Goal: Task Accomplishment & Management: Manage account settings

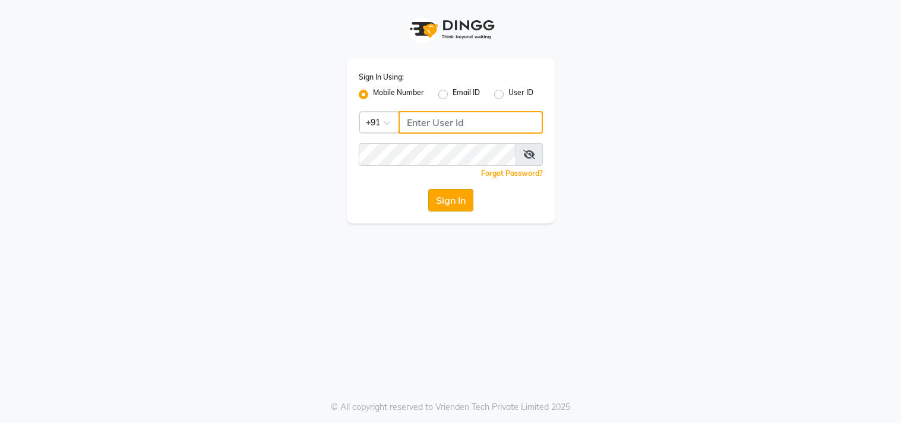
type input "9491146000"
click at [448, 199] on button "Sign In" at bounding box center [450, 200] width 45 height 23
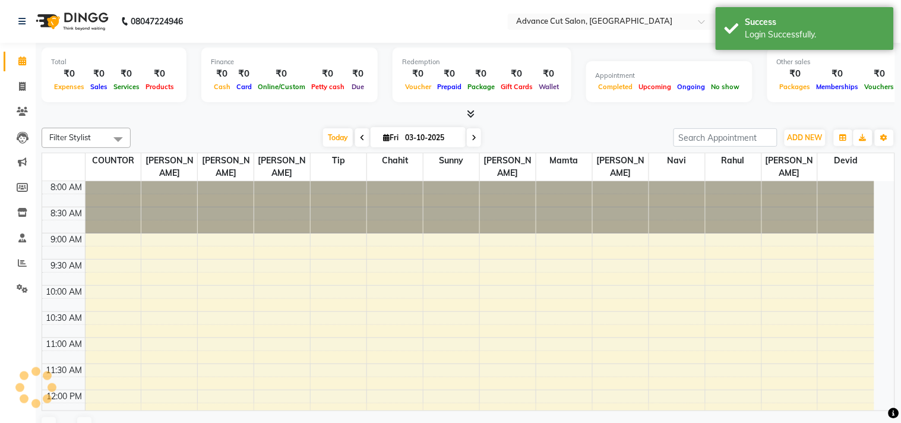
select select "en"
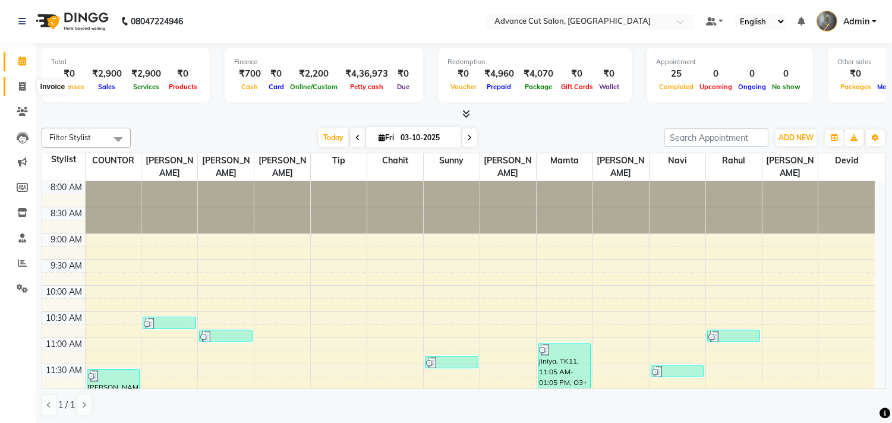
click at [20, 91] on span at bounding box center [22, 87] width 21 height 14
select select "service"
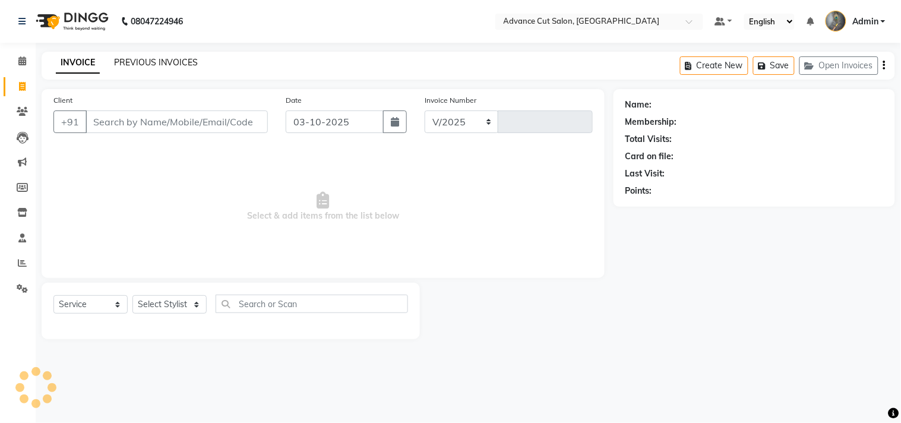
select select "4939"
type input "4790"
click at [131, 62] on link "PREVIOUS INVOICES" at bounding box center [156, 62] width 84 height 11
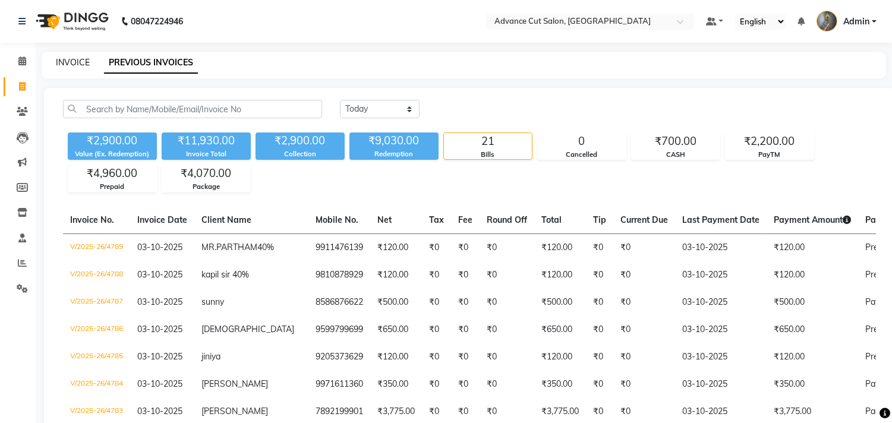
click at [76, 64] on link "INVOICE" at bounding box center [73, 62] width 34 height 11
select select "service"
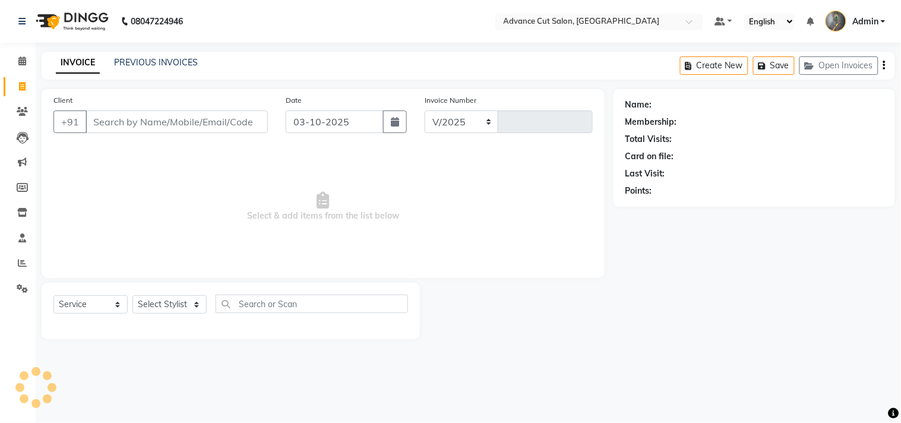
select select "4939"
type input "4790"
click at [76, 64] on link "INVOICE" at bounding box center [78, 62] width 44 height 21
click at [116, 124] on input "Client" at bounding box center [177, 121] width 182 height 23
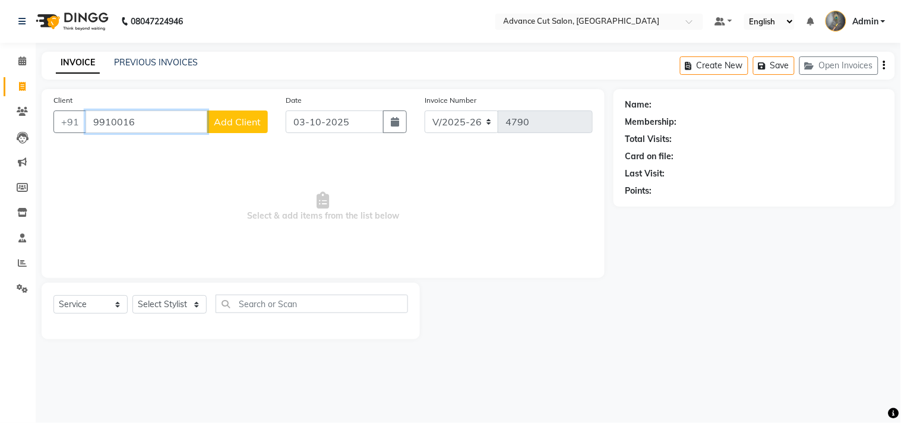
click at [147, 120] on input "9910016" at bounding box center [147, 121] width 122 height 23
type input "293"
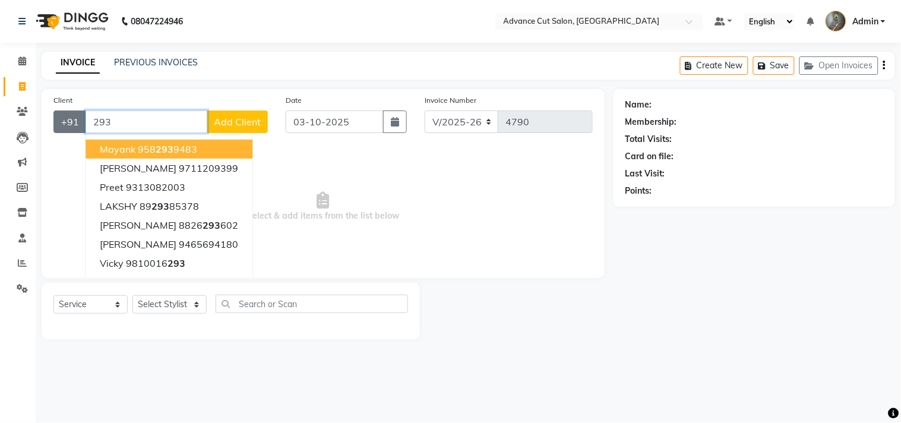
drag, startPoint x: 125, startPoint y: 124, endPoint x: 80, endPoint y: 126, distance: 44.6
click at [80, 126] on div "+91 293 mayank 958 293 9483 bhupesh 9711209399 preet 9313082003 LAKSHY 89 293 8…" at bounding box center [160, 121] width 214 height 23
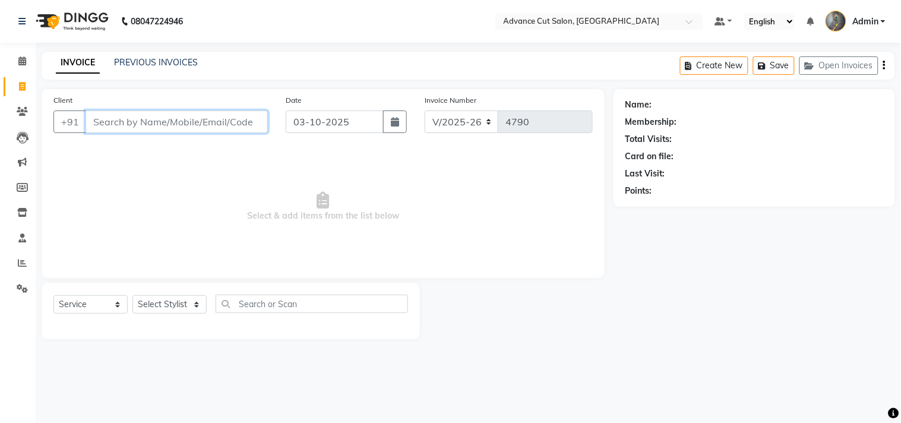
click at [106, 120] on input "Client" at bounding box center [177, 121] width 182 height 23
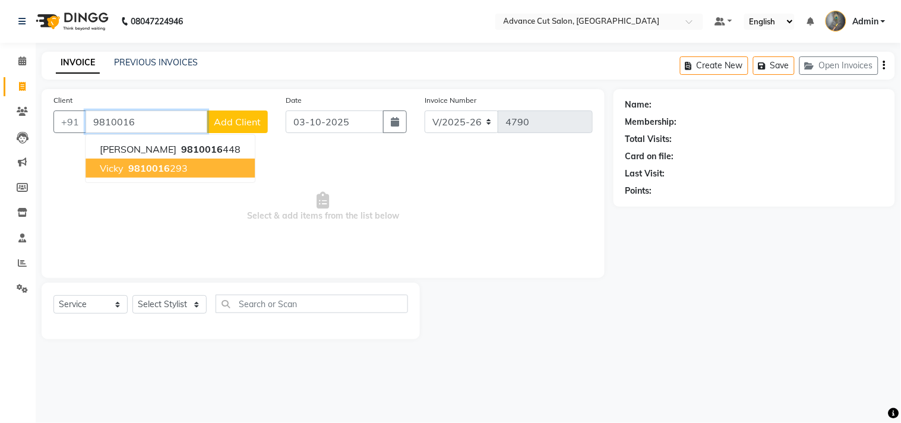
click at [149, 167] on span "9810016" at bounding box center [149, 168] width 42 height 12
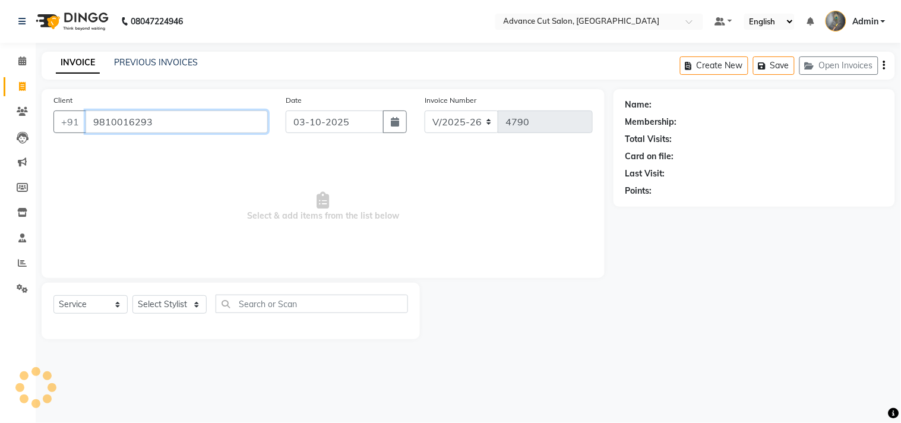
type input "9810016293"
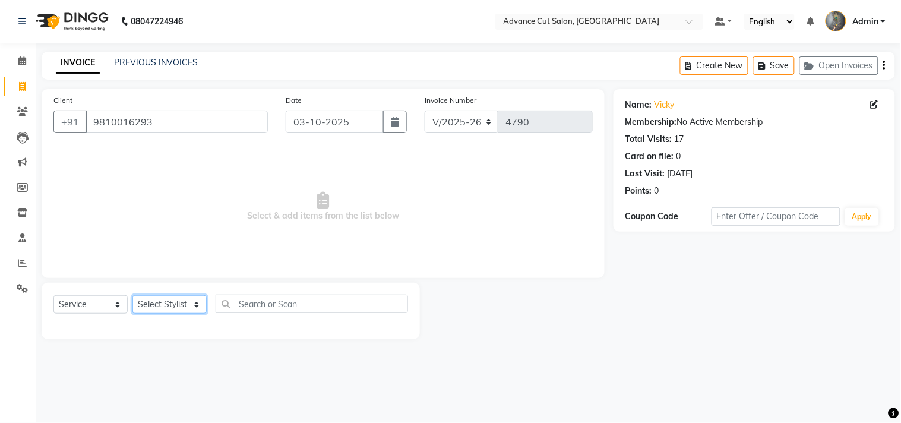
click at [180, 306] on select "Select Stylist Admin chahit COUNTOR [PERSON_NAME] mamta [PERSON_NAME] navi [PER…" at bounding box center [169, 304] width 74 height 18
select select "30651"
click at [132, 296] on select "Select Stylist Admin chahit COUNTOR [PERSON_NAME] mamta [PERSON_NAME] navi [PER…" at bounding box center [169, 304] width 74 height 18
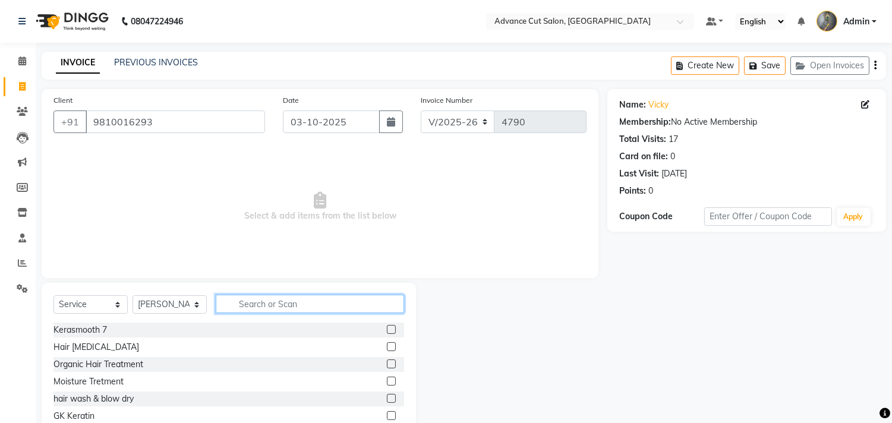
click at [267, 306] on input "text" at bounding box center [310, 304] width 188 height 18
click at [354, 214] on span "Select & add items from the list below" at bounding box center [319, 206] width 533 height 119
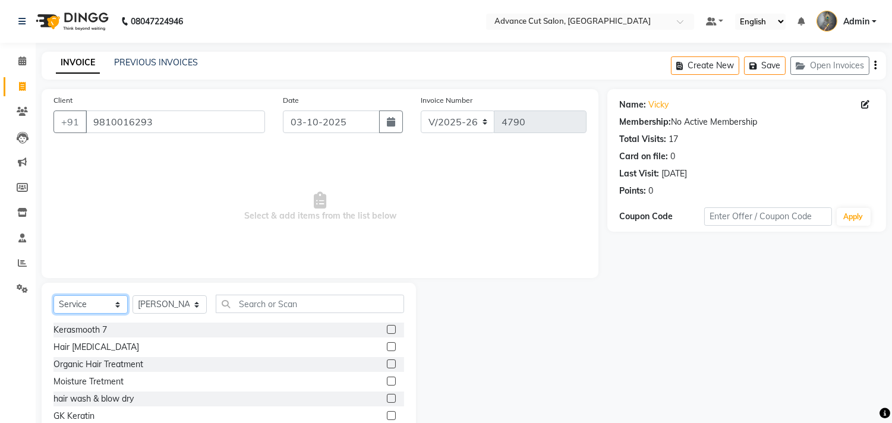
click at [90, 310] on select "Select Service Product Membership Package Voucher Prepaid Gift Card" at bounding box center [90, 304] width 74 height 18
select select "P"
click at [53, 296] on select "Select Service Product Membership Package Voucher Prepaid Gift Card" at bounding box center [90, 304] width 74 height 18
click at [102, 268] on div "Client +91 9810016293 Date 03-10-2025 Invoice Number V/2025 V/2025-26 4790 Sele…" at bounding box center [320, 183] width 557 height 189
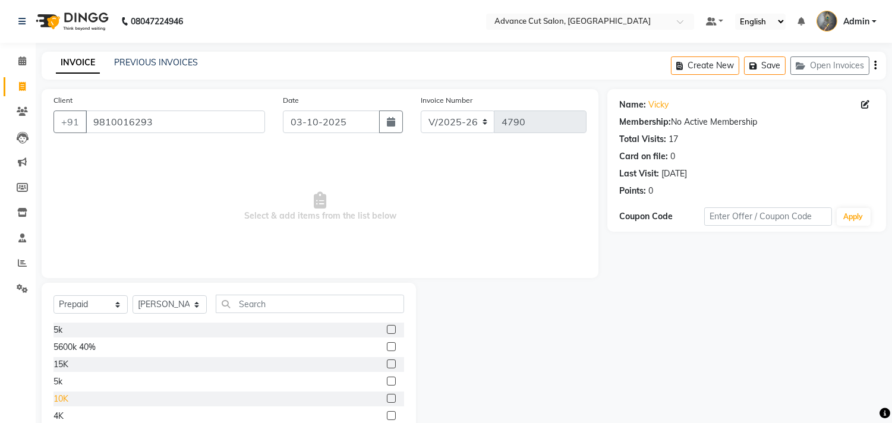
click at [59, 399] on div "10K" at bounding box center [60, 399] width 15 height 12
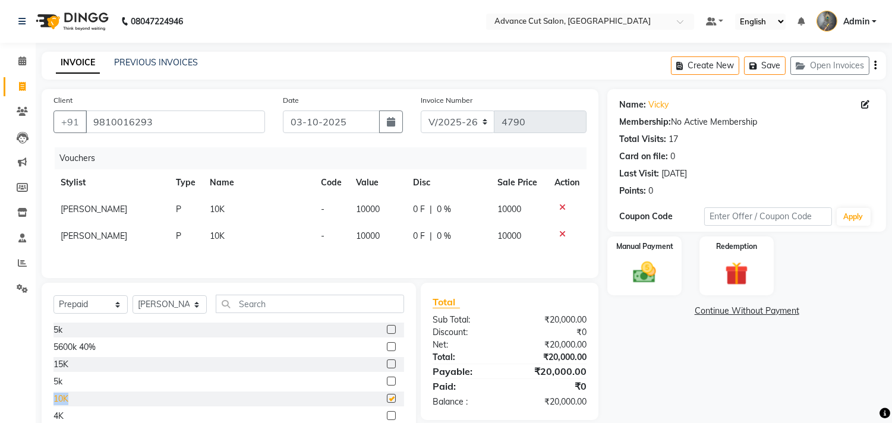
checkbox input "false"
click at [559, 230] on icon at bounding box center [562, 234] width 7 height 8
click at [562, 205] on icon at bounding box center [562, 207] width 7 height 8
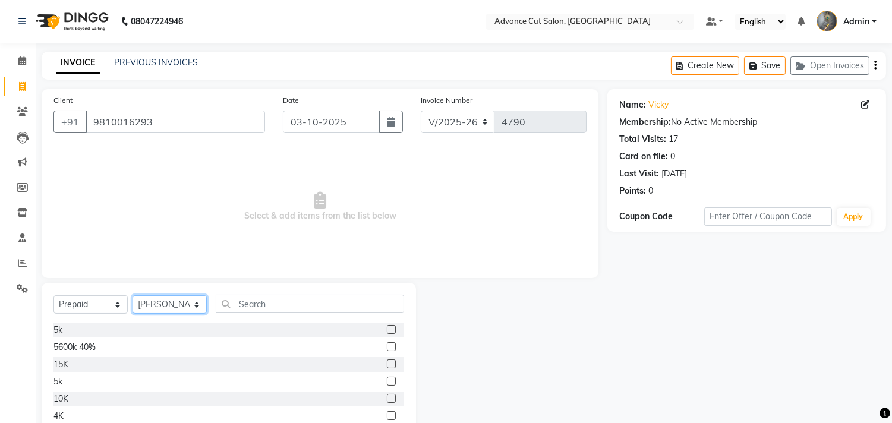
click at [154, 303] on select "Select Stylist Admin chahit COUNTOR [PERSON_NAME] mamta [PERSON_NAME] navi [PER…" at bounding box center [169, 304] width 74 height 18
click at [230, 188] on span "Select & add items from the list below" at bounding box center [319, 206] width 533 height 119
click at [181, 309] on select "Select Stylist Admin chahit COUNTOR [PERSON_NAME] mamta [PERSON_NAME] navi [PER…" at bounding box center [169, 304] width 74 height 18
click at [132, 296] on select "Select Stylist Admin chahit COUNTOR [PERSON_NAME] mamta [PERSON_NAME] navi [PER…" at bounding box center [169, 304] width 74 height 18
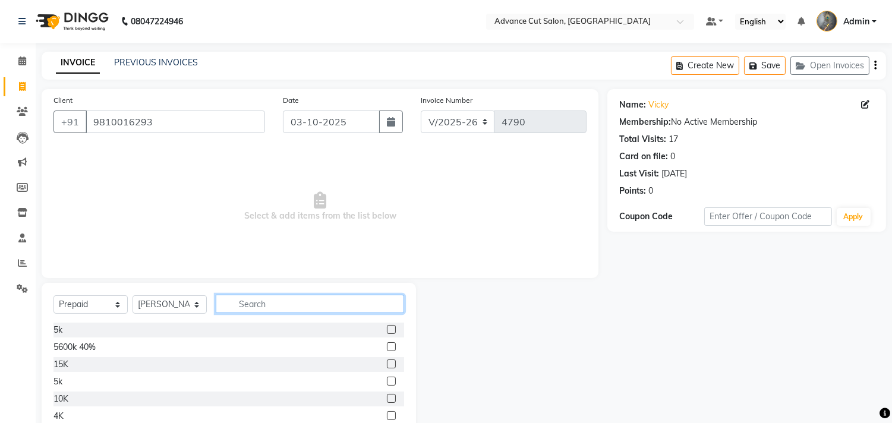
click at [232, 303] on input "text" at bounding box center [310, 304] width 188 height 18
click at [238, 304] on input "text" at bounding box center [310, 304] width 188 height 18
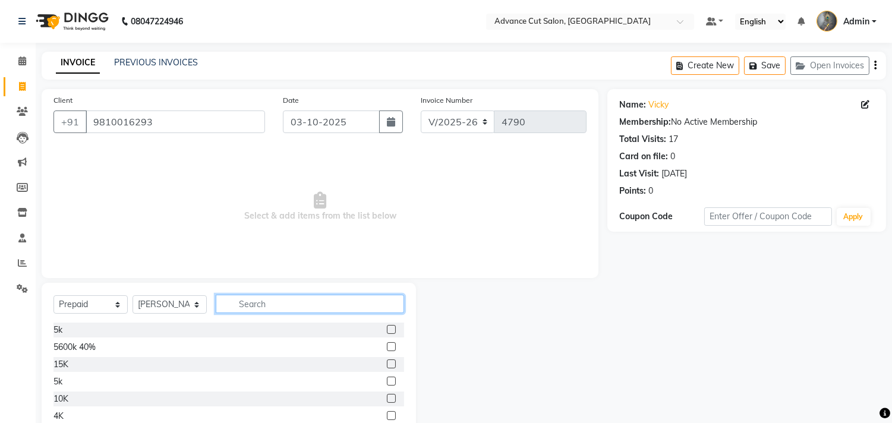
click at [238, 304] on input "text" at bounding box center [310, 304] width 188 height 18
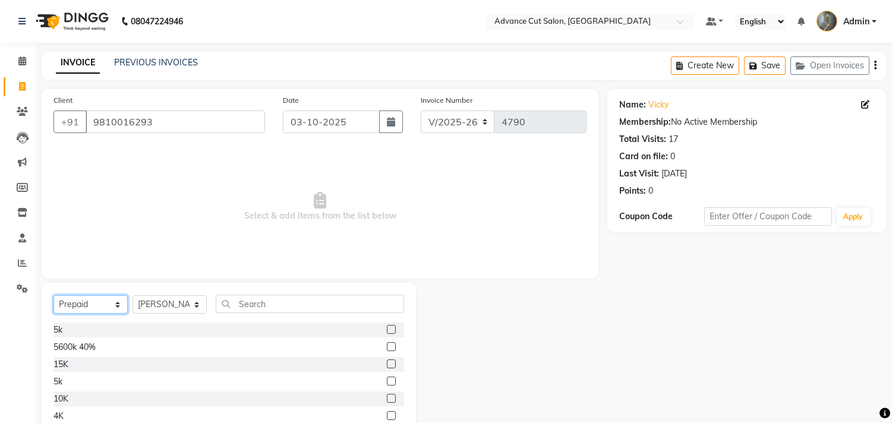
click at [83, 305] on select "Select Service Product Membership Package Voucher Prepaid Gift Card" at bounding box center [90, 304] width 74 height 18
click at [53, 296] on select "Select Service Product Membership Package Voucher Prepaid Gift Card" at bounding box center [90, 304] width 74 height 18
click at [160, 309] on select "Select Stylist Admin chahit COUNTOR [PERSON_NAME] mamta [PERSON_NAME] navi [PER…" at bounding box center [169, 304] width 74 height 18
click at [258, 206] on span "Select & add items from the list below" at bounding box center [319, 206] width 533 height 119
click at [169, 304] on select "Select Stylist Admin chahit COUNTOR [PERSON_NAME] mamta [PERSON_NAME] navi [PER…" at bounding box center [169, 304] width 74 height 18
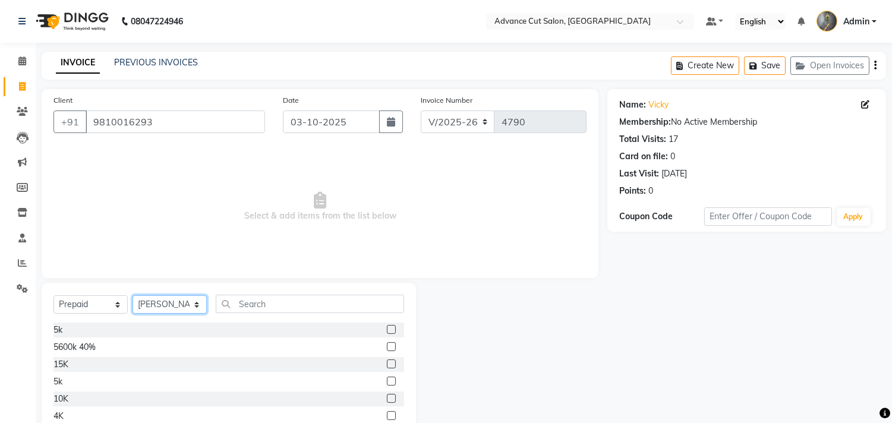
click at [169, 304] on select "Select Stylist Admin chahit COUNTOR [PERSON_NAME] mamta [PERSON_NAME] navi [PER…" at bounding box center [169, 304] width 74 height 18
click at [166, 305] on select "Select Stylist Admin chahit COUNTOR [PERSON_NAME] mamta [PERSON_NAME] navi [PER…" at bounding box center [169, 304] width 74 height 18
select select "86615"
click at [132, 296] on select "Select Stylist Admin chahit COUNTOR [PERSON_NAME] mamta [PERSON_NAME] navi [PER…" at bounding box center [169, 304] width 74 height 18
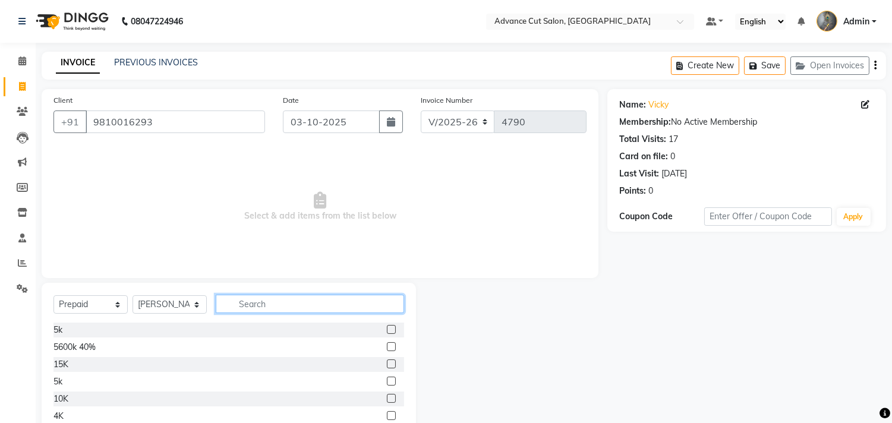
click at [260, 298] on input "text" at bounding box center [310, 304] width 188 height 18
click at [261, 303] on input "text" at bounding box center [310, 304] width 188 height 18
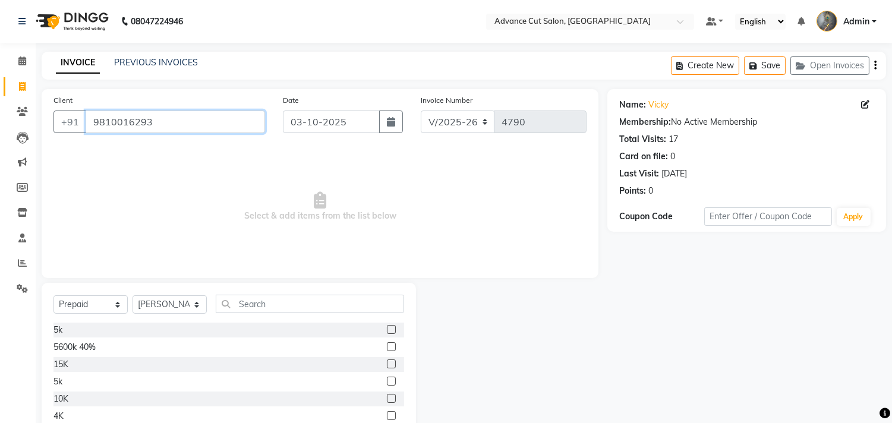
click at [156, 121] on input "9810016293" at bounding box center [175, 121] width 179 height 23
click at [151, 123] on input "9810016293" at bounding box center [175, 121] width 179 height 23
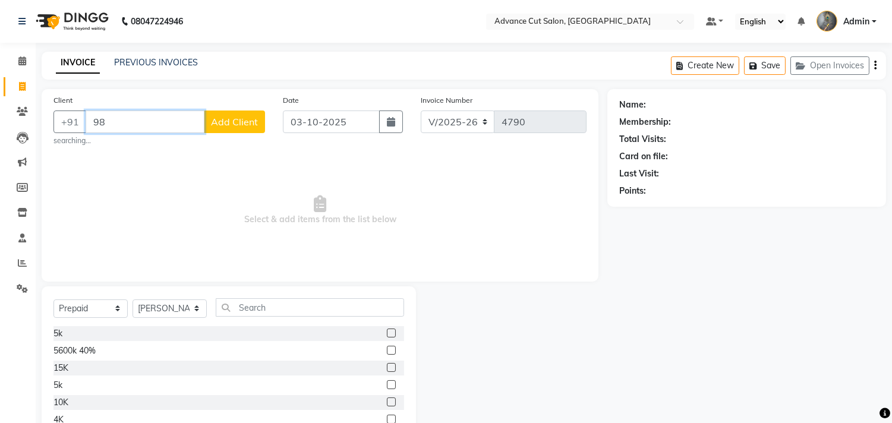
type input "9"
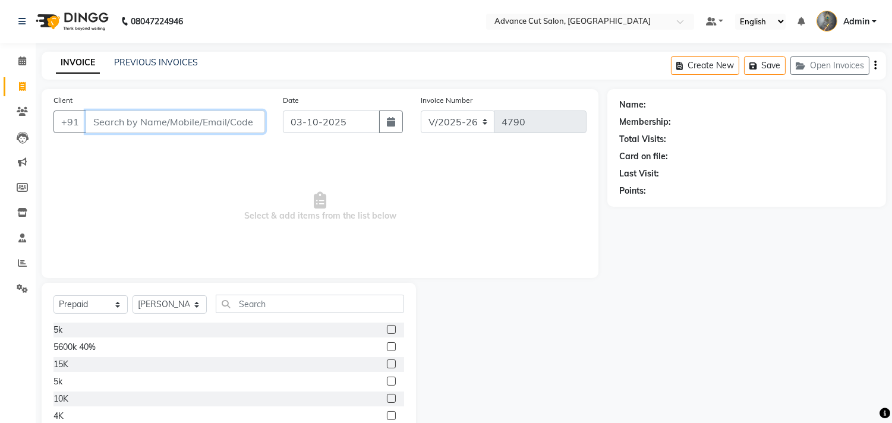
paste input "9810016293"
type input "9810016293"
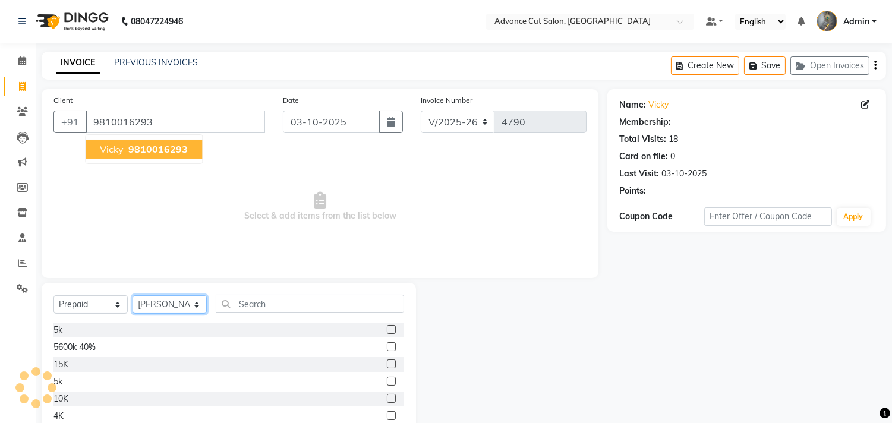
click at [196, 306] on select "Select Stylist Admin chahit COUNTOR [PERSON_NAME] mamta [PERSON_NAME] navi [PER…" at bounding box center [169, 304] width 74 height 18
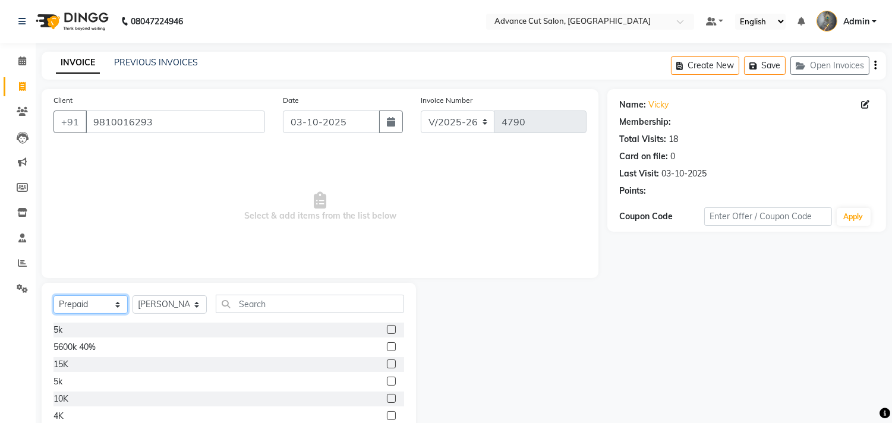
click at [103, 299] on select "Select Service Product Membership Package Voucher Prepaid Gift Card" at bounding box center [90, 304] width 74 height 18
click at [101, 305] on select "Select Service Product Membership Package Voucher Prepaid Gift Card" at bounding box center [90, 304] width 74 height 18
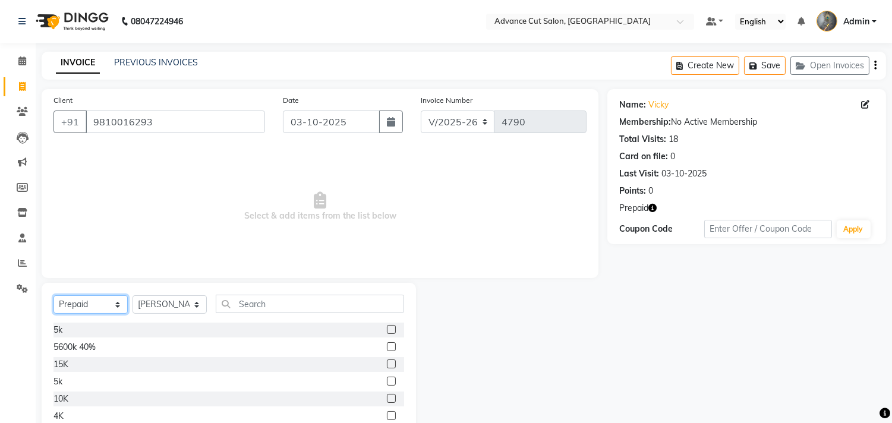
select select "service"
click at [53, 296] on select "Select Service Product Membership Package Voucher Prepaid Gift Card" at bounding box center [90, 304] width 74 height 18
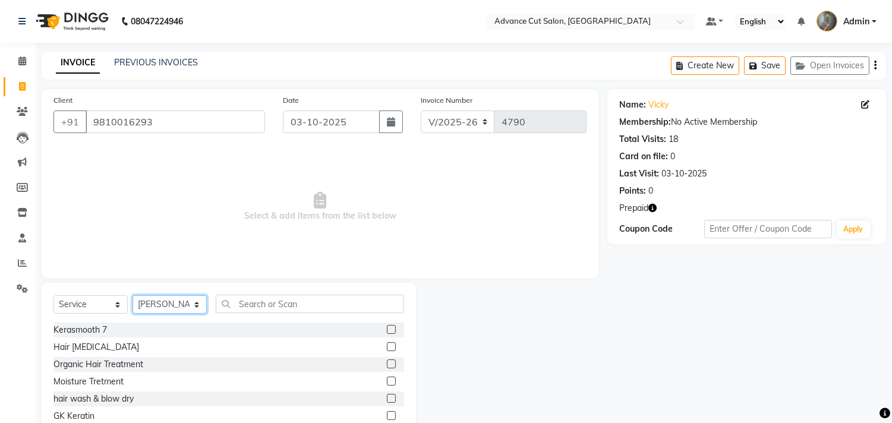
drag, startPoint x: 147, startPoint y: 305, endPoint x: 149, endPoint y: 298, distance: 7.0
click at [147, 305] on select "Select Stylist Admin chahit COUNTOR [PERSON_NAME] mamta [PERSON_NAME] navi [PER…" at bounding box center [169, 304] width 74 height 18
select select "30651"
click at [132, 296] on select "Select Stylist Admin chahit COUNTOR [PERSON_NAME] mamta [PERSON_NAME] navi [PER…" at bounding box center [169, 304] width 74 height 18
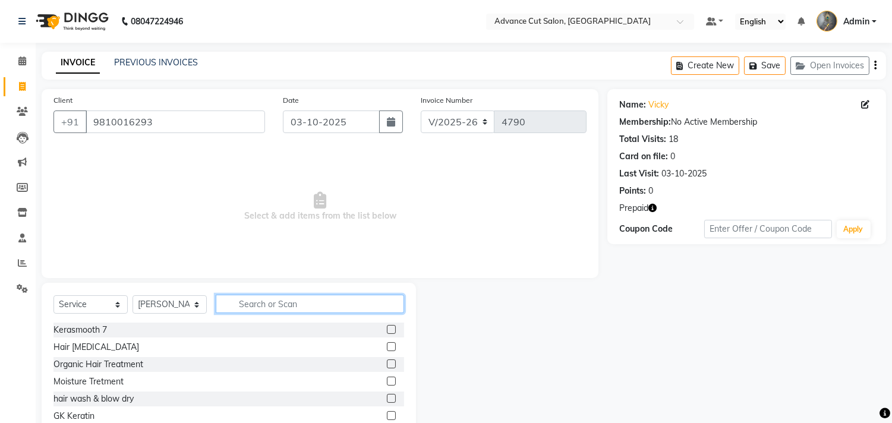
click at [248, 307] on input "text" at bounding box center [310, 304] width 188 height 18
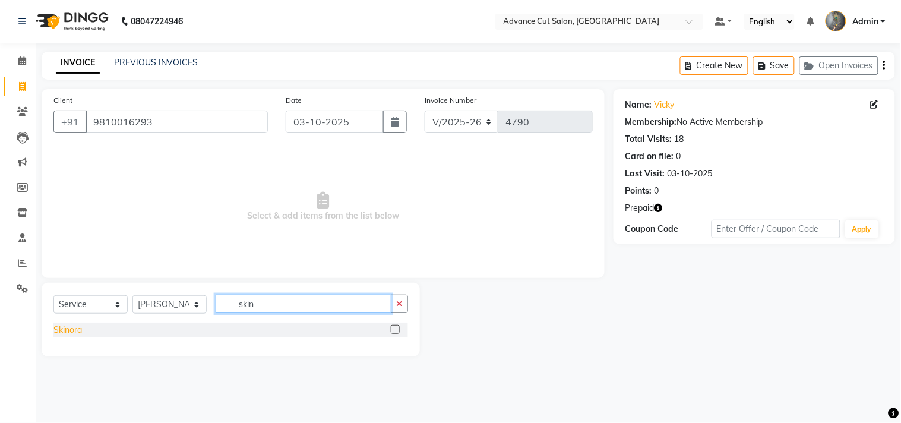
type input "skin"
click at [76, 331] on div "Skinora" at bounding box center [67, 330] width 29 height 12
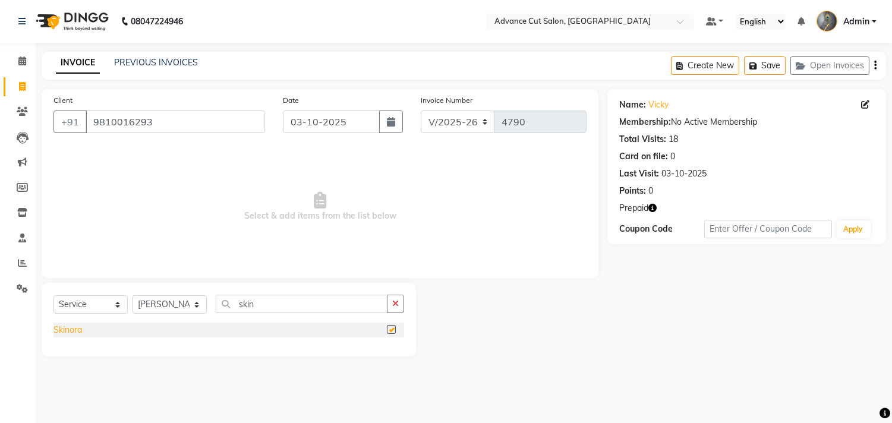
checkbox input "false"
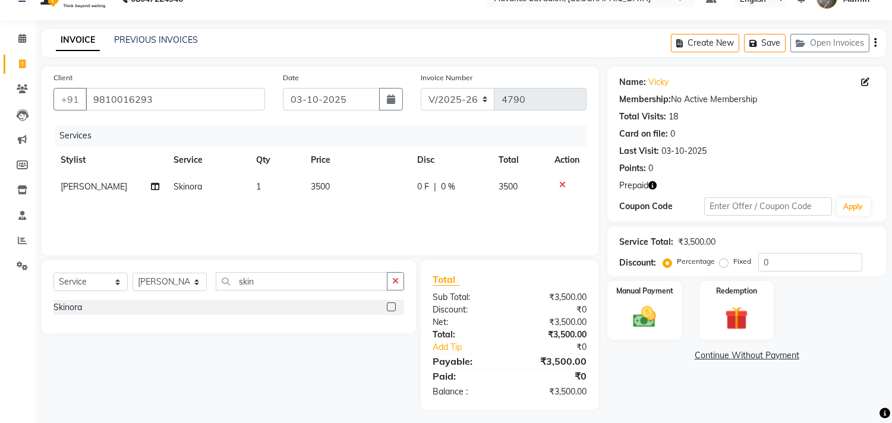
scroll to position [27, 0]
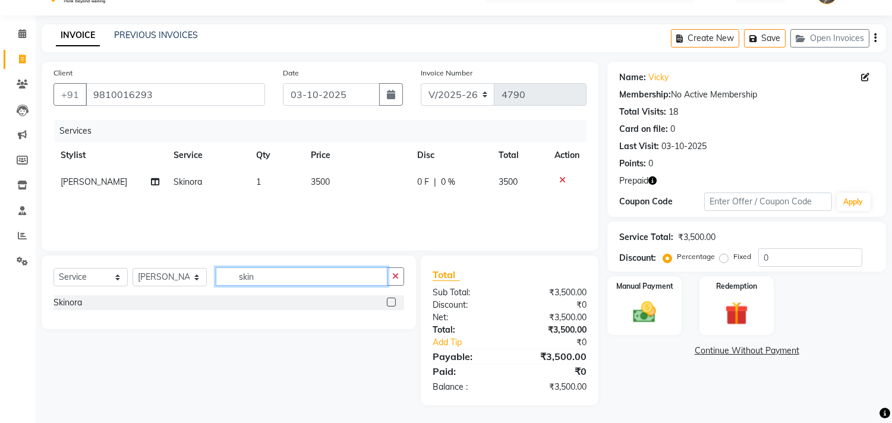
click at [260, 274] on input "skin" at bounding box center [302, 276] width 172 height 18
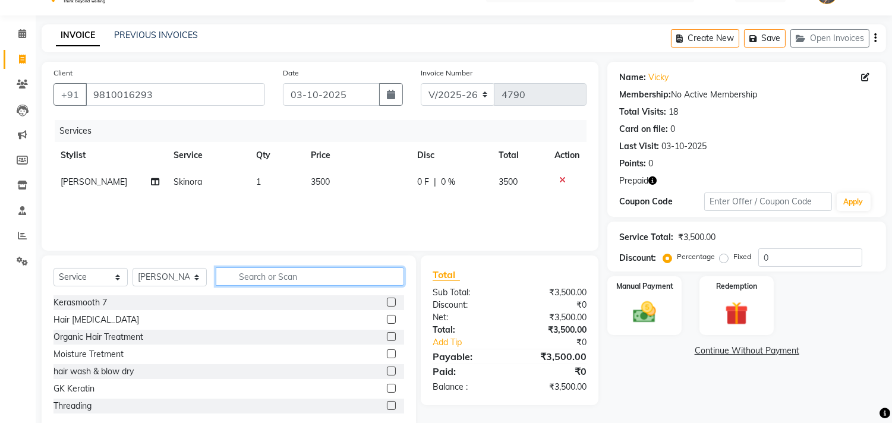
scroll to position [52, 0]
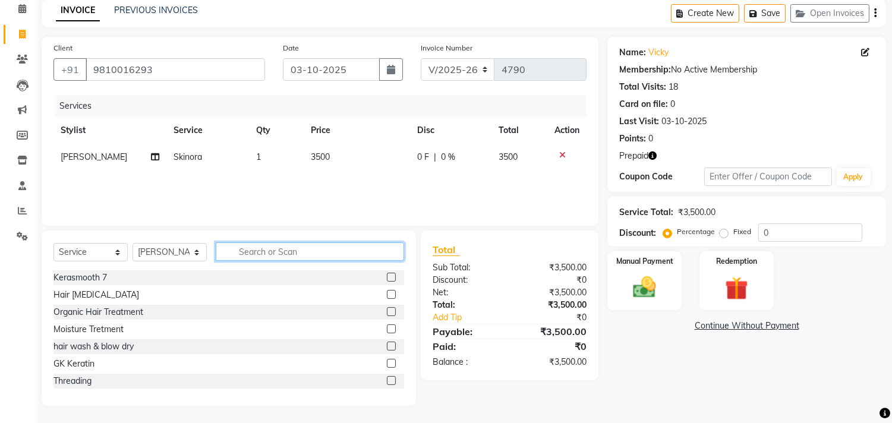
click at [260, 245] on input "text" at bounding box center [310, 251] width 188 height 18
click at [275, 252] on input "text" at bounding box center [310, 251] width 188 height 18
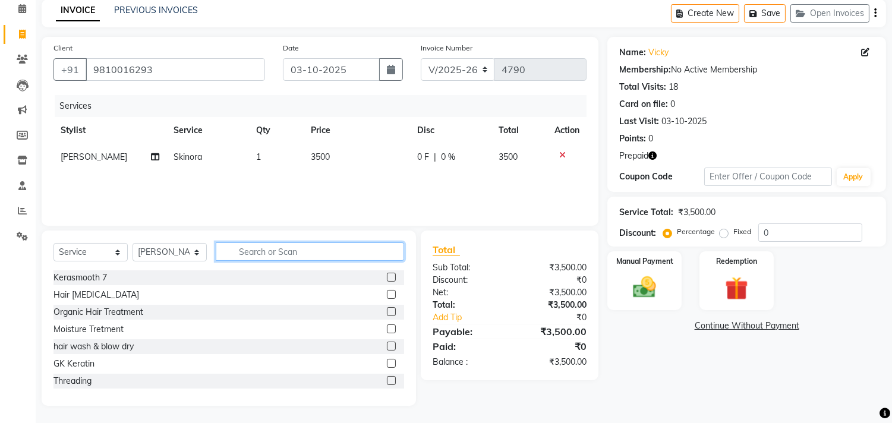
click at [275, 252] on input "text" at bounding box center [310, 251] width 188 height 18
click at [245, 253] on input "text" at bounding box center [310, 251] width 188 height 18
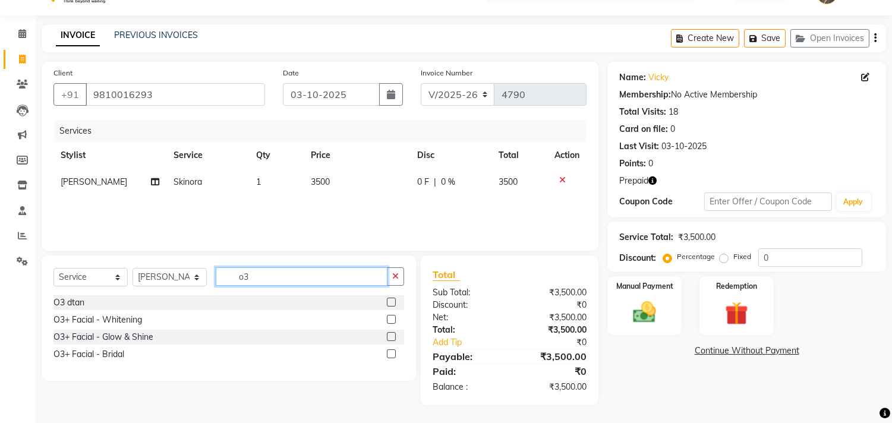
scroll to position [27, 0]
type input "o3"
click at [73, 304] on div "O3 dtan" at bounding box center [68, 302] width 31 height 12
checkbox input "false"
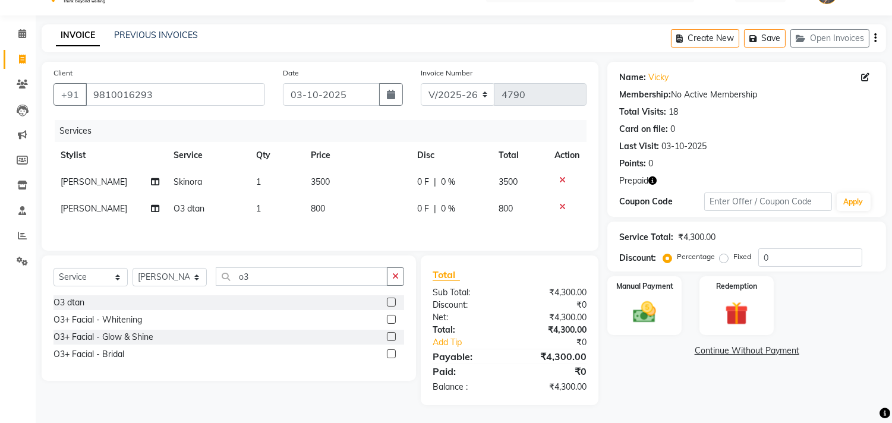
scroll to position [30, 0]
click at [256, 271] on input "o3" at bounding box center [302, 276] width 172 height 18
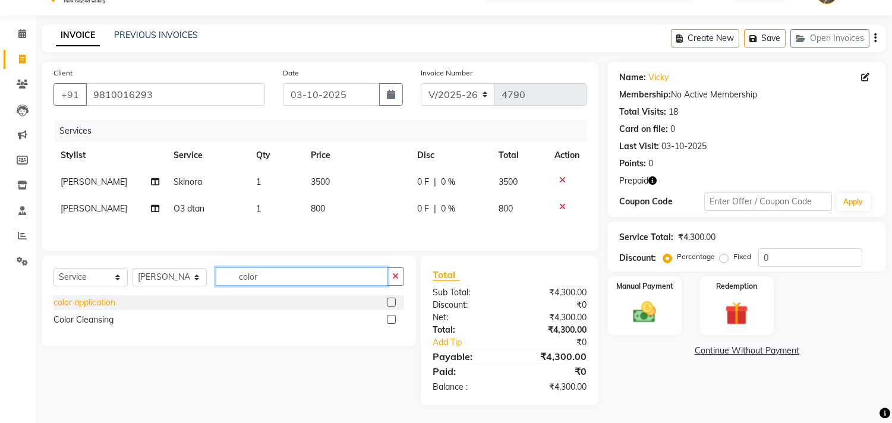
type input "color"
click at [100, 302] on div "color application" at bounding box center [84, 302] width 62 height 12
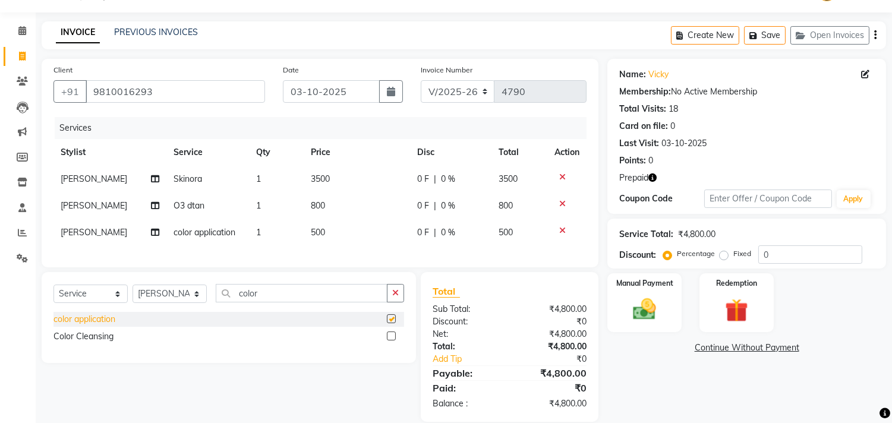
checkbox input "false"
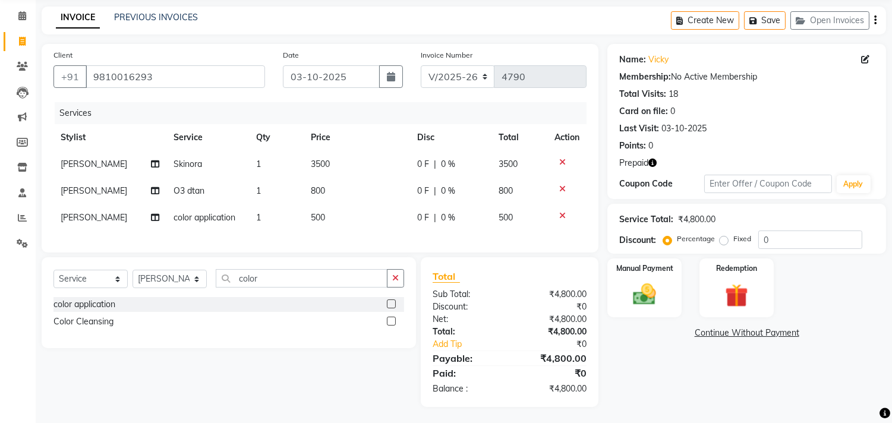
scroll to position [56, 0]
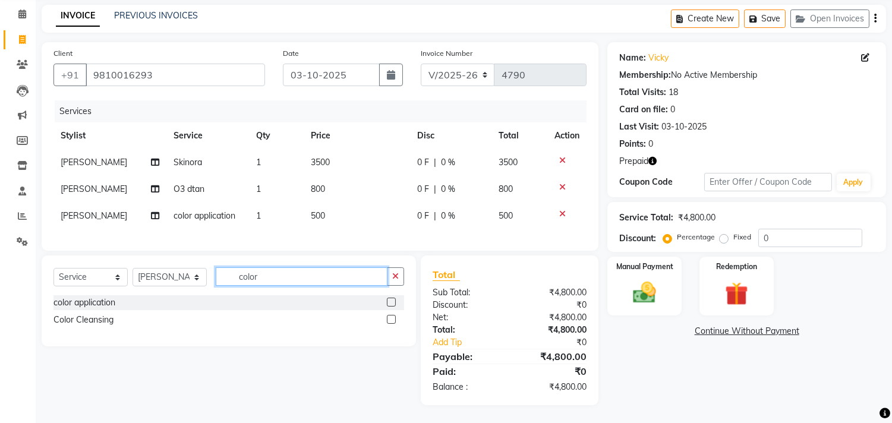
click at [263, 283] on input "color" at bounding box center [302, 276] width 172 height 18
click at [262, 283] on input "color" at bounding box center [302, 276] width 172 height 18
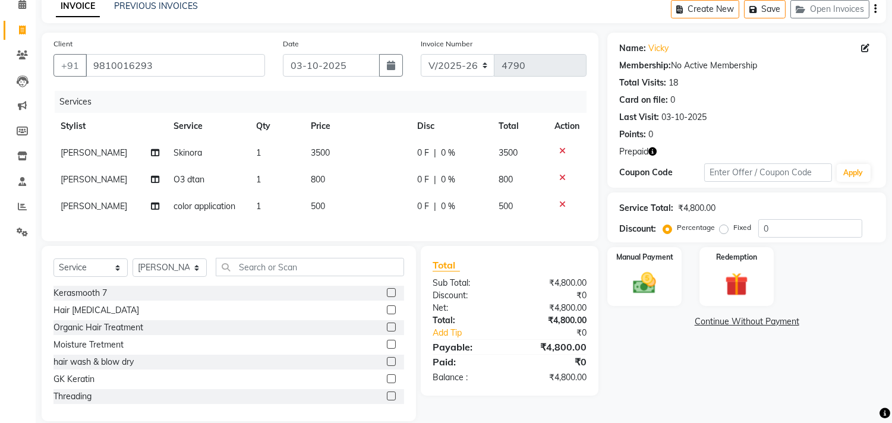
click at [317, 156] on span "3500" at bounding box center [320, 152] width 19 height 11
select select "30651"
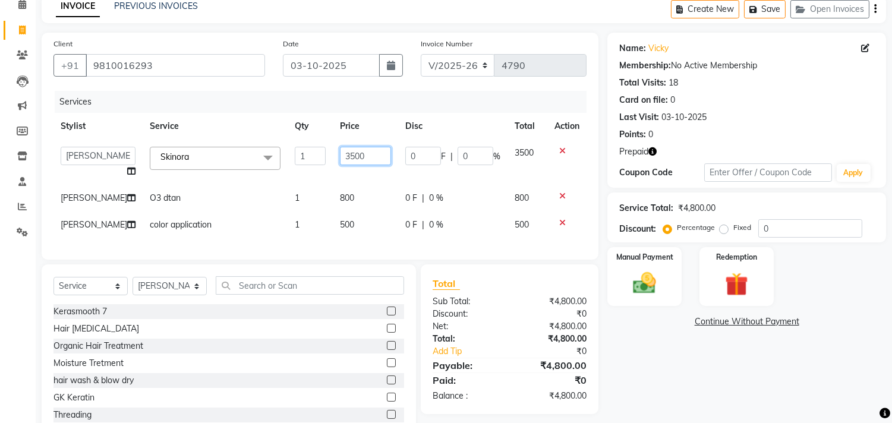
drag, startPoint x: 355, startPoint y: 147, endPoint x: 311, endPoint y: 163, distance: 47.3
click at [311, 163] on tr "Admin chahit COUNTOR Devid hardeep mamta manisha MONISH navi NOSHAD ALI rahul s…" at bounding box center [319, 162] width 533 height 45
type input "4000"
click at [646, 352] on div "Name: Vicky Membership: No Active Membership Total Visits: 18 Card on file: 0 L…" at bounding box center [750, 236] width 287 height 407
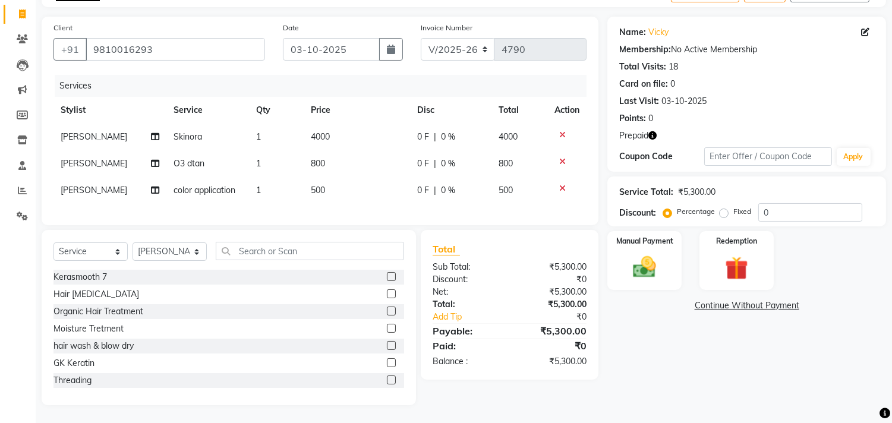
scroll to position [82, 0]
click at [282, 248] on input "text" at bounding box center [310, 251] width 188 height 18
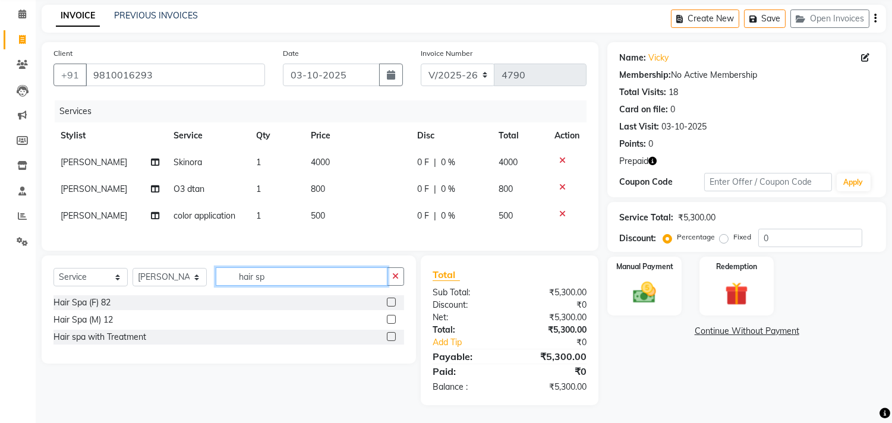
scroll to position [56, 0]
type input "hair spa"
click at [112, 324] on div "Hair Spa (M) 12" at bounding box center [82, 320] width 59 height 12
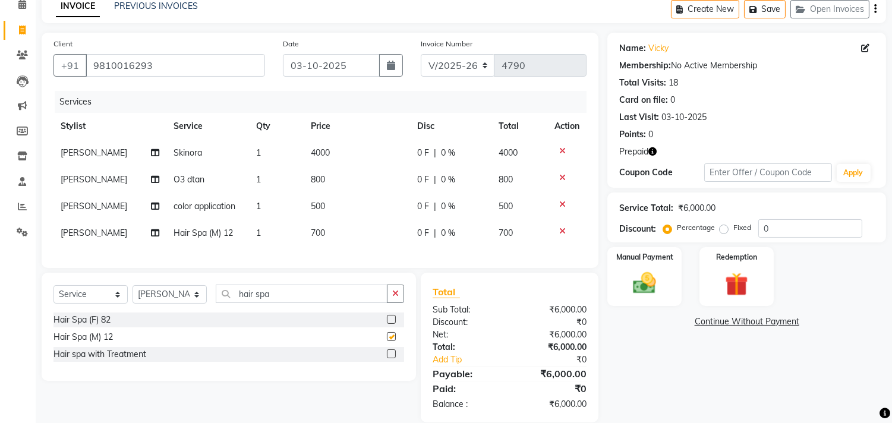
checkbox input "false"
click at [306, 229] on td "700" at bounding box center [357, 233] width 106 height 27
select select "30651"
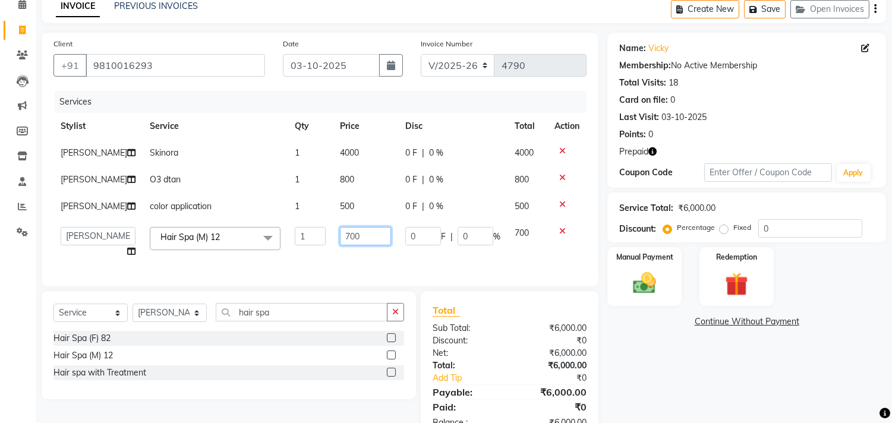
drag, startPoint x: 353, startPoint y: 232, endPoint x: 270, endPoint y: 232, distance: 83.2
click at [270, 232] on tr "Admin chahit COUNTOR Devid hardeep mamta manisha MONISH navi NOSHAD ALI rahul s…" at bounding box center [319, 242] width 533 height 45
type input "1000"
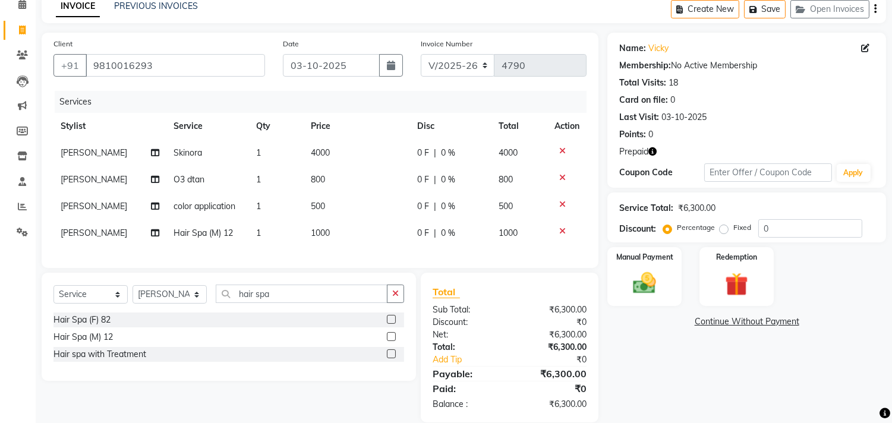
click at [659, 336] on div "Name: Vicky Membership: No Active Membership Total Visits: 18 Card on file: 0 L…" at bounding box center [750, 228] width 287 height 390
click at [307, 179] on td "800" at bounding box center [357, 179] width 106 height 27
select select "30651"
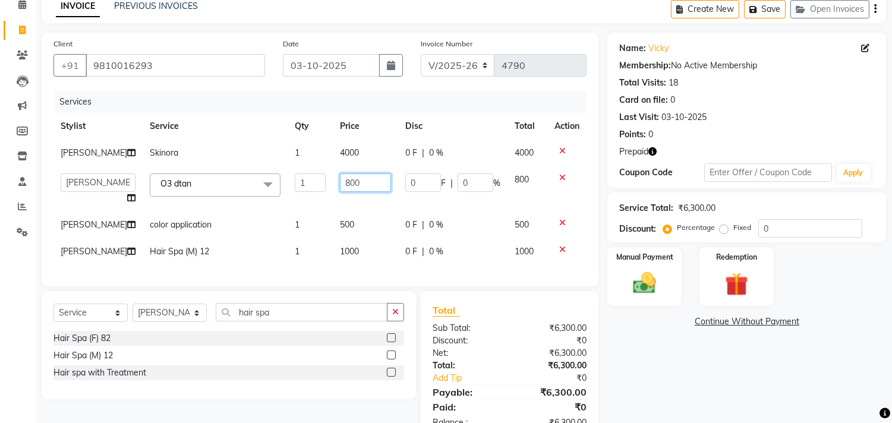
drag, startPoint x: 363, startPoint y: 181, endPoint x: 290, endPoint y: 182, distance: 73.7
click at [290, 182] on tr "Admin chahit COUNTOR Devid hardeep mamta manisha MONISH navi NOSHAD ALI rahul s…" at bounding box center [319, 188] width 533 height 45
type input "500"
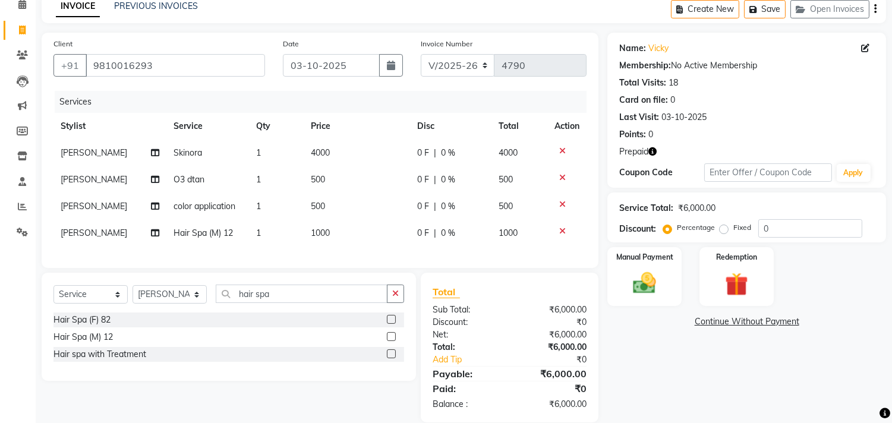
click at [652, 323] on link "Continue Without Payment" at bounding box center [746, 321] width 274 height 12
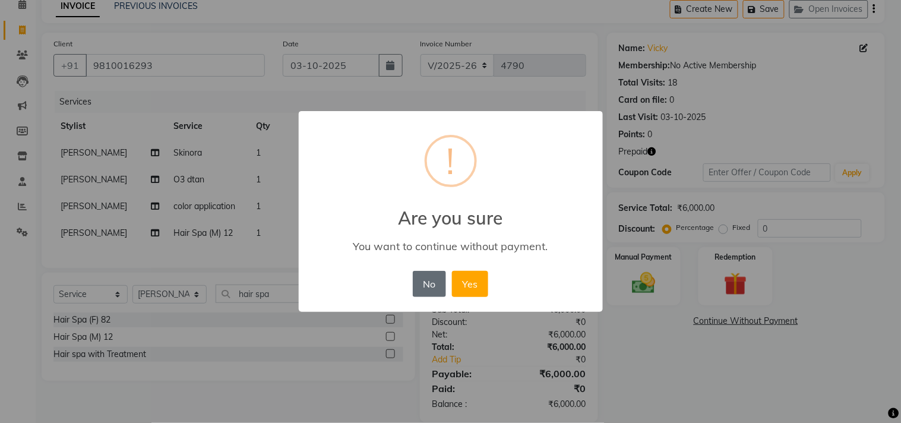
click at [420, 293] on button "No" at bounding box center [429, 284] width 33 height 26
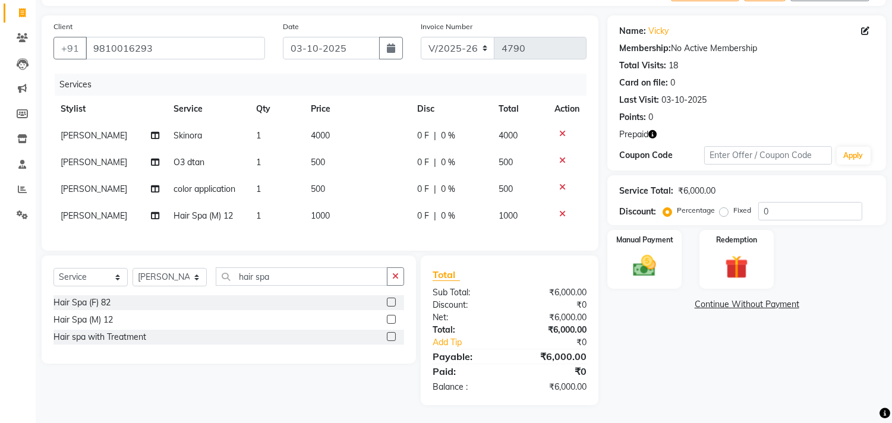
scroll to position [84, 0]
click at [316, 184] on span "500" at bounding box center [318, 189] width 14 height 11
select select "30651"
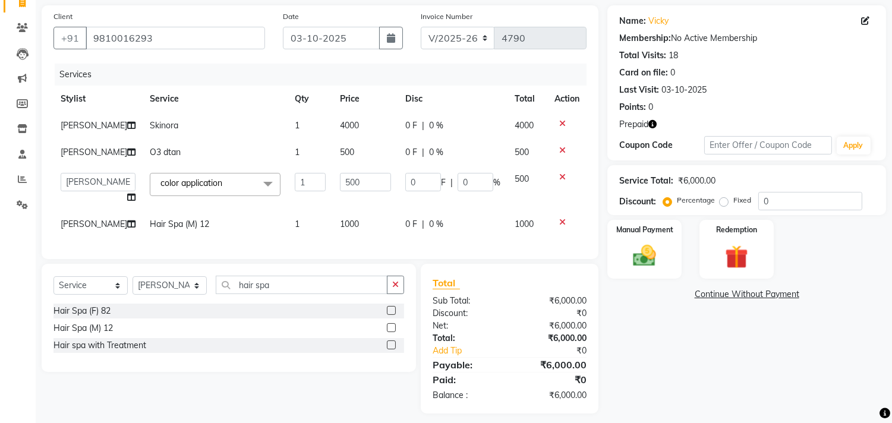
scroll to position [102, 0]
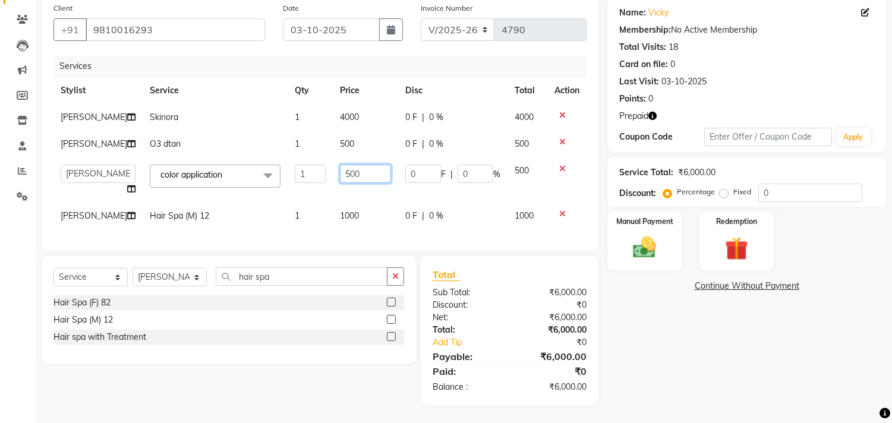
drag, startPoint x: 352, startPoint y: 159, endPoint x: 318, endPoint y: 170, distance: 35.5
click at [318, 170] on tr "Admin chahit COUNTOR Devid hardeep mamta manisha MONISH navi NOSHAD ALI rahul s…" at bounding box center [319, 179] width 533 height 45
type input "300"
click at [619, 333] on div "Name: Vicky Membership: No Active Membership Total Visits: 18 Card on file: 0 L…" at bounding box center [750, 201] width 287 height 408
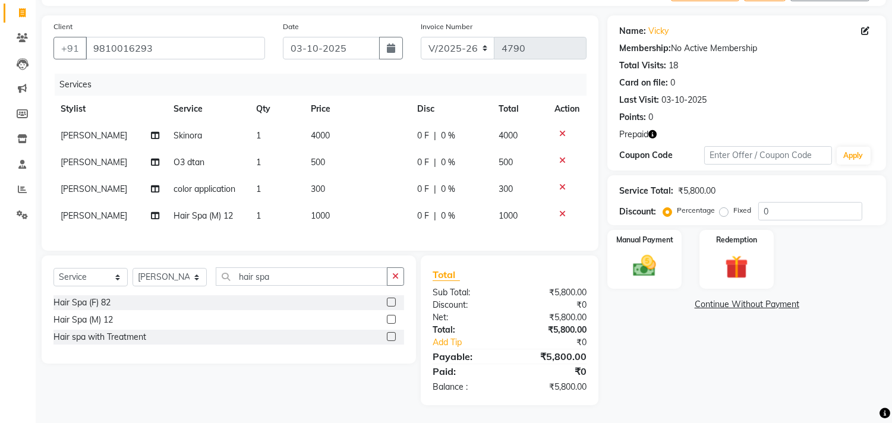
click at [560, 156] on icon at bounding box center [562, 160] width 7 height 8
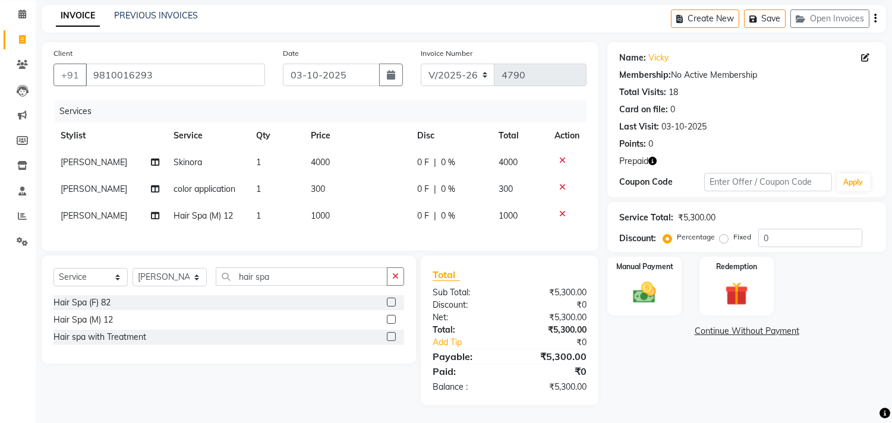
scroll to position [56, 0]
drag, startPoint x: 276, startPoint y: 277, endPoint x: 189, endPoint y: 282, distance: 87.4
click at [270, 279] on input "hair spa" at bounding box center [302, 276] width 172 height 18
click at [189, 282] on div "Select Service Product Membership Package Voucher Prepaid Gift Card Select Styl…" at bounding box center [228, 281] width 350 height 28
drag, startPoint x: 276, startPoint y: 276, endPoint x: 192, endPoint y: 277, distance: 84.3
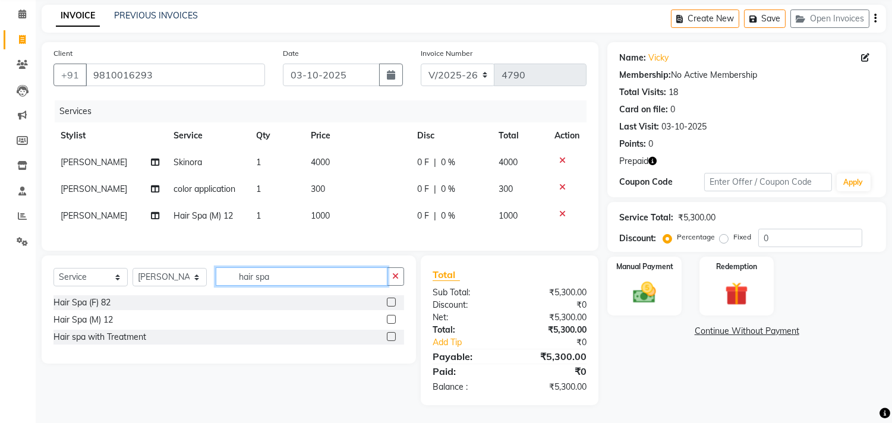
click at [192, 277] on div "Select Service Product Membership Package Voucher Prepaid Gift Card Select Styl…" at bounding box center [228, 281] width 350 height 28
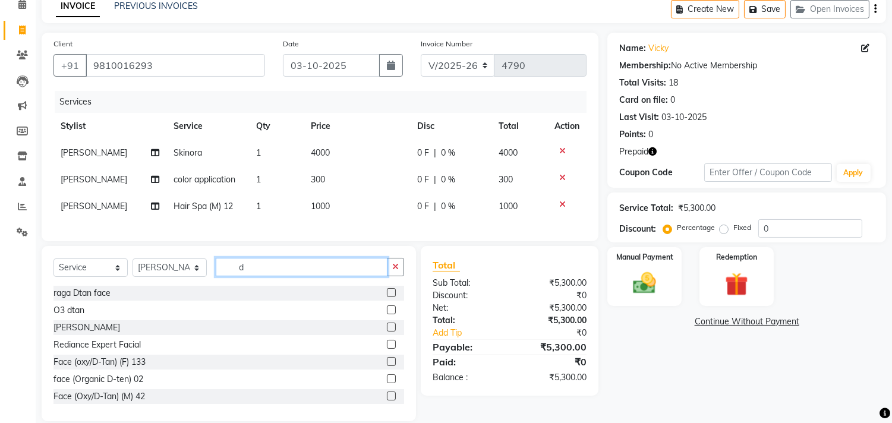
type input "d"
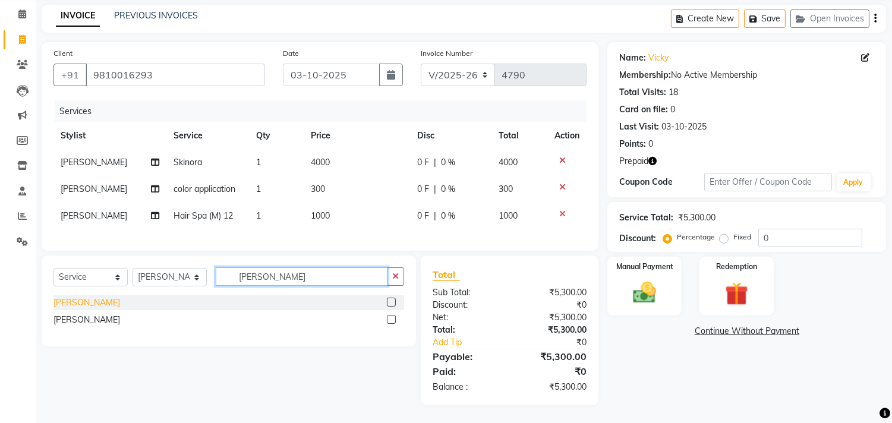
type input "[PERSON_NAME]"
click at [71, 298] on div "[PERSON_NAME]" at bounding box center [86, 302] width 67 height 12
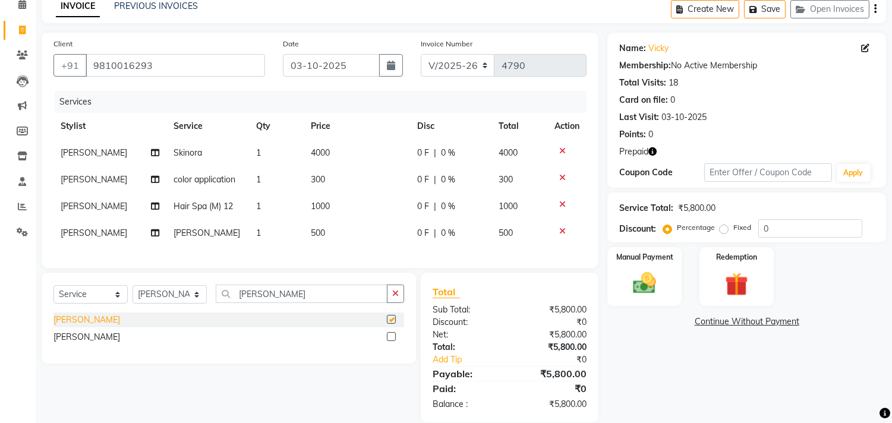
checkbox input "false"
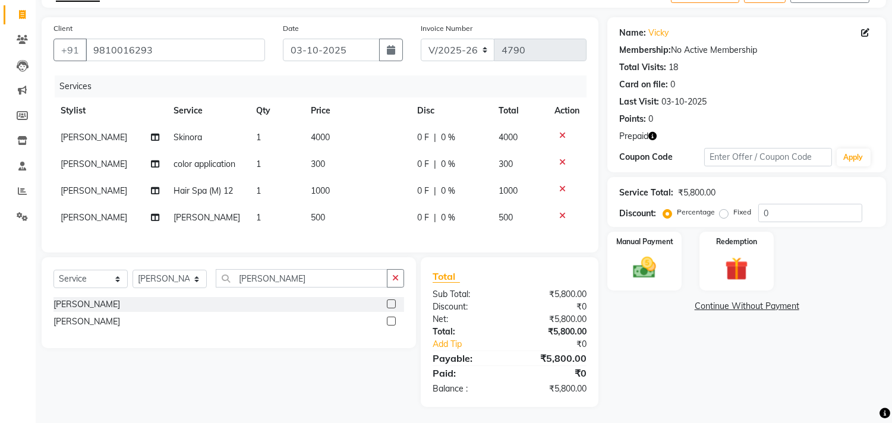
scroll to position [84, 0]
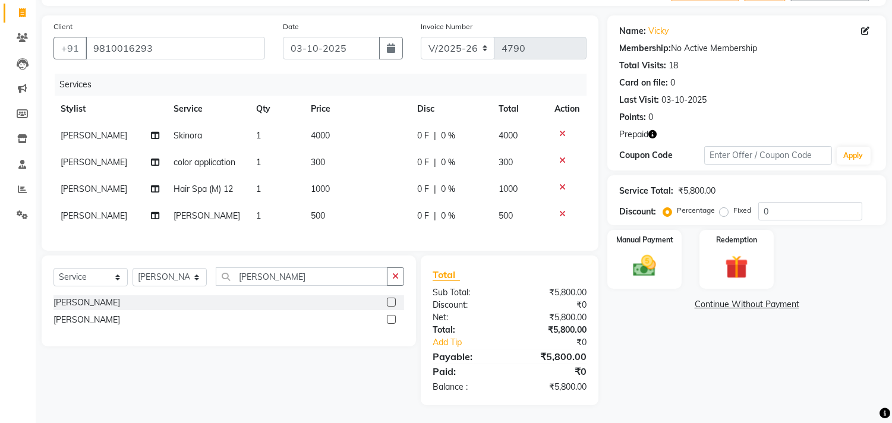
click at [559, 156] on icon at bounding box center [562, 160] width 7 height 8
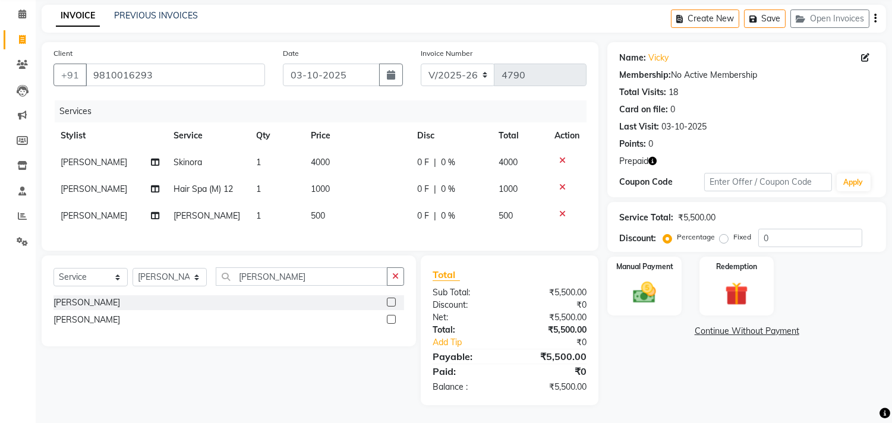
scroll to position [56, 0]
click at [761, 230] on input "0" at bounding box center [810, 238] width 104 height 18
type input "30"
click at [741, 294] on img at bounding box center [735, 294] width 39 height 30
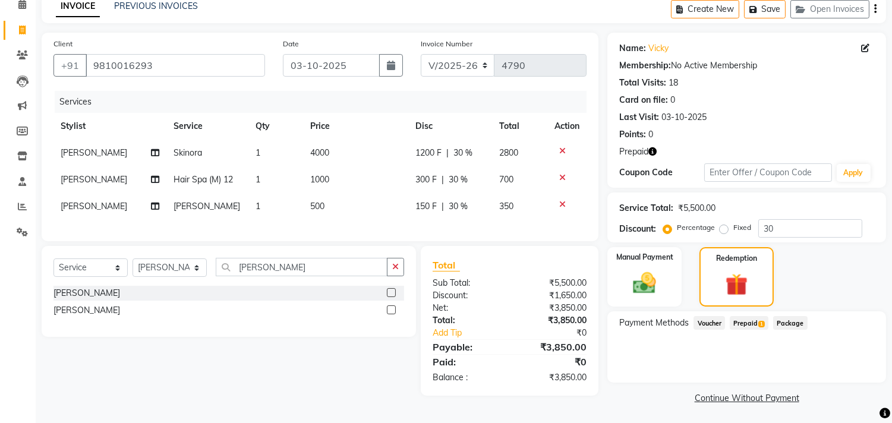
click at [745, 322] on span "Prepaid 1" at bounding box center [748, 323] width 39 height 14
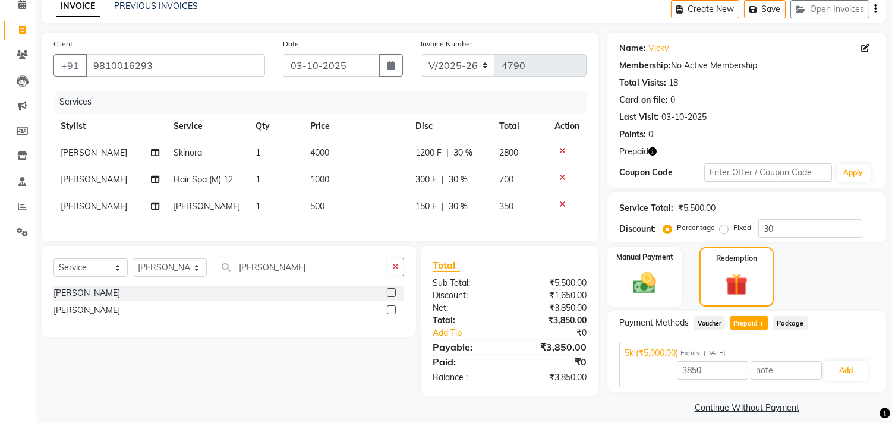
scroll to position [67, 0]
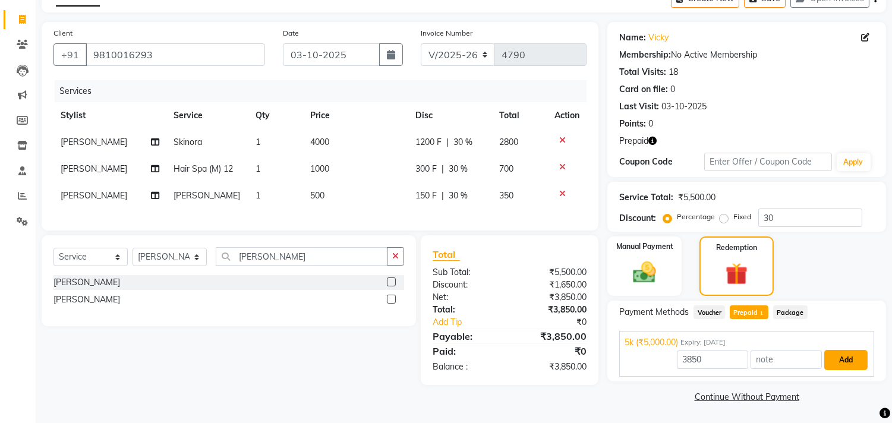
click at [852, 359] on button "Add" at bounding box center [845, 360] width 43 height 20
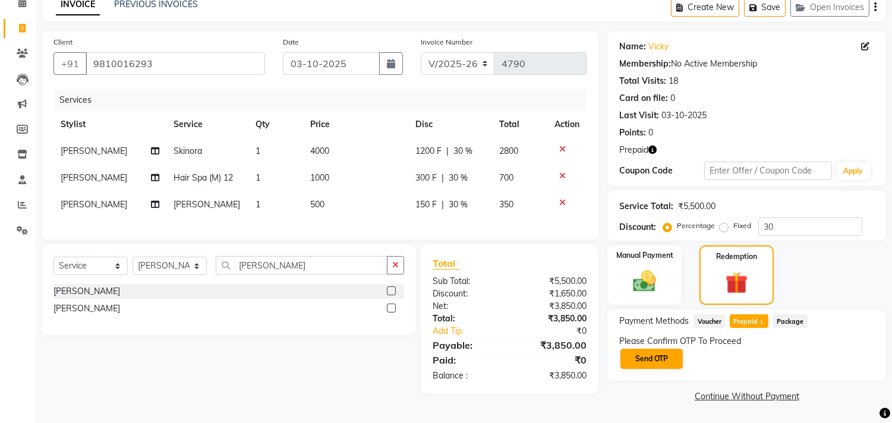
scroll to position [57, 0]
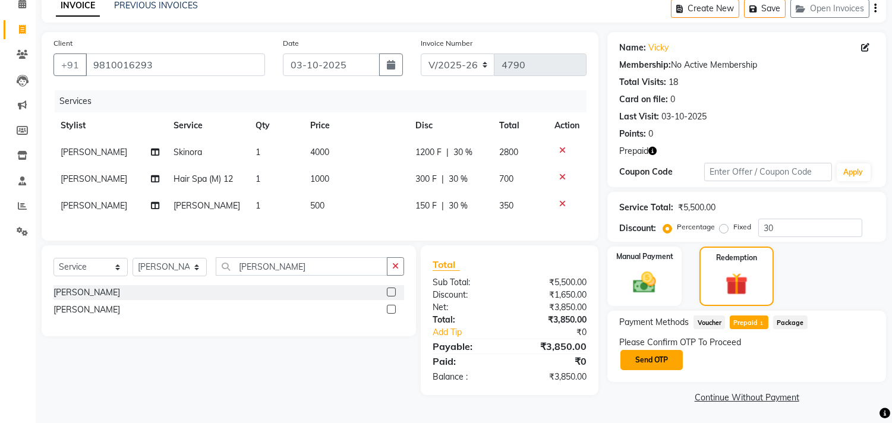
click at [646, 361] on button "Send OTP" at bounding box center [651, 360] width 62 height 20
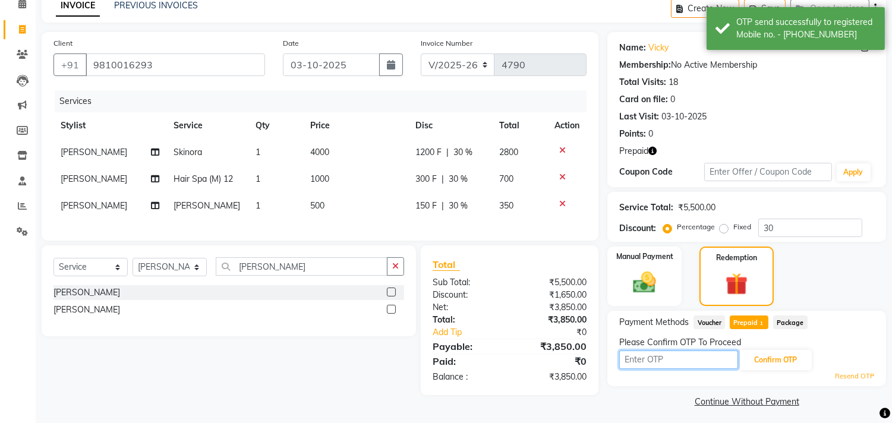
click at [646, 358] on input "text" at bounding box center [678, 359] width 119 height 18
type input "9993"
click at [768, 360] on button "Confirm OTP" at bounding box center [775, 360] width 72 height 20
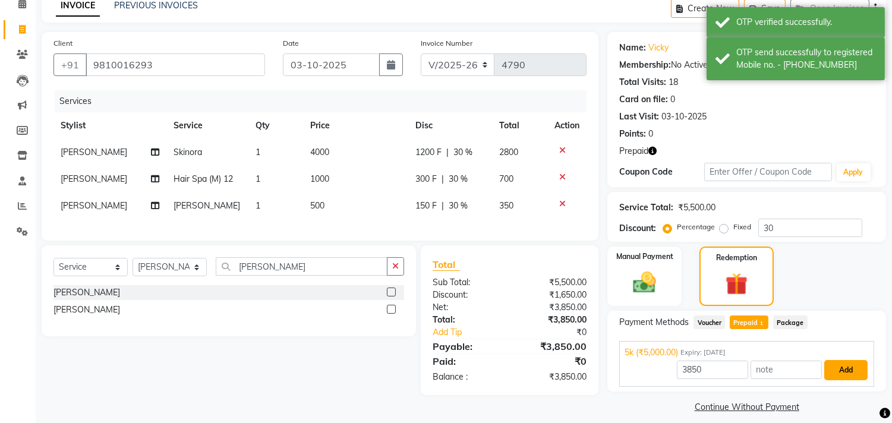
click at [824, 369] on button "Add" at bounding box center [845, 370] width 43 height 20
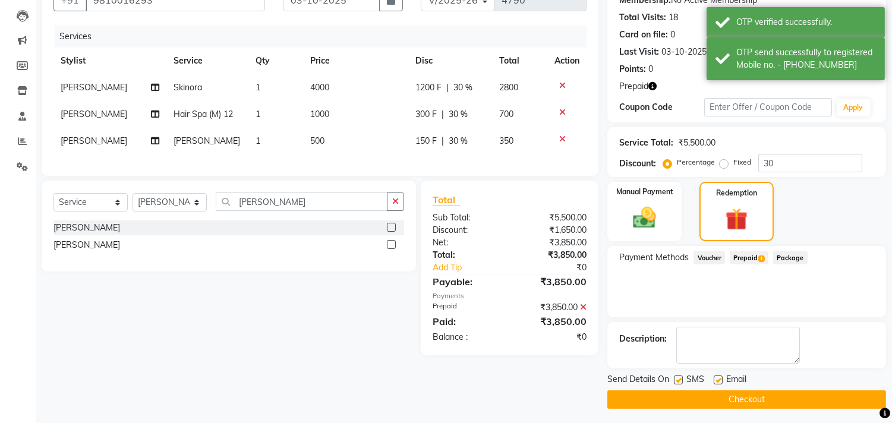
scroll to position [125, 0]
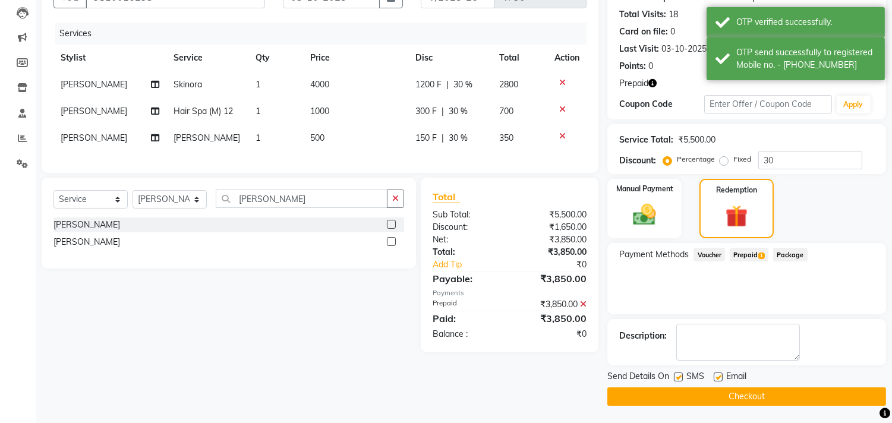
click at [742, 396] on button "Checkout" at bounding box center [746, 396] width 279 height 18
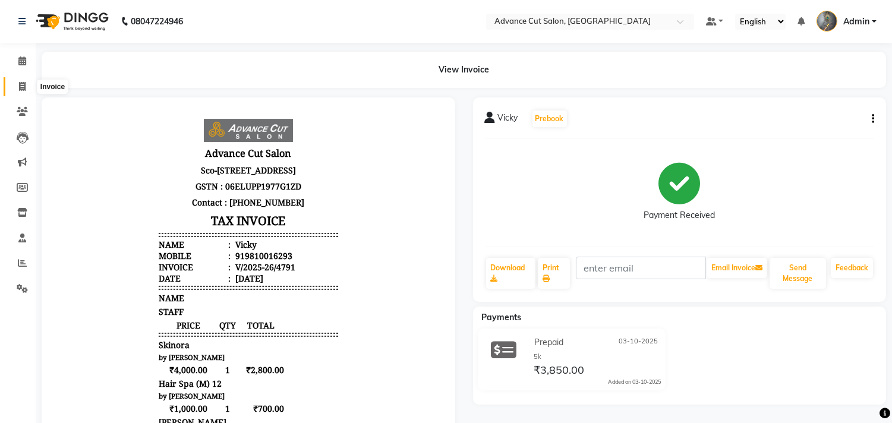
click at [21, 90] on icon at bounding box center [22, 86] width 7 height 9
select select "service"
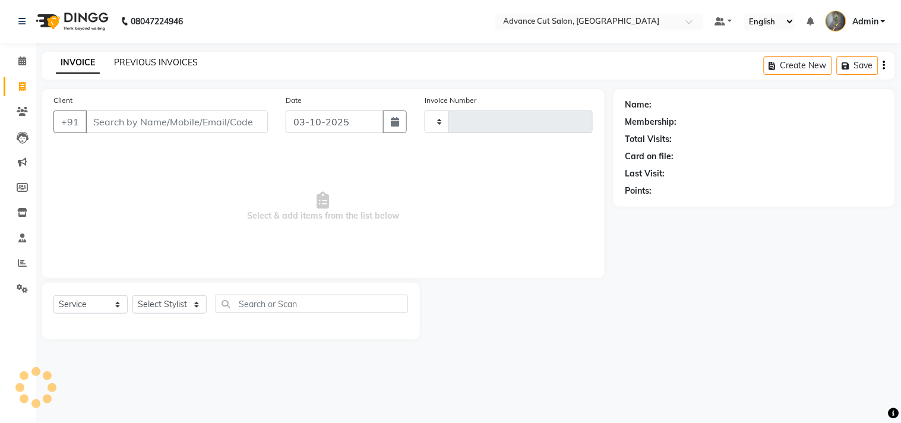
click at [119, 57] on link "PREVIOUS INVOICES" at bounding box center [156, 62] width 84 height 11
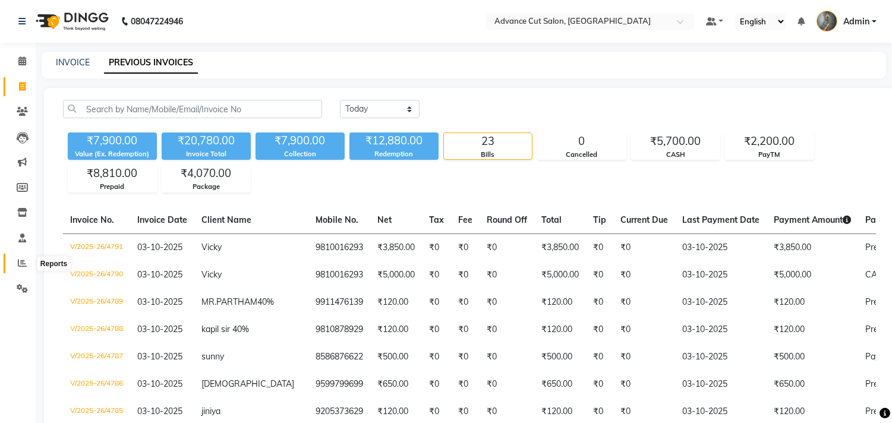
click at [25, 259] on icon at bounding box center [22, 262] width 9 height 9
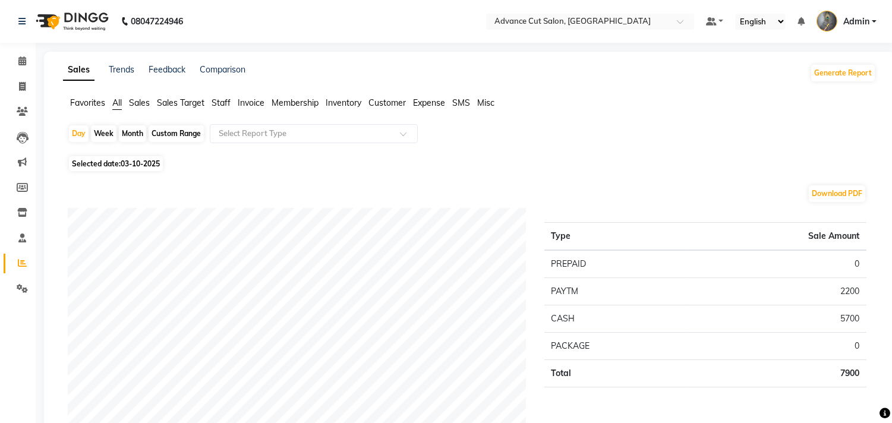
click at [220, 101] on span "Staff" at bounding box center [220, 102] width 19 height 11
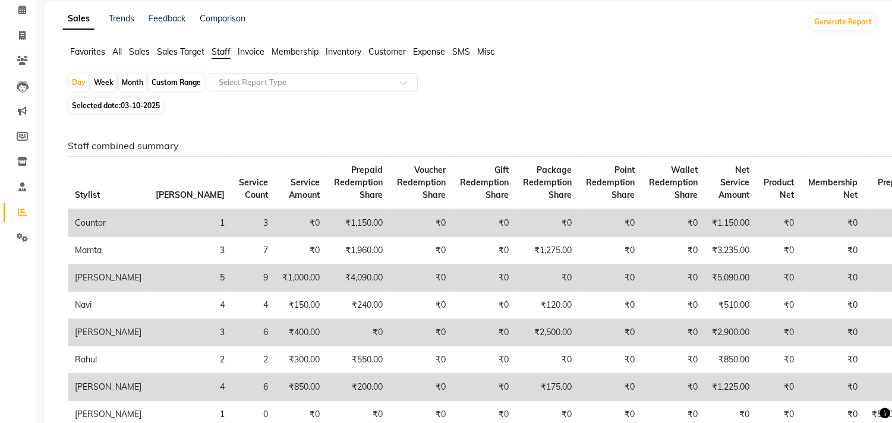
scroll to position [132, 0]
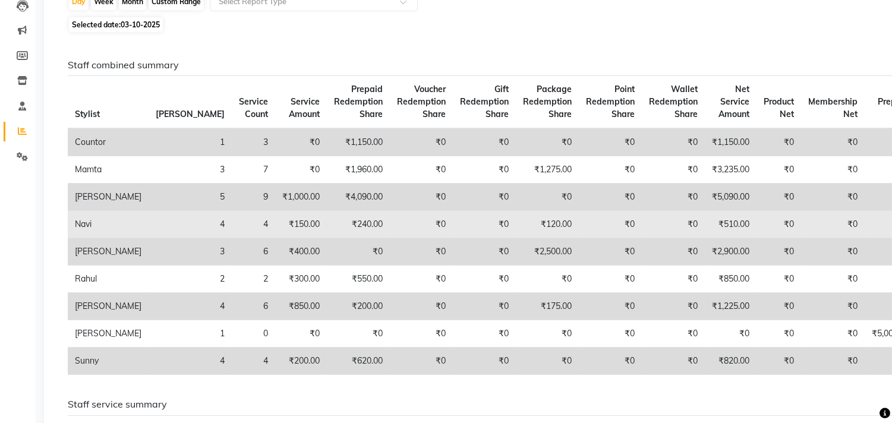
click at [275, 211] on td "₹150.00" at bounding box center [301, 224] width 52 height 27
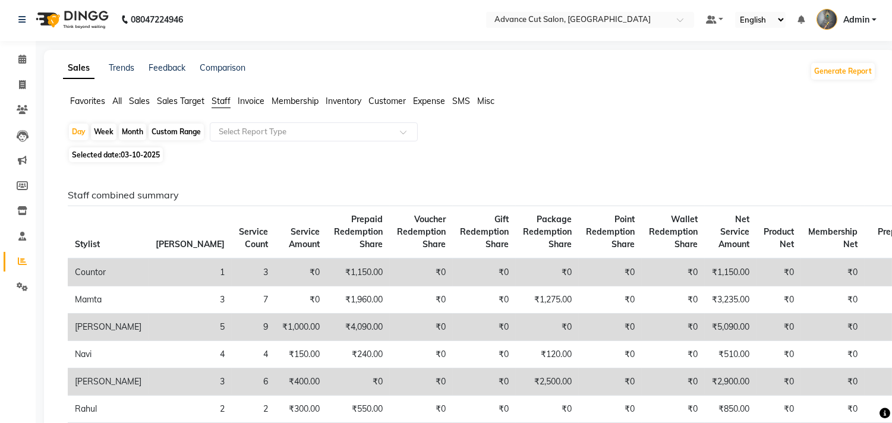
scroll to position [0, 0]
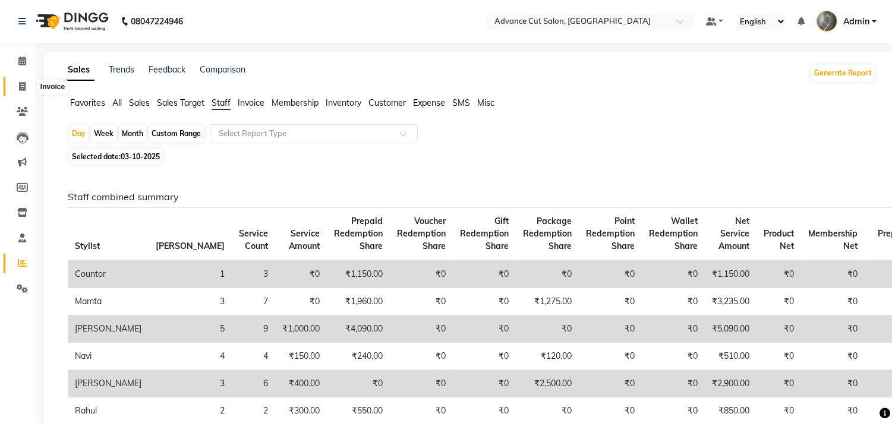
click at [21, 89] on icon at bounding box center [22, 86] width 7 height 9
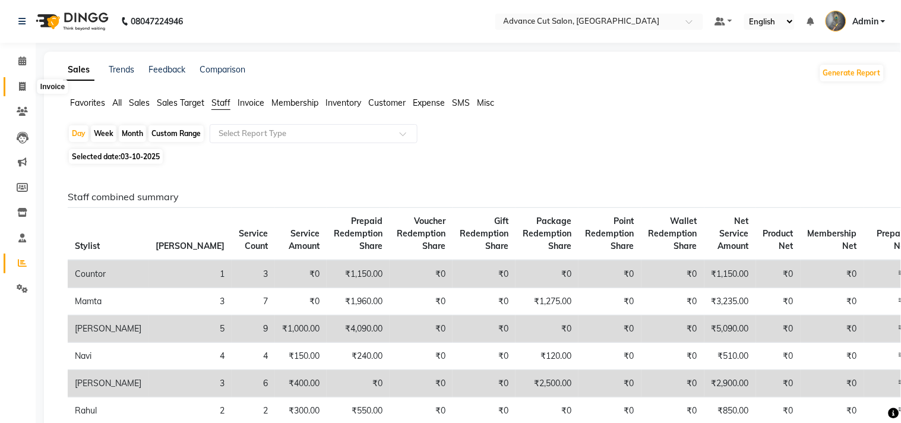
select select "service"
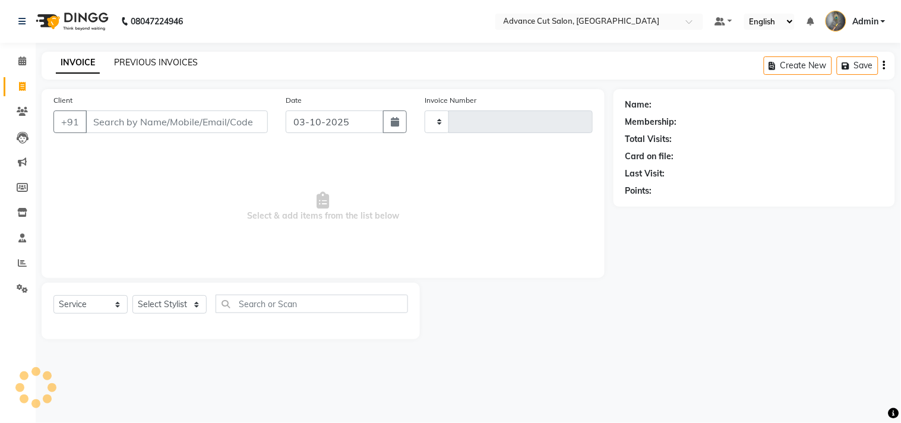
click at [128, 57] on link "PREVIOUS INVOICES" at bounding box center [156, 62] width 84 height 11
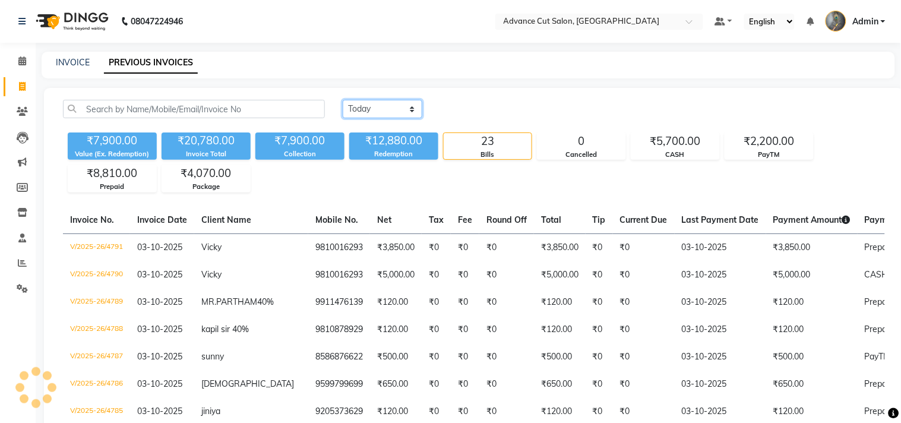
click at [394, 110] on select "Today Yesterday Custom Range" at bounding box center [383, 109] width 80 height 18
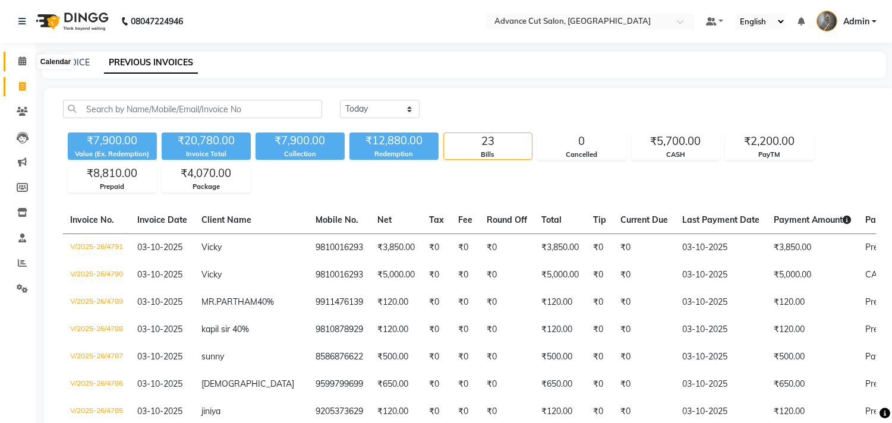
click at [23, 60] on icon at bounding box center [22, 60] width 8 height 9
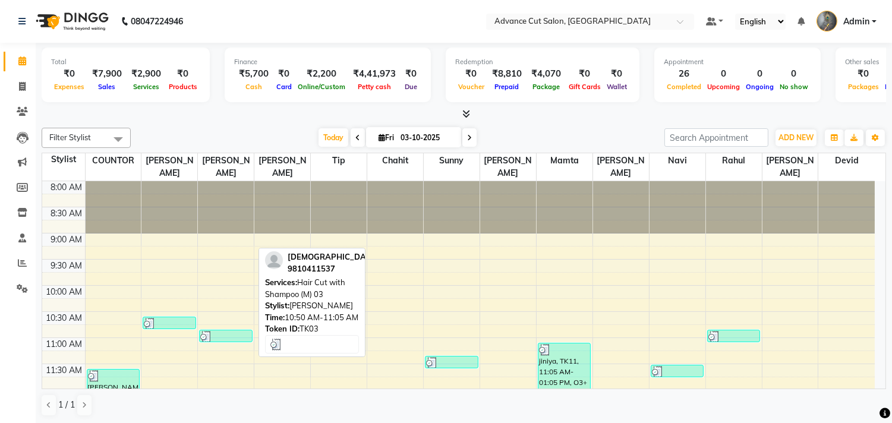
click at [232, 336] on div at bounding box center [225, 337] width 51 height 12
select select "3"
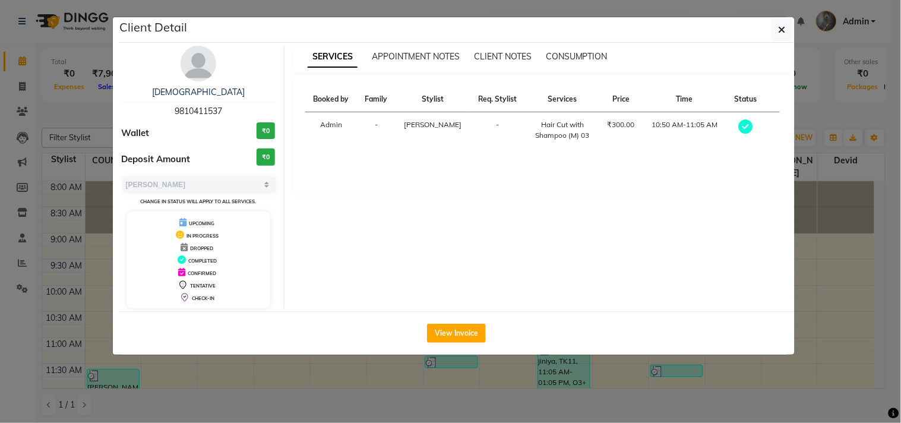
click at [230, 369] on ngb-modal-window "Client Detail shivam 9810411537 Wallet ₹0 Deposit Amount ₹0 Select MARK DONE UP…" at bounding box center [450, 211] width 901 height 423
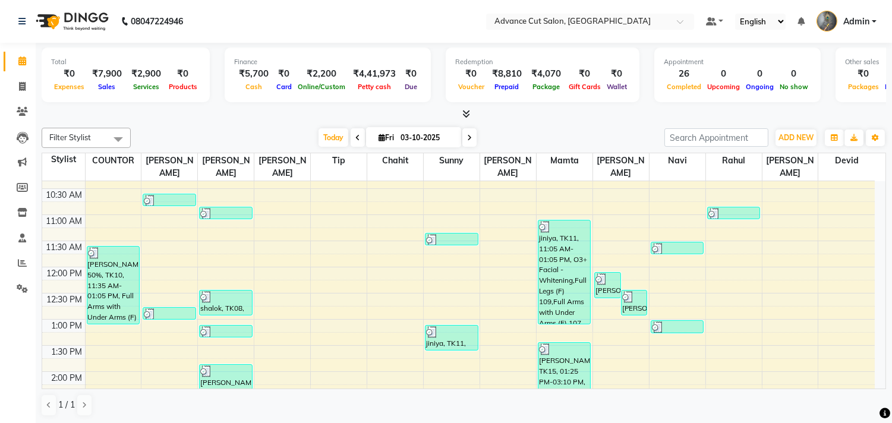
scroll to position [132, 0]
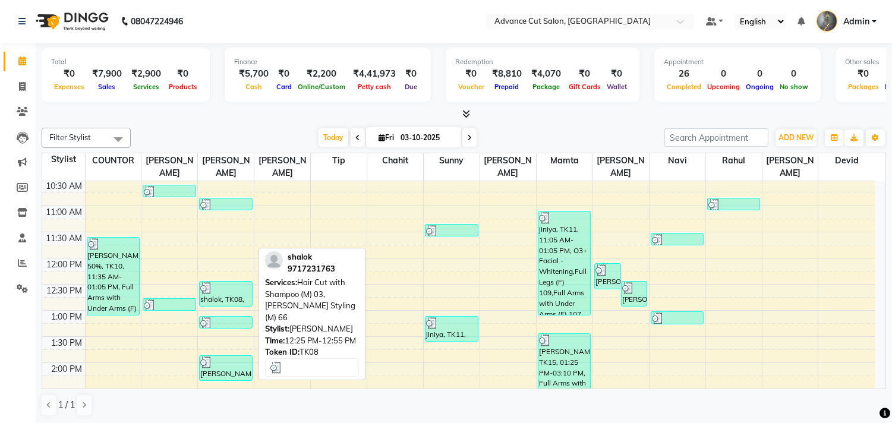
click at [224, 304] on div "shalok, TK08, 12:25 PM-12:55 PM, Hair Cut with Shampoo (M) 03,[PERSON_NAME] Sty…" at bounding box center [226, 294] width 52 height 24
select select "3"
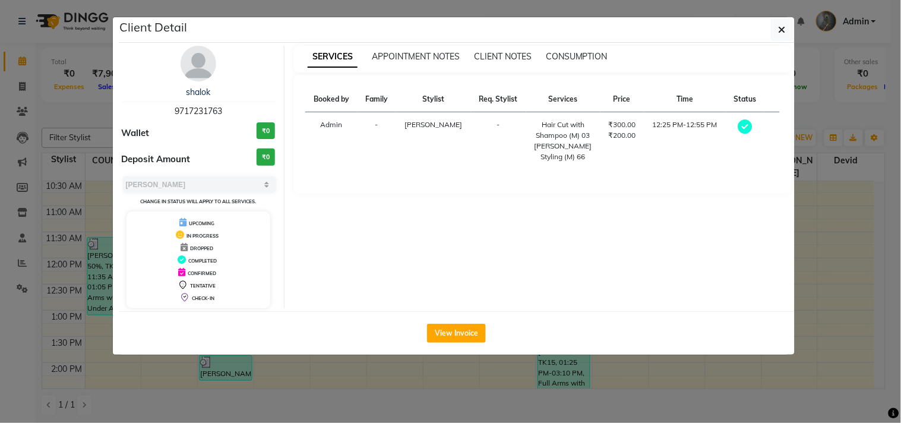
click at [225, 377] on ngb-modal-window "Client Detail shalok 9717231763 Wallet ₹0 Deposit Amount ₹0 Select MARK DONE UP…" at bounding box center [450, 211] width 901 height 423
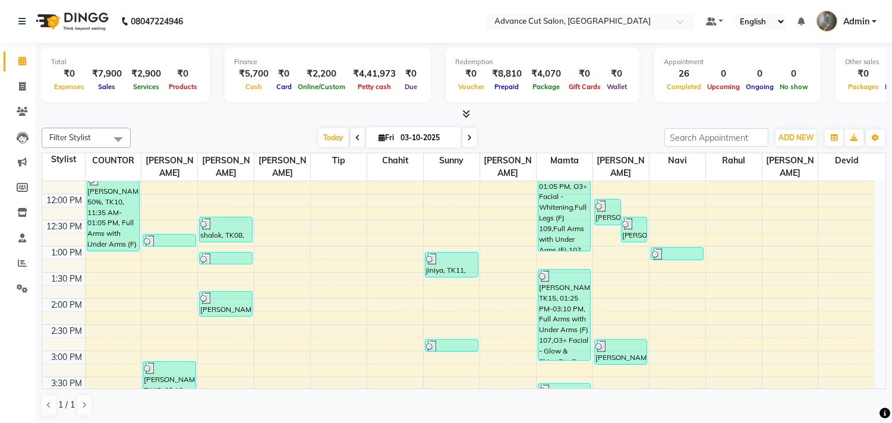
scroll to position [198, 0]
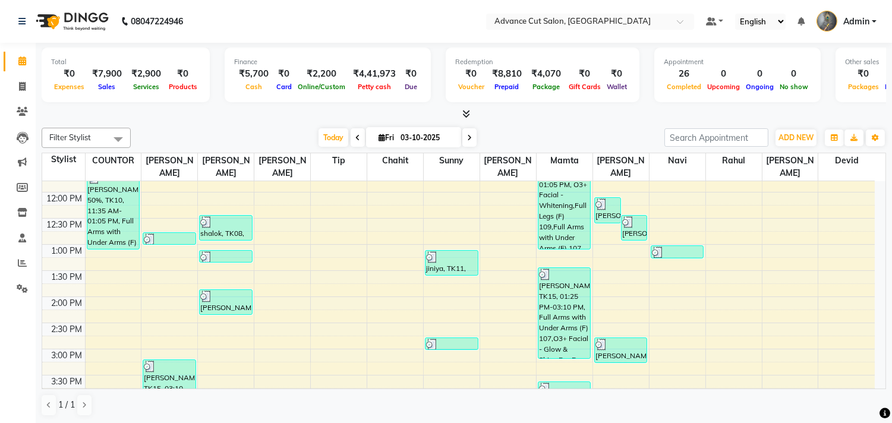
click at [227, 260] on div at bounding box center [225, 257] width 51 height 12
select select "3"
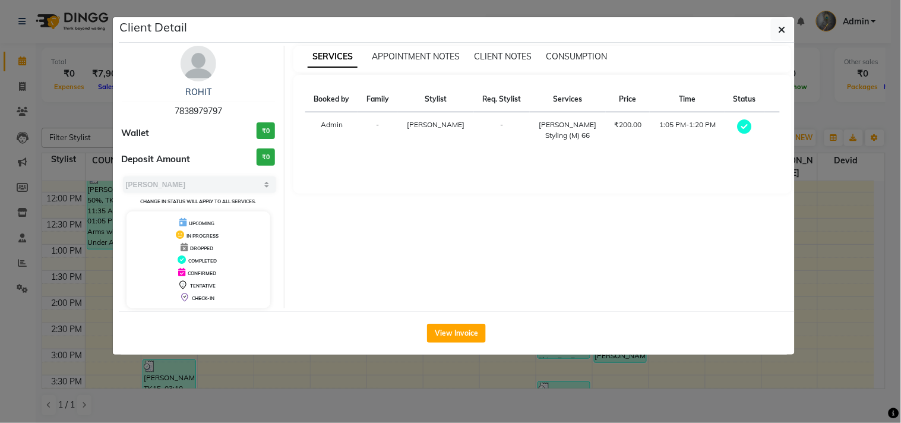
click at [242, 378] on ngb-modal-window "Client Detail ROHIT 7838979797 Wallet ₹0 Deposit Amount ₹0 Select MARK DONE UPC…" at bounding box center [450, 211] width 901 height 423
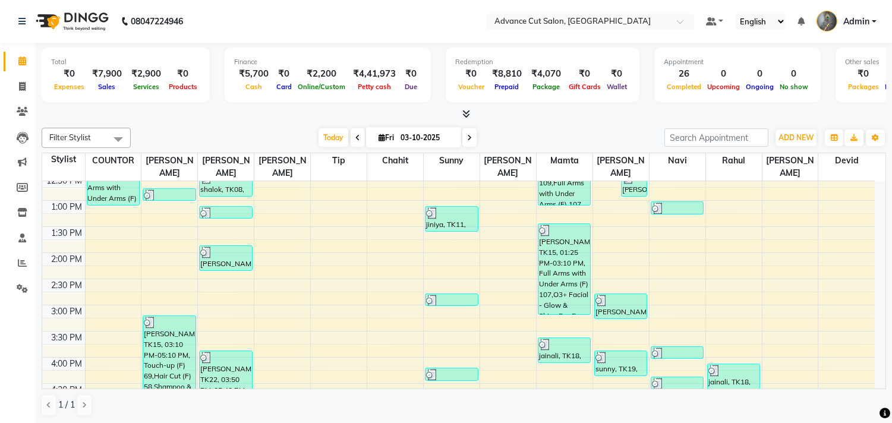
scroll to position [264, 0]
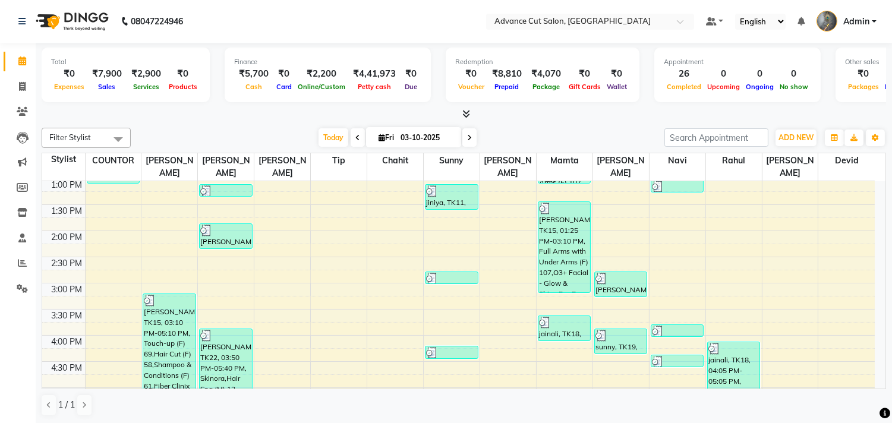
click at [217, 239] on div "[PERSON_NAME], TK13, 01:50 PM-02:20 PM, Hair cut (M)01,[PERSON_NAME] Styling (M…" at bounding box center [226, 236] width 52 height 24
select select "3"
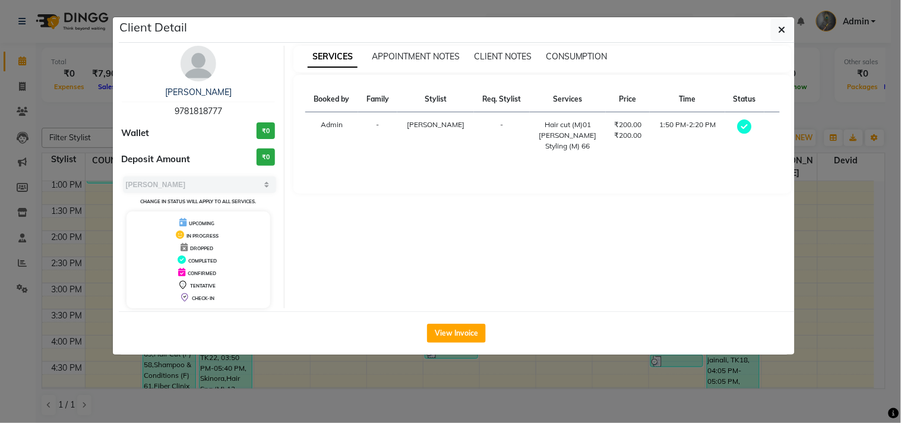
click at [524, 373] on ngb-modal-window "Client Detail CHIRANSHU 9781818777 Wallet ₹0 Deposit Amount ₹0 Select MARK DONE…" at bounding box center [450, 211] width 901 height 423
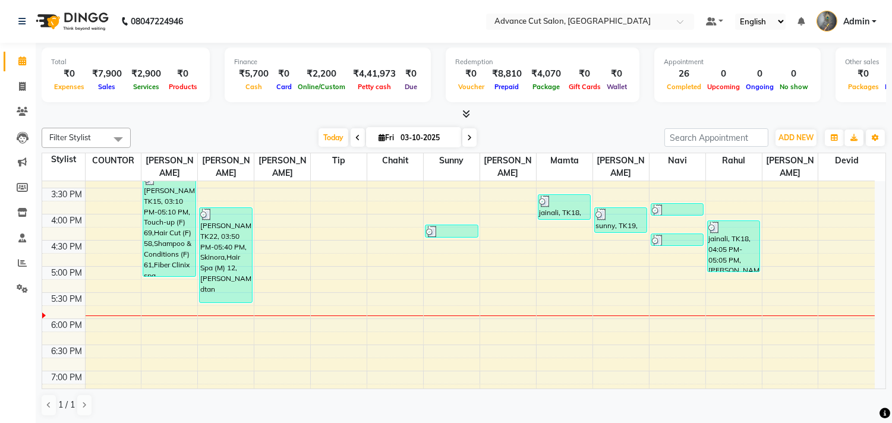
scroll to position [396, 0]
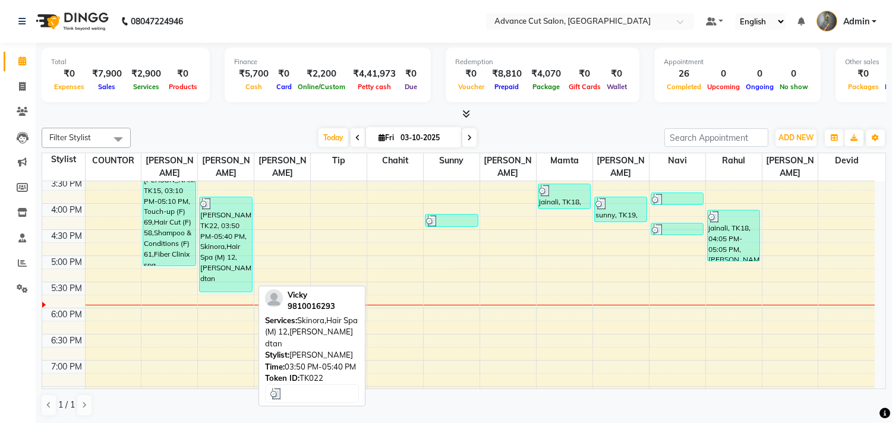
click at [220, 250] on div "[PERSON_NAME], TK22, 03:50 PM-05:40 PM, Skinora,Hair Spa (M) 12,[PERSON_NAME] d…" at bounding box center [226, 244] width 52 height 94
select select "3"
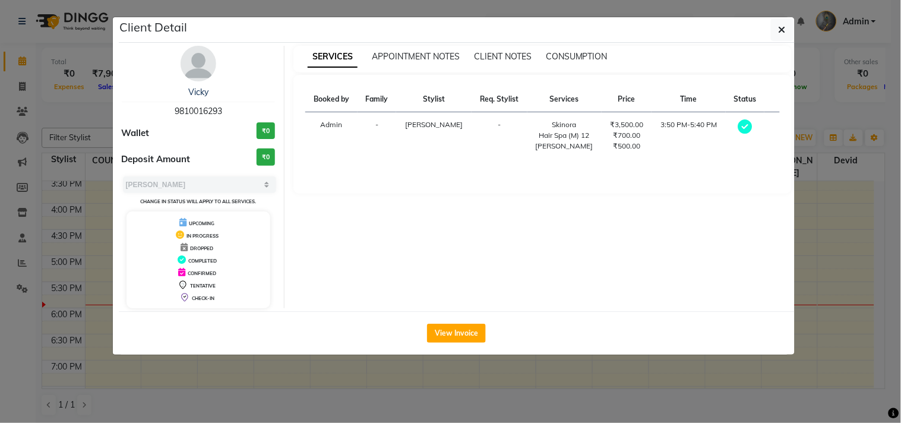
click at [209, 375] on ngb-modal-window "Client Detail Vicky 9810016293 Wallet ₹0 Deposit Amount ₹0 Select MARK DONE UPC…" at bounding box center [450, 211] width 901 height 423
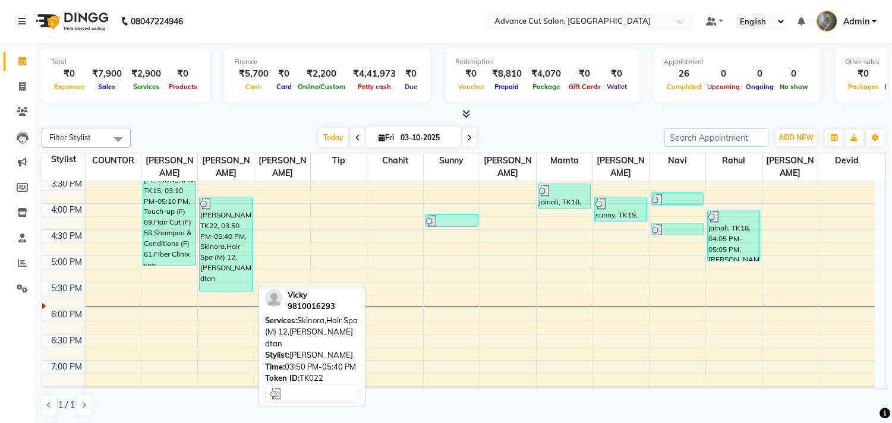
click at [212, 258] on div "[PERSON_NAME], TK22, 03:50 PM-05:40 PM, Skinora,Hair Spa (M) 12,[PERSON_NAME] d…" at bounding box center [226, 244] width 52 height 94
select select "3"
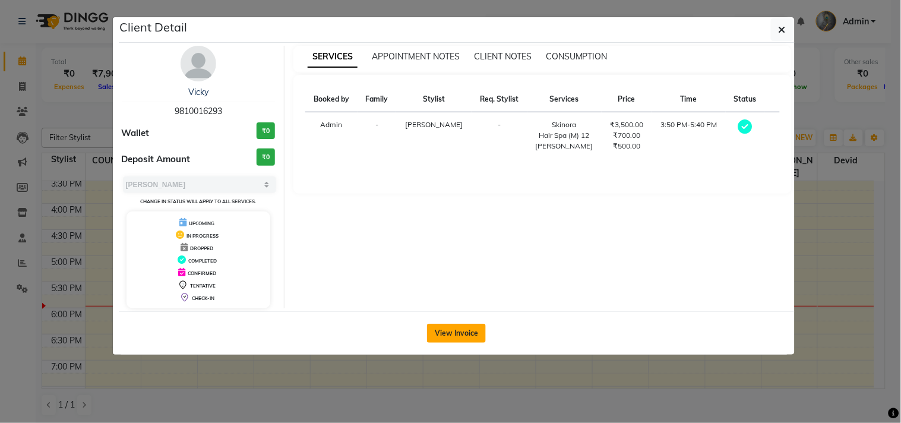
click at [470, 339] on button "View Invoice" at bounding box center [456, 333] width 59 height 19
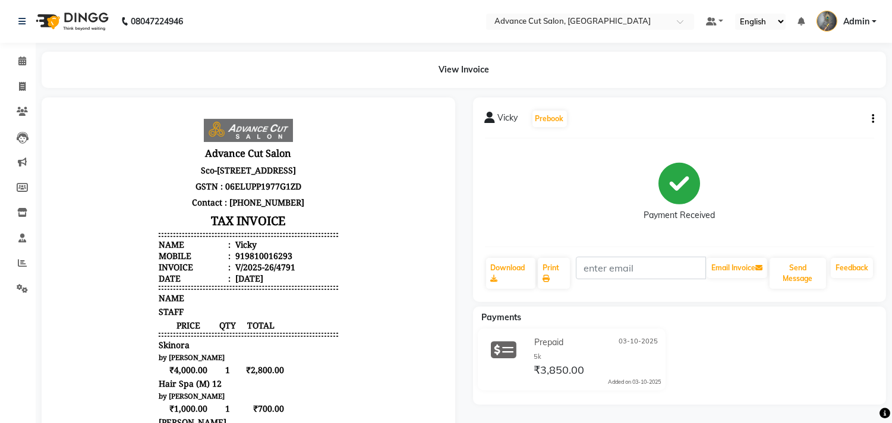
drag, startPoint x: 470, startPoint y: 339, endPoint x: 384, endPoint y: 48, distance: 302.8
click at [469, 339] on div "Vicky Prebook Payment Received Download Print Email Invoice Send Message Feedba…" at bounding box center [679, 403] width 431 height 612
click at [17, 86] on span at bounding box center [22, 87] width 21 height 14
select select "service"
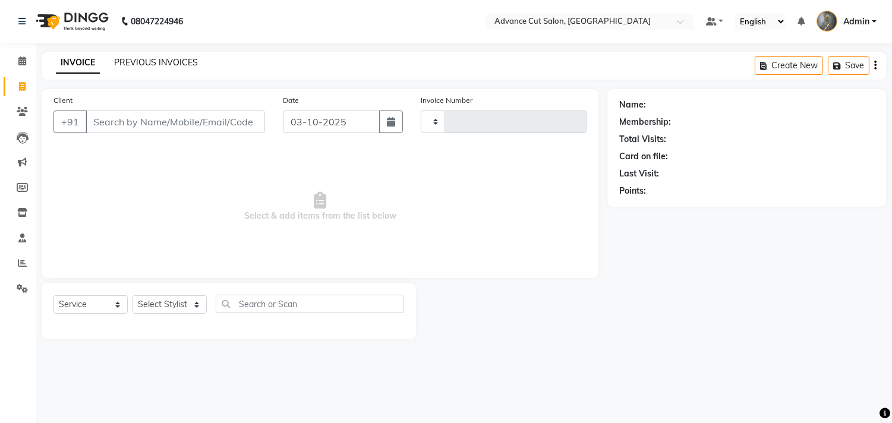
type input "4792"
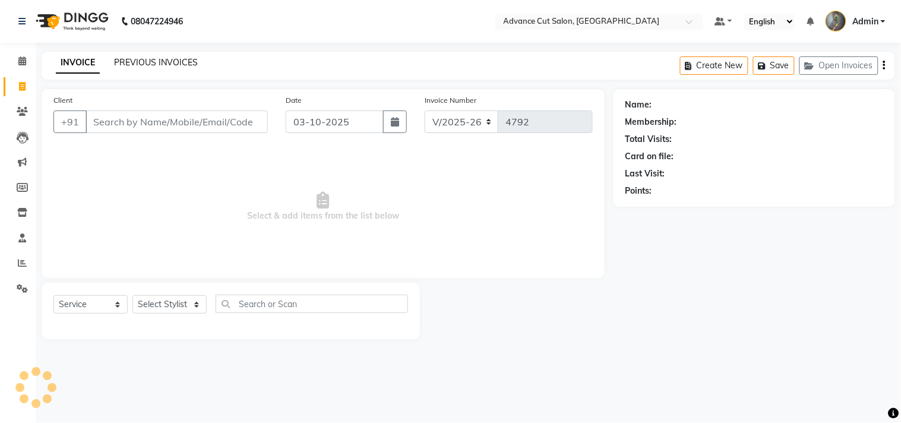
click at [128, 63] on link "PREVIOUS INVOICES" at bounding box center [156, 62] width 84 height 11
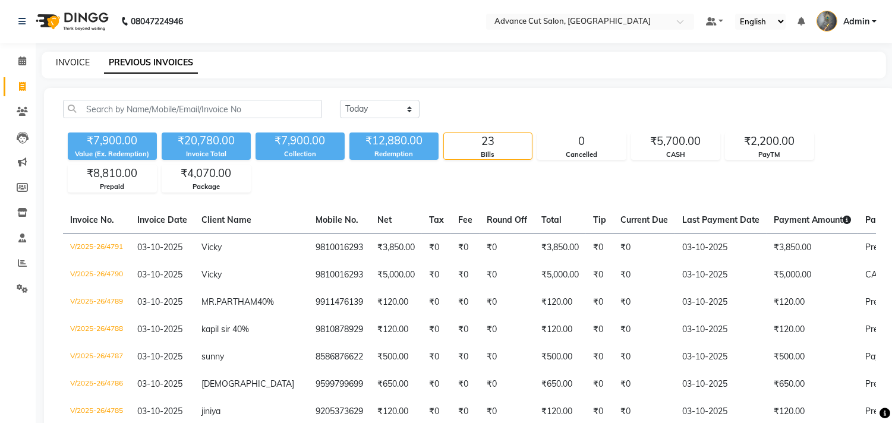
click at [73, 58] on link "INVOICE" at bounding box center [73, 62] width 34 height 11
select select "service"
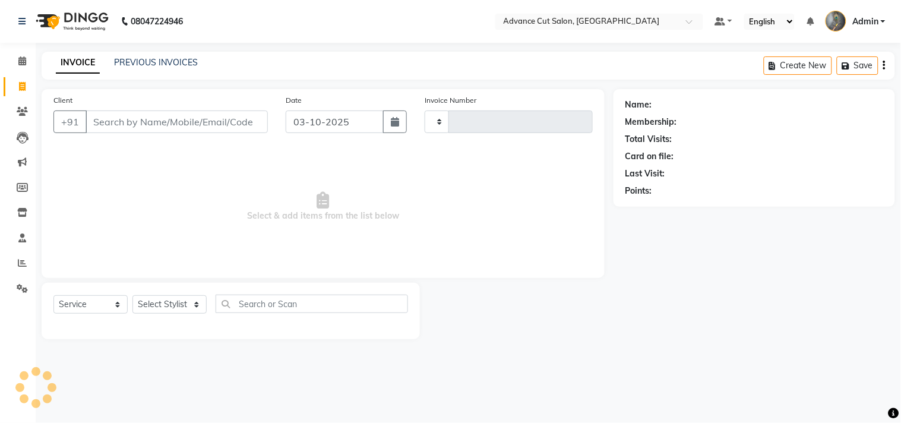
type input "4792"
select select "4939"
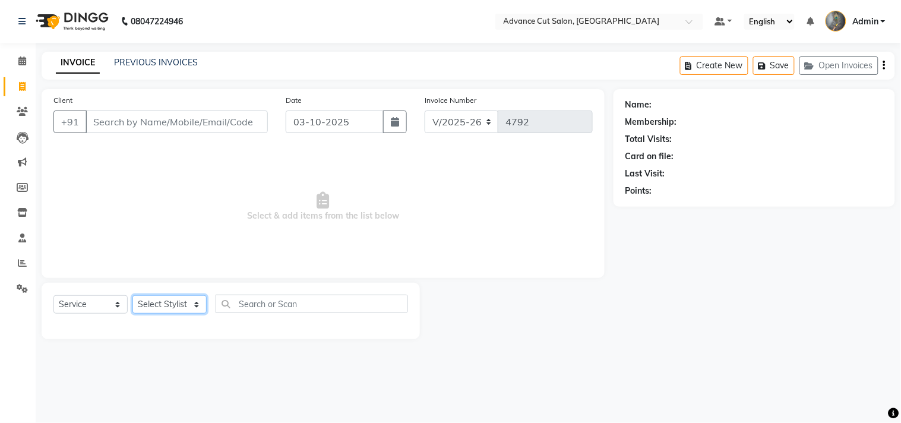
click at [161, 301] on select "Select Stylist Admin chahit COUNTOR [PERSON_NAME] mamta [PERSON_NAME] navi [PER…" at bounding box center [169, 304] width 74 height 18
select select "78660"
click at [132, 296] on select "Select Stylist Admin chahit COUNTOR [PERSON_NAME] mamta [PERSON_NAME] navi [PER…" at bounding box center [169, 304] width 74 height 18
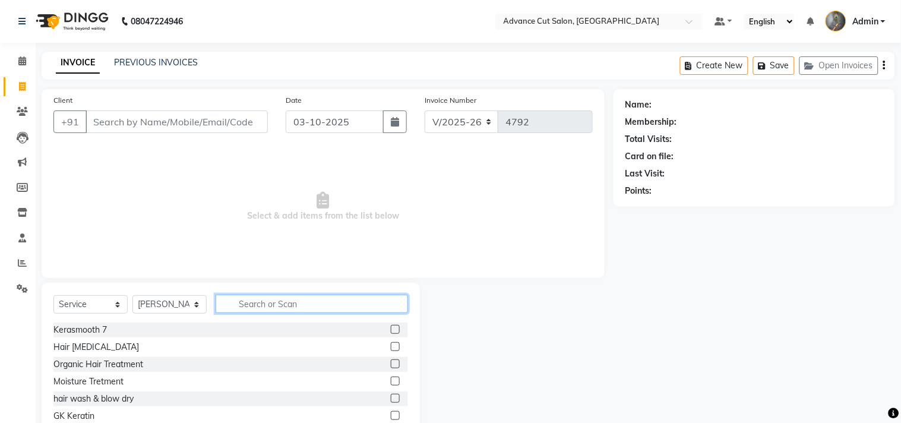
click at [246, 303] on input "text" at bounding box center [312, 304] width 192 height 18
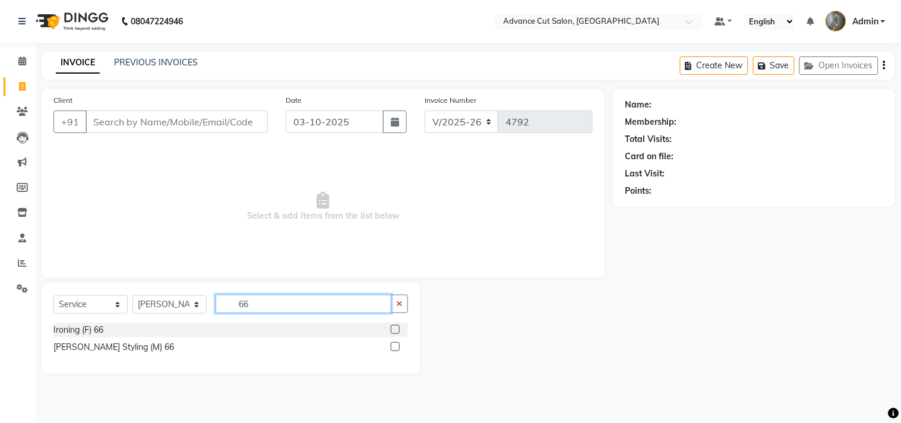
type input "6"
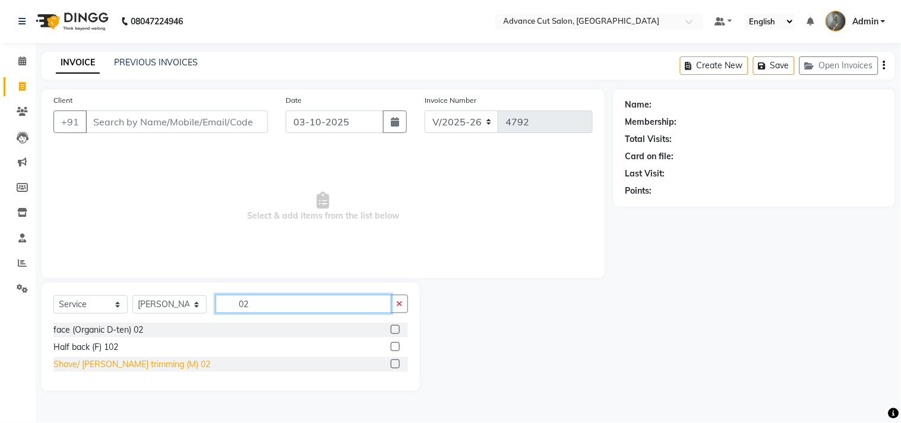
type input "02"
click at [120, 369] on div "Shave/ [PERSON_NAME] trimming (M) 02" at bounding box center [131, 364] width 157 height 12
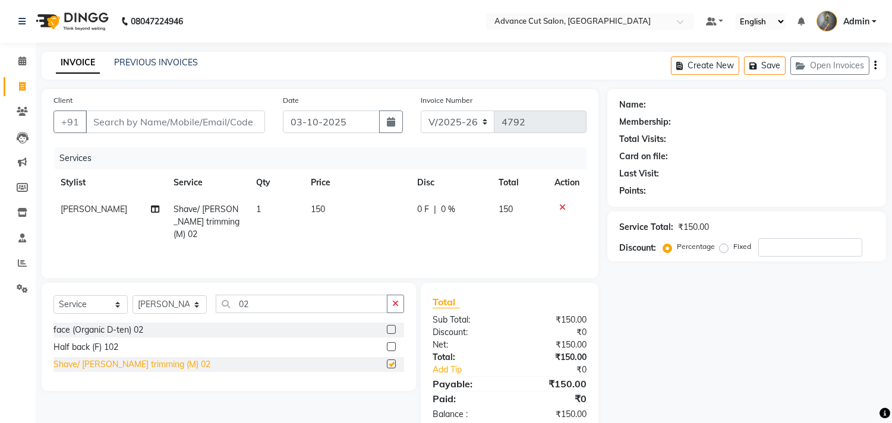
checkbox input "false"
click at [194, 306] on select "Select Stylist Admin chahit COUNTOR [PERSON_NAME] mamta [PERSON_NAME] navi [PER…" at bounding box center [169, 304] width 74 height 18
select select "30651"
click at [132, 296] on select "Select Stylist Admin chahit COUNTOR [PERSON_NAME] mamta [PERSON_NAME] navi [PER…" at bounding box center [169, 304] width 74 height 18
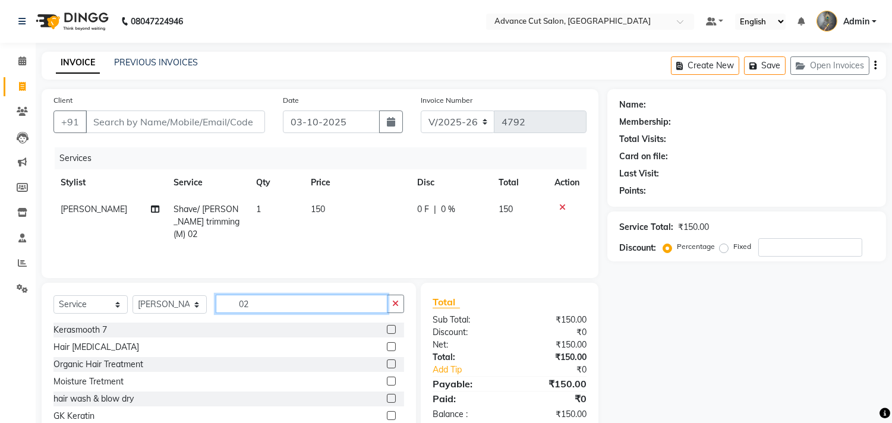
click at [248, 302] on input "02" at bounding box center [302, 304] width 172 height 18
click at [249, 302] on input "02" at bounding box center [302, 304] width 172 height 18
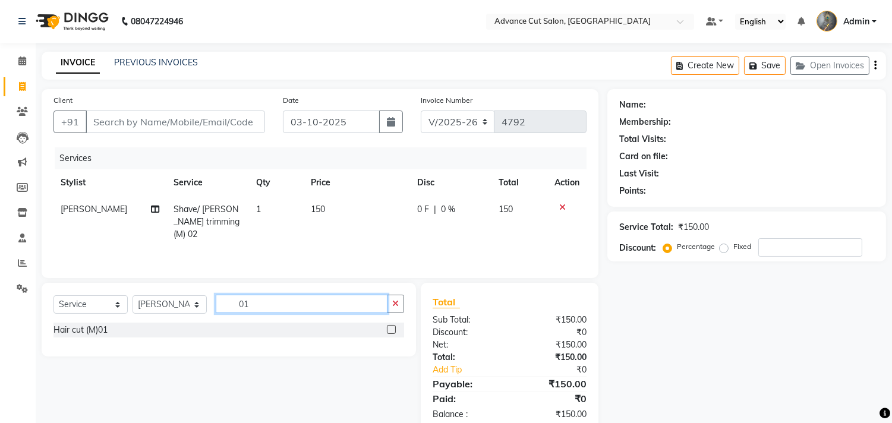
type input "01"
click at [68, 320] on div "Select Service Product Membership Package Voucher Prepaid Gift Card Select Styl…" at bounding box center [228, 309] width 350 height 28
click at [69, 325] on div "Hair cut (M)01" at bounding box center [80, 330] width 54 height 12
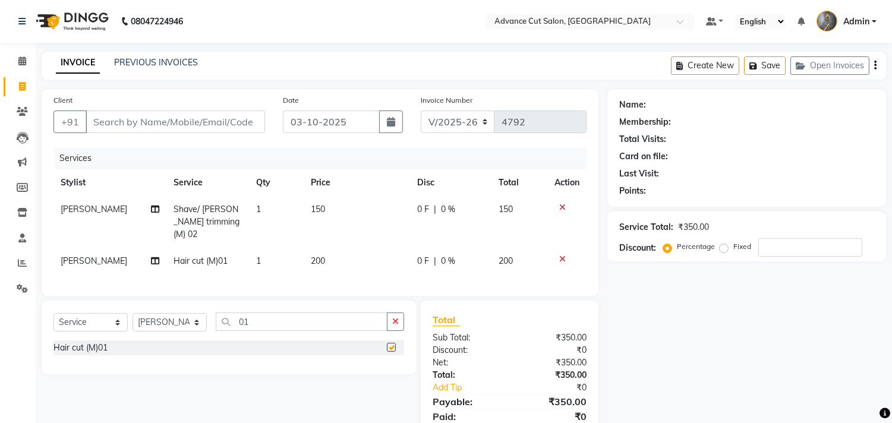
checkbox input "false"
click at [251, 315] on input "01" at bounding box center [302, 321] width 172 height 18
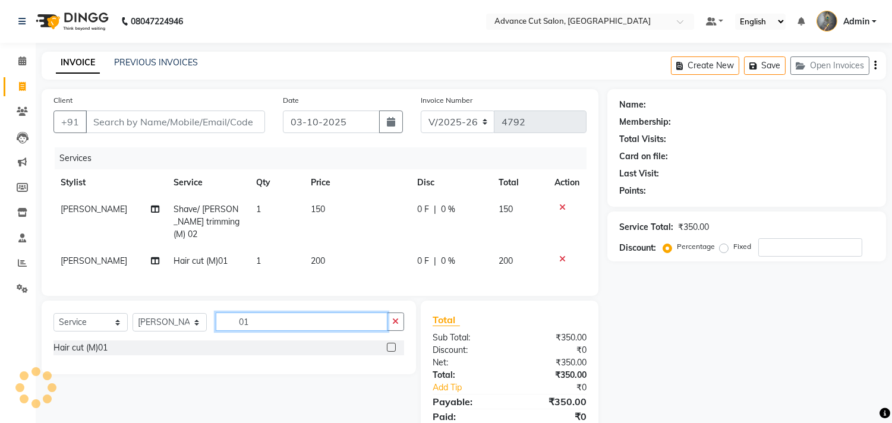
click at [251, 315] on input "01" at bounding box center [302, 321] width 172 height 18
type input "66"
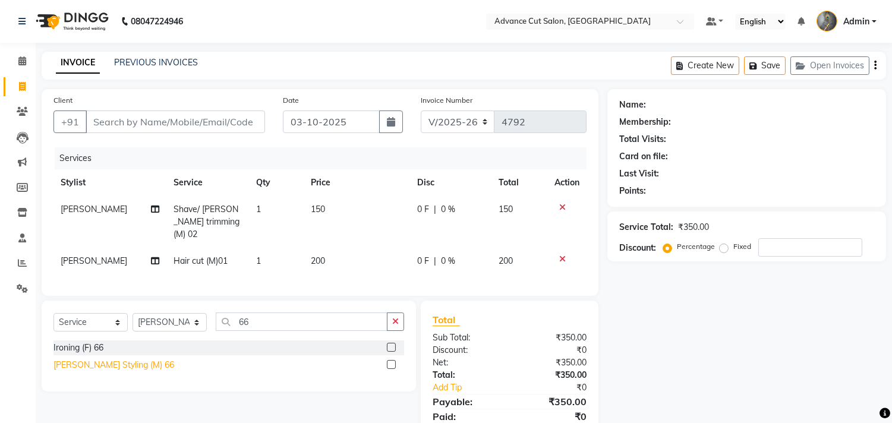
click at [125, 364] on div "[PERSON_NAME] Styling (M) 66" at bounding box center [113, 365] width 121 height 12
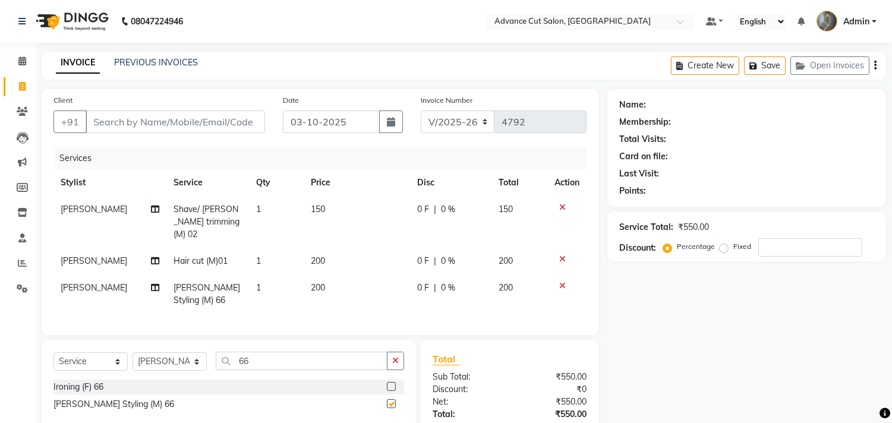
checkbox input "false"
click at [103, 115] on input "Client" at bounding box center [175, 121] width 179 height 23
type input "9"
type input "0"
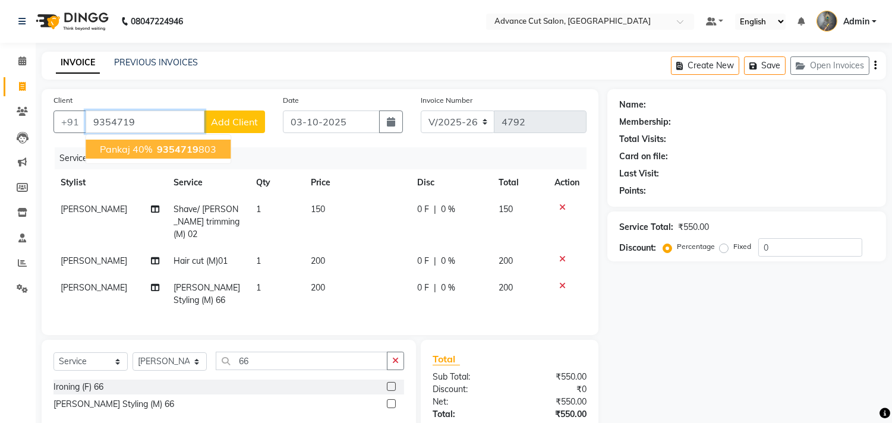
click at [115, 144] on span "pankaj 40%" at bounding box center [126, 149] width 52 height 12
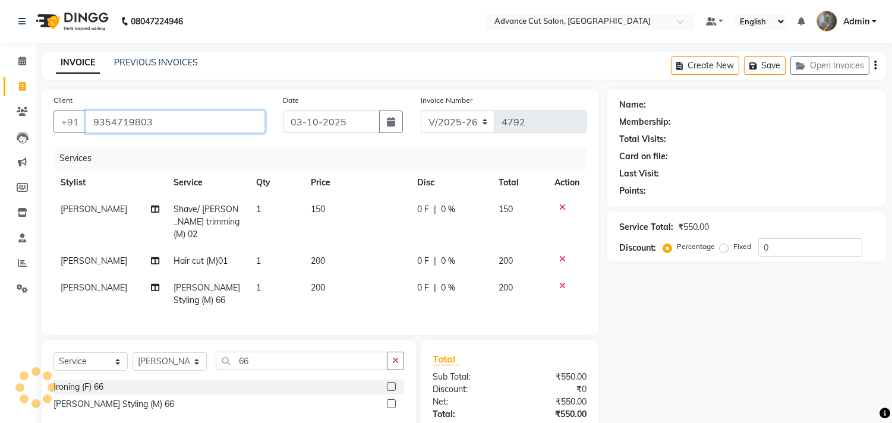
type input "9354719803"
click at [758, 251] on input "0" at bounding box center [810, 247] width 104 height 18
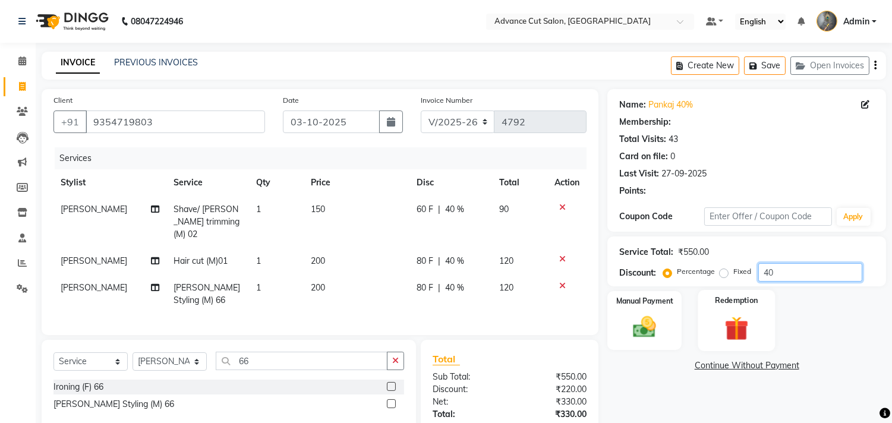
type input "40"
click at [746, 327] on img at bounding box center [735, 329] width 39 height 30
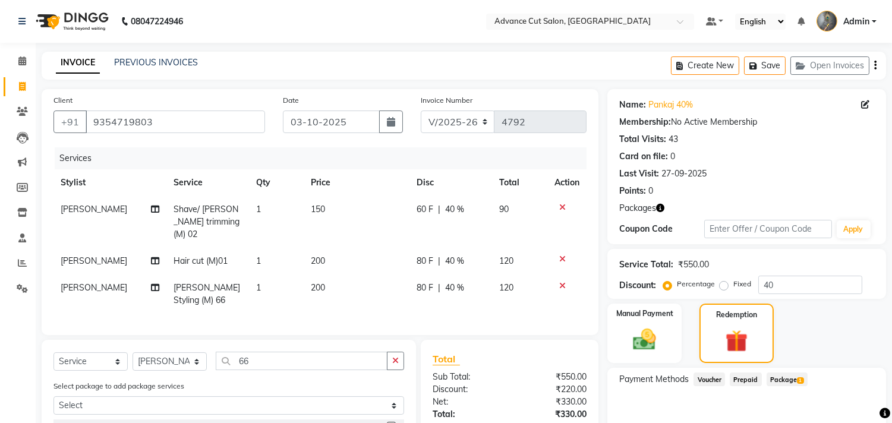
scroll to position [81, 0]
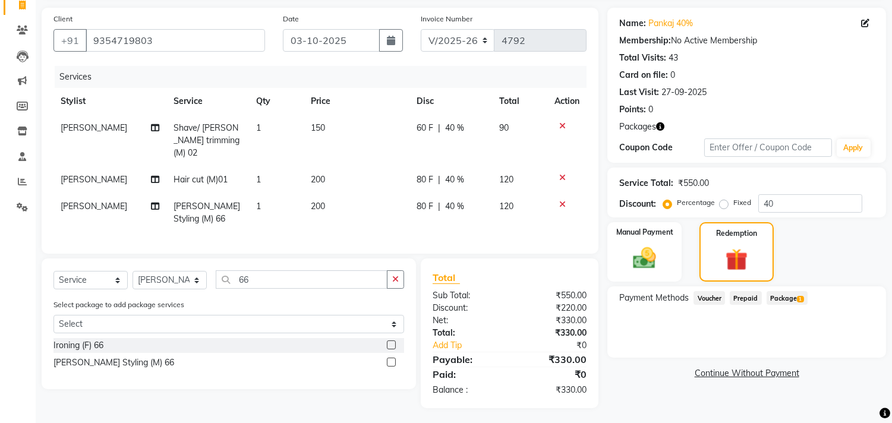
click at [785, 299] on span "Package 1" at bounding box center [786, 298] width 41 height 14
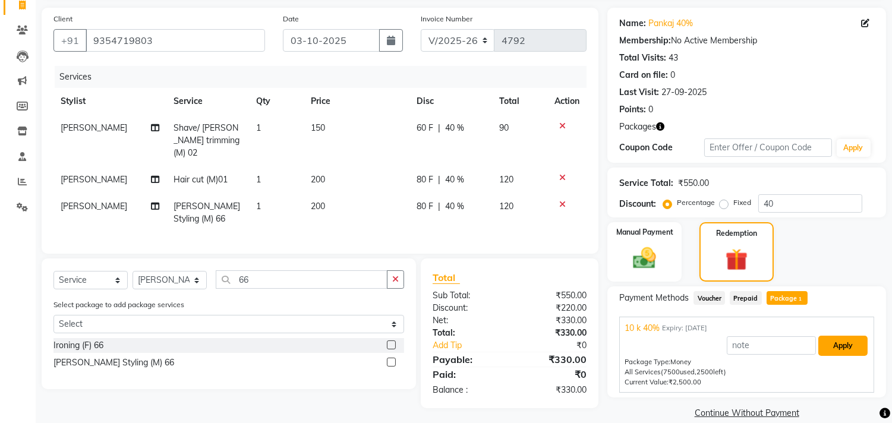
click at [829, 343] on button "Apply" at bounding box center [842, 346] width 49 height 20
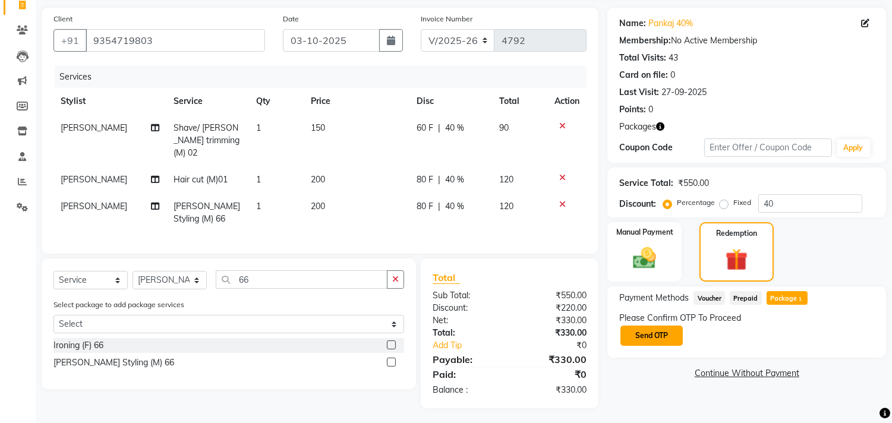
click at [650, 337] on button "Send OTP" at bounding box center [651, 335] width 62 height 20
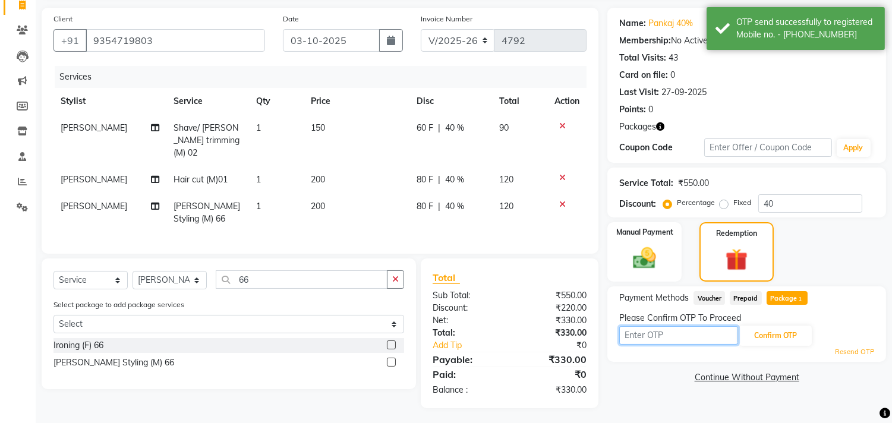
click at [650, 330] on input "text" at bounding box center [678, 335] width 119 height 18
type input "9814"
click at [761, 321] on div "Please Confirm OTP To Proceed" at bounding box center [746, 318] width 255 height 12
click at [766, 330] on button "Confirm OTP" at bounding box center [775, 335] width 72 height 20
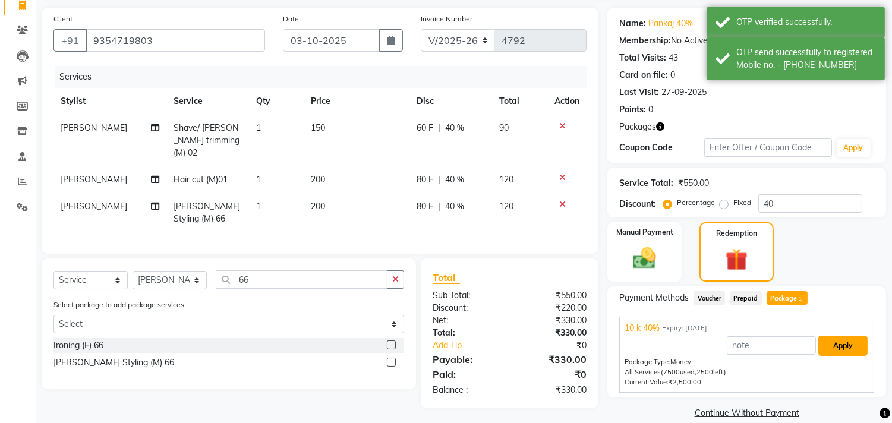
click at [828, 343] on button "Apply" at bounding box center [842, 346] width 49 height 20
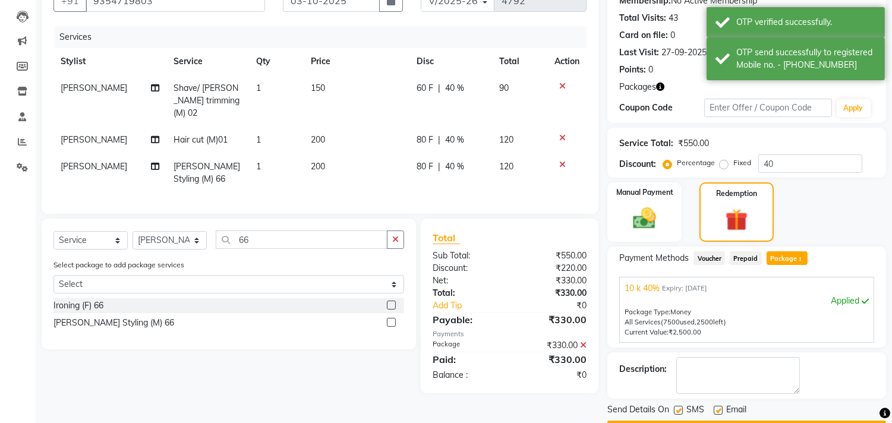
scroll to position [154, 0]
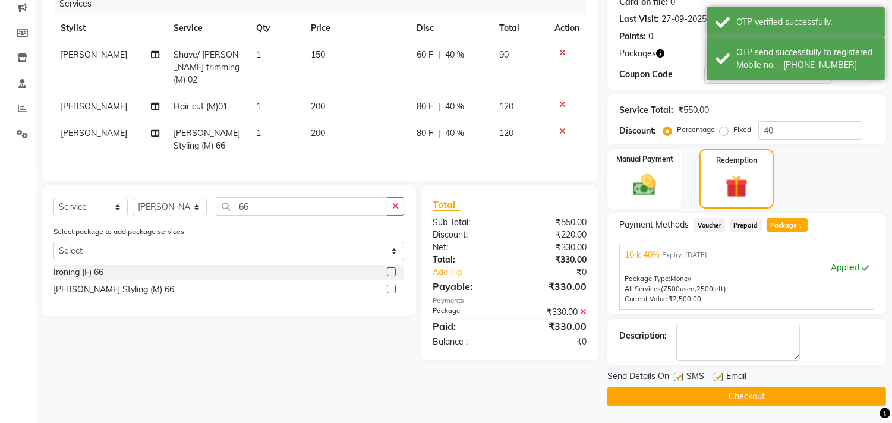
click at [734, 396] on button "Checkout" at bounding box center [746, 396] width 279 height 18
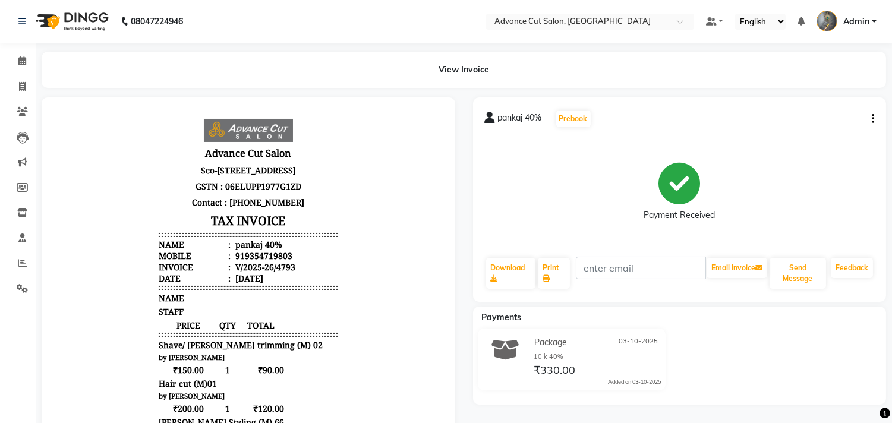
click at [25, 72] on li "Calendar" at bounding box center [18, 62] width 36 height 26
click at [27, 84] on span at bounding box center [22, 87] width 21 height 14
select select "service"
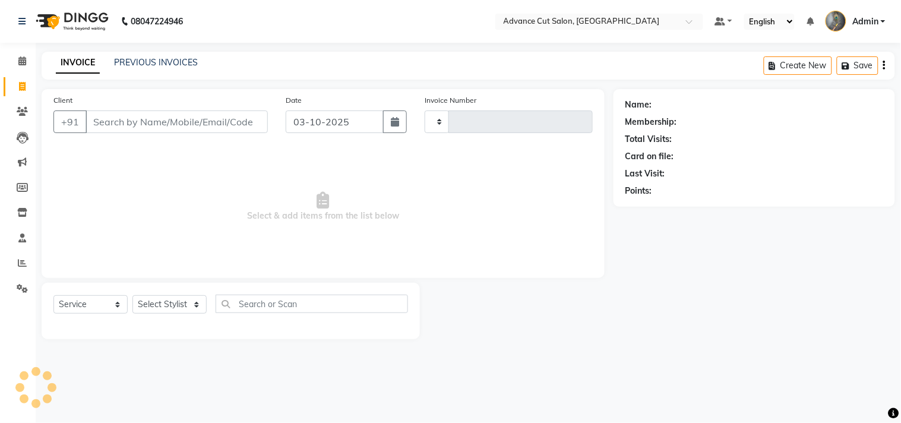
click at [27, 84] on span at bounding box center [22, 87] width 21 height 14
select select "service"
click at [159, 303] on select "Select Stylist" at bounding box center [169, 304] width 74 height 18
type input "4794"
select select "4939"
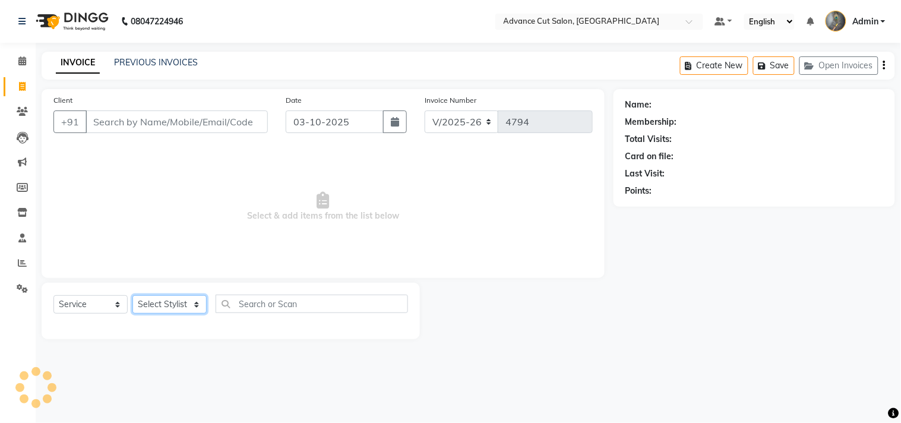
click at [167, 311] on select "Select Stylist" at bounding box center [169, 304] width 74 height 18
click at [167, 311] on select "Select Stylist Admin chahit COUNTOR [PERSON_NAME] mamta [PERSON_NAME] navi [PER…" at bounding box center [169, 304] width 74 height 18
select select "74352"
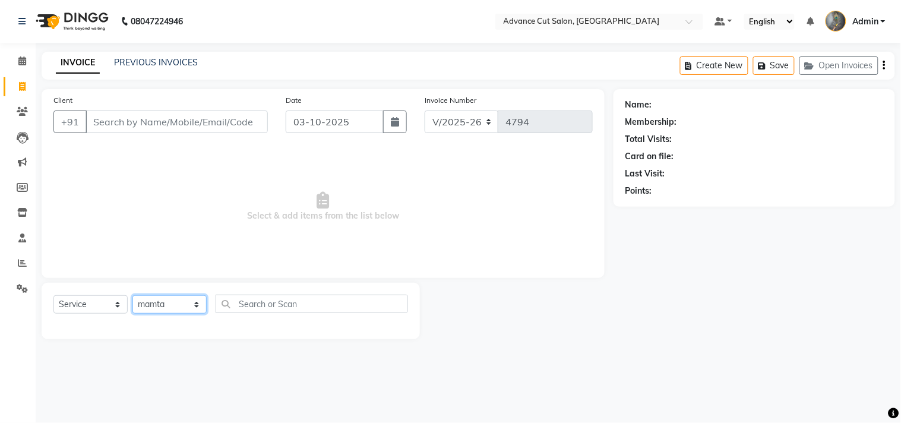
click at [132, 296] on select "Select Stylist Admin chahit COUNTOR [PERSON_NAME] mamta [PERSON_NAME] navi [PER…" at bounding box center [169, 304] width 74 height 18
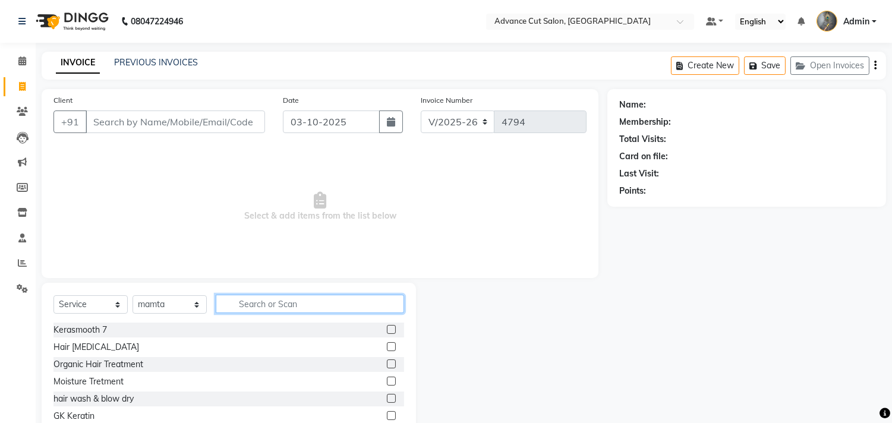
click at [245, 304] on input "text" at bounding box center [310, 304] width 188 height 18
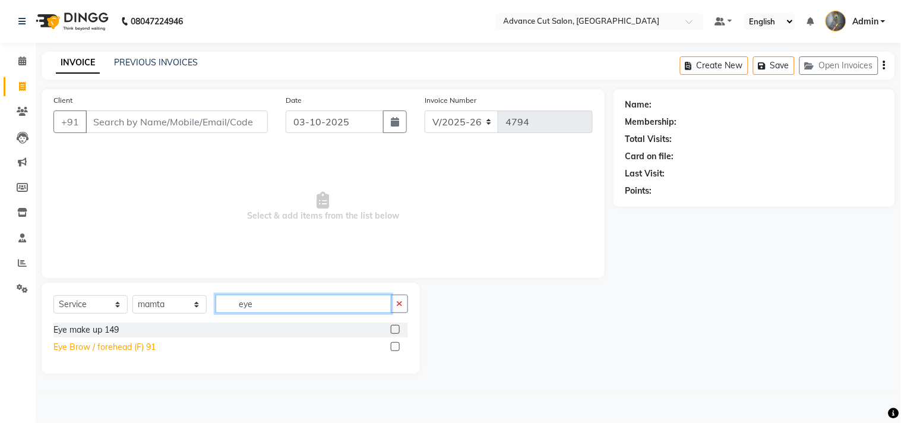
type input "eye"
click at [103, 346] on div "Eye Brow / forehead (F) 91" at bounding box center [104, 347] width 102 height 12
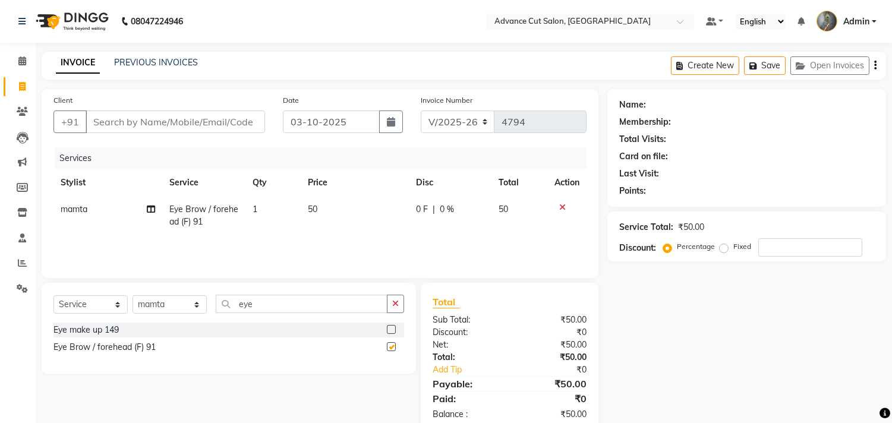
checkbox input "false"
click at [239, 299] on input "eye" at bounding box center [302, 304] width 172 height 18
click at [262, 304] on input "eye" at bounding box center [302, 304] width 172 height 18
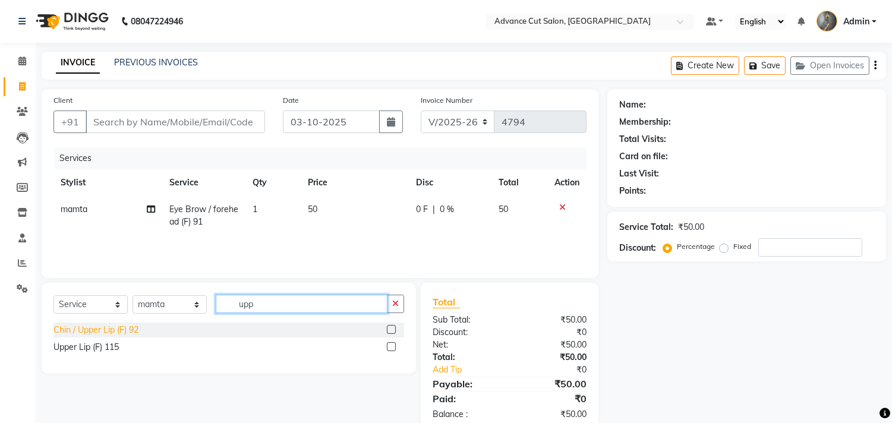
type input "upp"
click at [125, 335] on div "Chin / Upper Lip (F) 92" at bounding box center [95, 330] width 85 height 12
checkbox input "false"
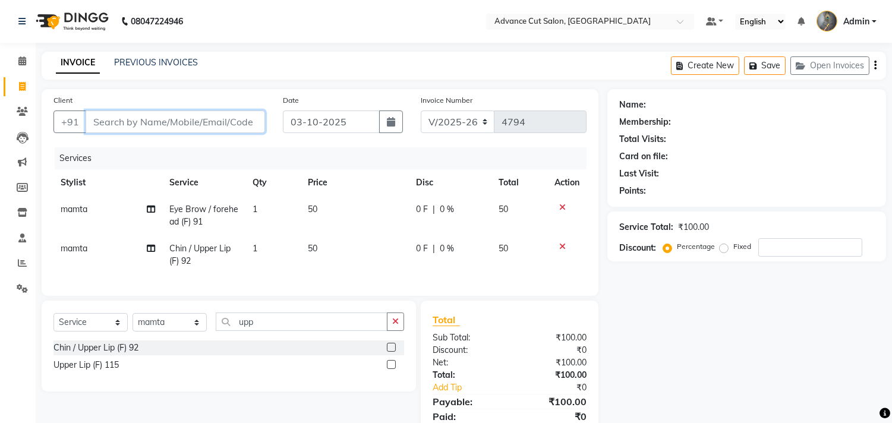
click at [102, 114] on input "Client" at bounding box center [175, 121] width 179 height 23
click at [101, 125] on input "Client" at bounding box center [175, 121] width 179 height 23
click at [134, 116] on input "Client" at bounding box center [175, 121] width 179 height 23
click at [137, 121] on input "Client" at bounding box center [175, 121] width 179 height 23
type input "8"
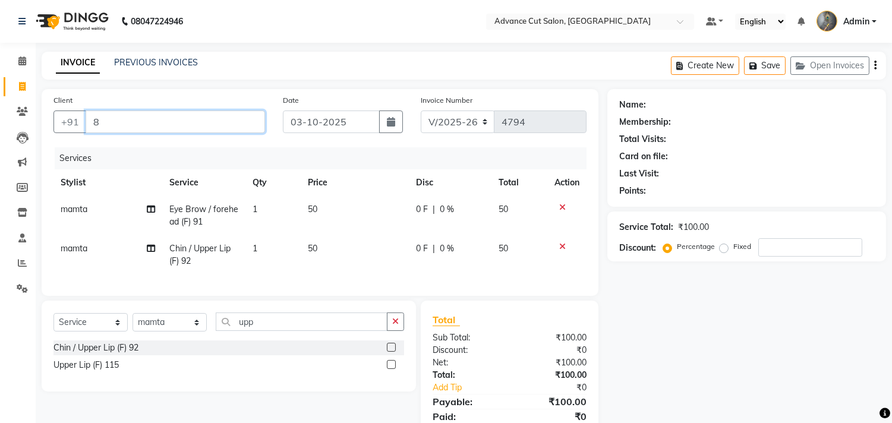
type input "0"
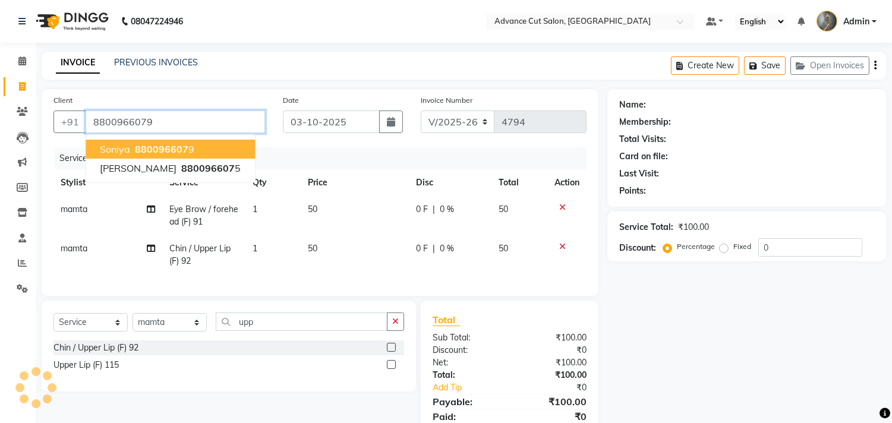
type input "8800966079"
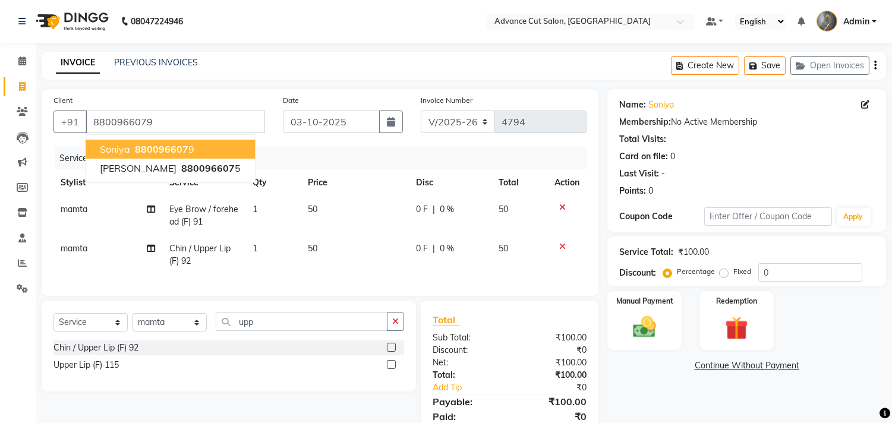
click at [148, 146] on span "880096607" at bounding box center [161, 149] width 53 height 12
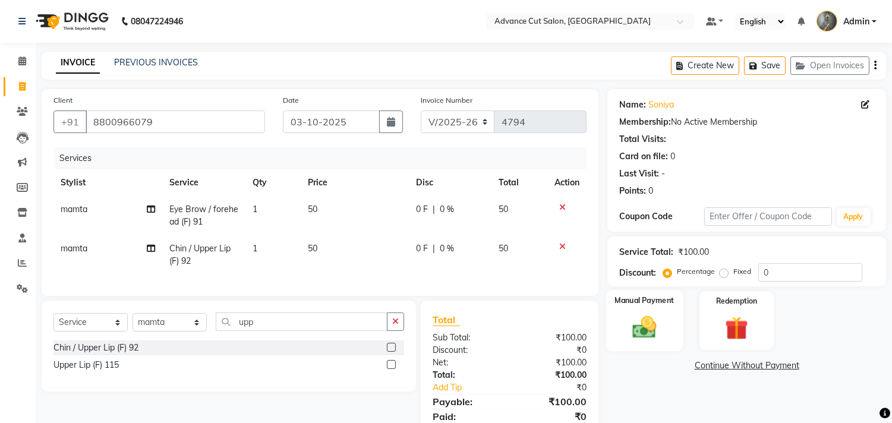
click at [648, 319] on img at bounding box center [644, 328] width 39 height 28
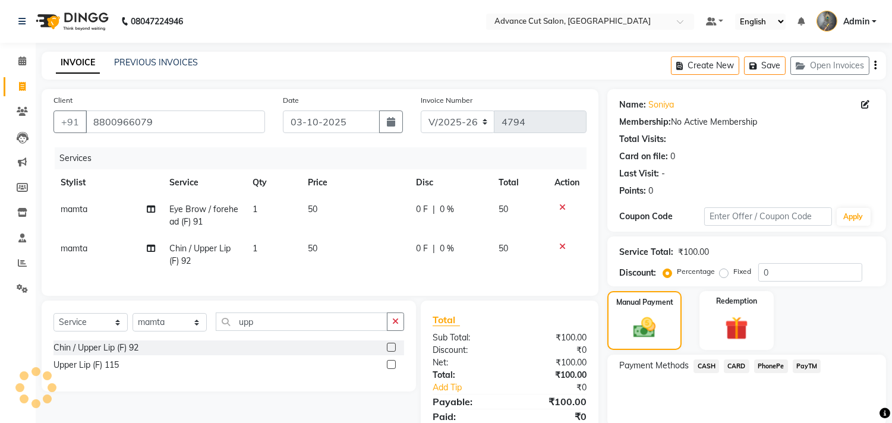
scroll to position [55, 0]
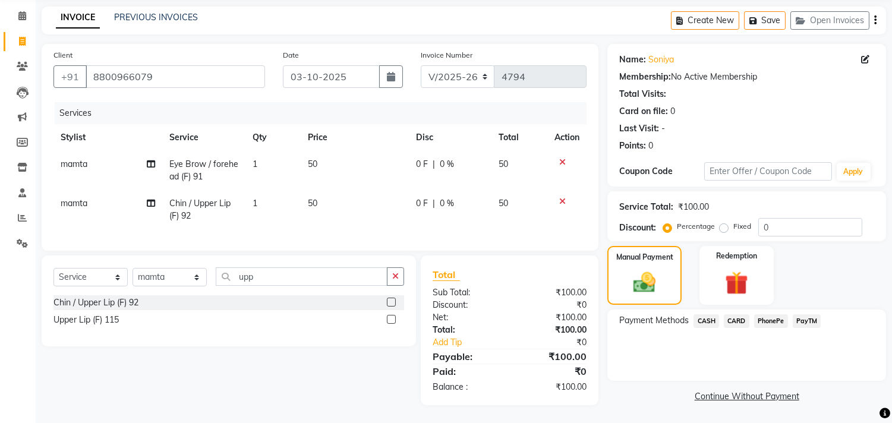
click at [801, 314] on span "PayTM" at bounding box center [806, 321] width 29 height 14
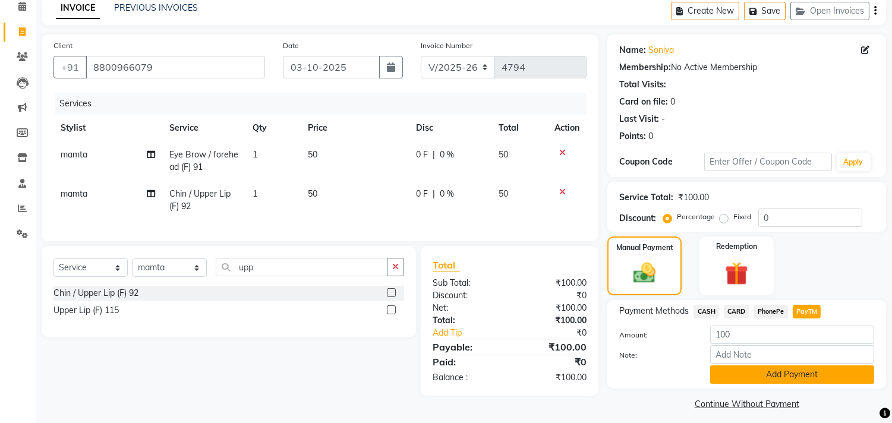
click at [771, 371] on button "Add Payment" at bounding box center [792, 374] width 164 height 18
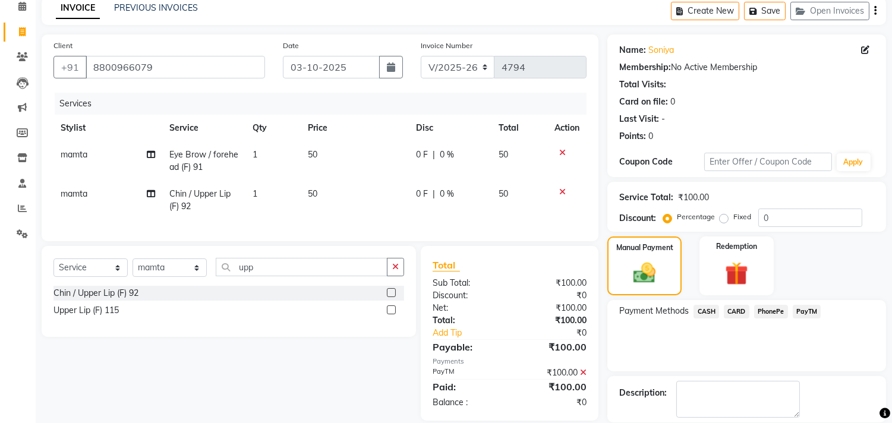
scroll to position [111, 0]
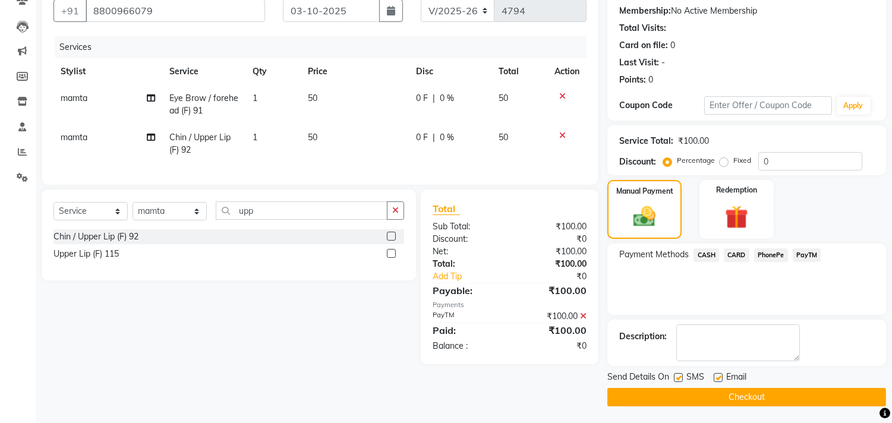
click at [715, 404] on button "Checkout" at bounding box center [746, 397] width 279 height 18
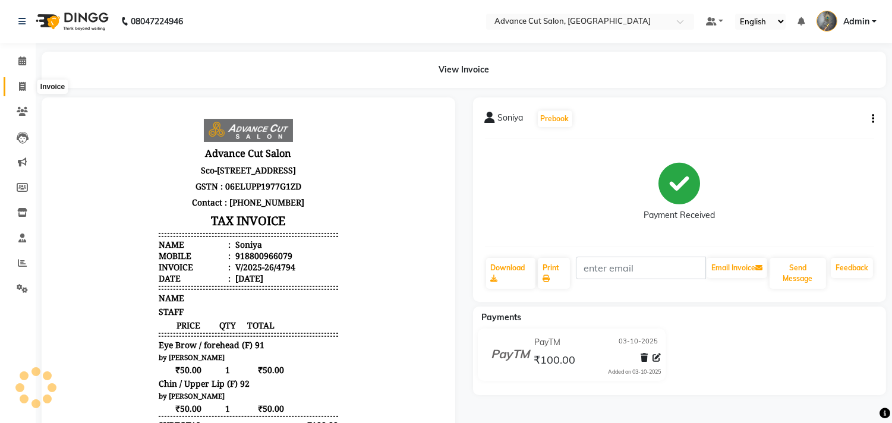
click at [15, 81] on span at bounding box center [22, 87] width 21 height 14
select select "service"
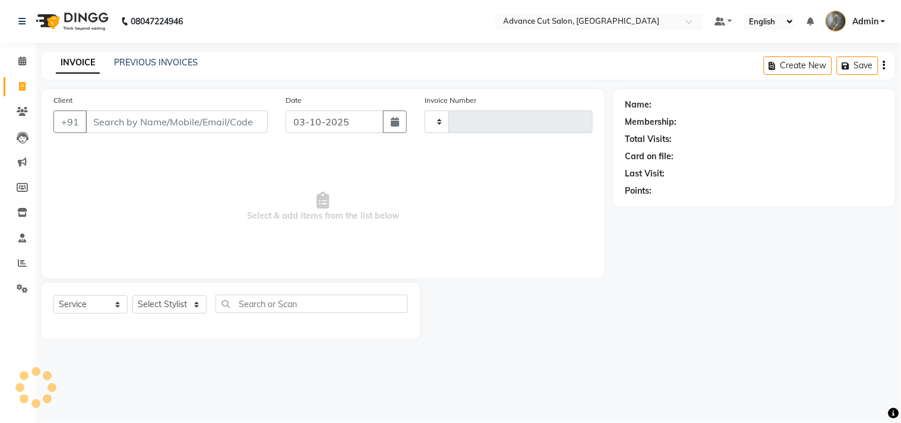
click at [126, 119] on input "Client" at bounding box center [177, 121] width 182 height 23
type input "4795"
select select "4939"
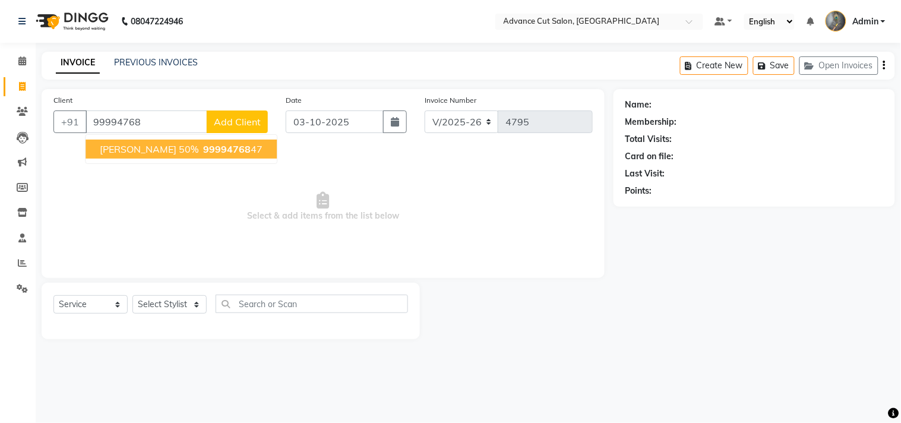
click at [129, 147] on span "sunny goyal 50%" at bounding box center [149, 149] width 99 height 12
type input "9999476847"
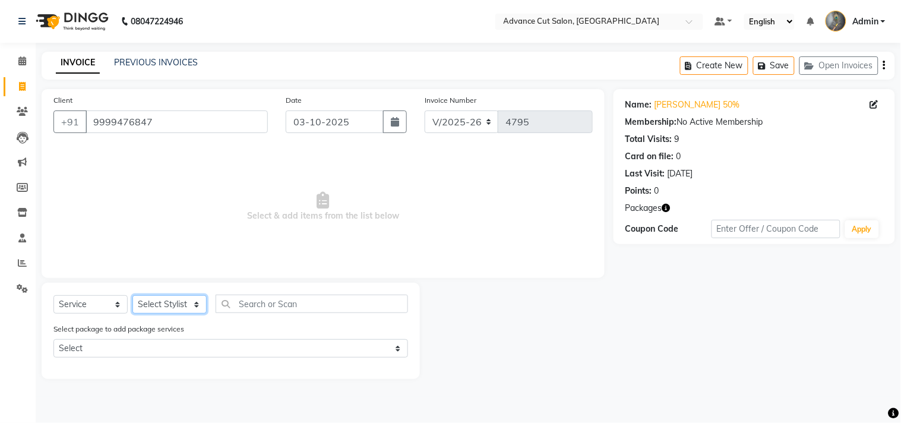
click at [153, 309] on select "Select Stylist Admin chahit COUNTOR [PERSON_NAME] mamta [PERSON_NAME] navi [PER…" at bounding box center [169, 304] width 74 height 18
select select "30651"
click at [132, 296] on select "Select Stylist Admin chahit COUNTOR [PERSON_NAME] mamta [PERSON_NAME] navi [PER…" at bounding box center [169, 304] width 74 height 18
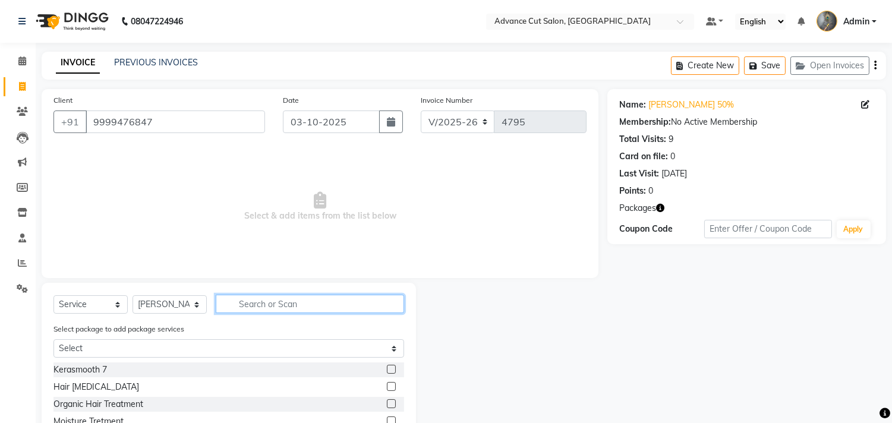
click at [255, 301] on input "text" at bounding box center [310, 304] width 188 height 18
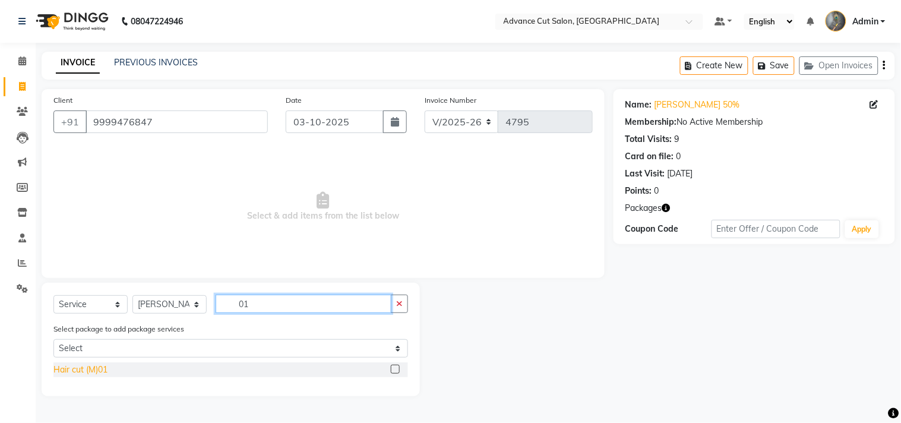
type input "01"
click at [98, 366] on div "Hair cut (M)01" at bounding box center [80, 369] width 54 height 12
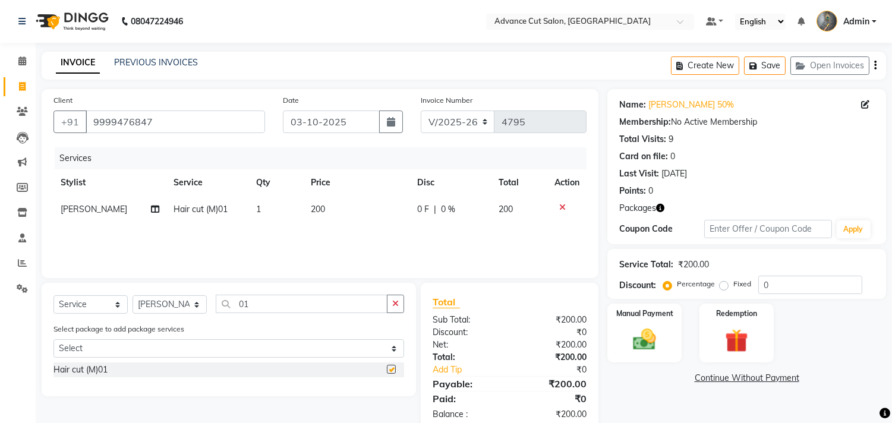
checkbox input "false"
click at [755, 283] on div "Percentage Fixed" at bounding box center [711, 284] width 93 height 15
click at [759, 282] on input "0" at bounding box center [810, 285] width 104 height 18
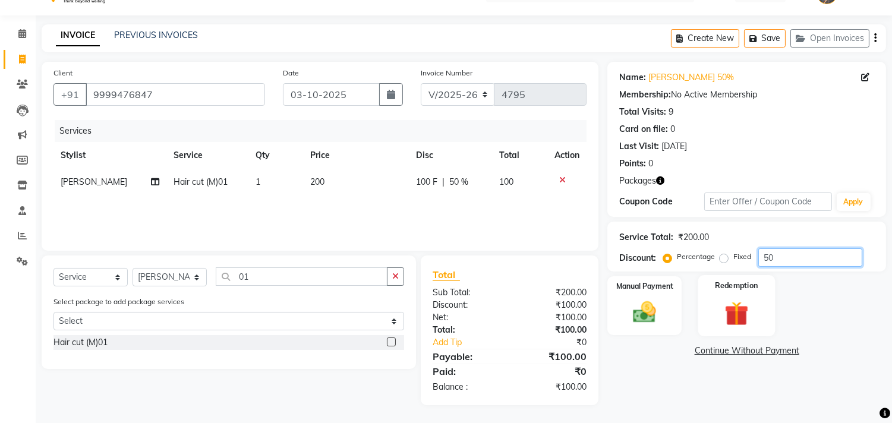
type input "50"
click at [739, 300] on img at bounding box center [735, 314] width 39 height 30
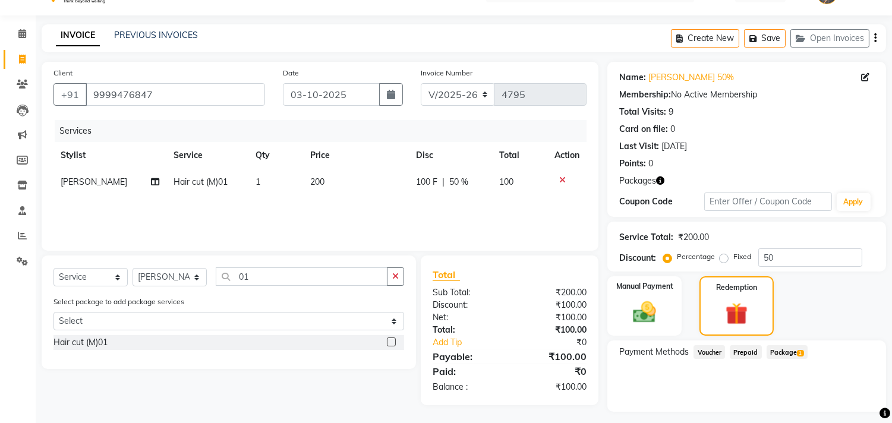
click at [783, 349] on span "Package 1" at bounding box center [786, 352] width 41 height 14
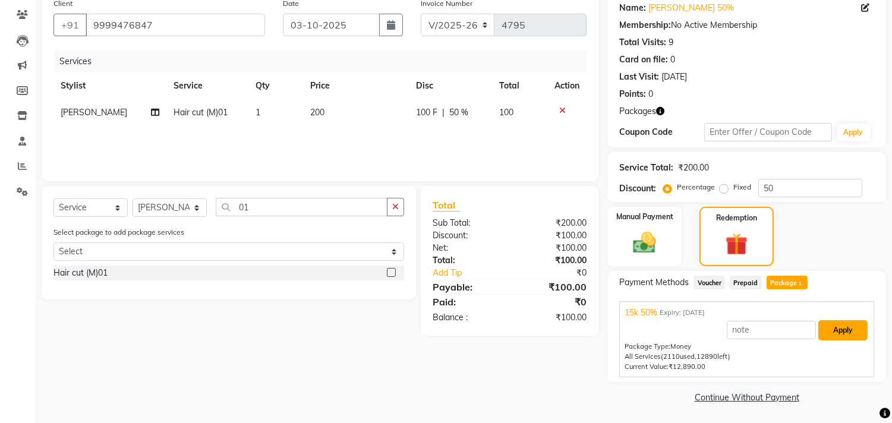
click at [828, 330] on button "Apply" at bounding box center [842, 330] width 49 height 20
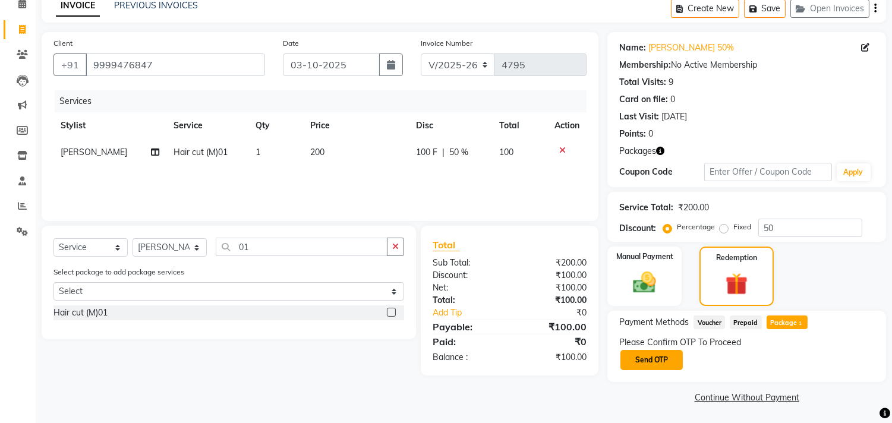
click at [646, 355] on button "Send OTP" at bounding box center [651, 360] width 62 height 20
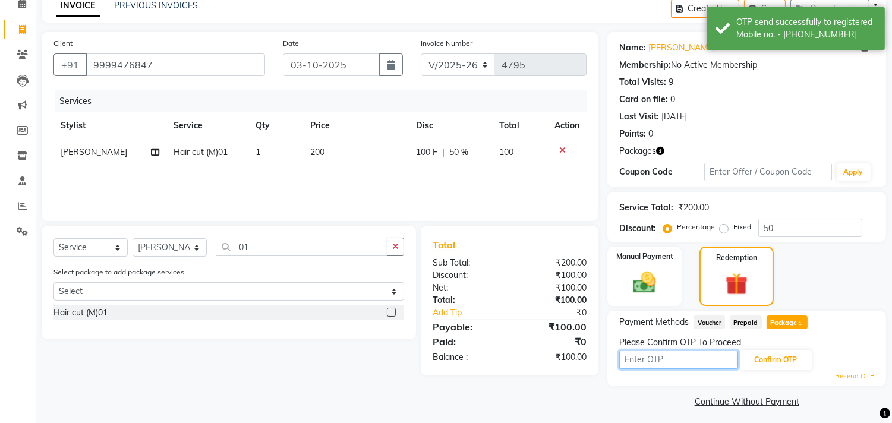
click at [646, 355] on input "text" at bounding box center [678, 359] width 119 height 18
click at [625, 343] on div "Please Confirm OTP To Proceed" at bounding box center [746, 342] width 255 height 12
click at [622, 356] on input "text" at bounding box center [678, 359] width 119 height 18
type input "7073"
click at [766, 354] on button "Confirm OTP" at bounding box center [775, 360] width 72 height 20
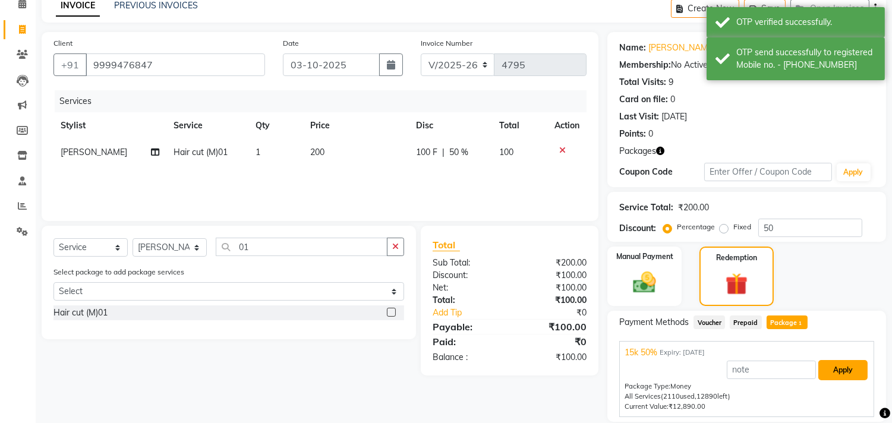
click at [836, 367] on button "Apply" at bounding box center [842, 370] width 49 height 20
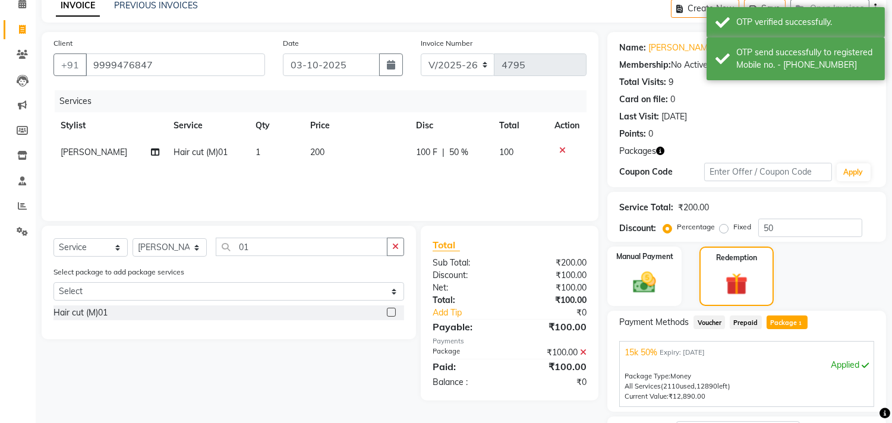
scroll to position [154, 0]
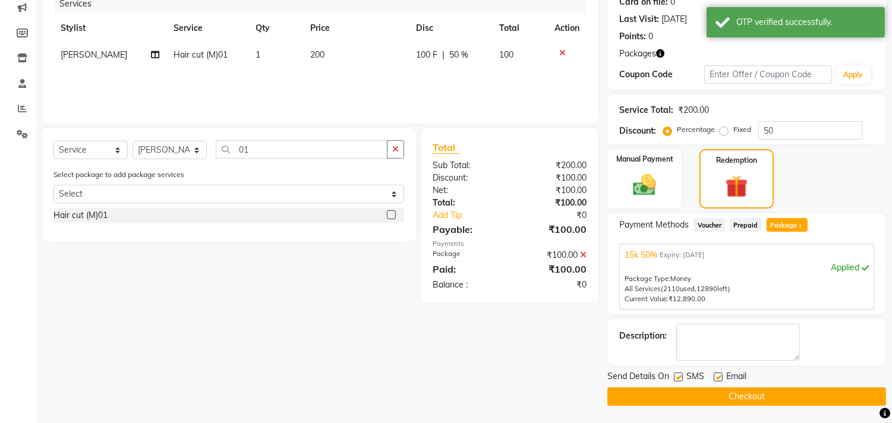
click at [752, 392] on button "Checkout" at bounding box center [746, 396] width 279 height 18
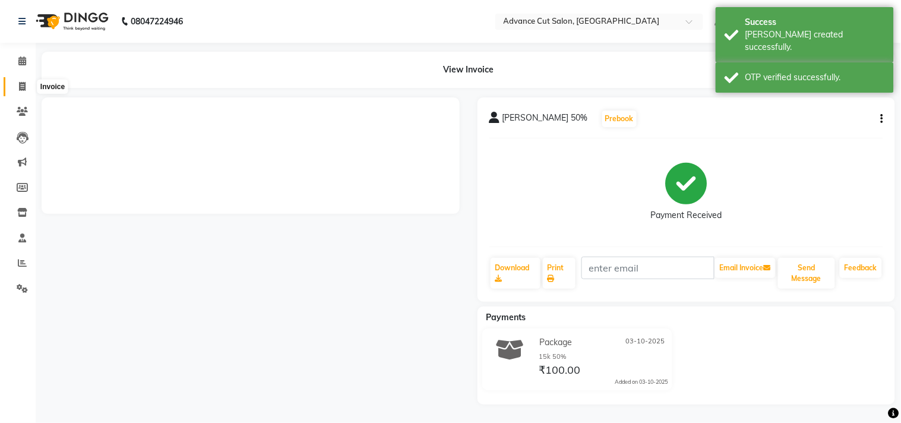
click at [21, 80] on span at bounding box center [22, 87] width 21 height 14
select select "service"
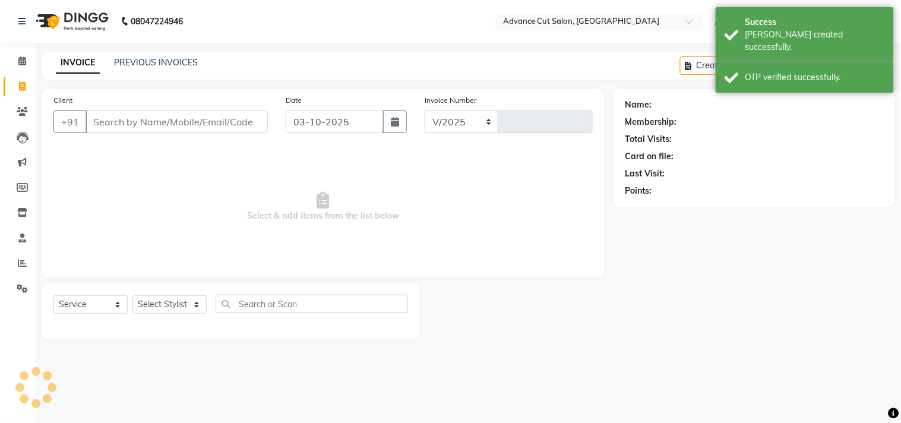
select select "4939"
type input "4796"
click at [120, 63] on link "PREVIOUS INVOICES" at bounding box center [156, 62] width 84 height 11
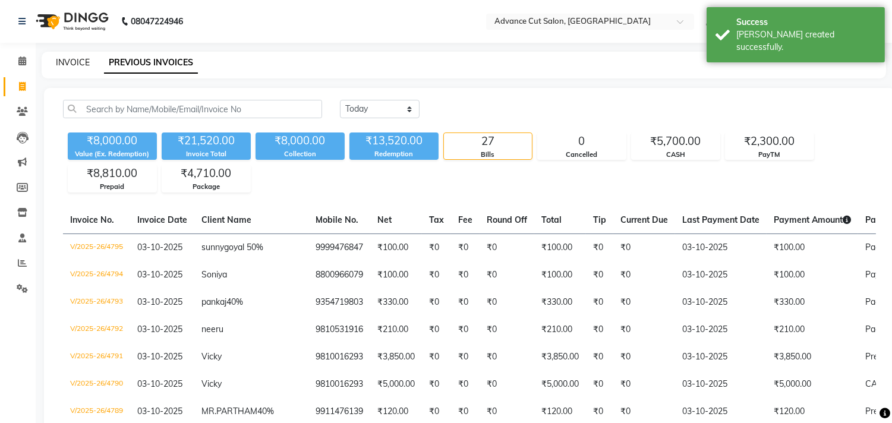
click at [68, 61] on link "INVOICE" at bounding box center [73, 62] width 34 height 11
select select "service"
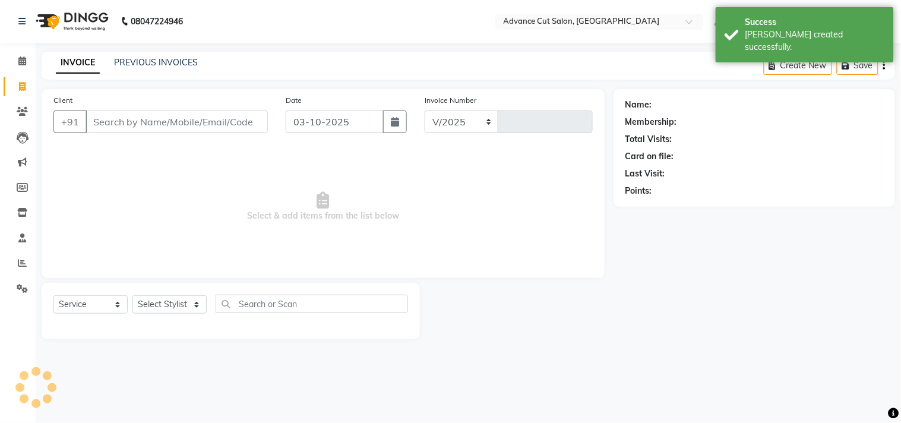
select select "4939"
type input "4796"
click at [165, 306] on select "Select Stylist" at bounding box center [169, 304] width 74 height 18
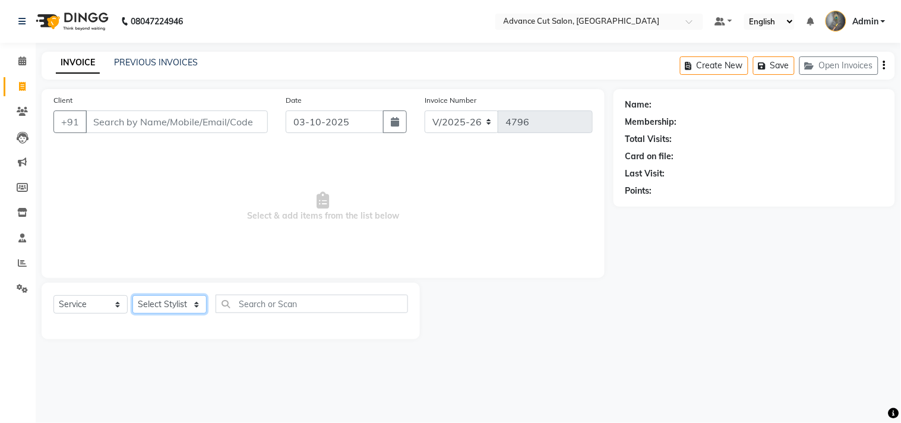
select select "81671"
click at [132, 296] on select "Select Stylist Admin chahit COUNTOR [PERSON_NAME] mamta [PERSON_NAME] navi [PER…" at bounding box center [169, 304] width 74 height 18
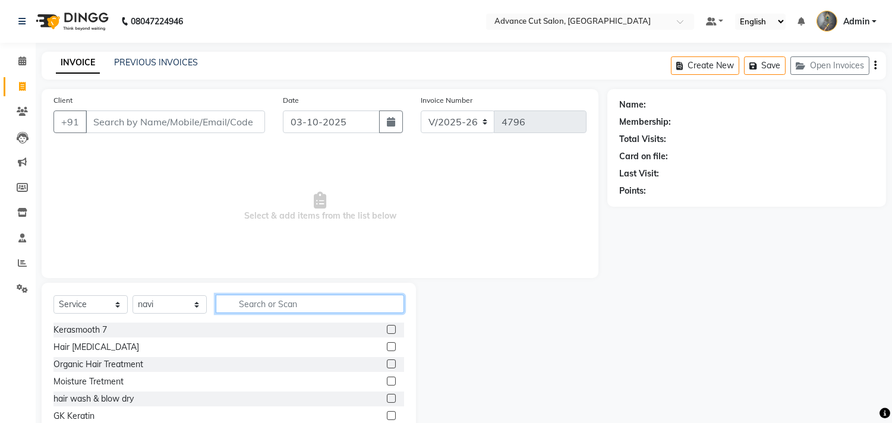
click at [286, 303] on input "text" at bounding box center [310, 304] width 188 height 18
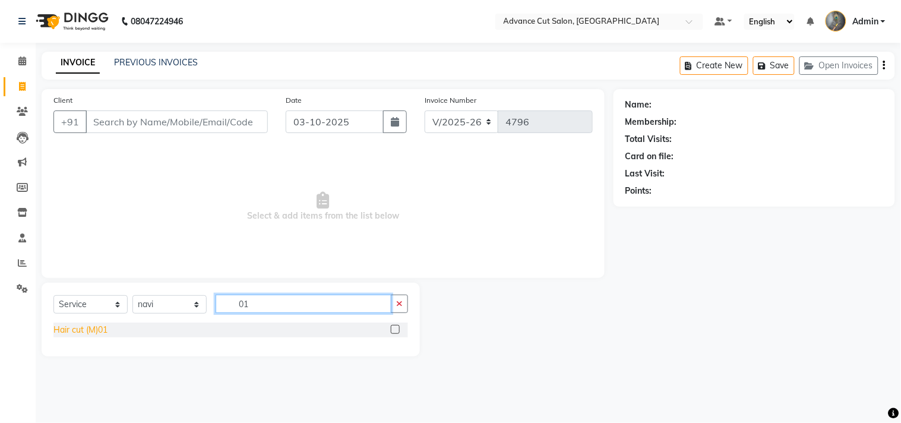
type input "01"
click at [96, 325] on div "Hair cut (M)01" at bounding box center [80, 330] width 54 height 12
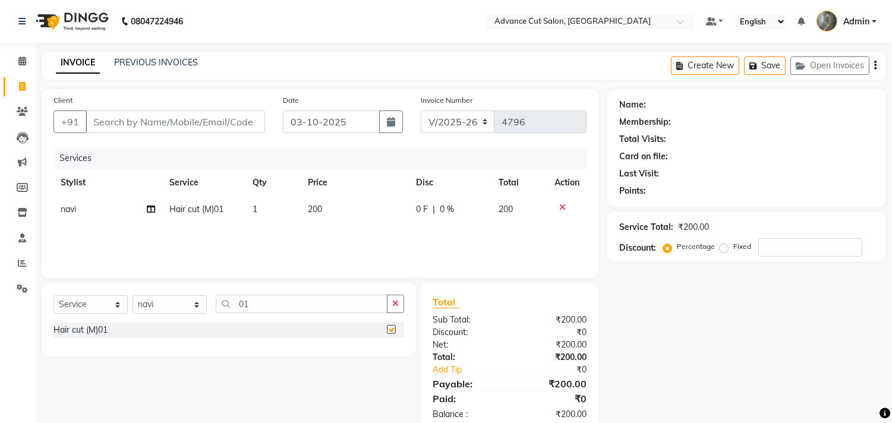
checkbox input "false"
click at [260, 302] on input "01" at bounding box center [302, 304] width 172 height 18
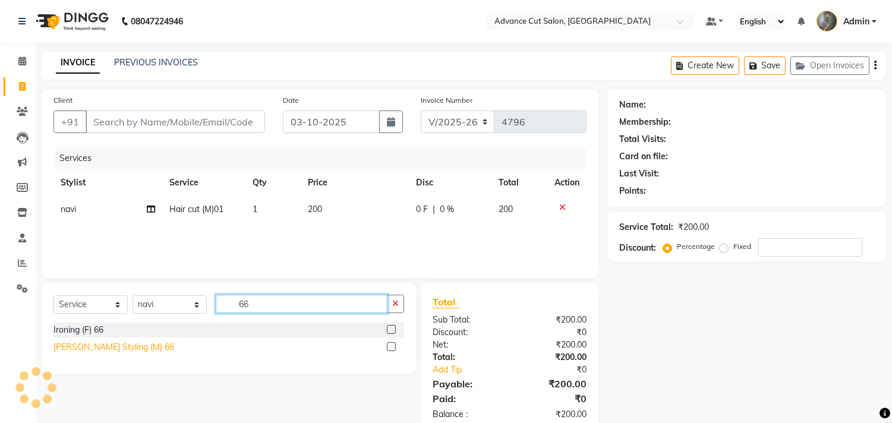
type input "66"
click at [105, 342] on div "[PERSON_NAME] Styling (M) 66" at bounding box center [113, 347] width 121 height 12
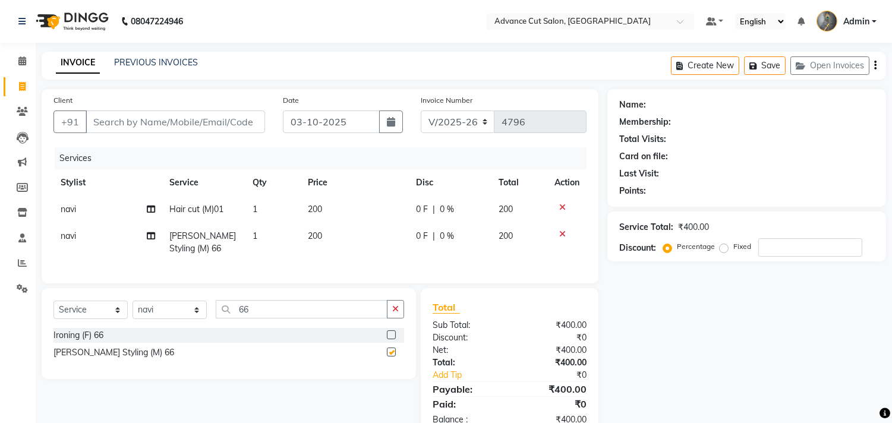
checkbox input "false"
click at [103, 134] on div "Client +91" at bounding box center [159, 118] width 229 height 49
click at [104, 126] on input "Client" at bounding box center [175, 121] width 179 height 23
click at [565, 206] on div at bounding box center [566, 207] width 25 height 8
click at [559, 205] on icon at bounding box center [562, 207] width 7 height 8
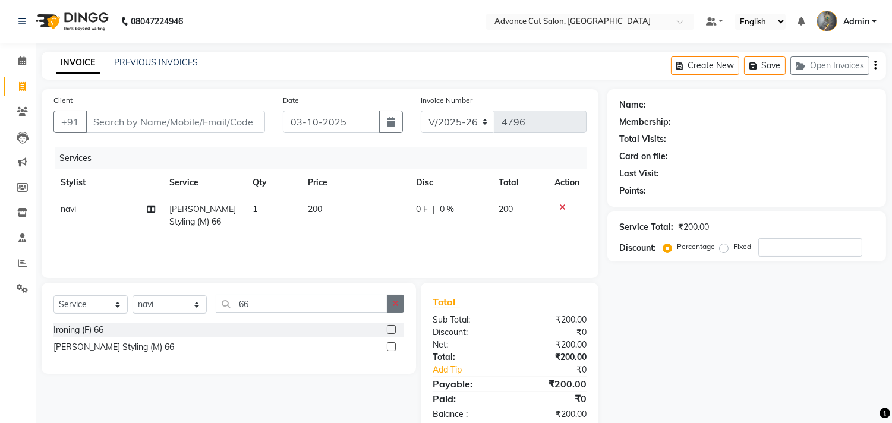
click at [396, 298] on button "button" at bounding box center [395, 304] width 17 height 18
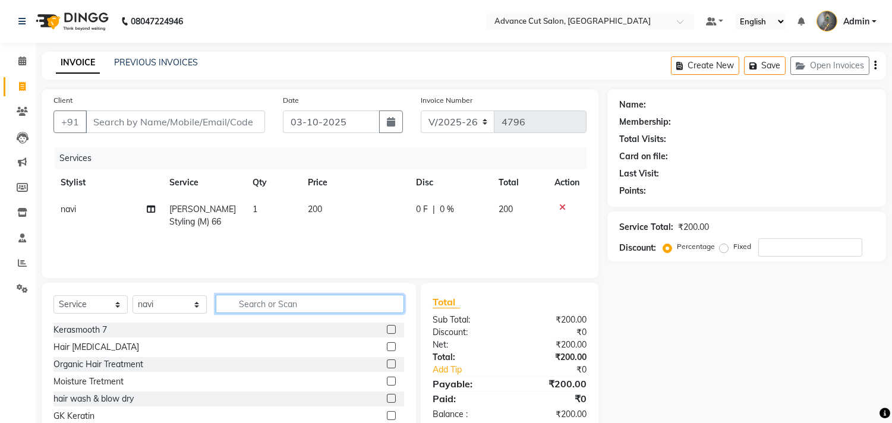
click at [333, 304] on input "text" at bounding box center [310, 304] width 188 height 18
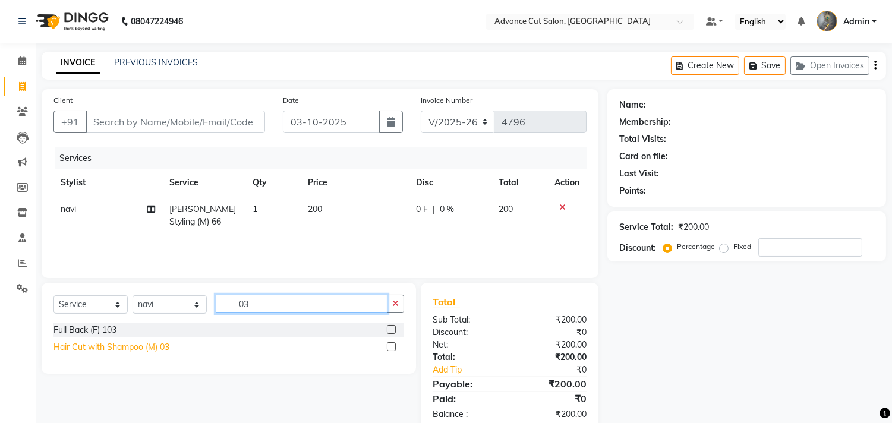
type input "03"
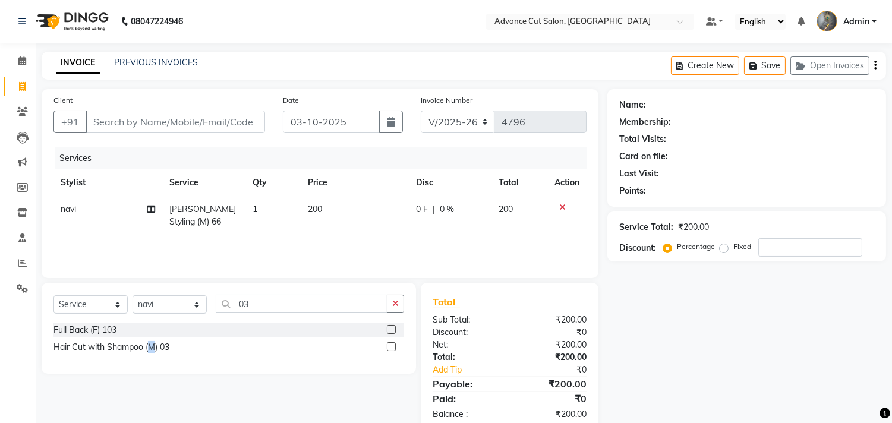
click at [151, 351] on div "Hair Cut with Shampoo (M) 03" at bounding box center [111, 347] width 116 height 12
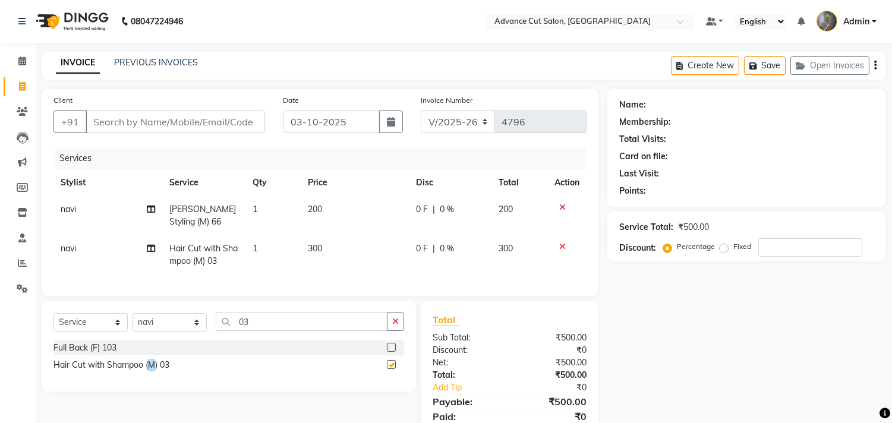
checkbox input "false"
click at [128, 122] on input "Client" at bounding box center [175, 121] width 179 height 23
type input "8"
type input "0"
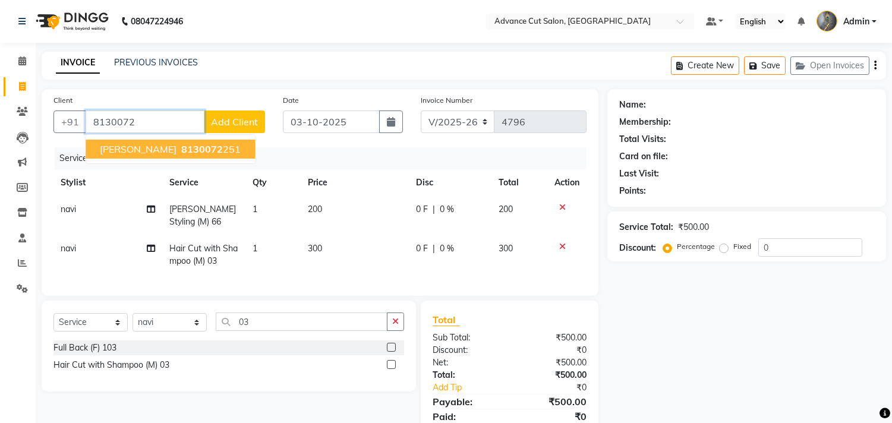
click at [181, 151] on span "8130072" at bounding box center [202, 149] width 42 height 12
type input "8130072251"
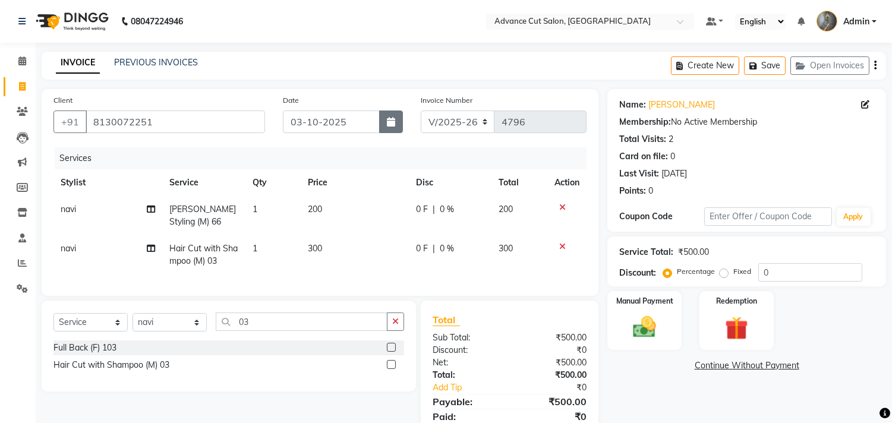
scroll to position [55, 0]
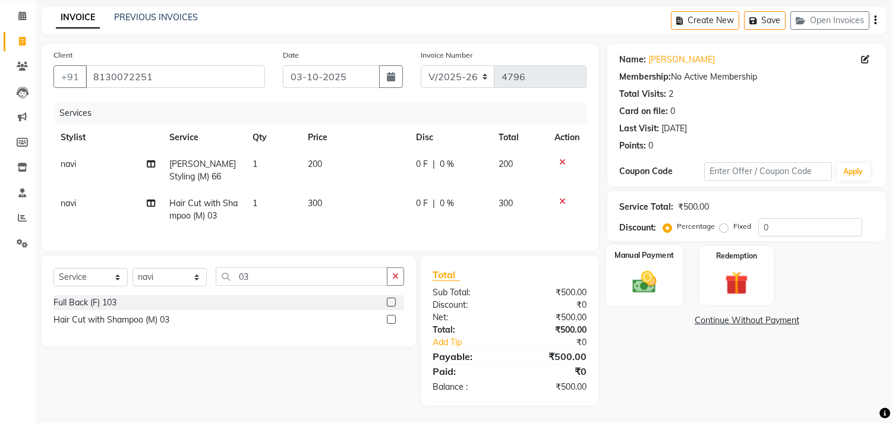
click at [646, 270] on img at bounding box center [644, 282] width 39 height 28
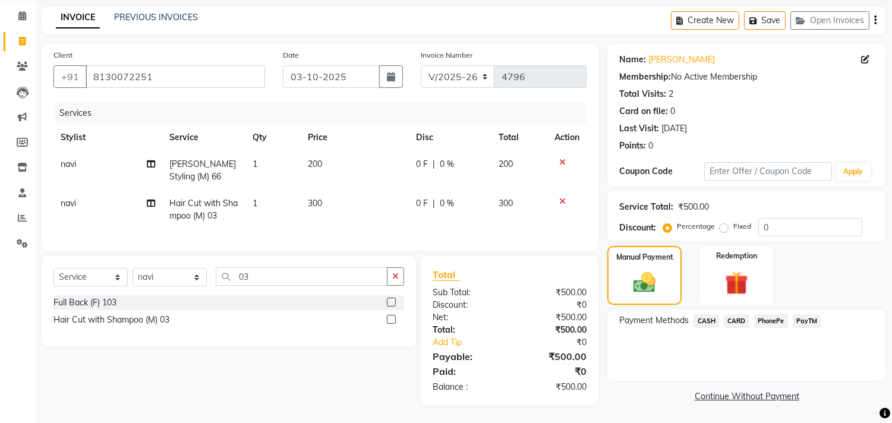
click at [810, 314] on span "PayTM" at bounding box center [806, 321] width 29 height 14
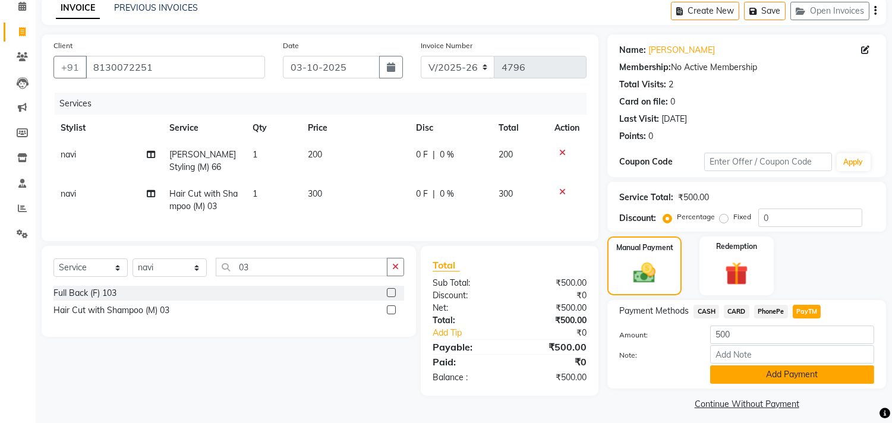
click at [761, 371] on button "Add Payment" at bounding box center [792, 374] width 164 height 18
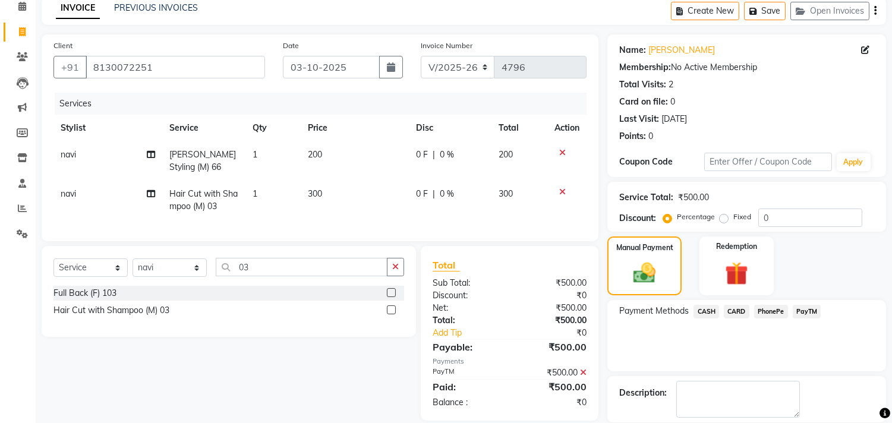
scroll to position [111, 0]
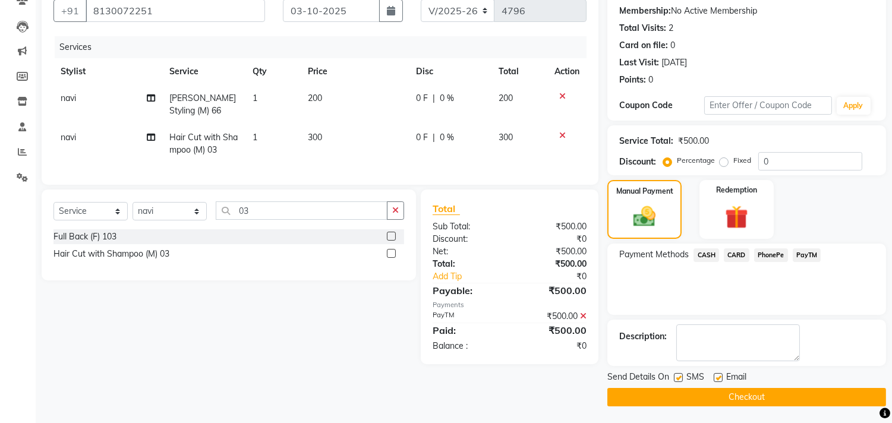
click at [708, 402] on button "Checkout" at bounding box center [746, 397] width 279 height 18
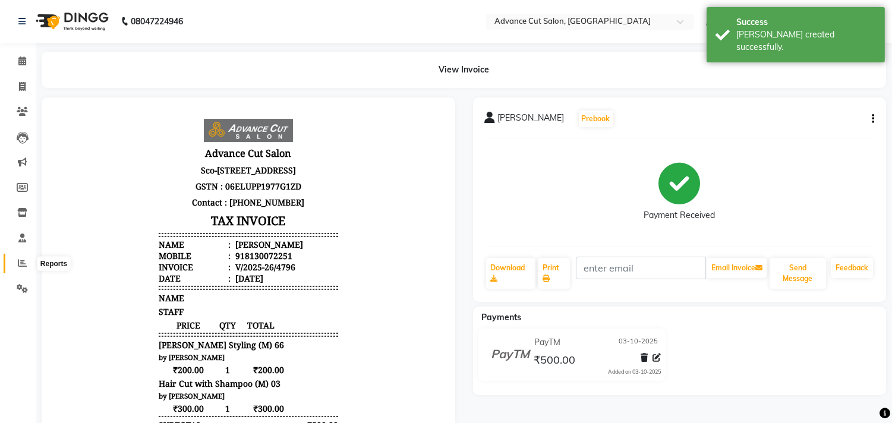
click at [20, 263] on icon at bounding box center [22, 262] width 9 height 9
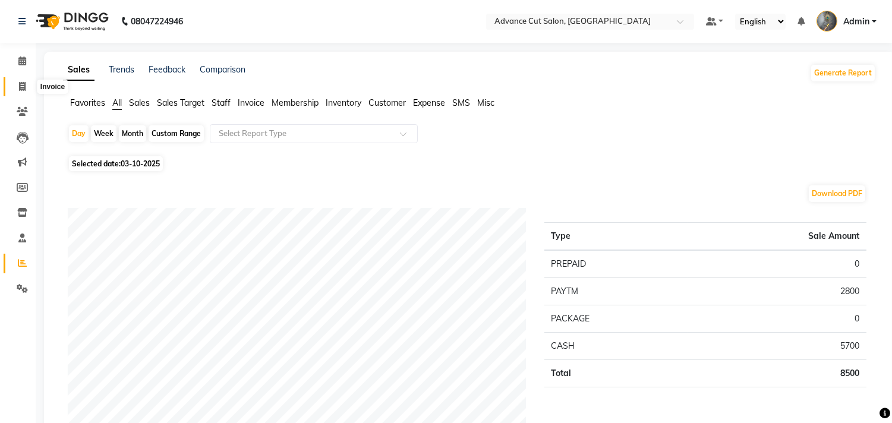
click at [19, 87] on icon at bounding box center [22, 86] width 7 height 9
select select "service"
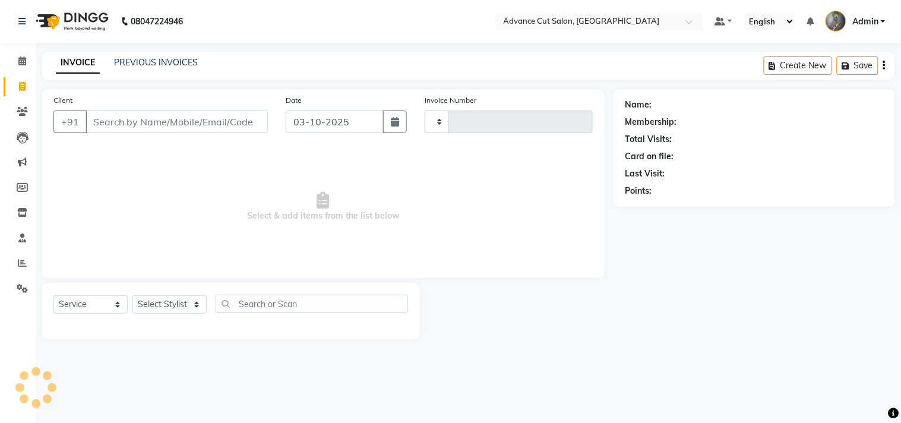
type input "4797"
select select "4939"
click at [119, 65] on link "PREVIOUS INVOICES" at bounding box center [156, 62] width 84 height 11
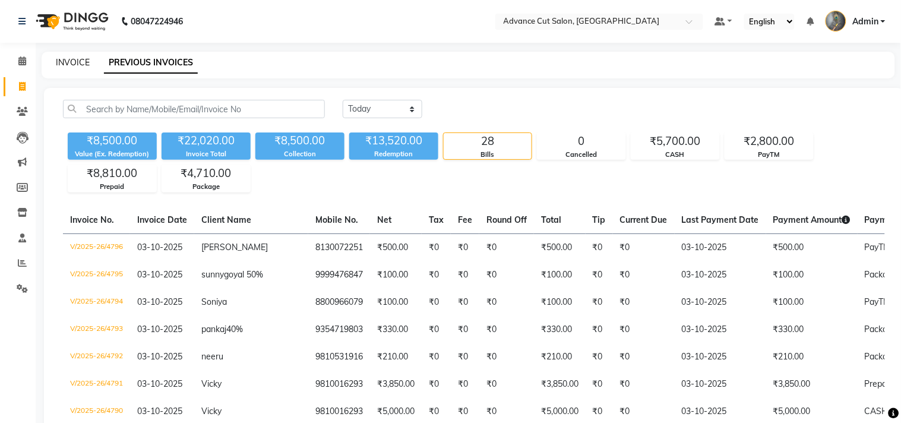
click at [74, 65] on link "INVOICE" at bounding box center [73, 62] width 34 height 11
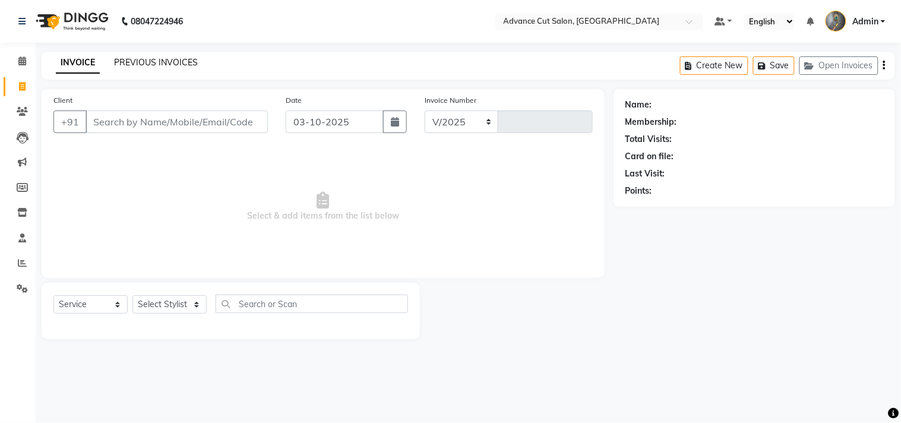
click at [138, 62] on link "PREVIOUS INVOICES" at bounding box center [156, 62] width 84 height 11
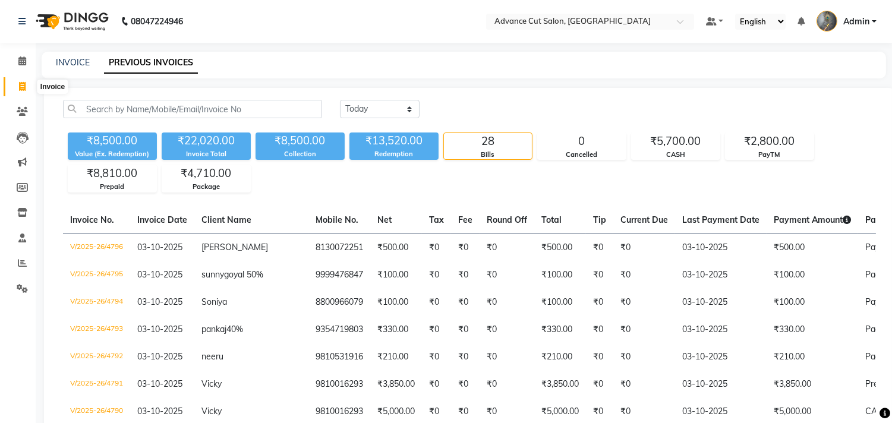
click at [23, 92] on span at bounding box center [22, 87] width 21 height 14
select select "service"
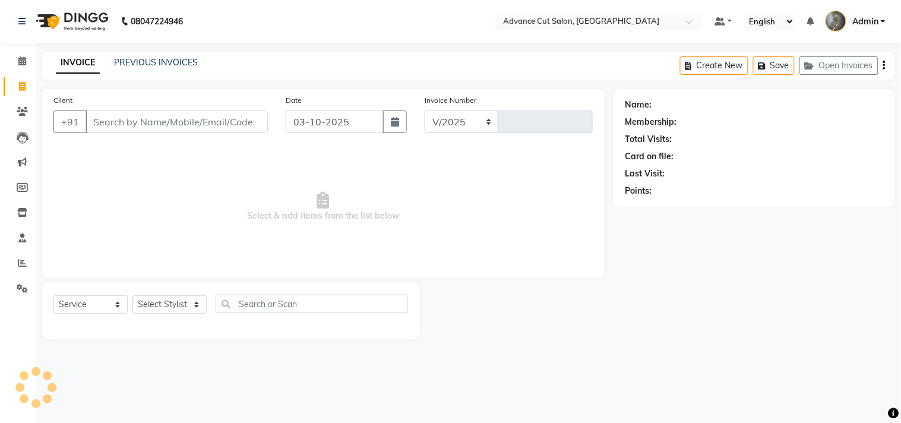
select select "4939"
type input "4797"
click at [131, 129] on input "Client" at bounding box center [177, 121] width 182 height 23
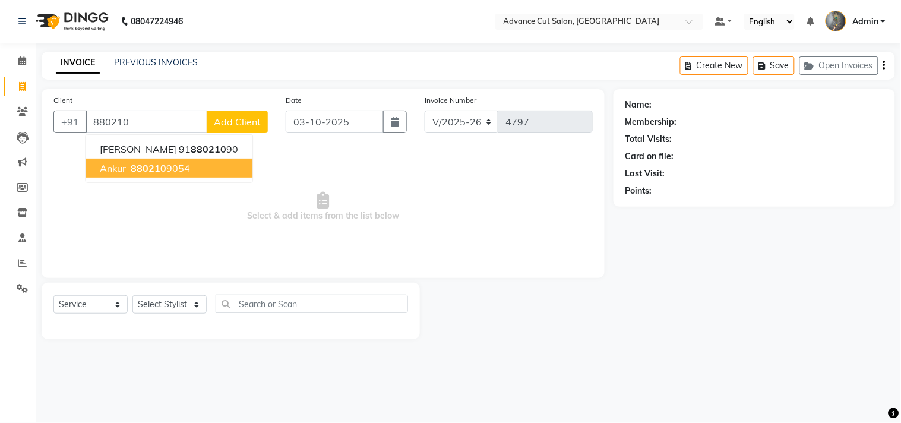
click at [153, 163] on span "880210" at bounding box center [149, 168] width 36 height 12
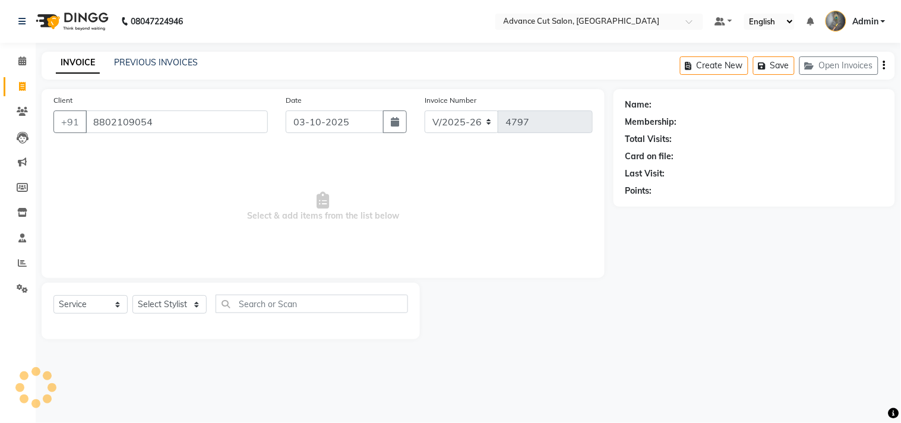
type input "8802109054"
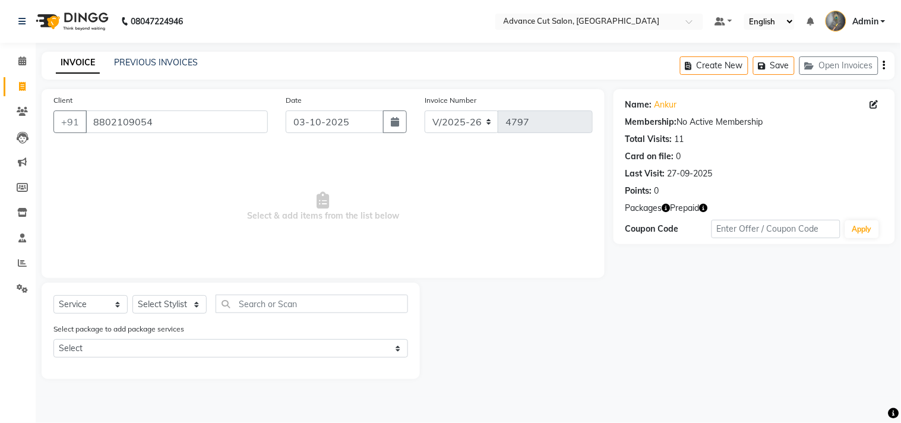
click at [706, 211] on icon "button" at bounding box center [704, 208] width 8 height 8
drag, startPoint x: 156, startPoint y: 304, endPoint x: 159, endPoint y: 295, distance: 9.2
click at [157, 304] on select "Select Stylist Admin chahit COUNTOR [PERSON_NAME] mamta [PERSON_NAME] navi [PER…" at bounding box center [169, 304] width 74 height 18
select select "78660"
click at [132, 296] on select "Select Stylist Admin chahit COUNTOR [PERSON_NAME] mamta [PERSON_NAME] navi [PER…" at bounding box center [169, 304] width 74 height 18
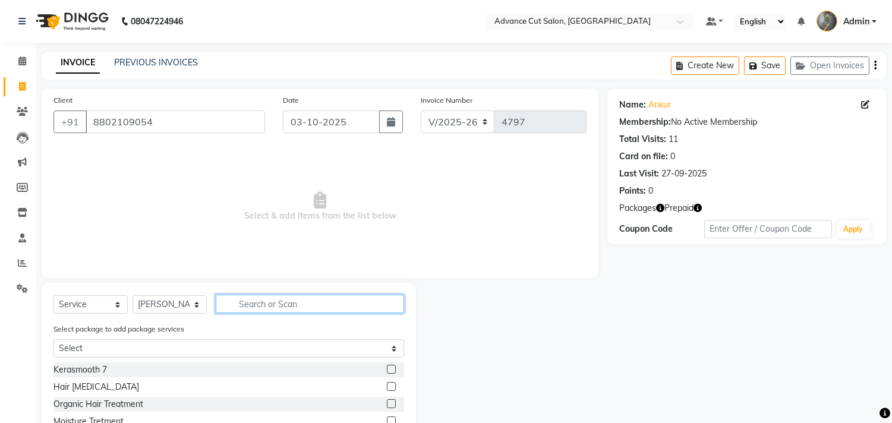
click at [274, 309] on input "text" at bounding box center [310, 304] width 188 height 18
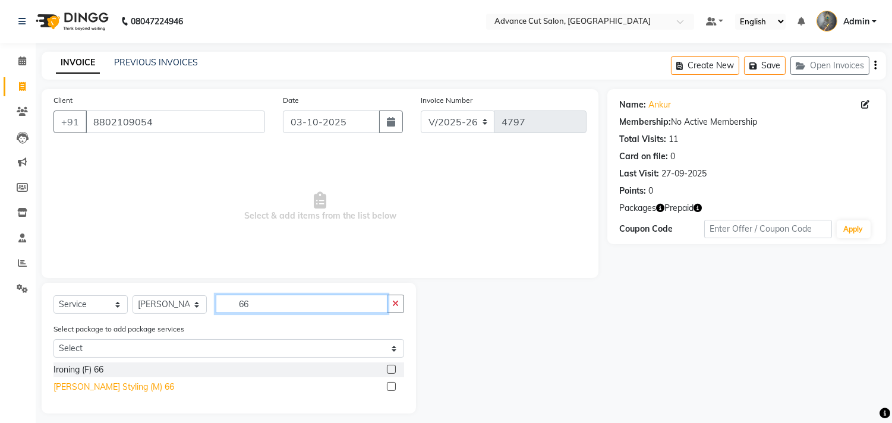
type input "66"
click at [126, 388] on div "[PERSON_NAME] Styling (M) 66" at bounding box center [113, 387] width 121 height 12
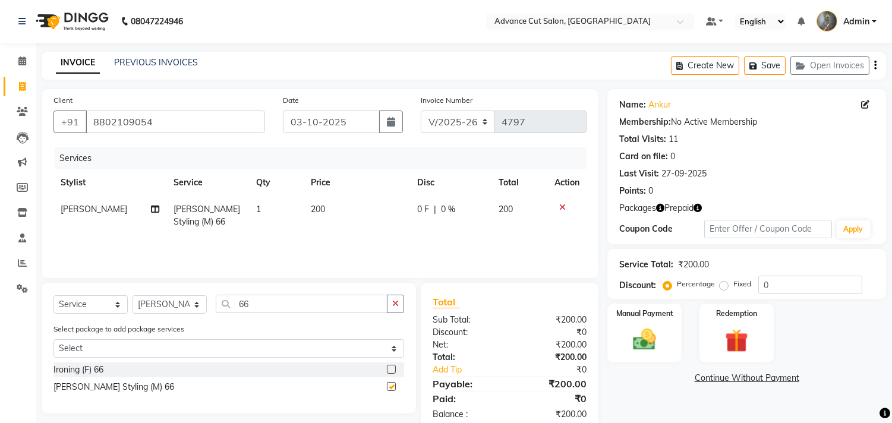
checkbox input "false"
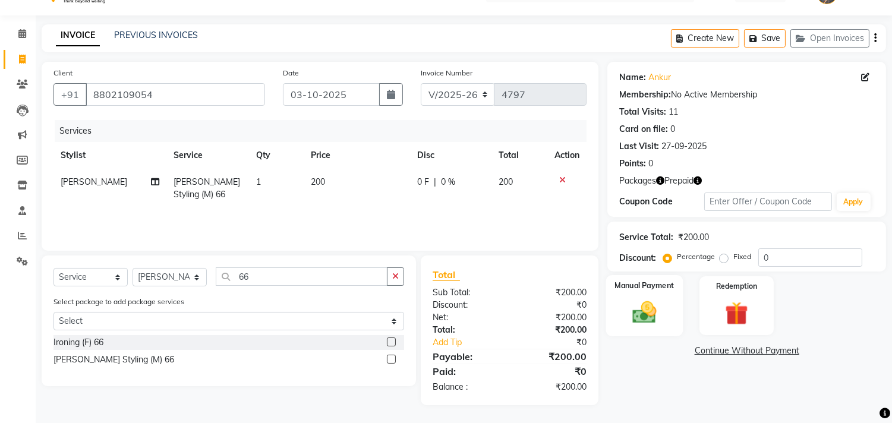
click at [651, 293] on div "Manual Payment" at bounding box center [644, 305] width 77 height 61
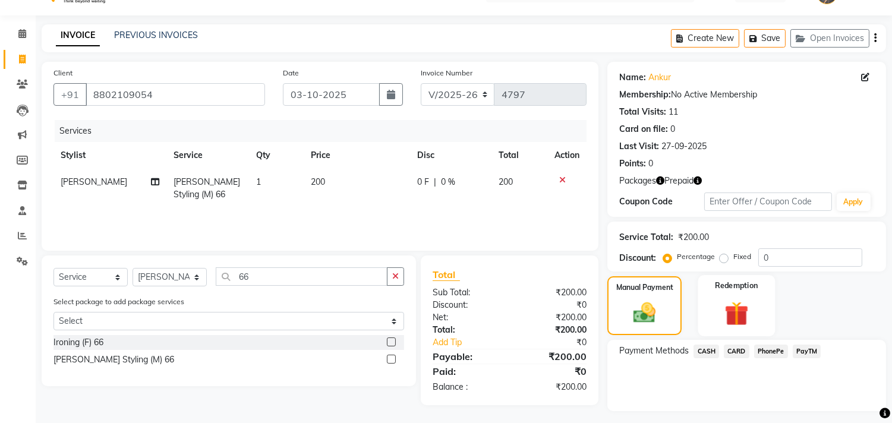
drag, startPoint x: 741, startPoint y: 306, endPoint x: 749, endPoint y: 310, distance: 9.3
click at [741, 306] on img at bounding box center [735, 314] width 39 height 30
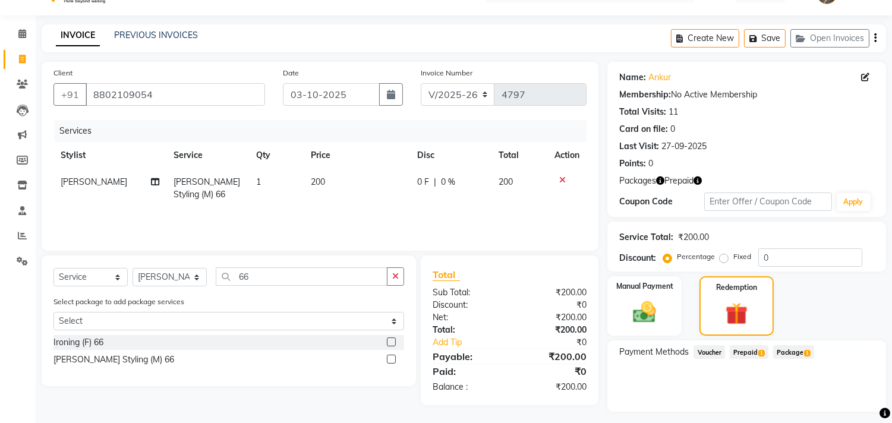
drag, startPoint x: 797, startPoint y: 353, endPoint x: 796, endPoint y: 362, distance: 8.9
click at [796, 354] on span "Package 1" at bounding box center [793, 352] width 41 height 14
click at [830, 397] on button "Apply" at bounding box center [842, 400] width 49 height 20
click at [644, 387] on button "Send OTP" at bounding box center [651, 390] width 62 height 20
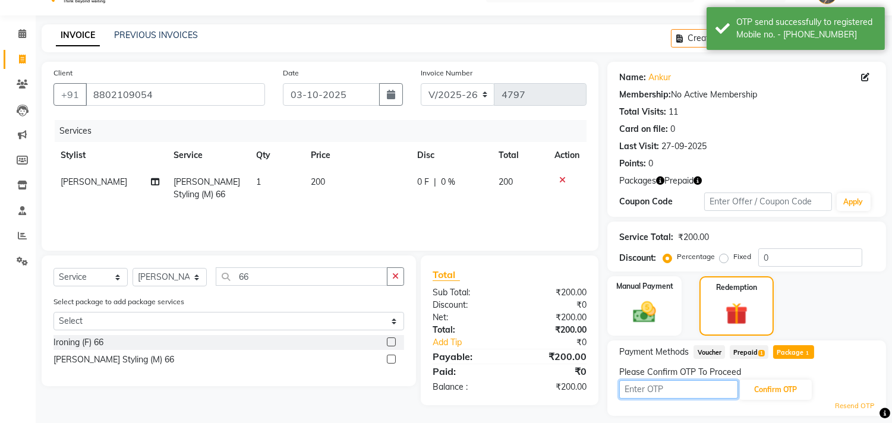
click at [661, 388] on input "text" at bounding box center [678, 389] width 119 height 18
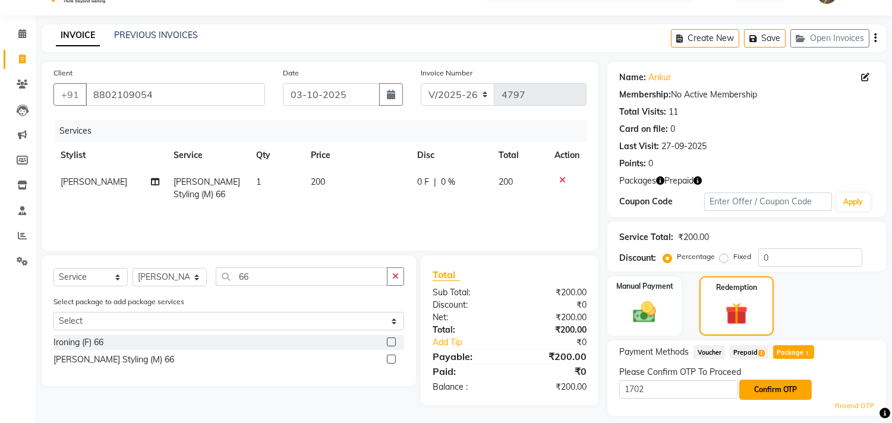
click at [800, 393] on button "Confirm OTP" at bounding box center [775, 390] width 72 height 20
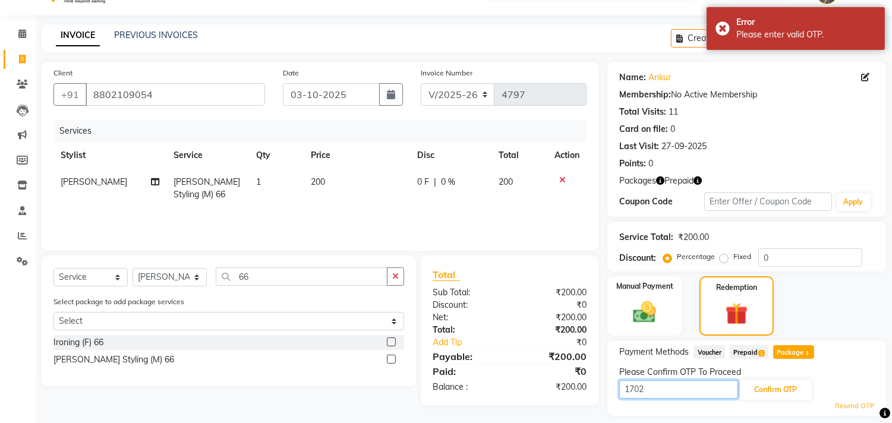
click at [696, 390] on input "1702" at bounding box center [678, 389] width 119 height 18
type input "1703"
click at [786, 386] on button "Confirm OTP" at bounding box center [775, 390] width 72 height 20
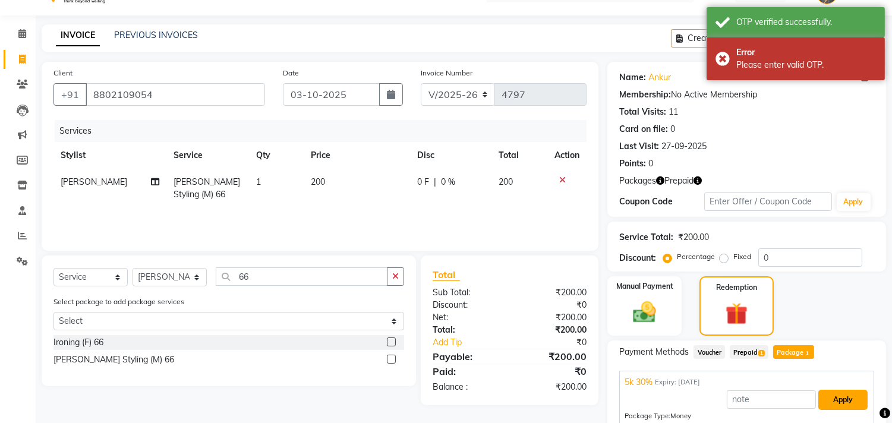
click at [845, 396] on button "Apply" at bounding box center [842, 400] width 49 height 20
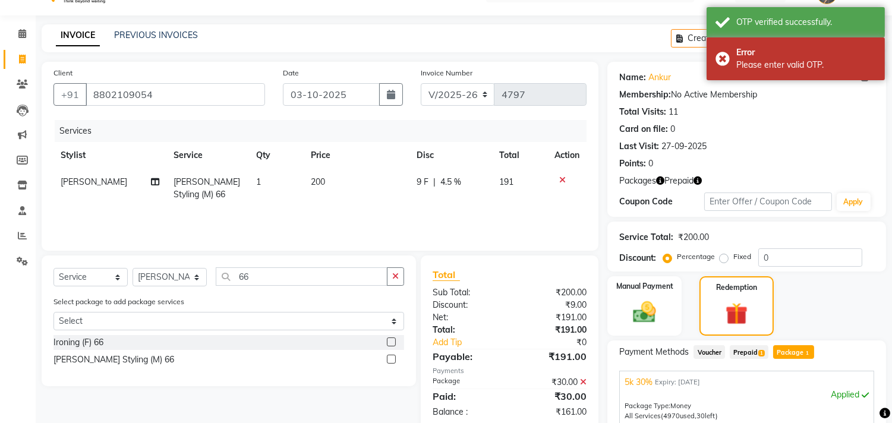
scroll to position [154, 0]
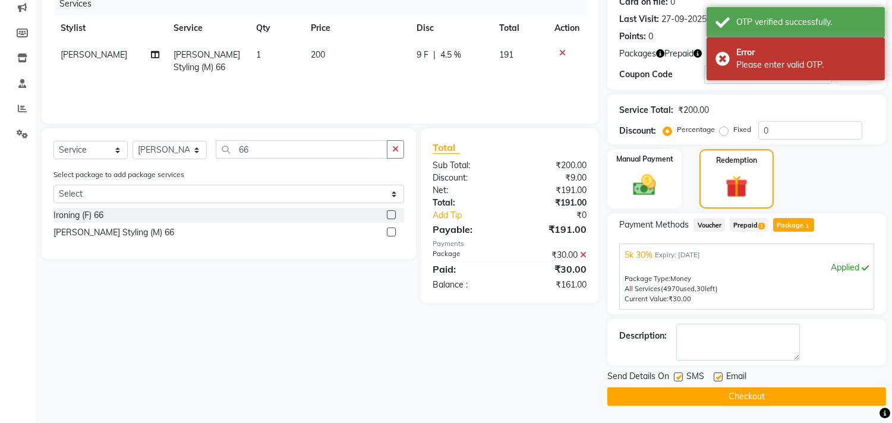
click at [717, 395] on button "Checkout" at bounding box center [746, 396] width 279 height 18
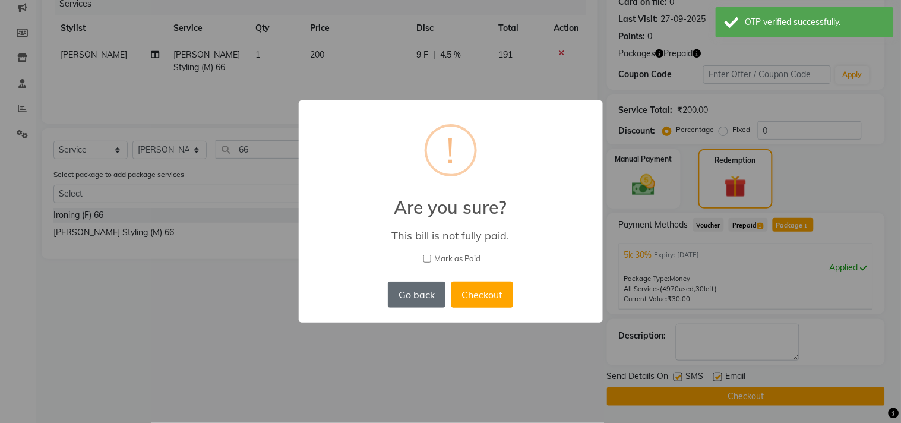
click at [417, 293] on button "Go back" at bounding box center [416, 295] width 57 height 26
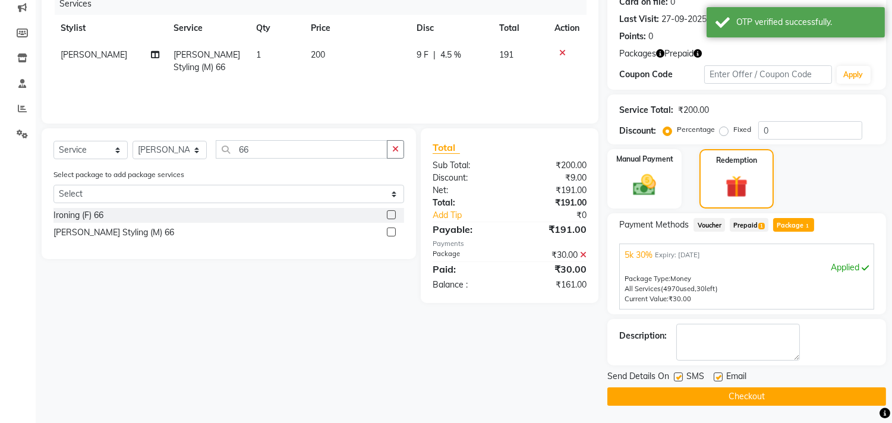
click at [752, 225] on span "Prepaid 1" at bounding box center [748, 225] width 39 height 14
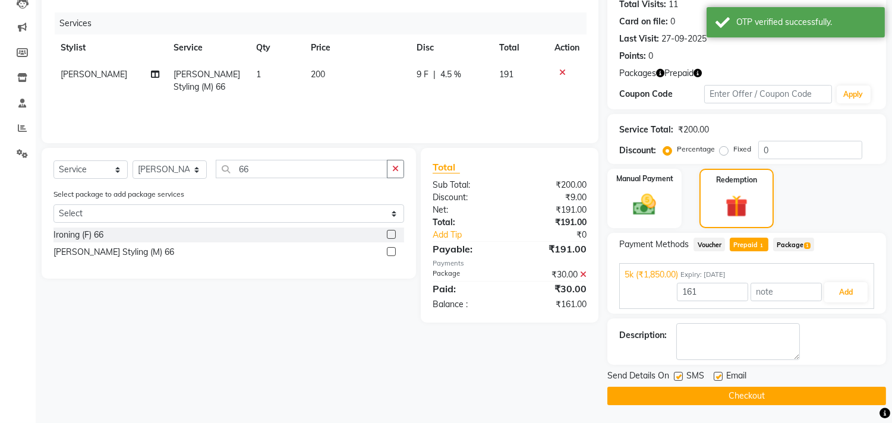
scroll to position [134, 0]
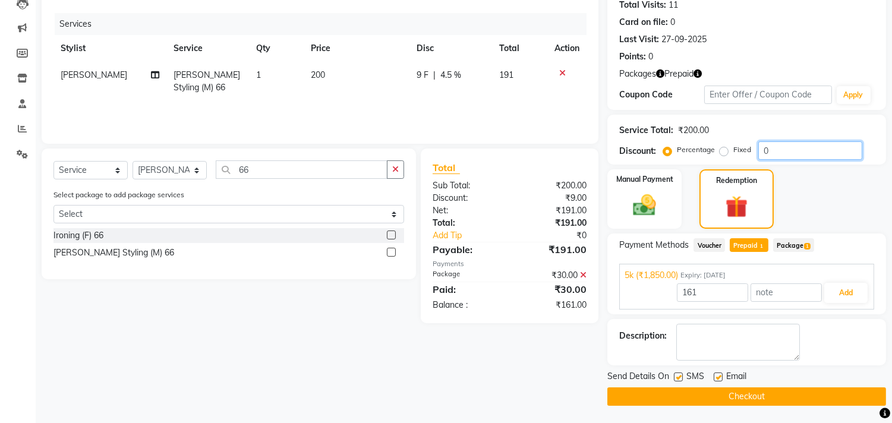
click at [774, 141] on input "0" at bounding box center [810, 150] width 104 height 18
type input "1850"
type input "30"
click at [750, 242] on span "Prepaid 1" at bounding box center [748, 245] width 39 height 14
type input "110"
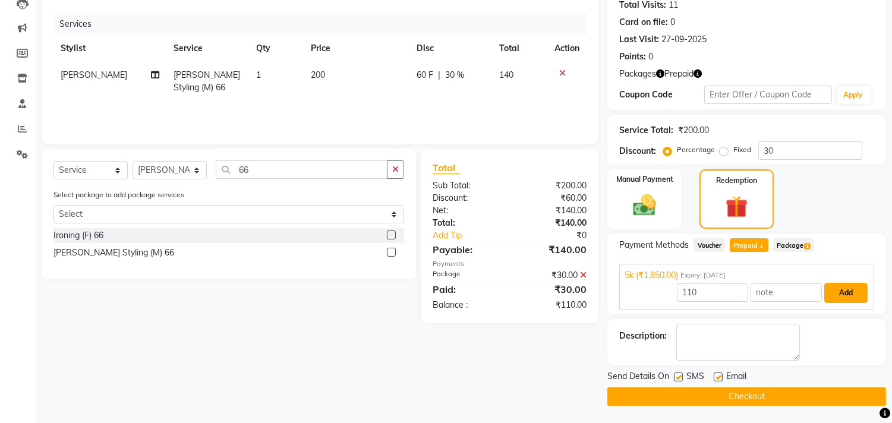
click at [851, 290] on button "Add" at bounding box center [845, 293] width 43 height 20
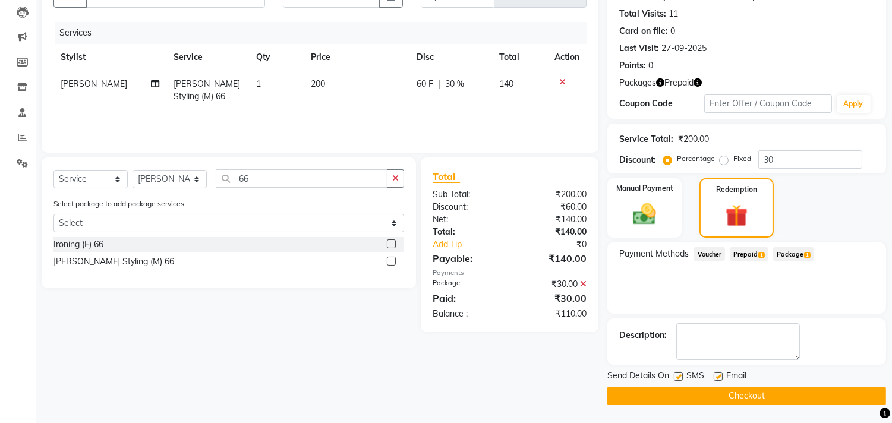
scroll to position [125, 0]
click at [731, 389] on button "Checkout" at bounding box center [746, 396] width 279 height 18
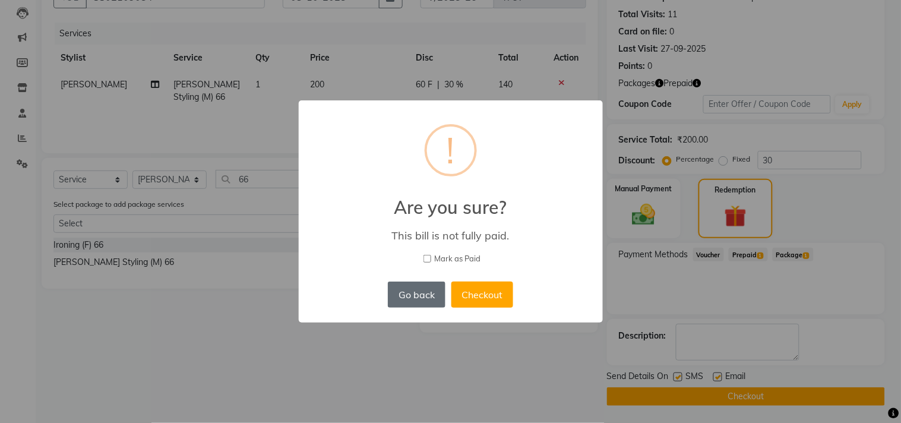
click at [413, 294] on button "Go back" at bounding box center [416, 295] width 57 height 26
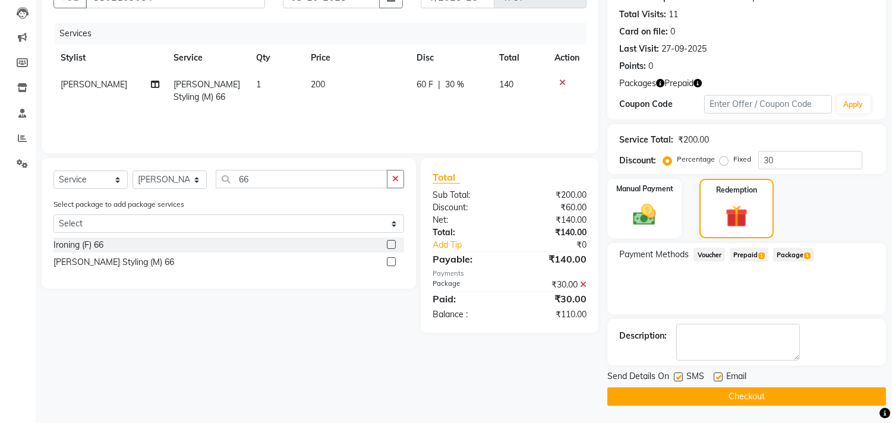
click at [584, 282] on icon at bounding box center [583, 284] width 7 height 8
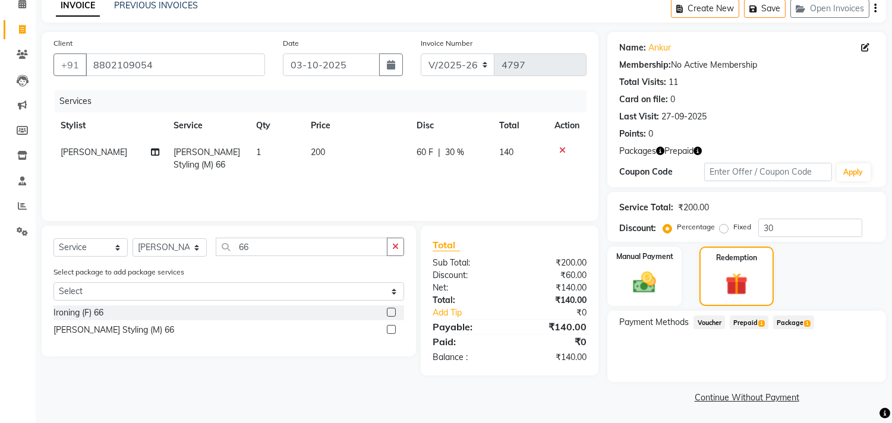
click at [745, 315] on span "Prepaid 1" at bounding box center [748, 322] width 39 height 14
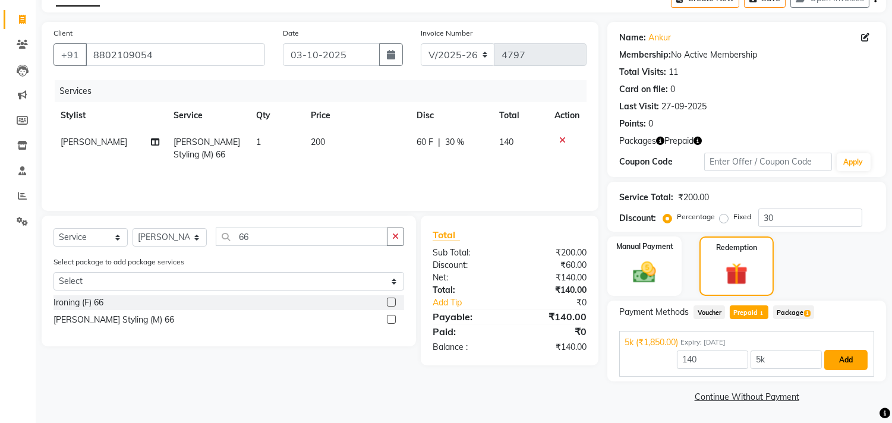
click at [839, 352] on button "Add" at bounding box center [845, 360] width 43 height 20
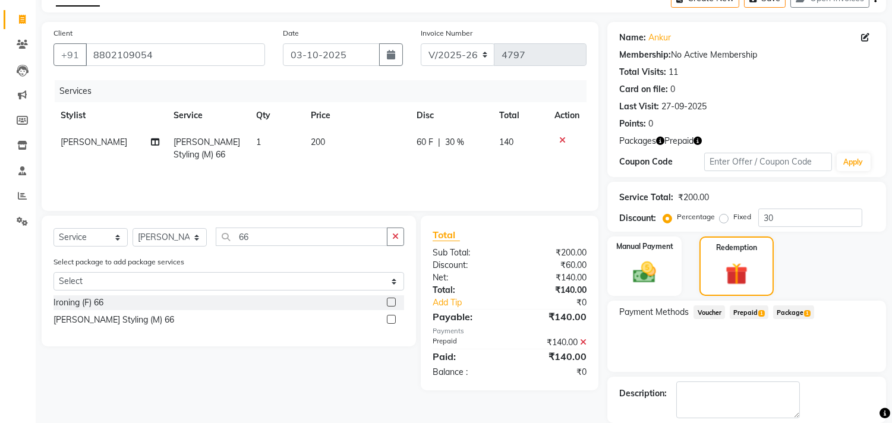
scroll to position [125, 0]
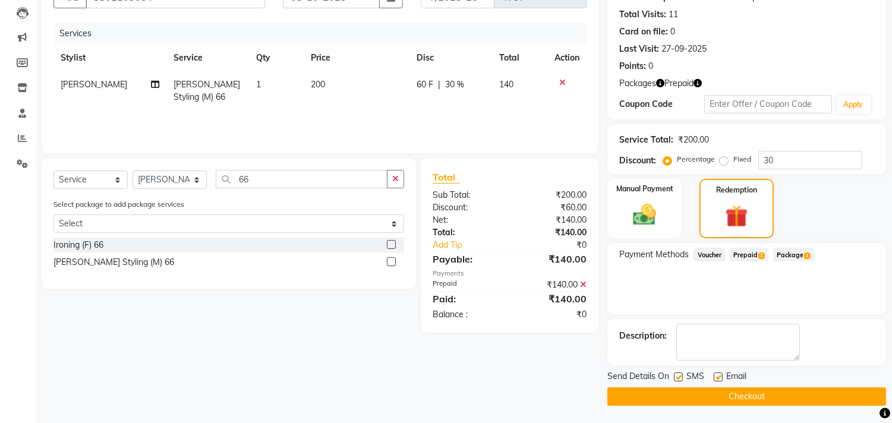
click at [692, 382] on span "SMS" at bounding box center [695, 377] width 18 height 15
click at [698, 390] on button "Checkout" at bounding box center [746, 396] width 279 height 18
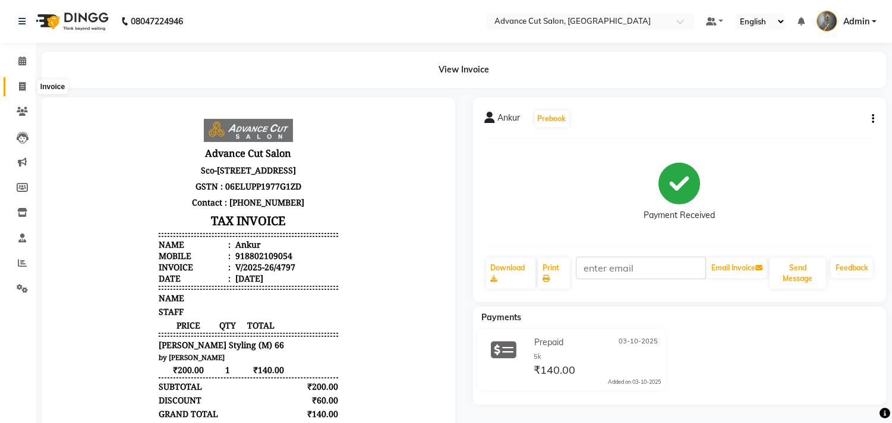
click at [20, 85] on icon at bounding box center [22, 86] width 7 height 9
select select "service"
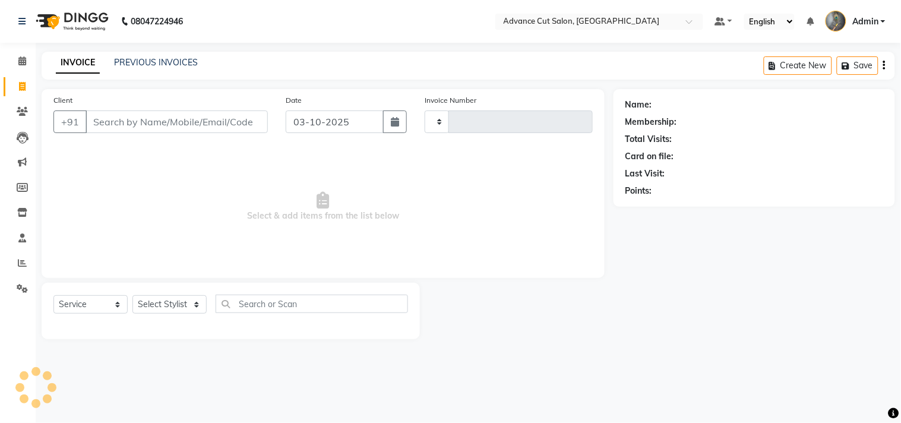
click at [122, 119] on input "Client" at bounding box center [177, 121] width 182 height 23
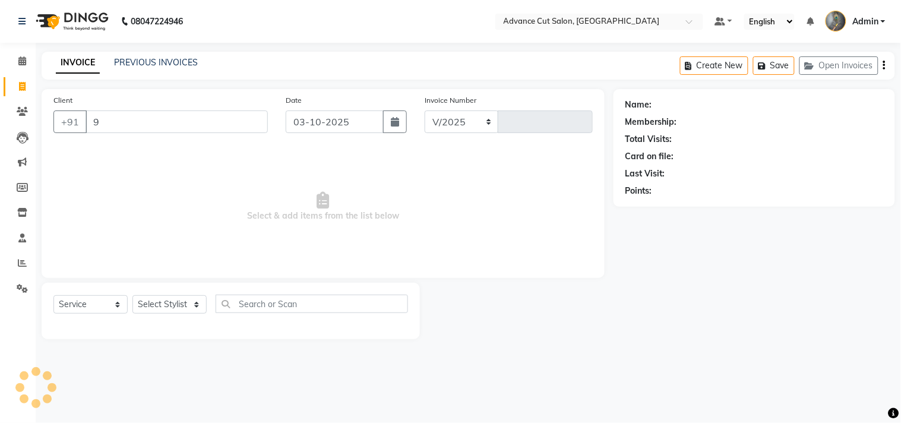
type input "98"
select select "4939"
type input "4798"
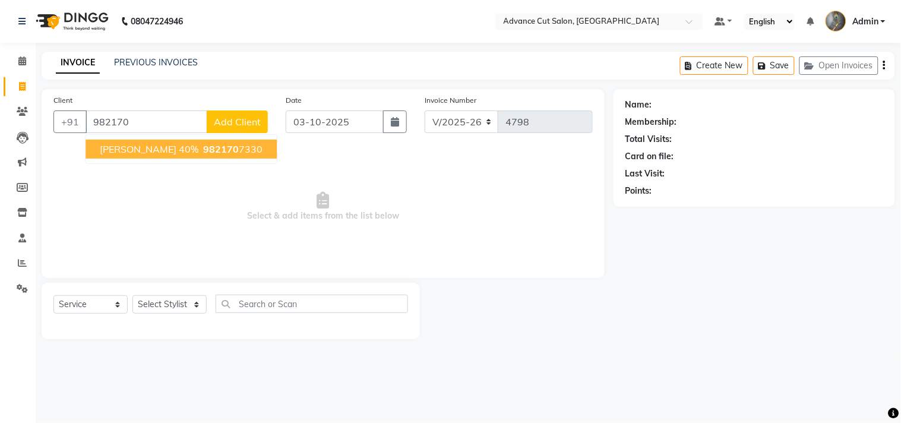
click at [129, 150] on span "srishti 40%" at bounding box center [149, 149] width 99 height 12
type input "9821707330"
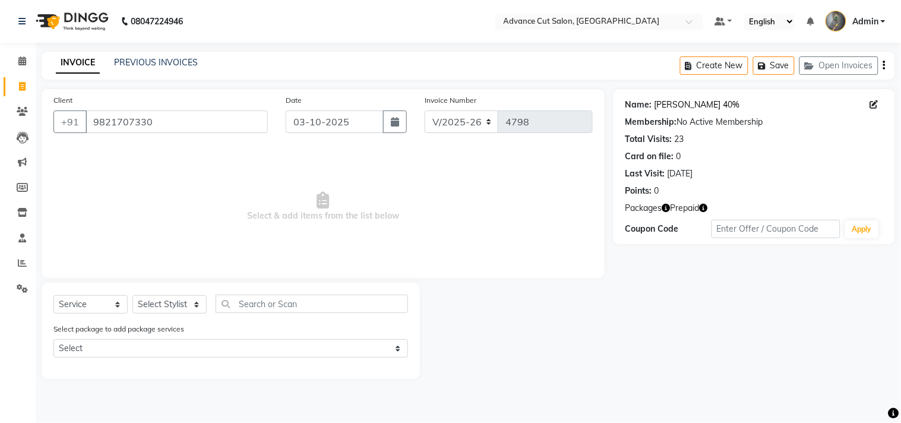
click at [668, 103] on link "Srishti 40%" at bounding box center [698, 105] width 86 height 12
drag, startPoint x: 175, startPoint y: 120, endPoint x: 80, endPoint y: 138, distance: 96.1
click at [80, 138] on div "Client +91 9821707330" at bounding box center [161, 118] width 232 height 49
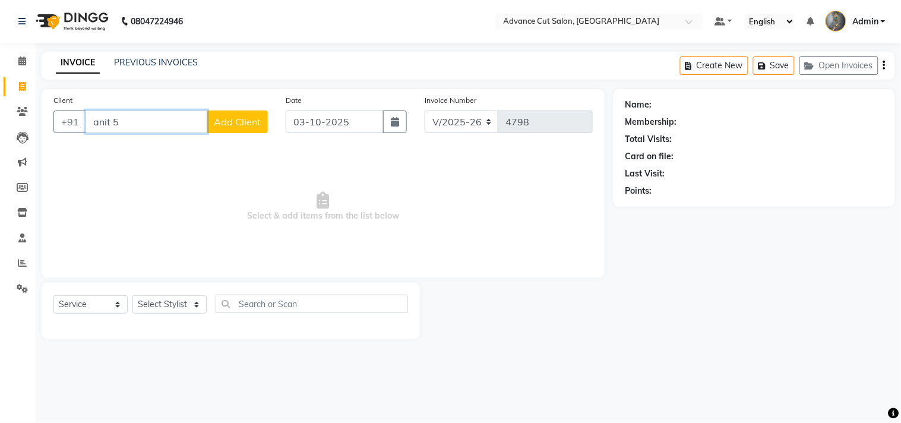
click at [109, 120] on input "anit 5" at bounding box center [147, 121] width 122 height 23
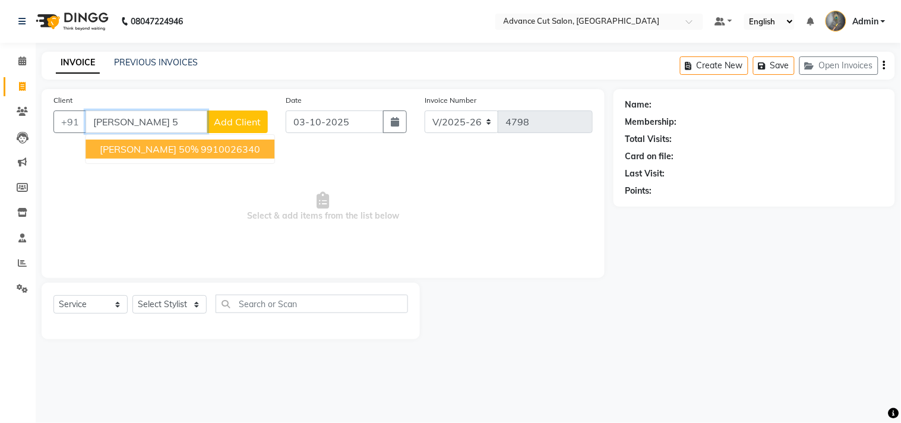
click at [112, 151] on span "ANITA 50%" at bounding box center [149, 149] width 99 height 12
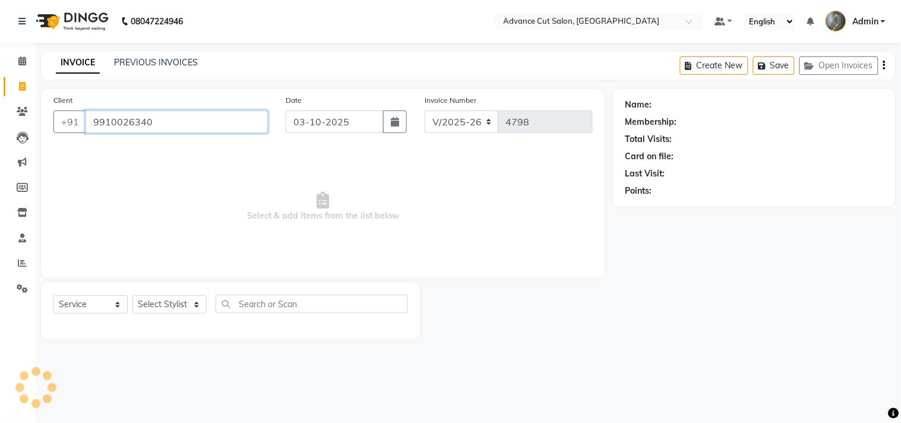
type input "9910026340"
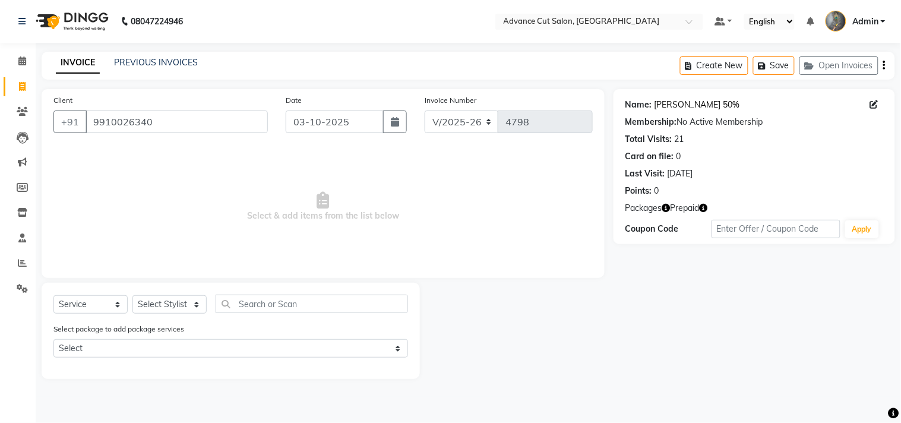
click at [675, 105] on link "Anita 50%" at bounding box center [698, 105] width 86 height 12
click at [174, 302] on select "Select Stylist Admin chahit COUNTOR [PERSON_NAME] mamta [PERSON_NAME] navi [PER…" at bounding box center [169, 304] width 74 height 18
select select "30646"
click at [132, 296] on select "Select Stylist Admin chahit COUNTOR [PERSON_NAME] mamta [PERSON_NAME] navi [PER…" at bounding box center [169, 304] width 74 height 18
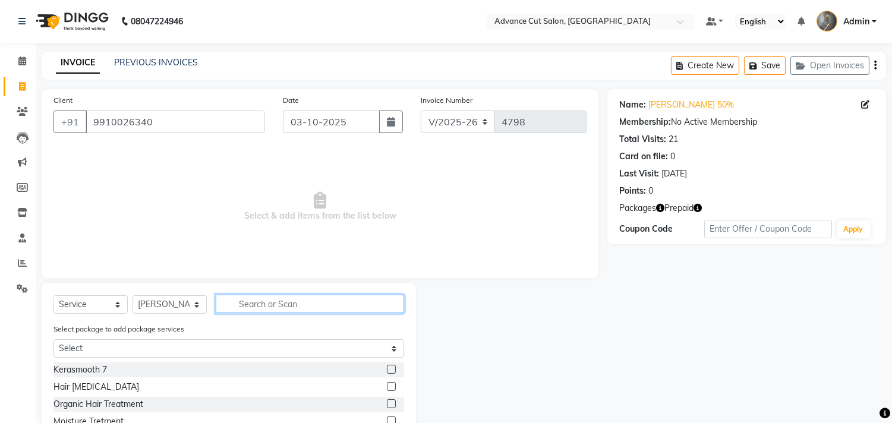
click at [247, 307] on input "text" at bounding box center [310, 304] width 188 height 18
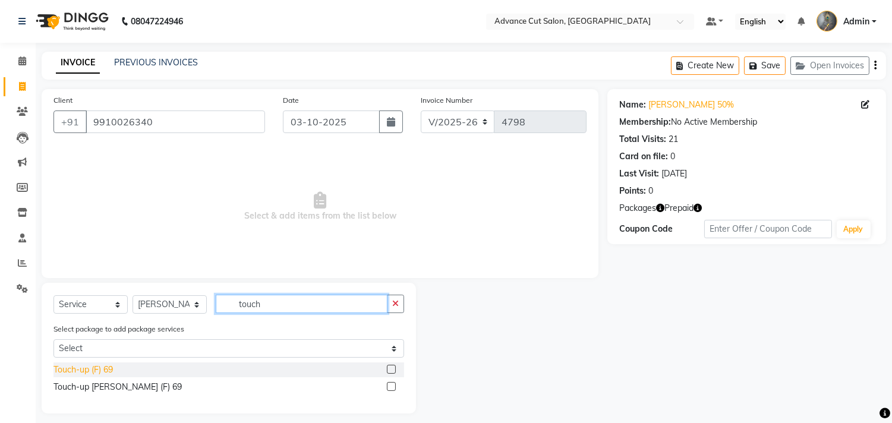
type input "touch"
click at [94, 363] on div "Touch-up (F) 69" at bounding box center [82, 369] width 59 height 12
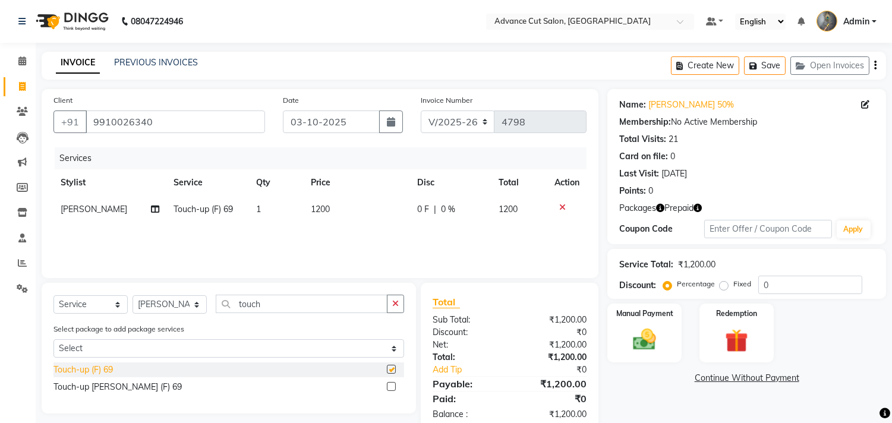
checkbox input "false"
click at [763, 280] on input "0" at bounding box center [810, 285] width 104 height 18
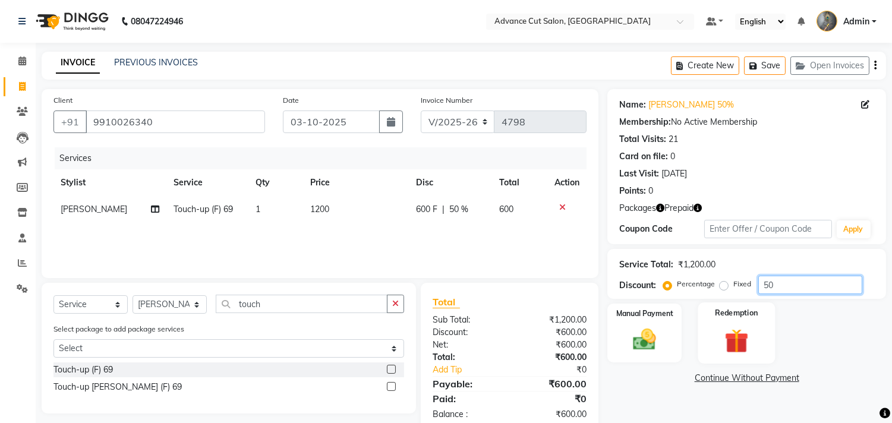
type input "50"
click at [734, 324] on div "Redemption" at bounding box center [735, 332] width 77 height 61
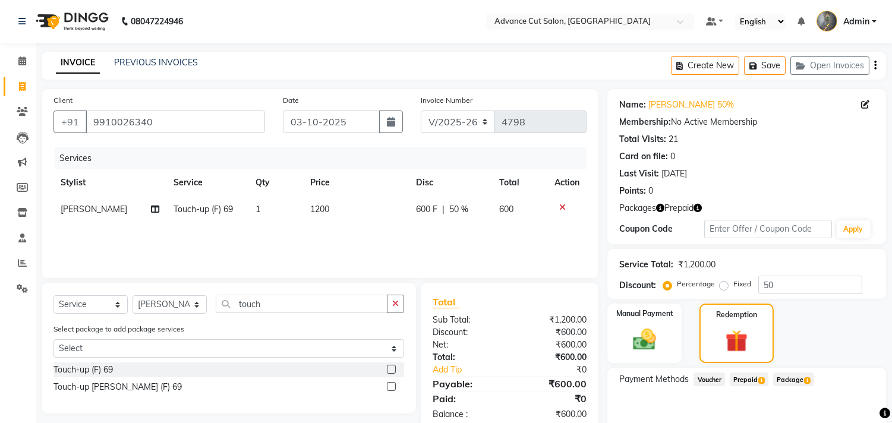
click at [796, 377] on span "Package 1" at bounding box center [793, 379] width 41 height 14
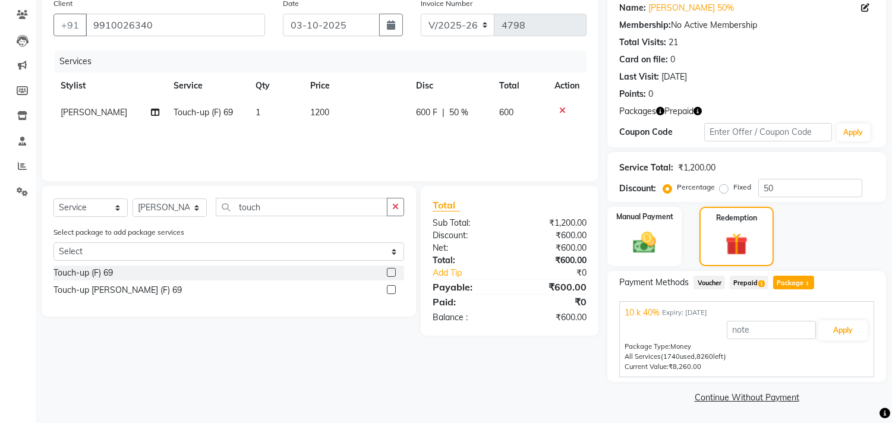
click at [748, 282] on span "Prepaid 1" at bounding box center [748, 283] width 39 height 14
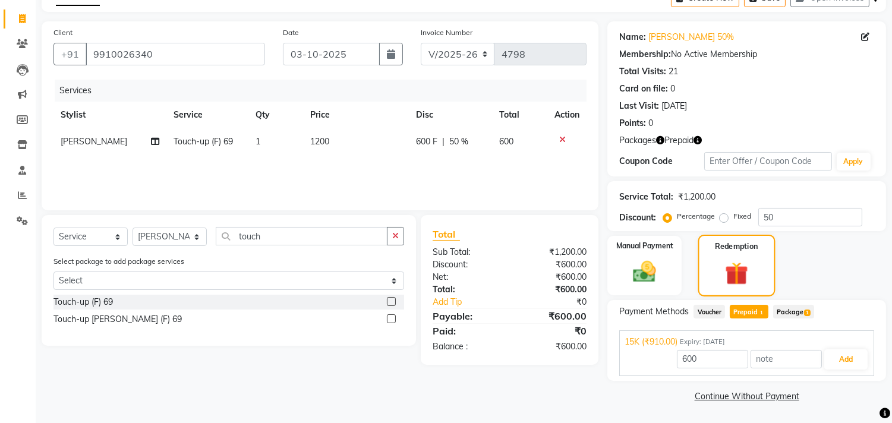
scroll to position [67, 0]
click at [857, 352] on button "Add" at bounding box center [845, 360] width 43 height 20
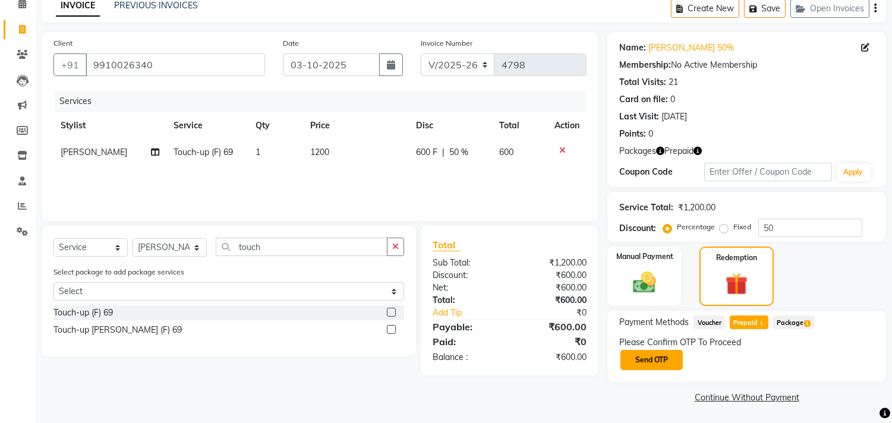
click at [650, 358] on button "Send OTP" at bounding box center [651, 360] width 62 height 20
click at [669, 359] on div "Please Confirm OTP To Proceed Send OTP" at bounding box center [746, 353] width 255 height 35
click at [652, 356] on div "Please Confirm OTP To Proceed Send OTP" at bounding box center [746, 353] width 255 height 35
click at [649, 355] on div "Please Confirm OTP To Proceed Send OTP" at bounding box center [746, 353] width 255 height 35
click at [650, 355] on div "Please Confirm OTP To Proceed Send OTP" at bounding box center [746, 353] width 255 height 35
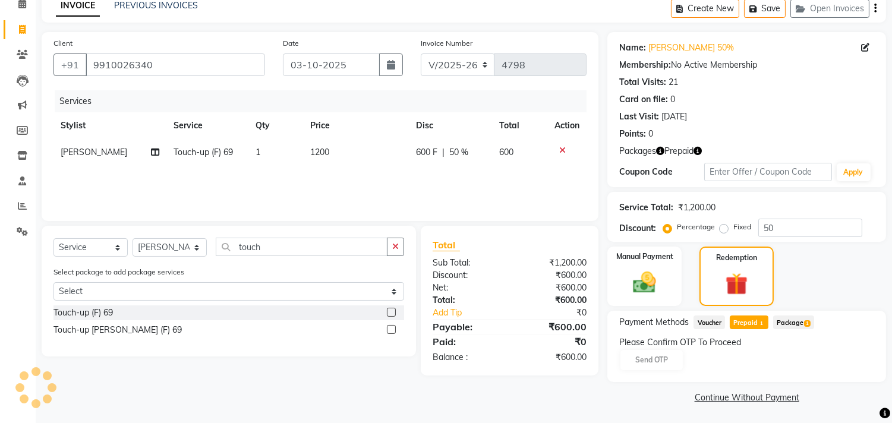
click at [650, 355] on div "Please Confirm OTP To Proceed Send OTP" at bounding box center [746, 353] width 255 height 35
click at [657, 356] on div "Please Confirm OTP To Proceed Send OTP" at bounding box center [746, 353] width 255 height 35
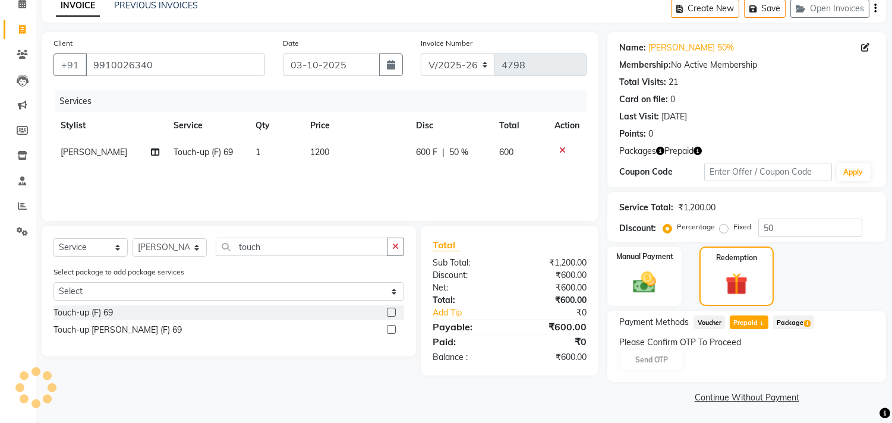
click at [756, 321] on span "Prepaid 1" at bounding box center [748, 322] width 39 height 14
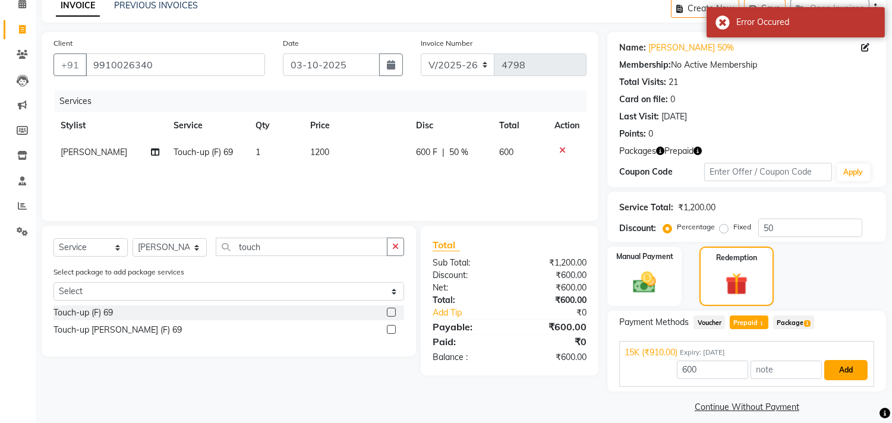
click at [840, 361] on button "Add" at bounding box center [845, 370] width 43 height 20
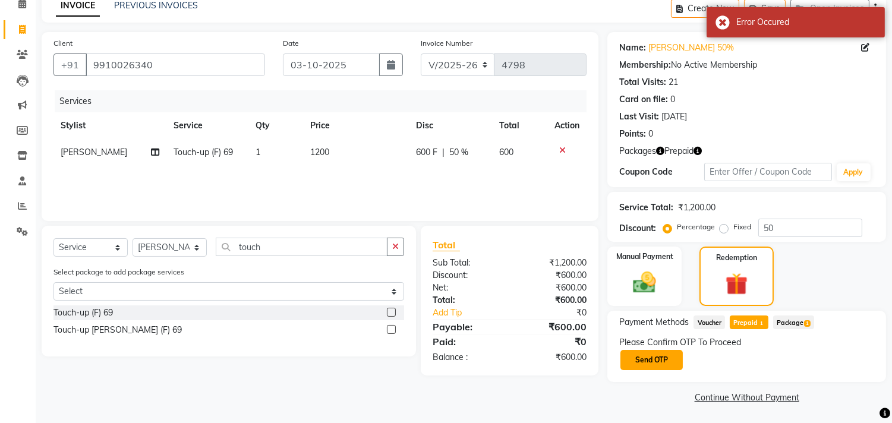
click at [649, 356] on button "Send OTP" at bounding box center [651, 360] width 62 height 20
click at [640, 360] on div "Please Confirm OTP To Proceed Send OTP" at bounding box center [746, 353] width 255 height 35
click at [644, 359] on div "Please Confirm OTP To Proceed Send OTP" at bounding box center [746, 353] width 255 height 35
click at [741, 323] on span "Prepaid 1" at bounding box center [748, 322] width 39 height 14
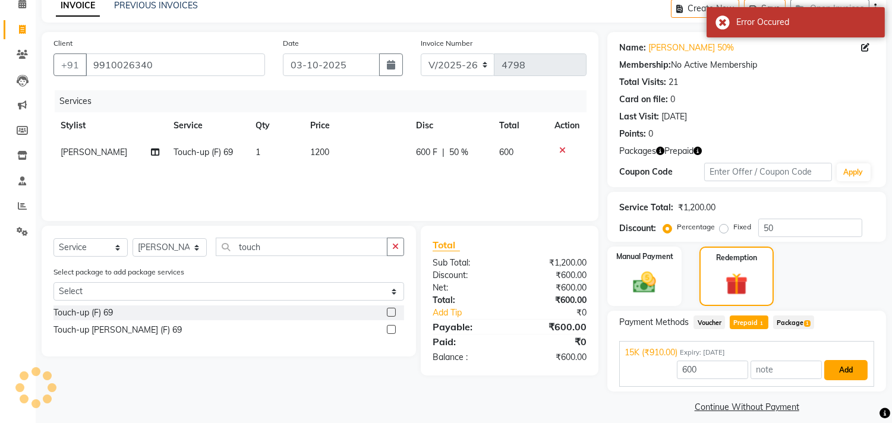
click at [848, 360] on button "Add" at bounding box center [845, 370] width 43 height 20
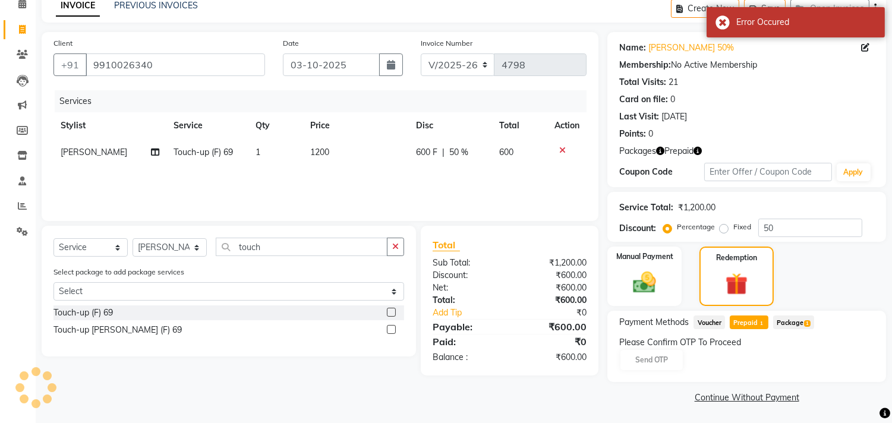
click at [787, 320] on span "Package 1" at bounding box center [793, 322] width 41 height 14
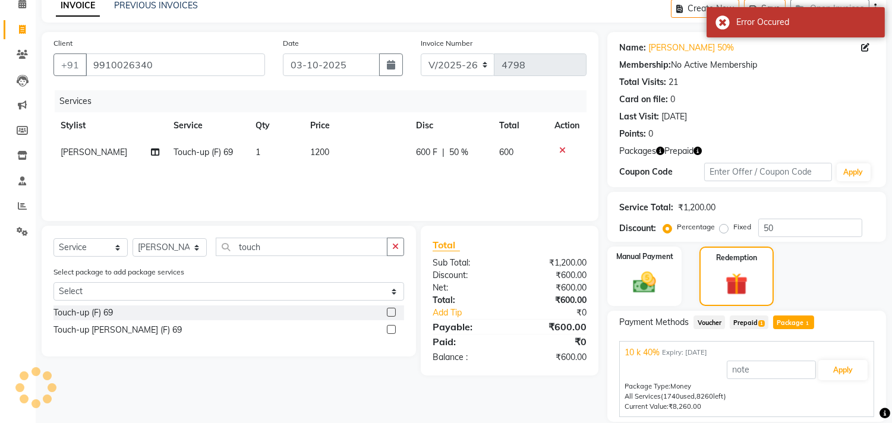
click at [828, 359] on div "Apply" at bounding box center [746, 370] width 244 height 23
click at [832, 362] on button "Apply" at bounding box center [842, 370] width 49 height 20
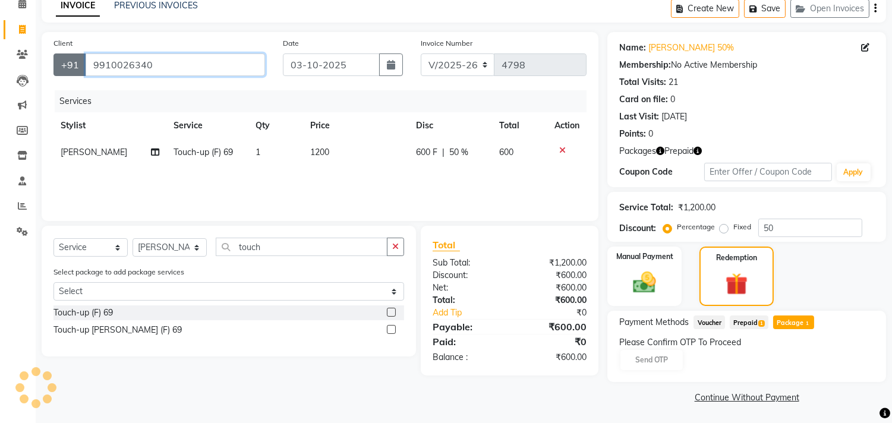
drag, startPoint x: 152, startPoint y: 62, endPoint x: 65, endPoint y: 56, distance: 87.0
click at [65, 56] on div "+91 9910026340" at bounding box center [158, 64] width 211 height 23
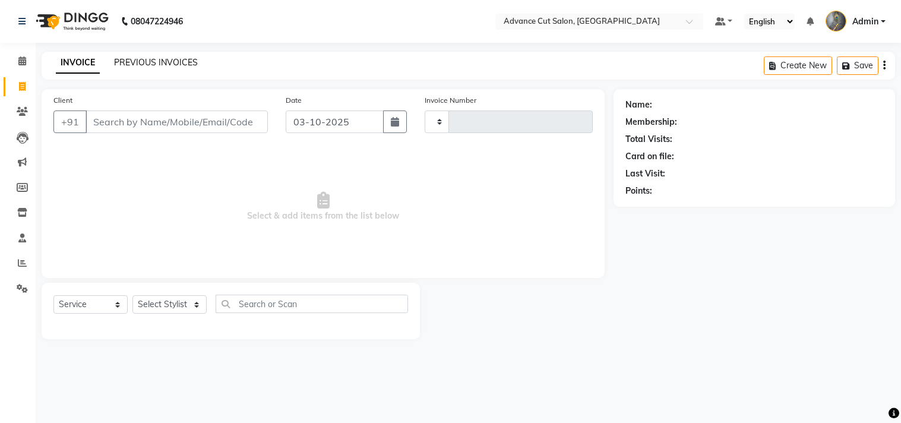
click at [140, 64] on link "PREVIOUS INVOICES" at bounding box center [156, 62] width 84 height 11
select select "4939"
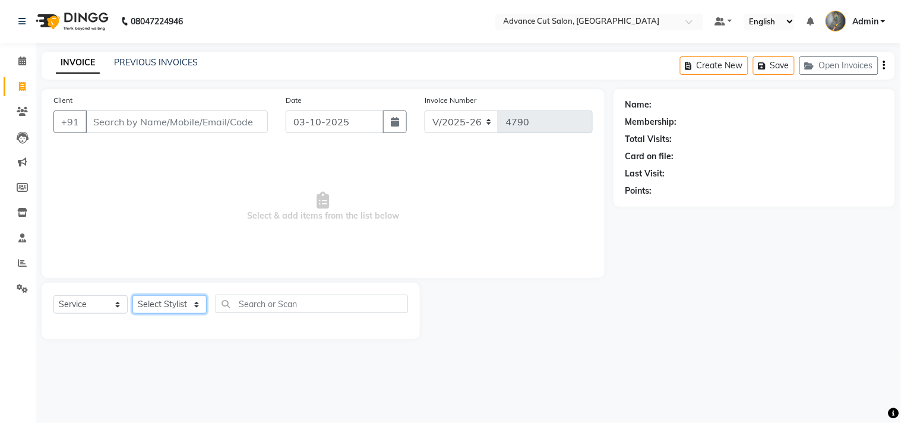
click at [172, 311] on select "Select Stylist Admin chahit COUNTOR Devid hardeep mamta manisha MONISH navi NOS…" at bounding box center [169, 304] width 74 height 18
click at [172, 311] on select "Select Stylist Admin chahit COUNTOR [PERSON_NAME] mamta [PERSON_NAME] navi [PER…" at bounding box center [169, 304] width 74 height 18
click at [222, 235] on span "Select & add items from the list below" at bounding box center [322, 206] width 539 height 119
click at [167, 306] on select "Select Stylist Admin chahit COUNTOR [PERSON_NAME] mamta [PERSON_NAME] navi [PER…" at bounding box center [169, 304] width 74 height 18
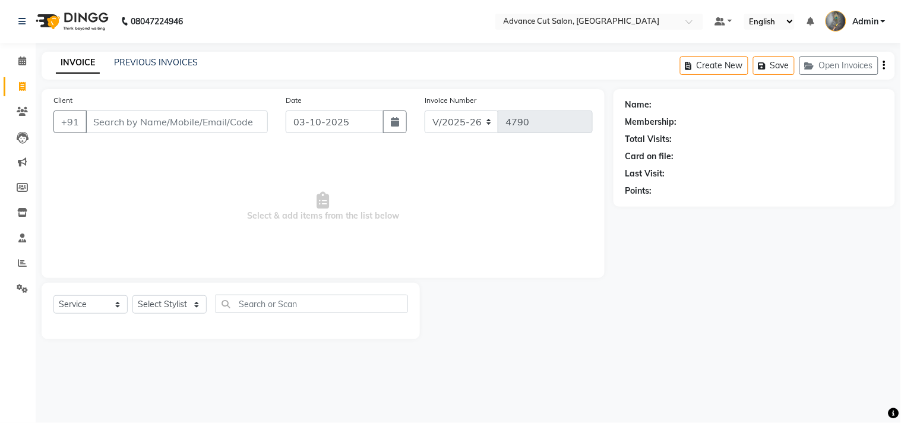
click at [224, 188] on span "Select & add items from the list below" at bounding box center [322, 206] width 539 height 119
click at [100, 299] on select "Select Service Product Membership Package Voucher Prepaid Gift Card" at bounding box center [90, 304] width 74 height 18
click at [168, 245] on span "Select & add items from the list below" at bounding box center [322, 206] width 539 height 119
click at [170, 302] on select "Select Stylist Admin chahit COUNTOR [PERSON_NAME] mamta [PERSON_NAME] navi [PER…" at bounding box center [169, 304] width 74 height 18
click at [97, 304] on select "Select Service Product Membership Package Voucher Prepaid Gift Card" at bounding box center [90, 304] width 74 height 18
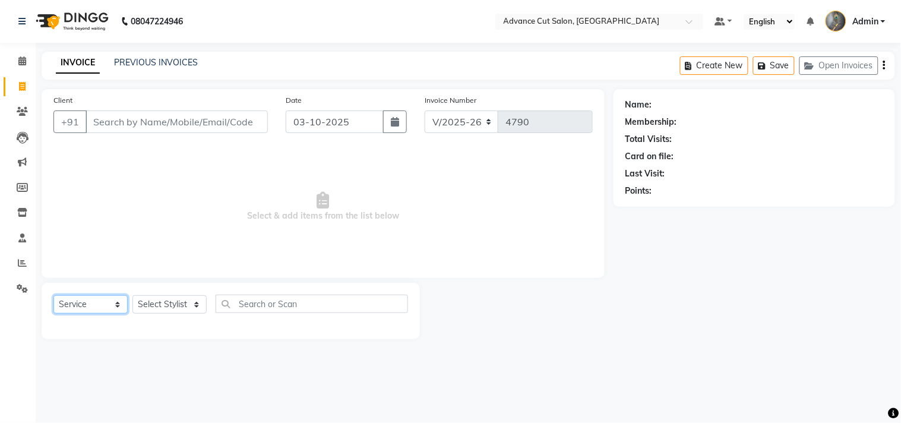
select select "P"
click at [53, 296] on select "Select Service Product Membership Package Voucher Prepaid Gift Card" at bounding box center [90, 304] width 74 height 18
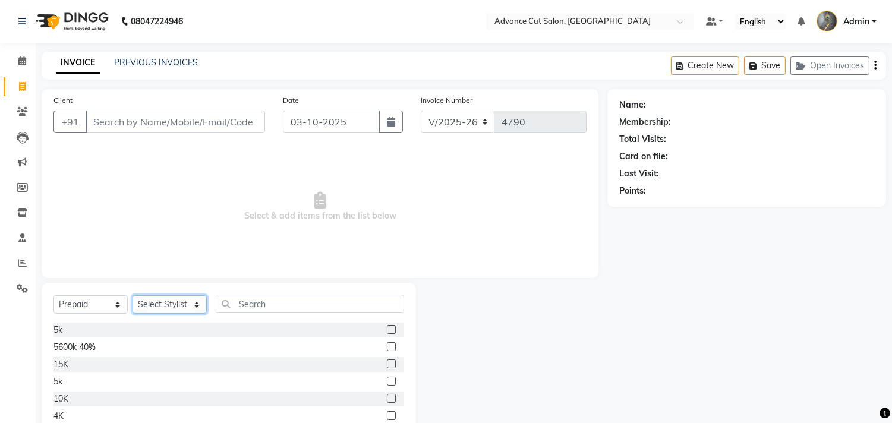
click at [152, 299] on select "Select Stylist Admin chahit COUNTOR [PERSON_NAME] mamta [PERSON_NAME] navi [PER…" at bounding box center [169, 304] width 74 height 18
select select "86615"
click at [132, 296] on select "Select Stylist Admin chahit COUNTOR [PERSON_NAME] mamta [PERSON_NAME] navi [PER…" at bounding box center [169, 304] width 74 height 18
click at [59, 330] on div "5k" at bounding box center [57, 330] width 9 height 12
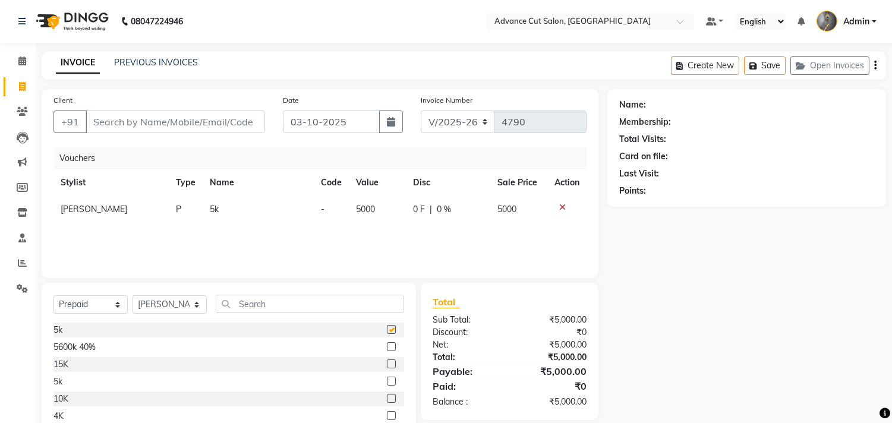
checkbox input "false"
click at [194, 131] on input "Client" at bounding box center [175, 121] width 179 height 23
paste input "9810016293"
type input "9810016293"
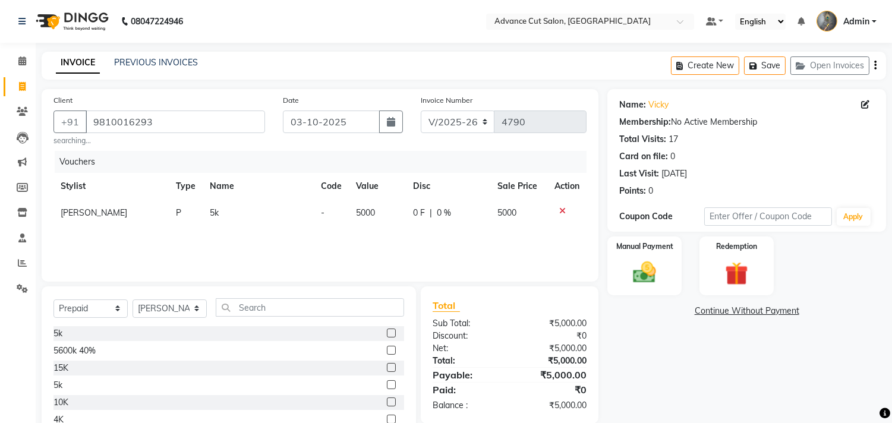
scroll to position [56, 0]
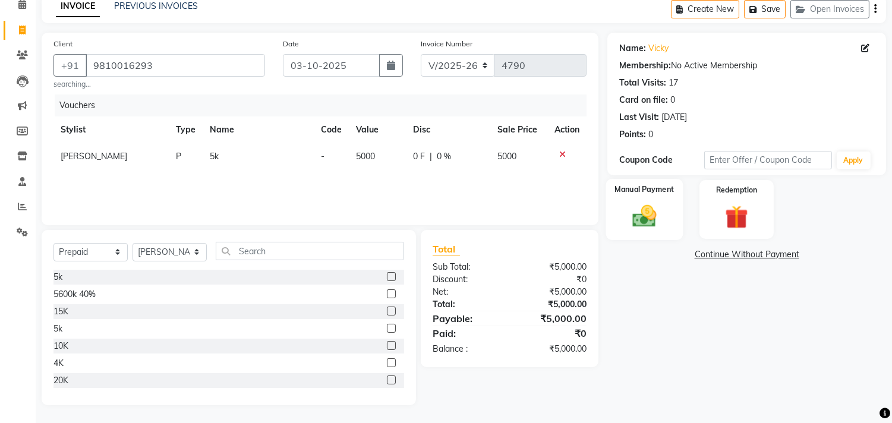
click at [655, 193] on label "Manual Payment" at bounding box center [644, 189] width 59 height 11
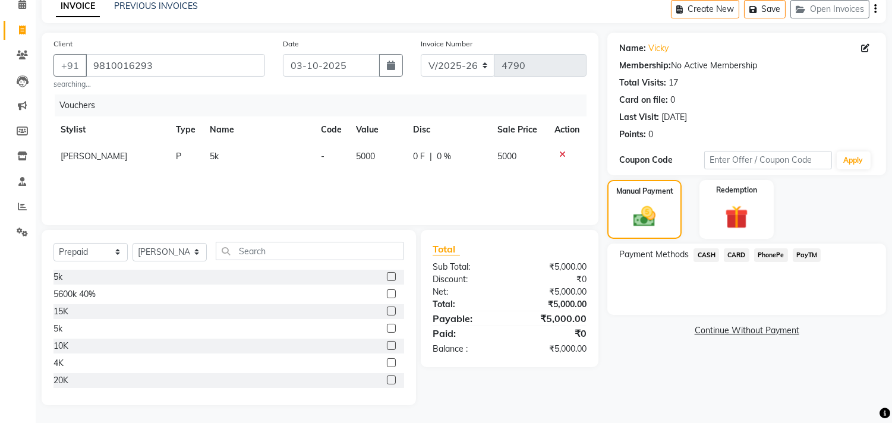
drag, startPoint x: 701, startPoint y: 252, endPoint x: 732, endPoint y: 264, distance: 32.5
click at [703, 252] on span "CASH" at bounding box center [706, 255] width 26 height 14
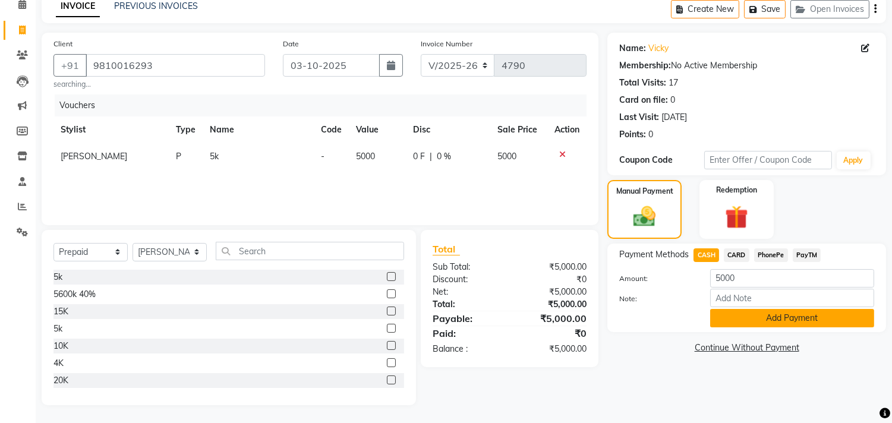
click at [751, 321] on button "Add Payment" at bounding box center [792, 318] width 164 height 18
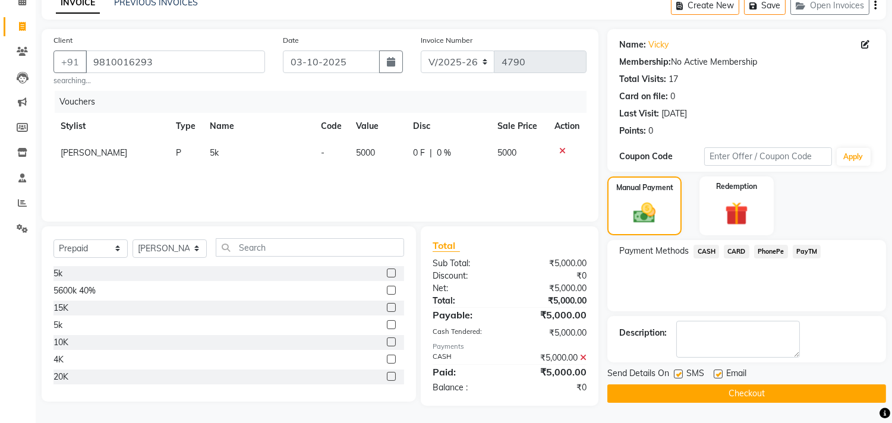
scroll to position [61, 0]
click at [707, 393] on button "Checkout" at bounding box center [746, 393] width 279 height 18
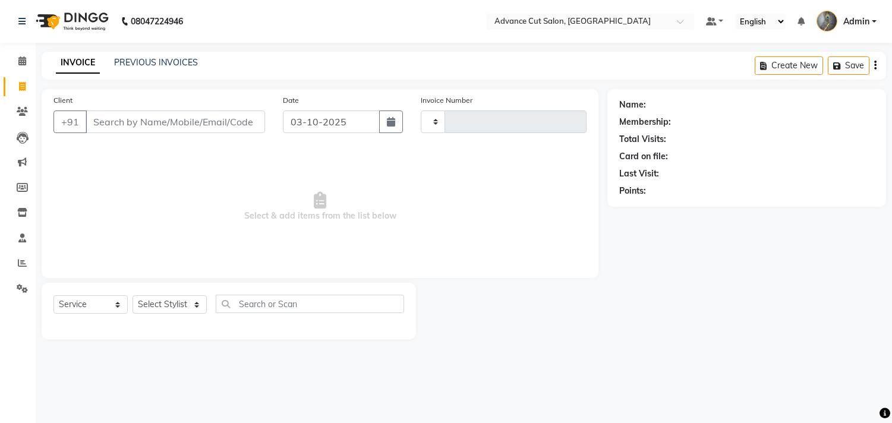
select select "service"
click at [105, 119] on input "Client" at bounding box center [175, 121] width 179 height 23
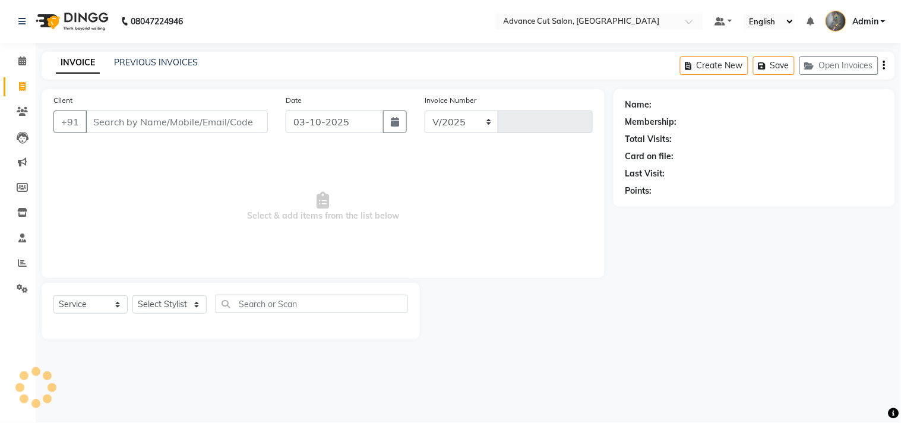
select select "4939"
type input "4792"
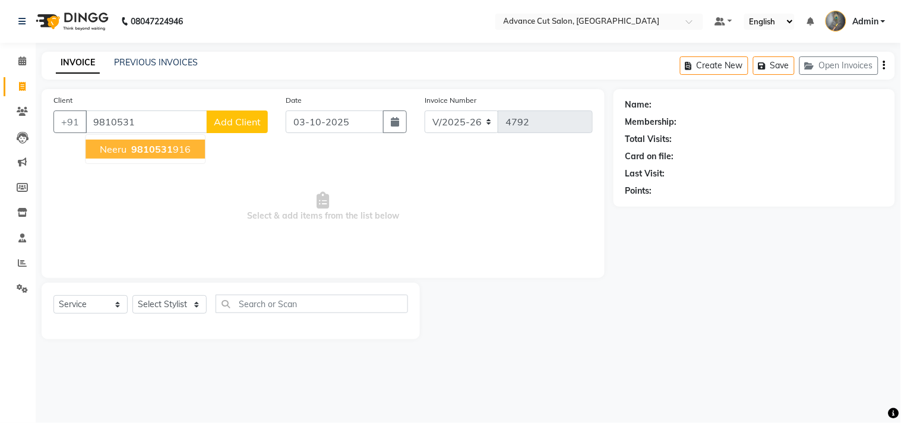
click at [119, 151] on span "neeru" at bounding box center [113, 149] width 27 height 12
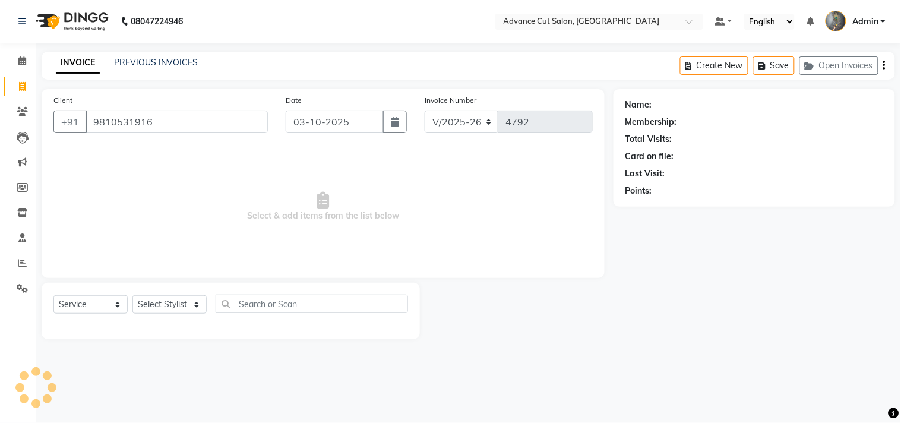
type input "9810531916"
click at [153, 295] on div "Select Service Product Membership Package Voucher Prepaid Gift Card Select Styl…" at bounding box center [230, 309] width 355 height 28
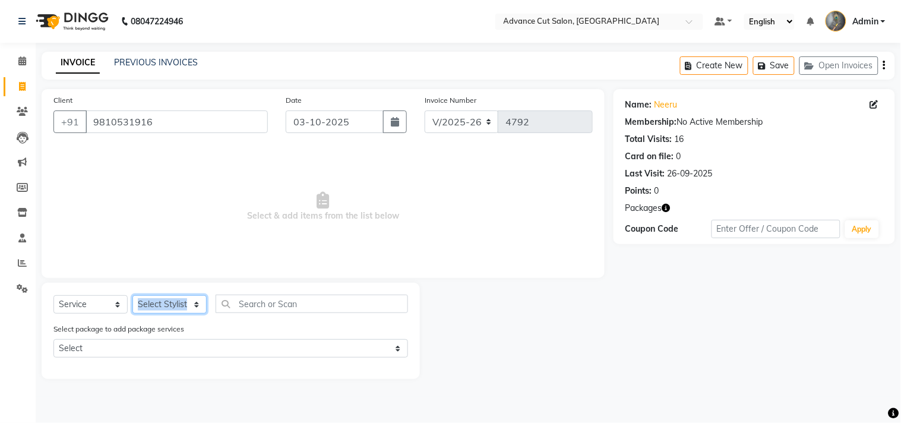
click at [156, 304] on select "Select Stylist Admin chahit COUNTOR [PERSON_NAME] mamta [PERSON_NAME] navi [PER…" at bounding box center [169, 304] width 74 height 18
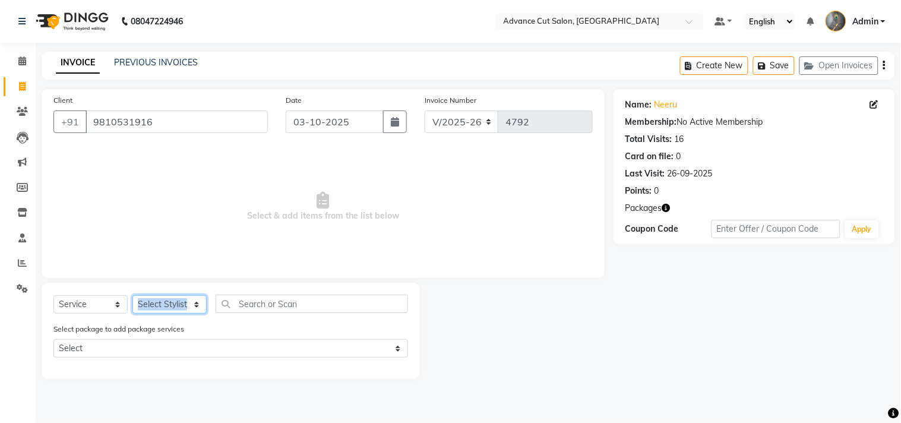
click at [156, 304] on select "Select Stylist Admin chahit COUNTOR [PERSON_NAME] mamta [PERSON_NAME] navi [PER…" at bounding box center [169, 304] width 74 height 18
drag, startPoint x: 156, startPoint y: 304, endPoint x: 156, endPoint y: 296, distance: 8.3
click at [156, 304] on select "Select Stylist Admin chahit COUNTOR [PERSON_NAME] mamta [PERSON_NAME] navi [PER…" at bounding box center [169, 304] width 74 height 18
select select "58461"
click at [132, 296] on select "Select Stylist Admin chahit COUNTOR [PERSON_NAME] mamta [PERSON_NAME] navi [PER…" at bounding box center [169, 304] width 74 height 18
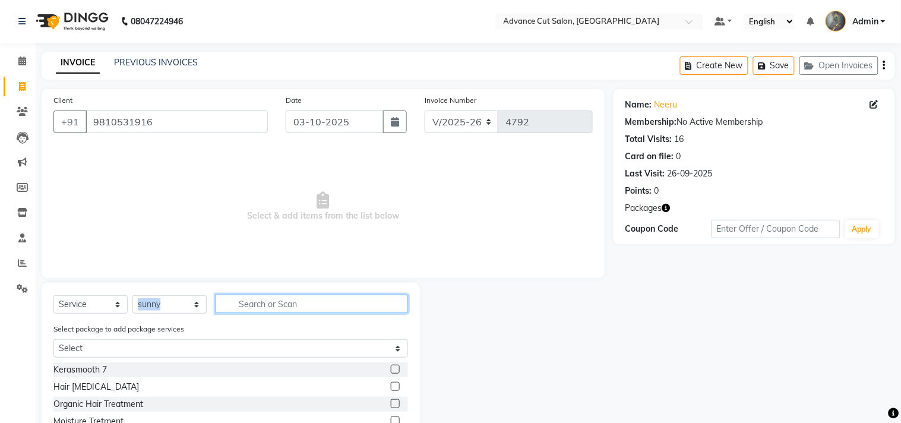
click at [250, 298] on input "text" at bounding box center [312, 304] width 192 height 18
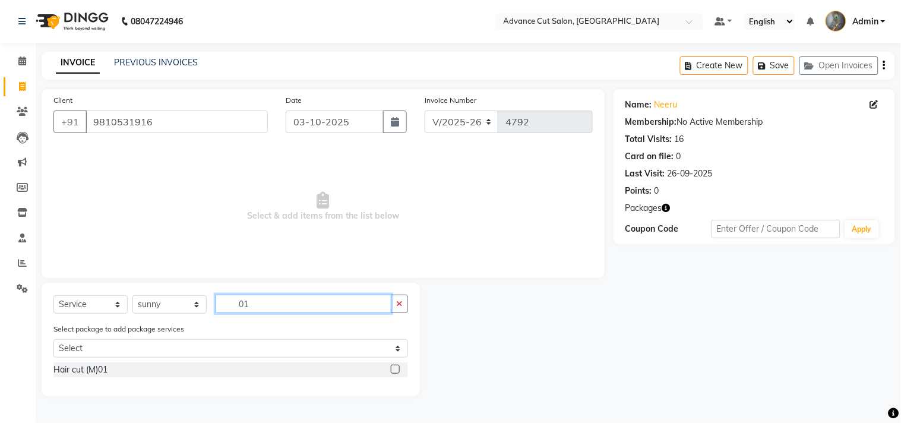
type input "01"
click at [61, 360] on div "Select package to add package services Select 5k 30%" at bounding box center [231, 343] width 372 height 40
click at [67, 369] on div "Hair cut (M)01" at bounding box center [80, 369] width 54 height 12
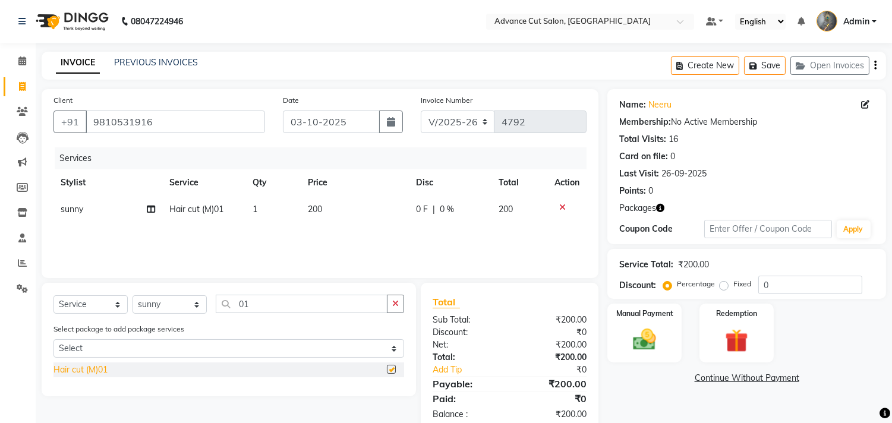
checkbox input "false"
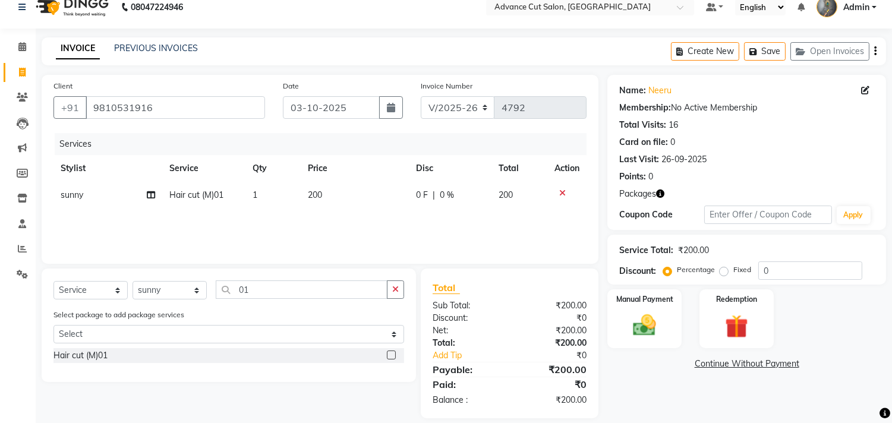
scroll to position [27, 0]
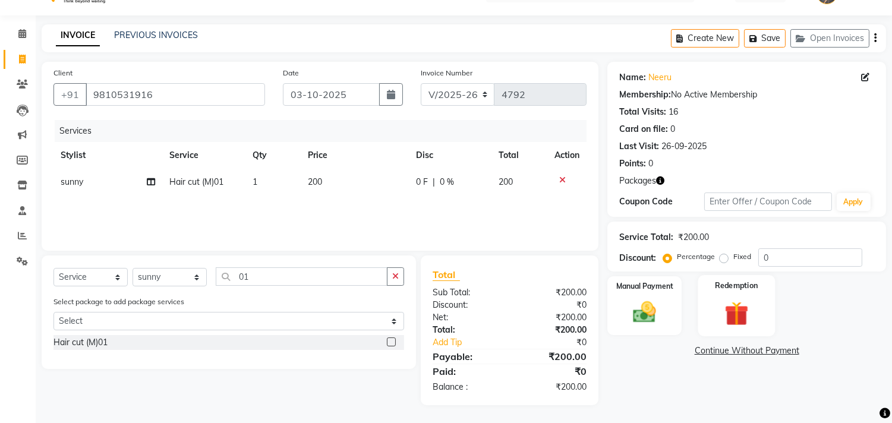
click at [737, 325] on img at bounding box center [735, 314] width 39 height 30
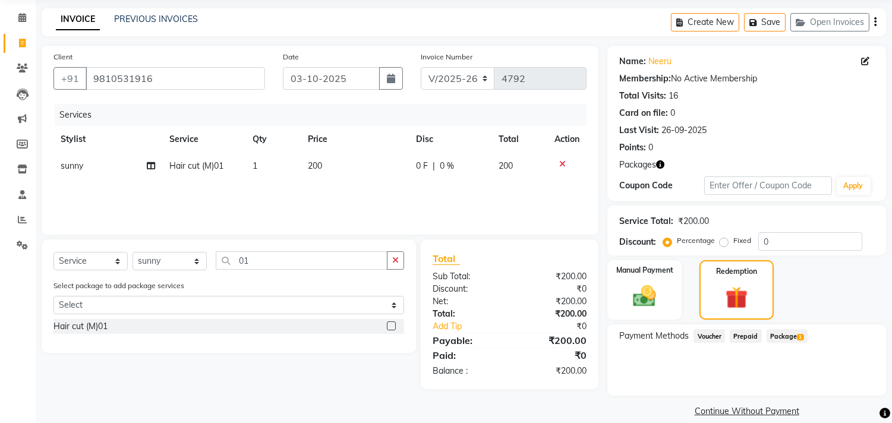
scroll to position [57, 0]
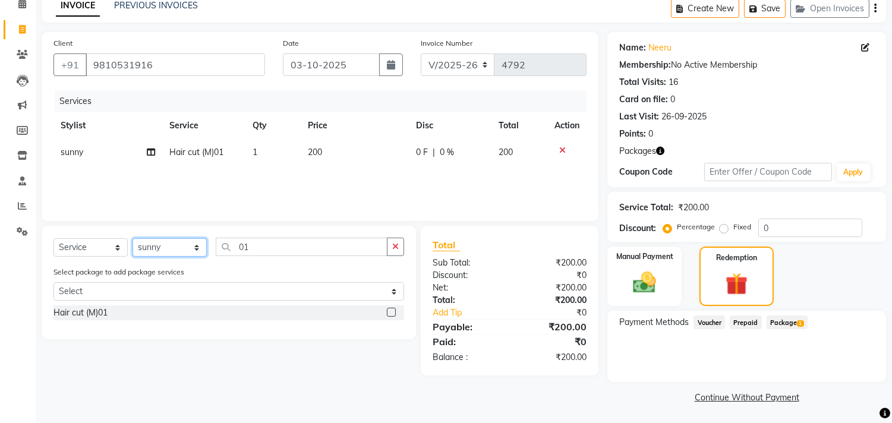
drag, startPoint x: 170, startPoint y: 246, endPoint x: 179, endPoint y: 245, distance: 9.0
click at [170, 246] on select "Select Stylist Admin chahit COUNTOR [PERSON_NAME] mamta [PERSON_NAME] navi [PER…" at bounding box center [169, 247] width 74 height 18
click at [172, 246] on select "Select Stylist Admin chahit COUNTOR [PERSON_NAME] mamta [PERSON_NAME] navi [PER…" at bounding box center [169, 247] width 74 height 18
click at [179, 245] on select "Select Stylist Admin chahit COUNTOR [PERSON_NAME] mamta [PERSON_NAME] navi [PER…" at bounding box center [169, 247] width 74 height 18
select select "74352"
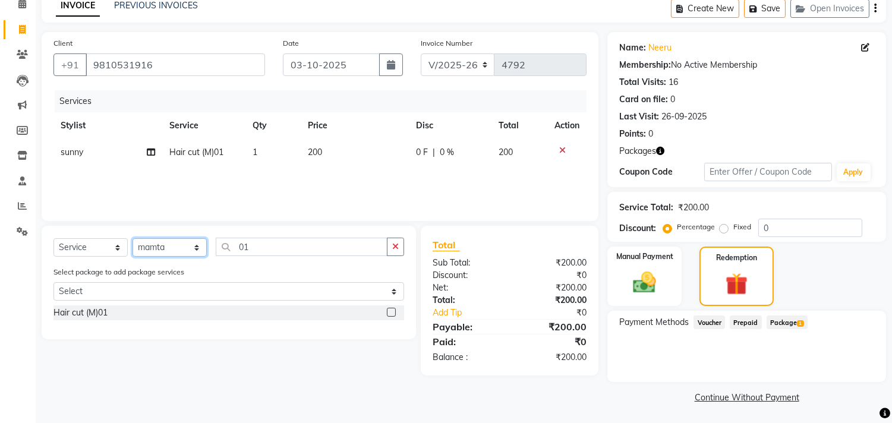
click at [132, 238] on select "Select Stylist Admin chahit COUNTOR [PERSON_NAME] mamta [PERSON_NAME] navi [PER…" at bounding box center [169, 247] width 74 height 18
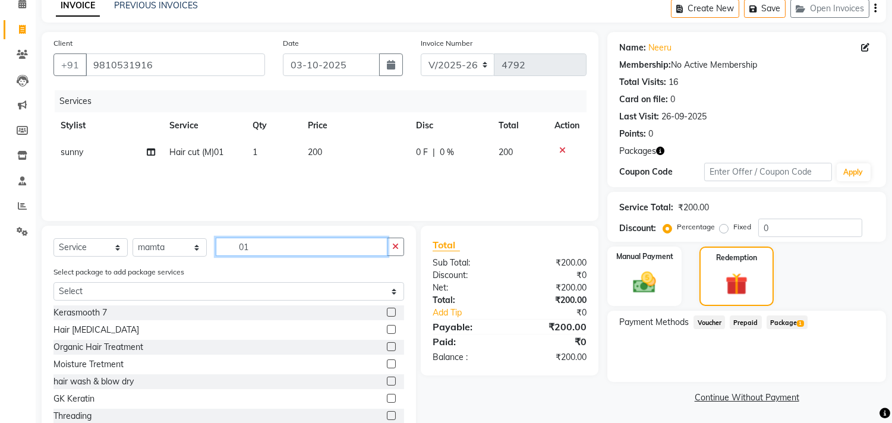
click at [261, 248] on input "01" at bounding box center [302, 247] width 172 height 18
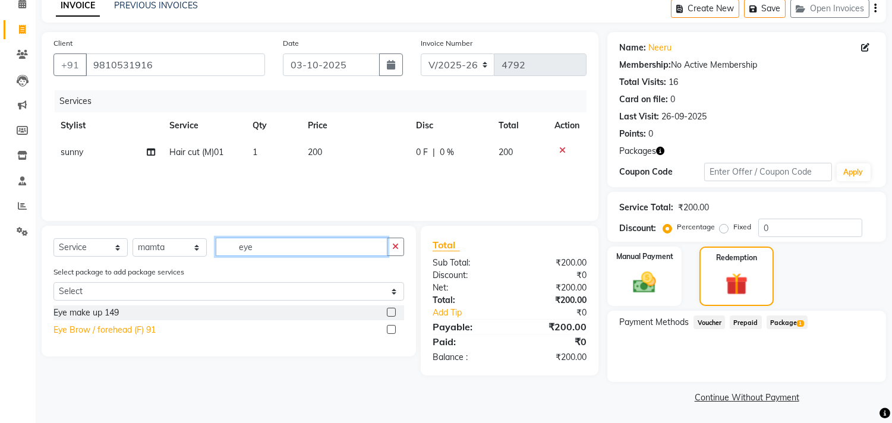
type input "eye"
click at [131, 333] on div "Eye Brow / forehead (F) 91" at bounding box center [104, 330] width 102 height 12
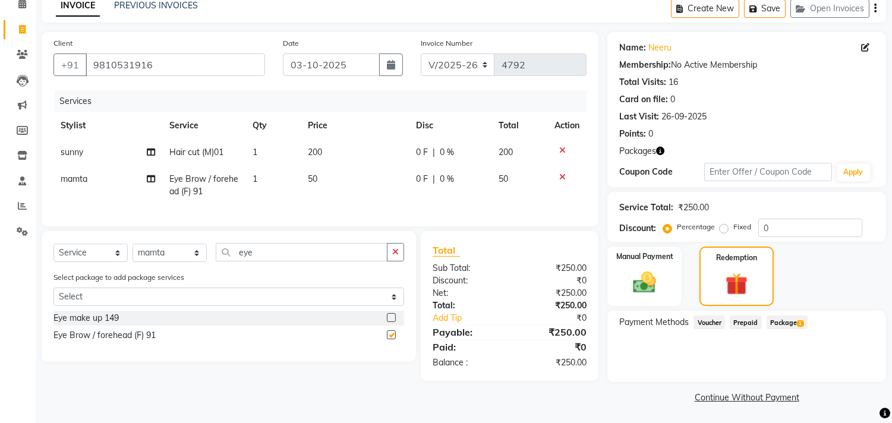
checkbox input "false"
click at [260, 261] on input "eye" at bounding box center [302, 252] width 172 height 18
type input "upp"
click at [121, 324] on div "Chin / Upper Lip (F) 92" at bounding box center [95, 318] width 85 height 12
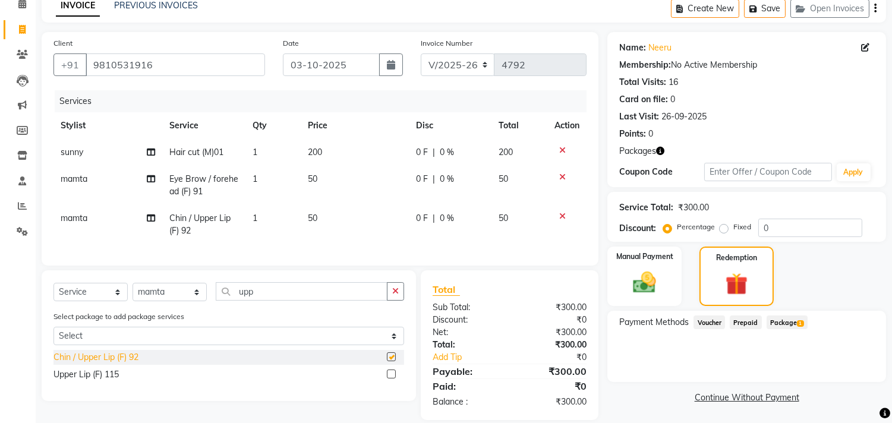
checkbox input "false"
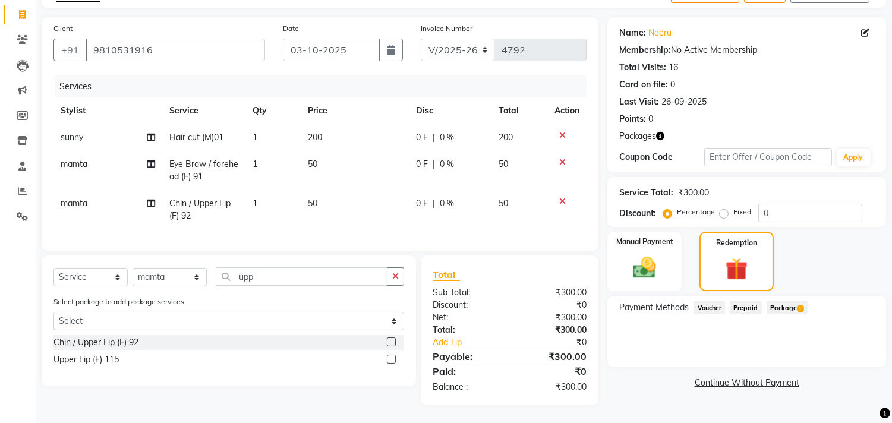
scroll to position [81, 0]
click at [772, 301] on span "Package 1" at bounding box center [786, 308] width 41 height 14
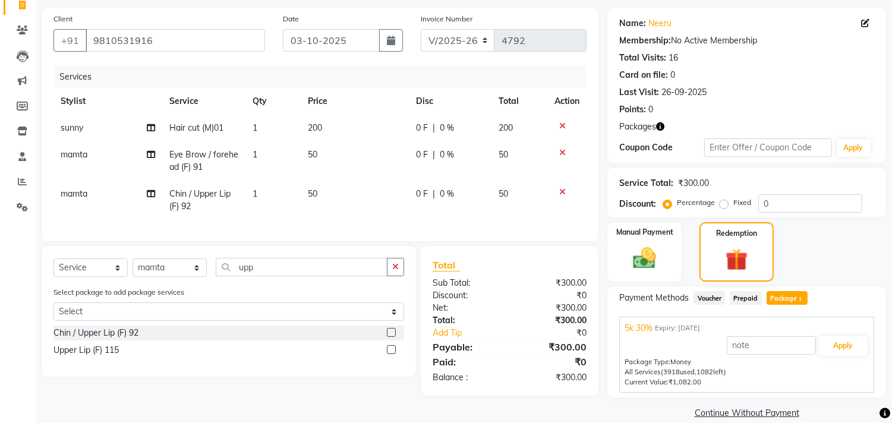
scroll to position [97, 0]
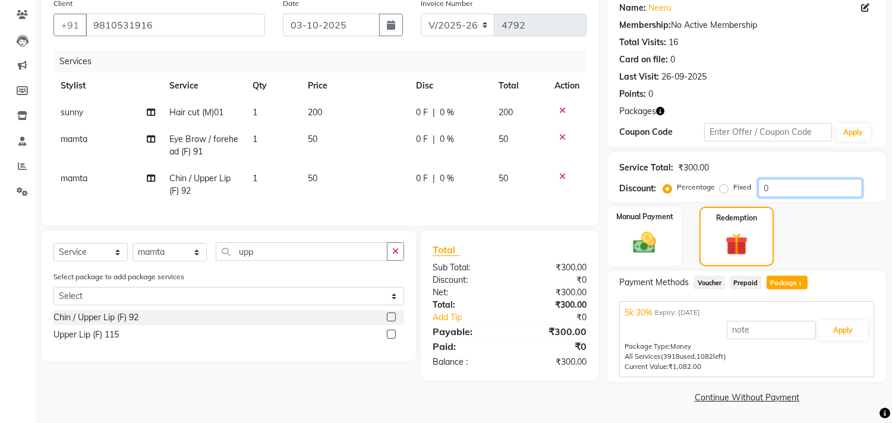
click at [758, 188] on input "0" at bounding box center [810, 188] width 104 height 18
type input "30"
click at [846, 331] on button "Apply" at bounding box center [842, 330] width 49 height 20
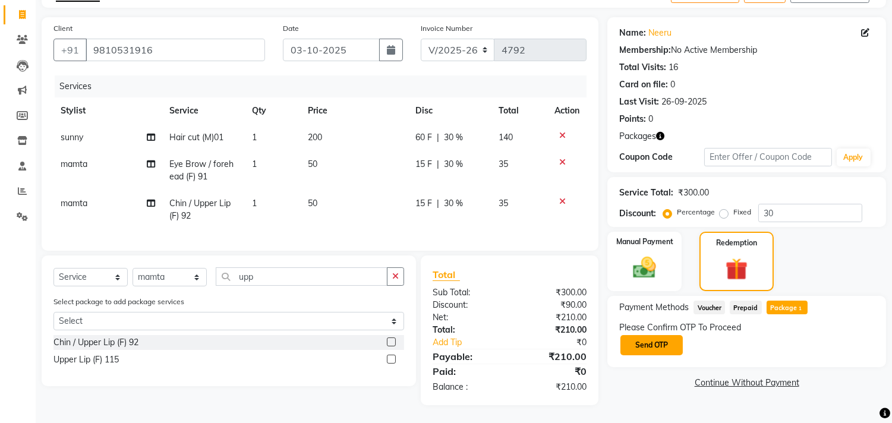
click at [651, 335] on button "Send OTP" at bounding box center [651, 345] width 62 height 20
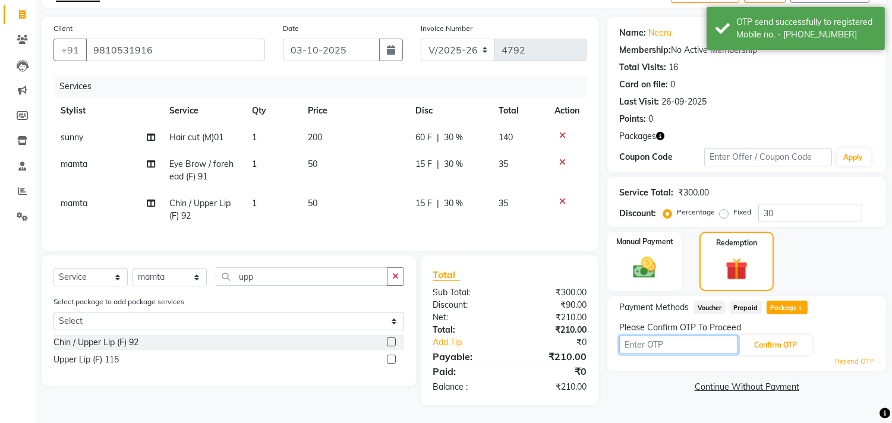
click at [653, 336] on input "text" at bounding box center [678, 345] width 119 height 18
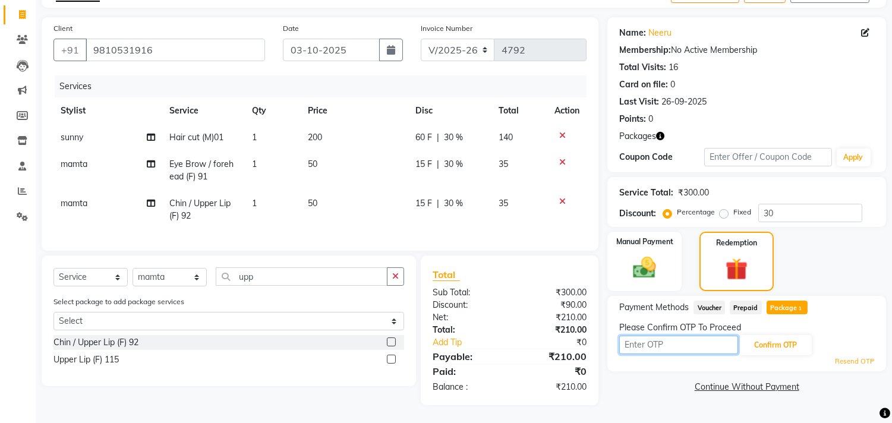
click at [654, 336] on input "text" at bounding box center [678, 345] width 119 height 18
type input "3614"
click at [759, 337] on button "Confirm OTP" at bounding box center [775, 345] width 72 height 20
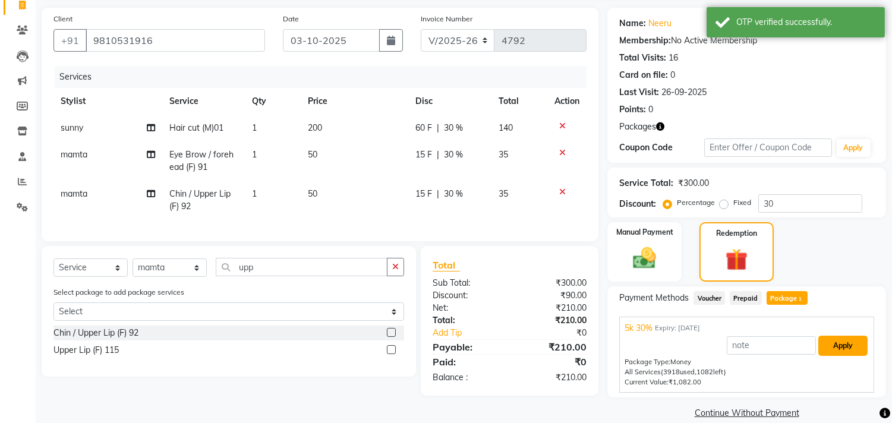
click at [848, 348] on button "Apply" at bounding box center [842, 346] width 49 height 20
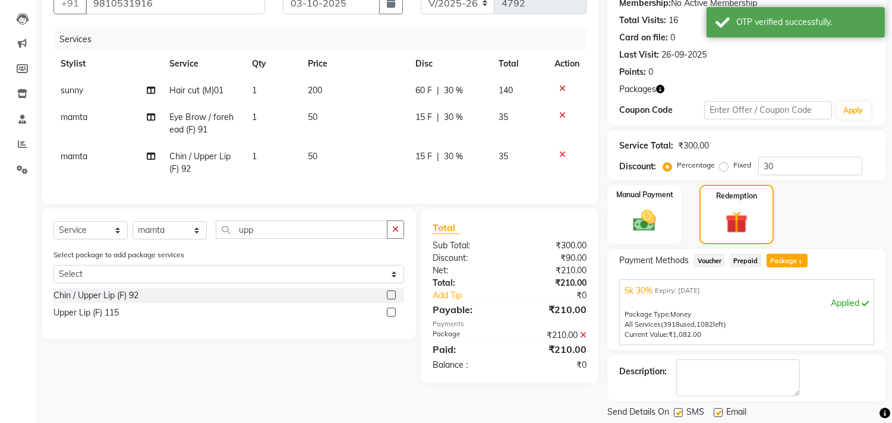
scroll to position [154, 0]
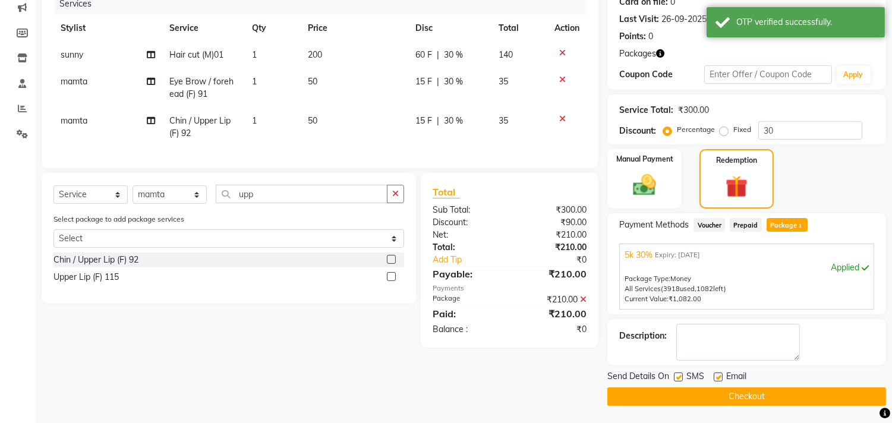
click at [734, 399] on button "Checkout" at bounding box center [746, 396] width 279 height 18
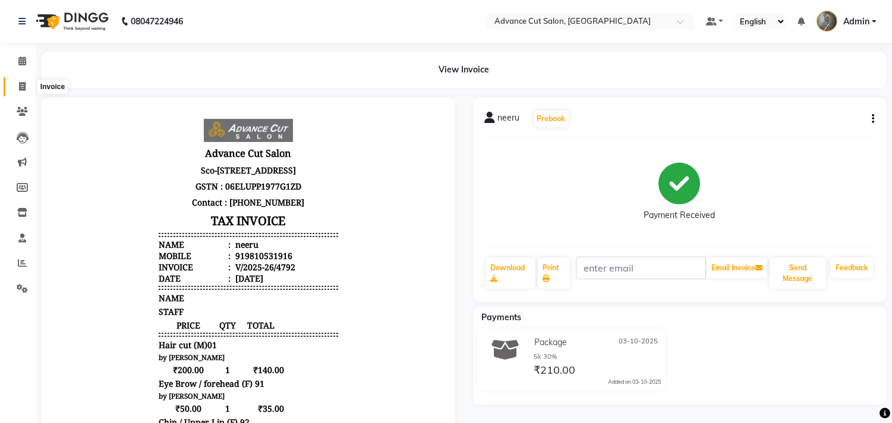
click at [29, 85] on span at bounding box center [22, 87] width 21 height 14
select select "service"
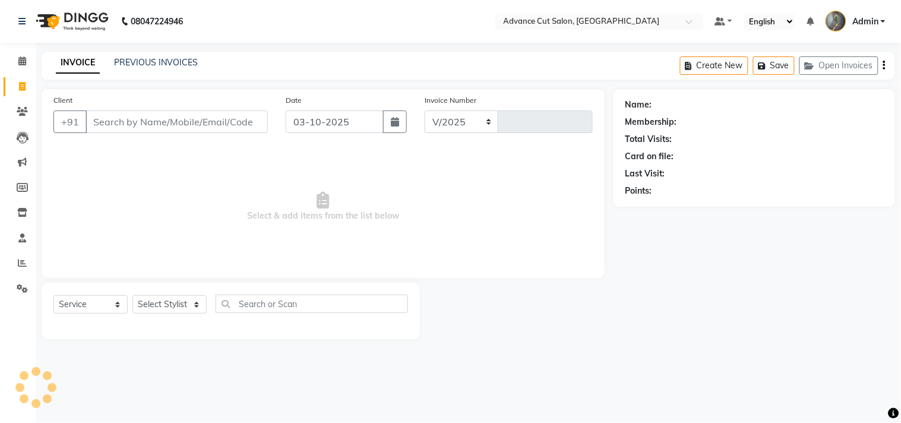
select select "4939"
type input "4793"
click at [132, 68] on div "PREVIOUS INVOICES" at bounding box center [156, 62] width 84 height 12
click at [165, 298] on select "Select Stylist Admin chahit COUNTOR [PERSON_NAME] mamta [PERSON_NAME] navi [PER…" at bounding box center [169, 304] width 74 height 18
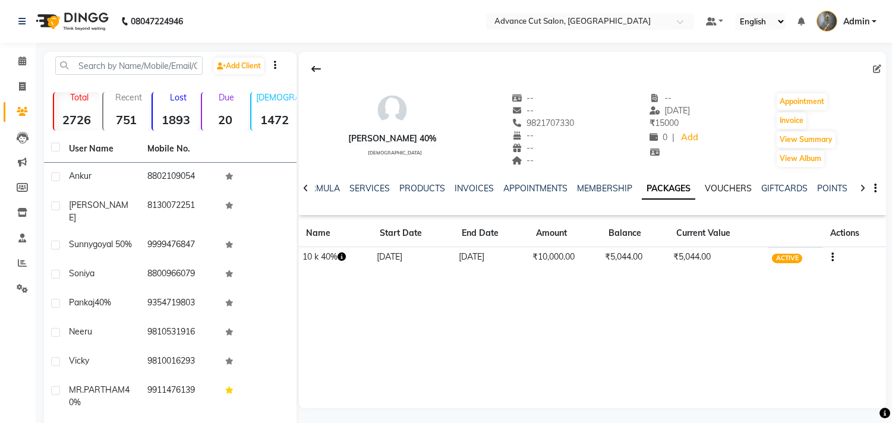
click at [720, 185] on link "VOUCHERS" at bounding box center [727, 188] width 47 height 11
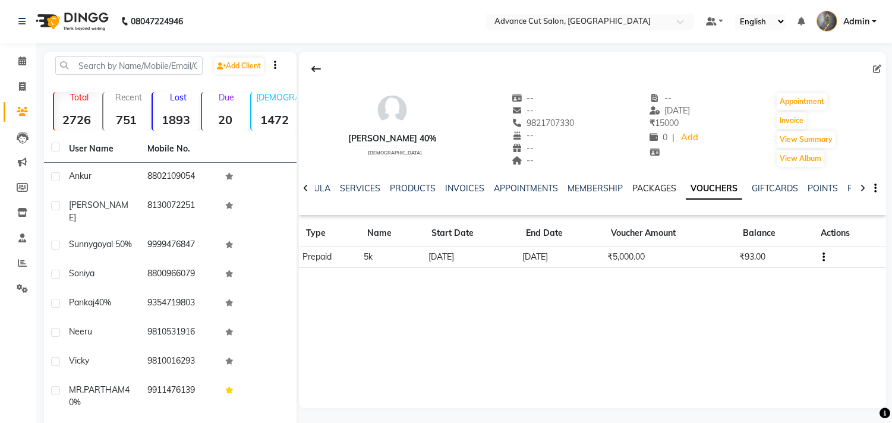
click at [633, 188] on link "PACKAGES" at bounding box center [654, 188] width 44 height 11
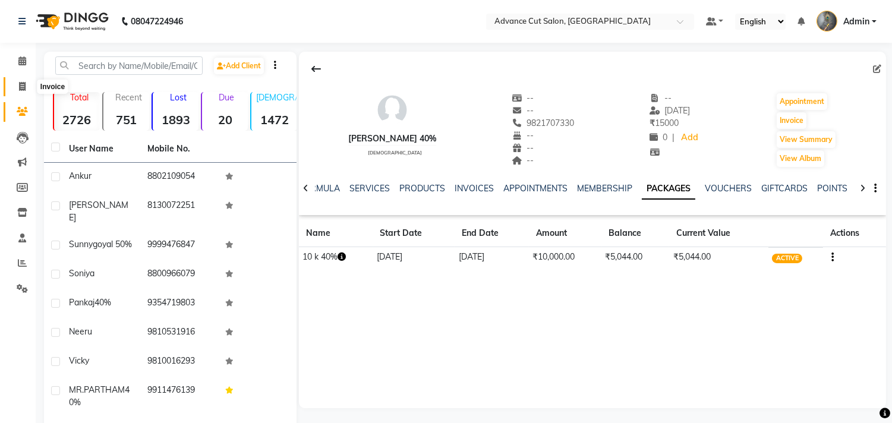
click at [21, 87] on icon at bounding box center [22, 86] width 7 height 9
select select "service"
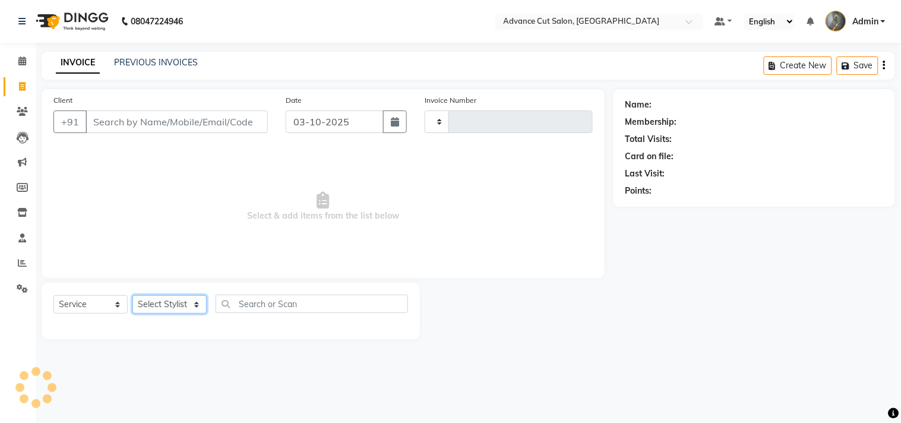
click at [173, 307] on select "Select Stylist" at bounding box center [169, 304] width 74 height 18
select select "4939"
type input "4798"
click at [173, 307] on select "Select Stylist" at bounding box center [169, 304] width 74 height 18
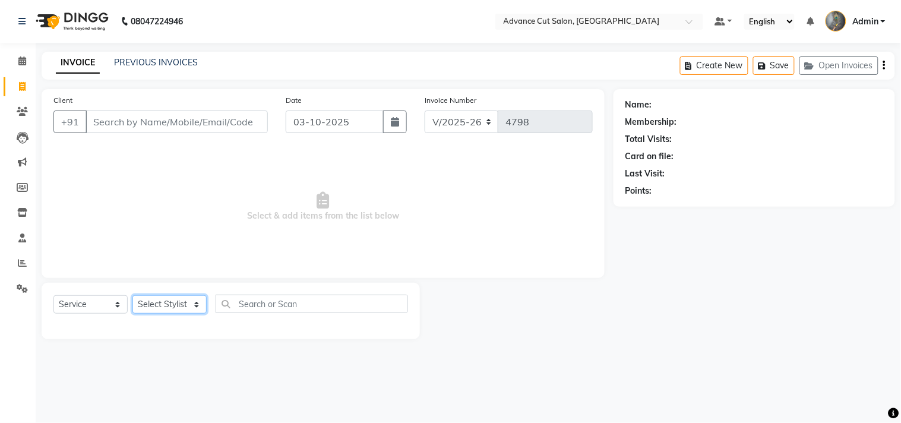
click at [173, 307] on select "Select Stylist" at bounding box center [169, 304] width 74 height 18
click at [173, 307] on select "Select Stylist Admin chahit COUNTOR [PERSON_NAME] mamta [PERSON_NAME] navi [PER…" at bounding box center [169, 304] width 74 height 18
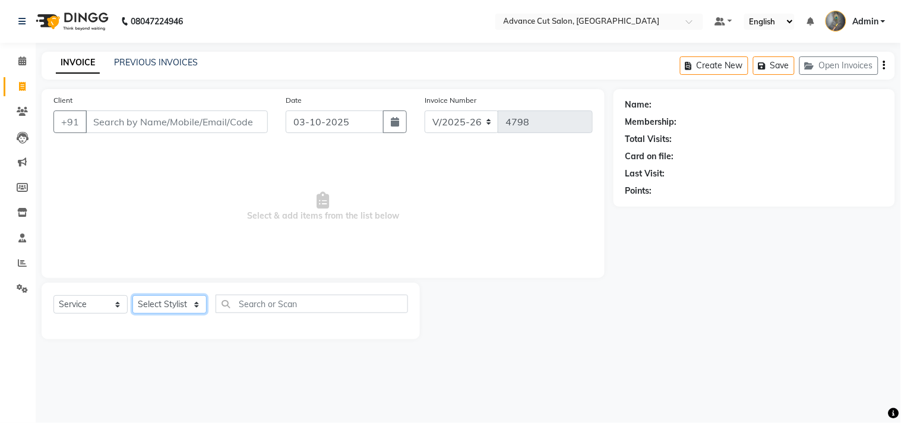
select select "78660"
click at [132, 296] on select "Select Stylist Admin chahit COUNTOR [PERSON_NAME] mamta [PERSON_NAME] navi [PER…" at bounding box center [169, 304] width 74 height 18
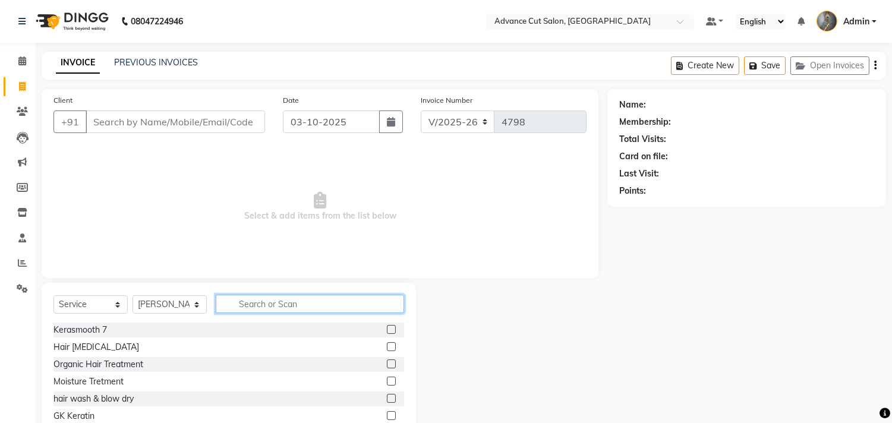
click at [257, 306] on input "text" at bounding box center [310, 304] width 188 height 18
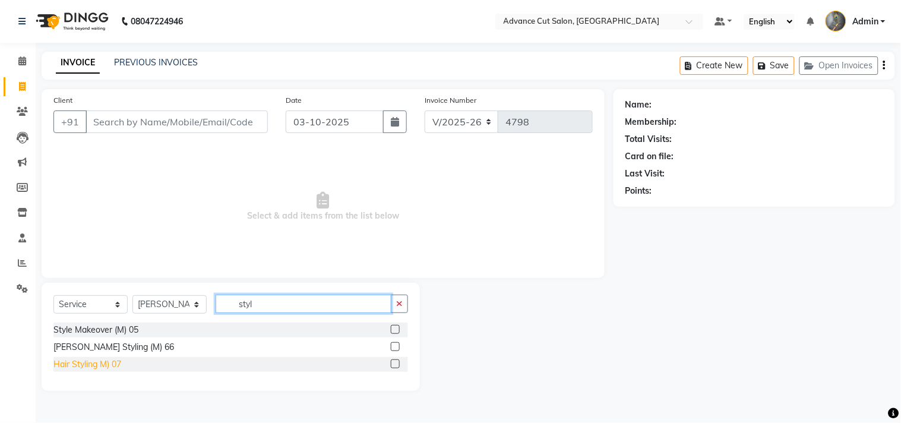
type input "styl"
click at [75, 369] on div "Hair Styling M) 07" at bounding box center [87, 364] width 68 height 12
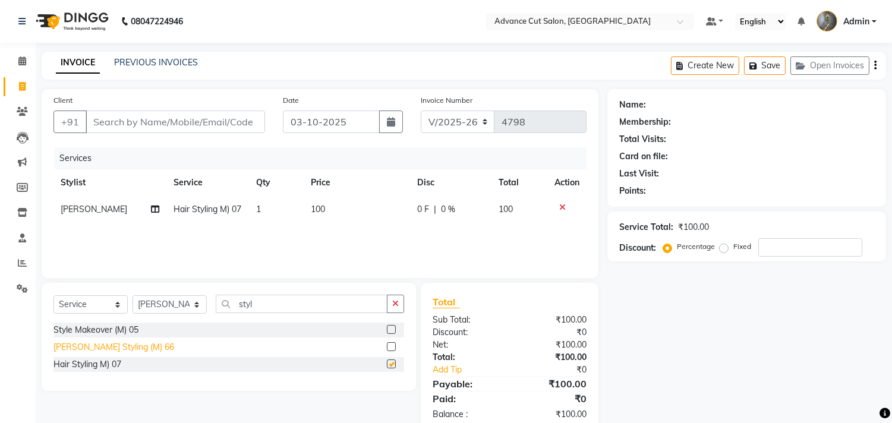
checkbox input "false"
click at [122, 119] on input "Client" at bounding box center [175, 121] width 179 height 23
type input "7"
type input "0"
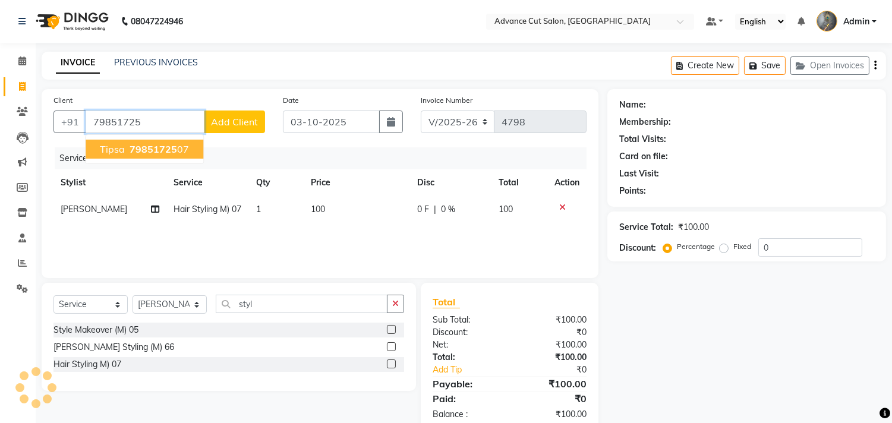
click at [157, 153] on span "79851725" at bounding box center [153, 149] width 48 height 12
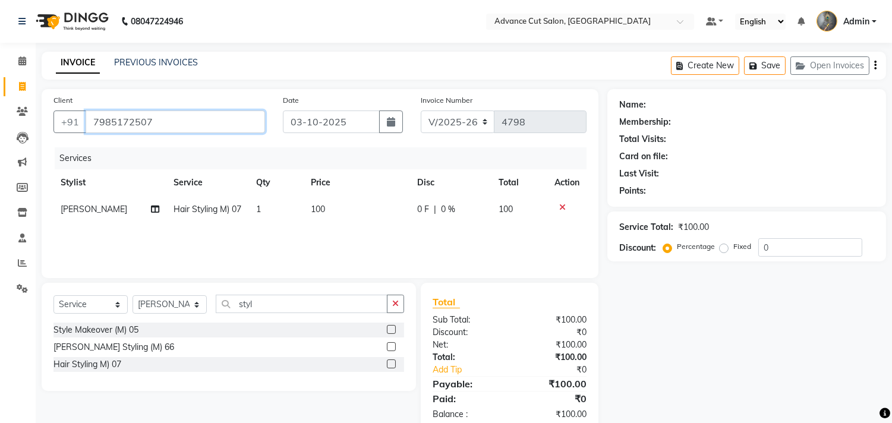
type input "7985172507"
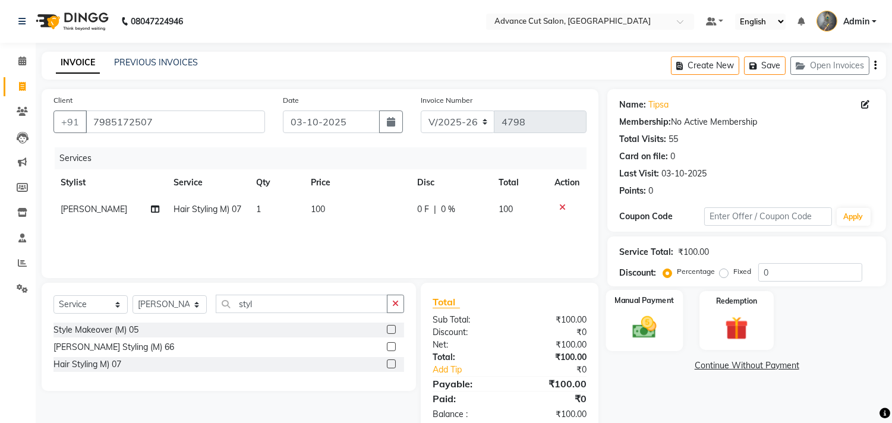
click at [628, 318] on img at bounding box center [644, 328] width 39 height 28
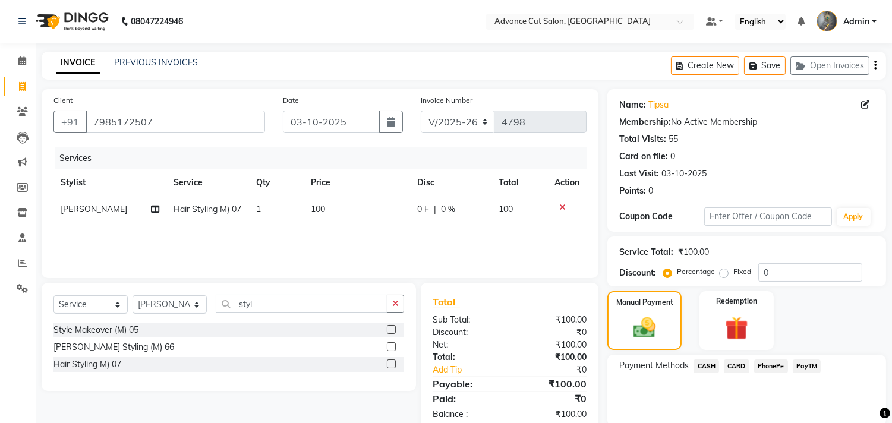
click at [803, 366] on span "PayTM" at bounding box center [806, 366] width 29 height 14
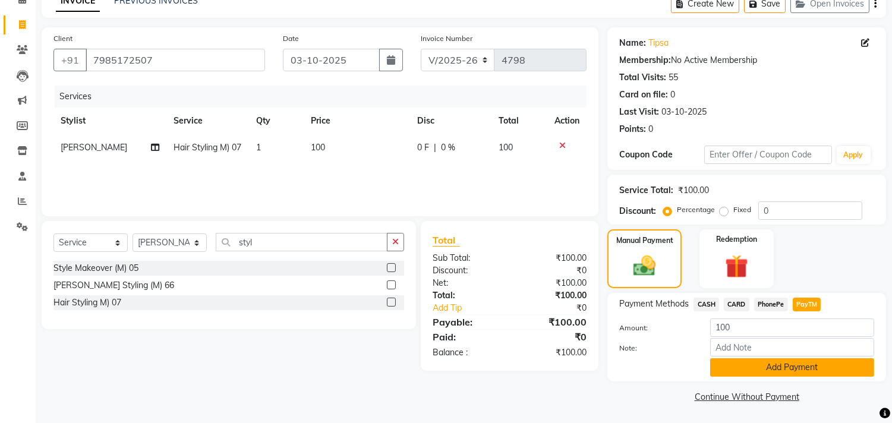
click at [767, 367] on button "Add Payment" at bounding box center [792, 367] width 164 height 18
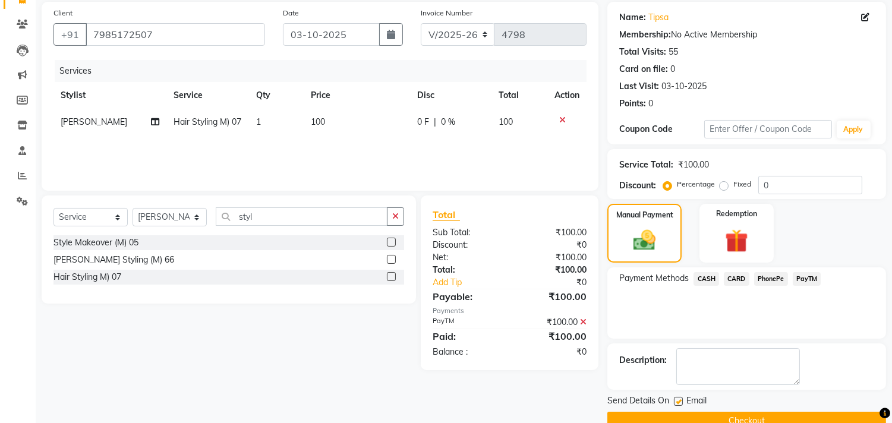
scroll to position [111, 0]
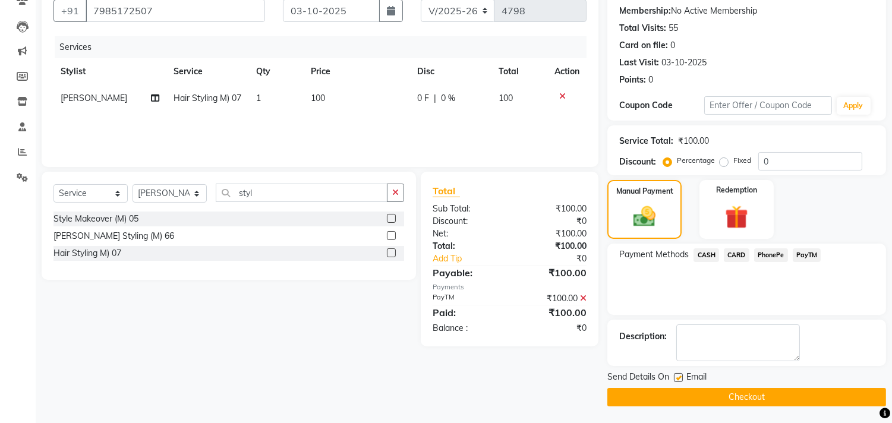
click at [741, 398] on button "Checkout" at bounding box center [746, 397] width 279 height 18
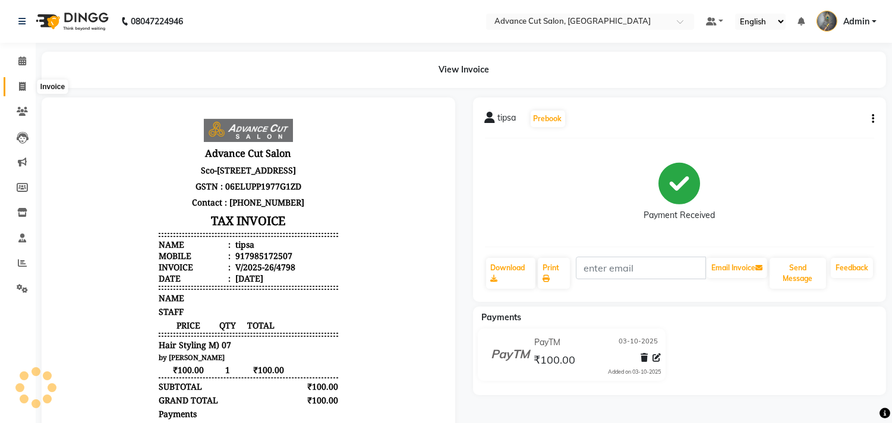
click at [19, 86] on icon at bounding box center [22, 86] width 7 height 9
select select "service"
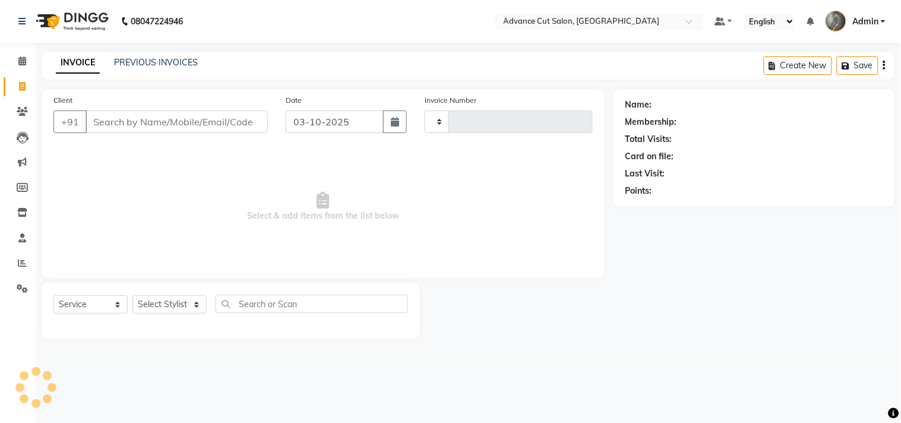
click at [133, 118] on input "Client" at bounding box center [177, 121] width 182 height 23
click at [168, 308] on select "Select Stylist" at bounding box center [169, 308] width 74 height 18
click at [173, 306] on select "Select Stylist" at bounding box center [169, 308] width 74 height 18
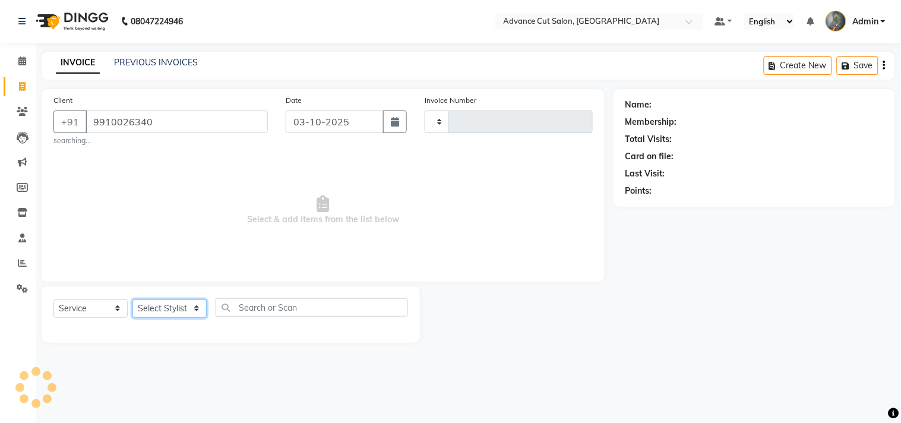
click at [173, 306] on select "Select Stylist" at bounding box center [169, 308] width 74 height 18
click at [173, 307] on select "Select Stylist" at bounding box center [169, 308] width 74 height 18
click at [175, 309] on select "Select Stylist" at bounding box center [169, 308] width 74 height 18
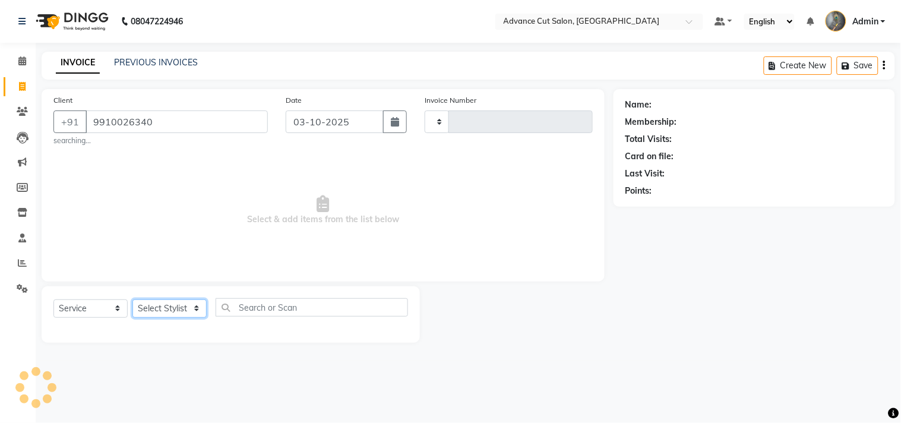
click at [175, 309] on select "Select Stylist" at bounding box center [169, 308] width 74 height 18
click at [174, 308] on select "Select Stylist" at bounding box center [169, 308] width 74 height 18
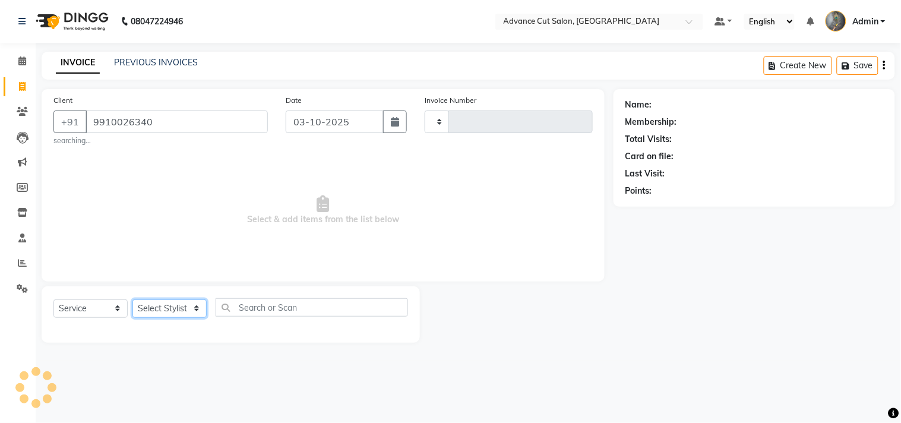
click at [174, 308] on select "Select Stylist" at bounding box center [169, 308] width 74 height 18
click at [172, 306] on select "Select Stylist" at bounding box center [169, 308] width 74 height 18
click at [171, 306] on select "Select Stylist" at bounding box center [169, 308] width 74 height 18
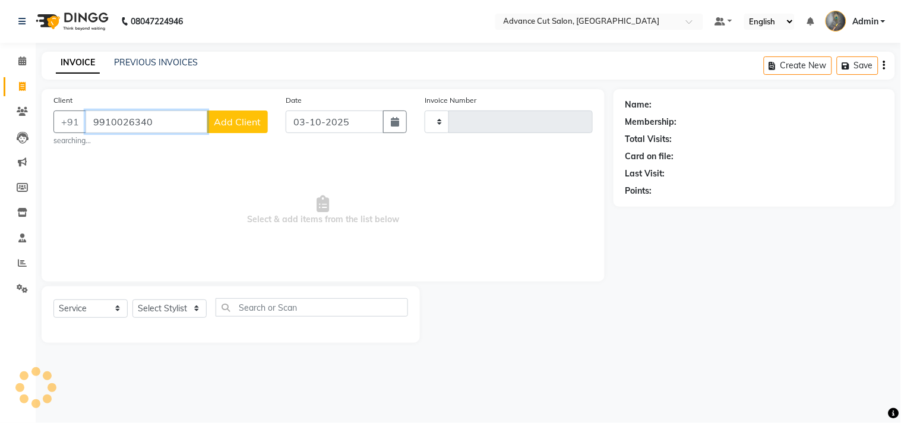
click at [165, 121] on input "9910026340" at bounding box center [147, 121] width 122 height 23
type input "9910026340"
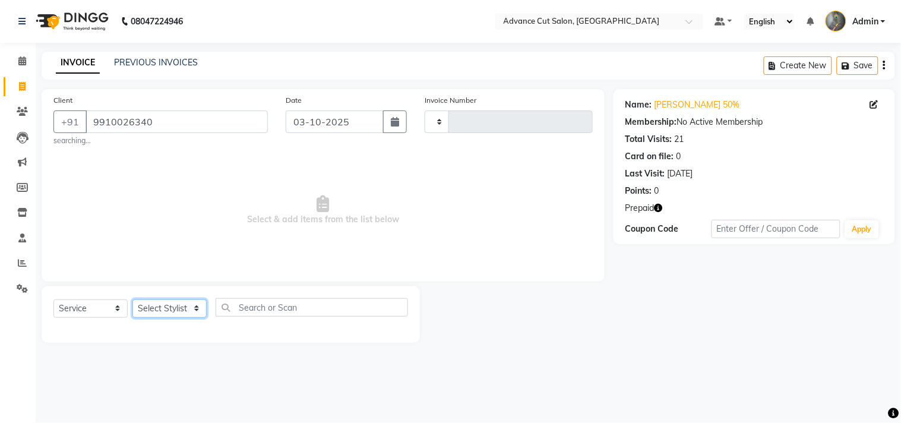
click at [188, 307] on select "Select Stylist" at bounding box center [169, 308] width 74 height 18
click at [189, 304] on select "Select Stylist" at bounding box center [169, 308] width 74 height 18
click at [191, 304] on select "Select Stylist" at bounding box center [169, 308] width 74 height 18
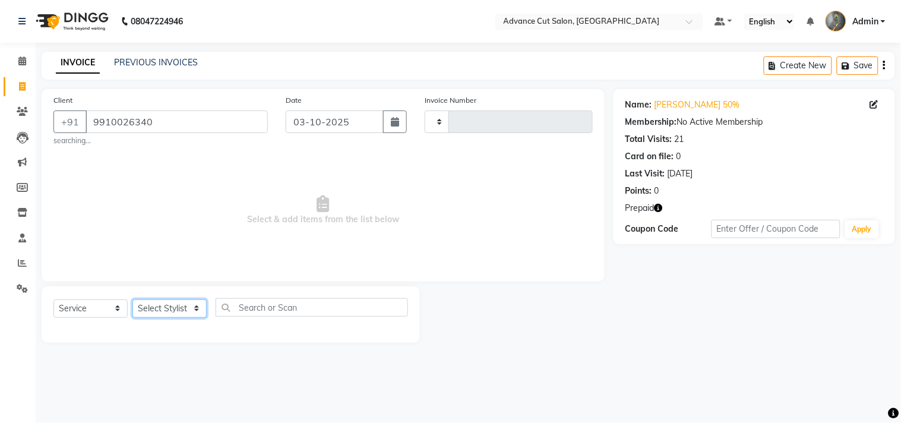
click at [191, 304] on select "Select Stylist" at bounding box center [169, 308] width 74 height 18
click at [173, 315] on select "Select Stylist" at bounding box center [169, 308] width 74 height 18
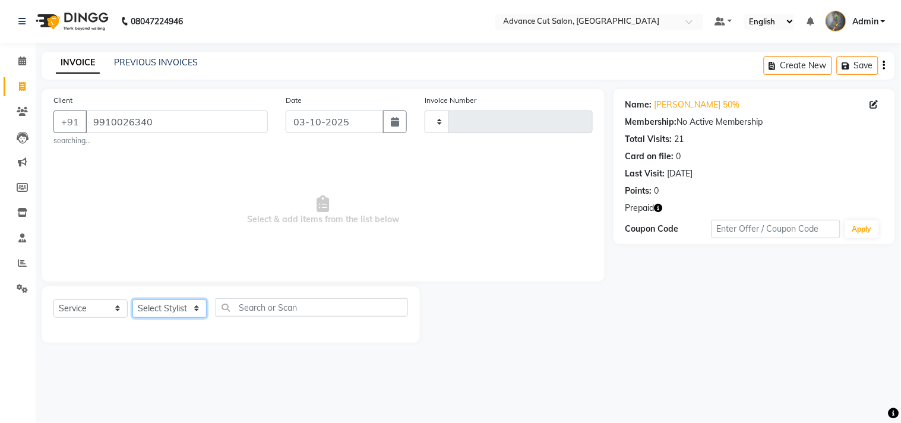
click at [173, 312] on select "Select Stylist" at bounding box center [169, 308] width 74 height 18
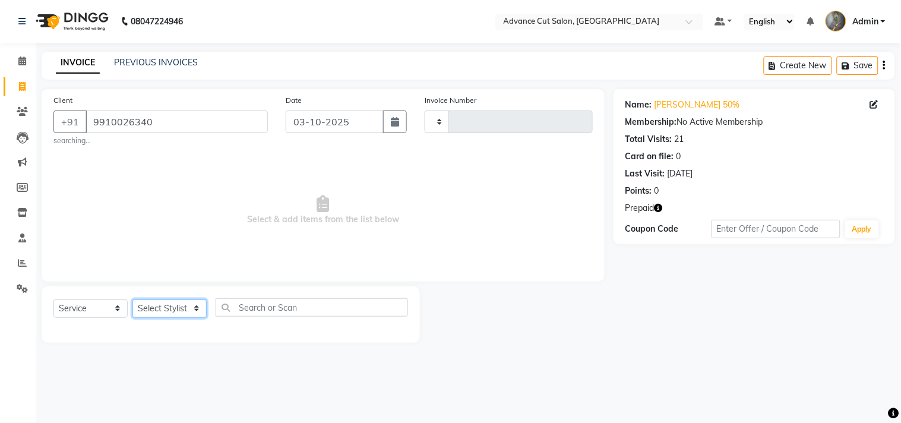
click at [173, 312] on select "Select Stylist" at bounding box center [169, 308] width 74 height 18
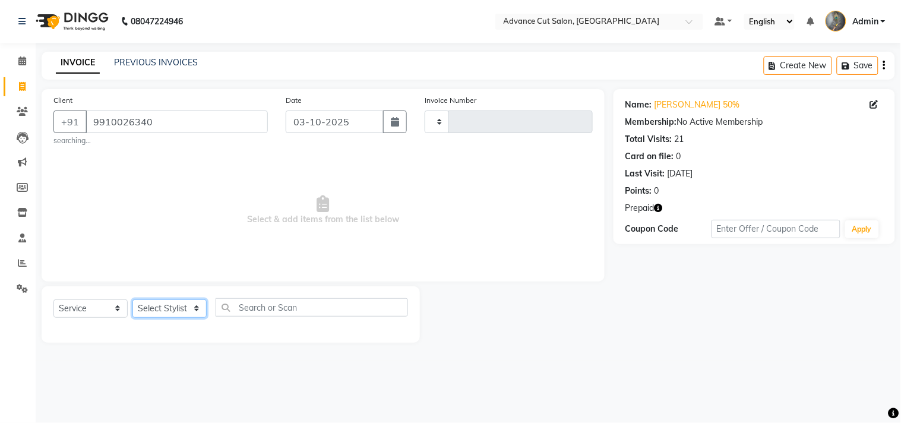
click at [173, 311] on select "Select Stylist" at bounding box center [169, 308] width 74 height 18
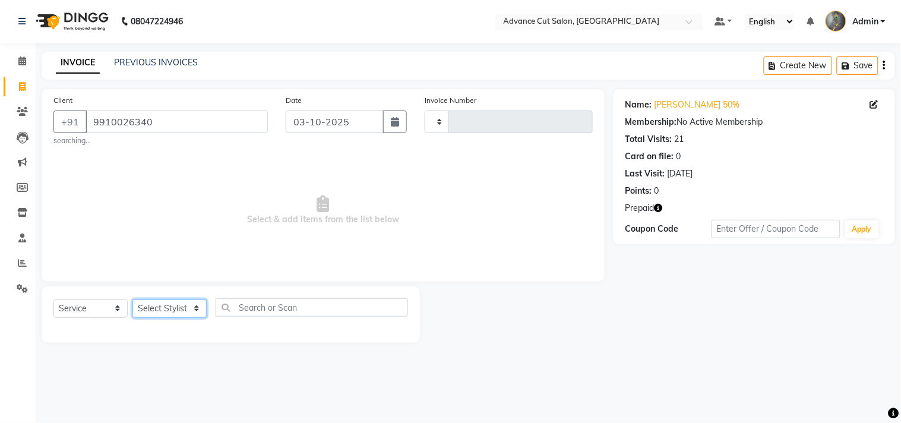
click at [173, 311] on select "Select Stylist" at bounding box center [169, 308] width 74 height 18
click at [173, 310] on select "Select Stylist" at bounding box center [169, 308] width 74 height 18
click at [171, 309] on select "Select Stylist" at bounding box center [169, 308] width 74 height 18
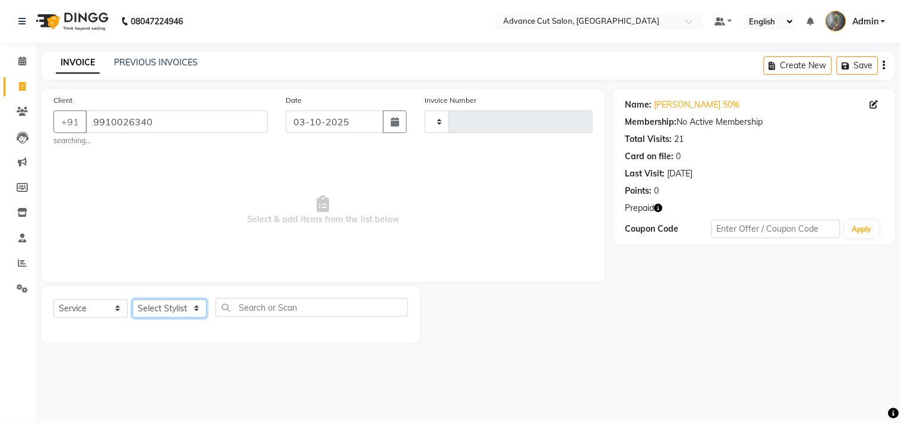
click at [169, 306] on select "Select Stylist" at bounding box center [169, 308] width 74 height 18
click at [160, 308] on select "Select Stylist" at bounding box center [169, 308] width 74 height 18
click at [162, 300] on select "Select Stylist" at bounding box center [169, 308] width 74 height 18
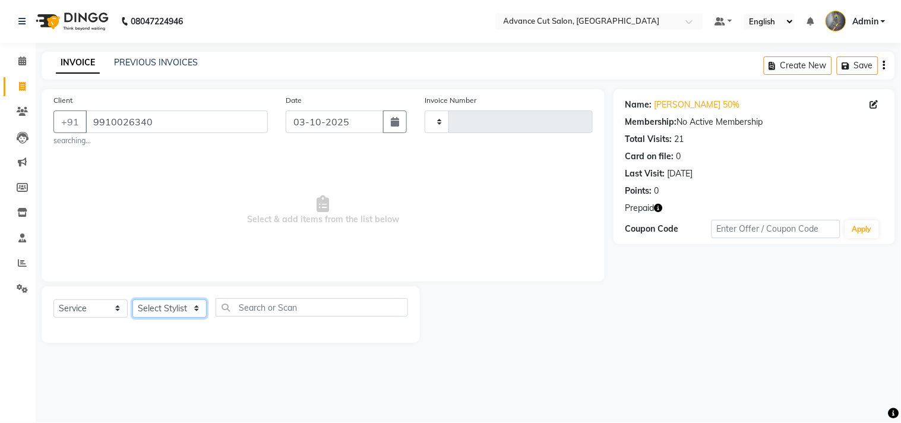
click at [162, 300] on select "Select Stylist" at bounding box center [169, 308] width 74 height 18
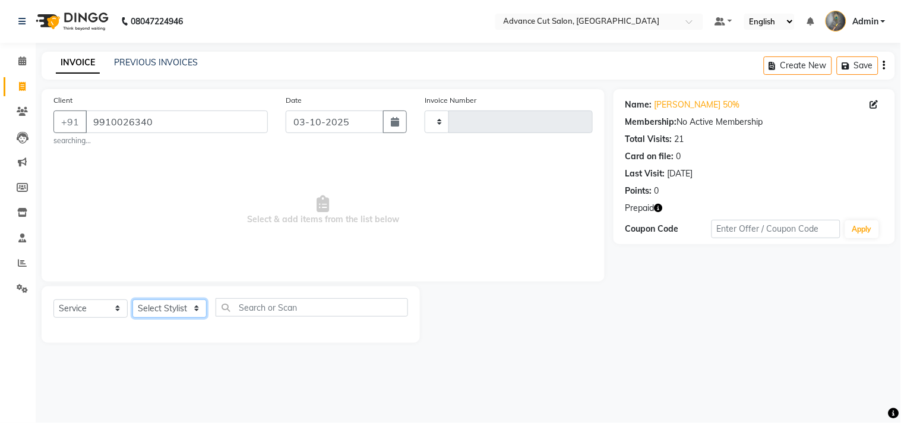
click at [162, 300] on select "Select Stylist" at bounding box center [169, 308] width 74 height 18
click at [163, 306] on select "Select Stylist" at bounding box center [169, 308] width 74 height 18
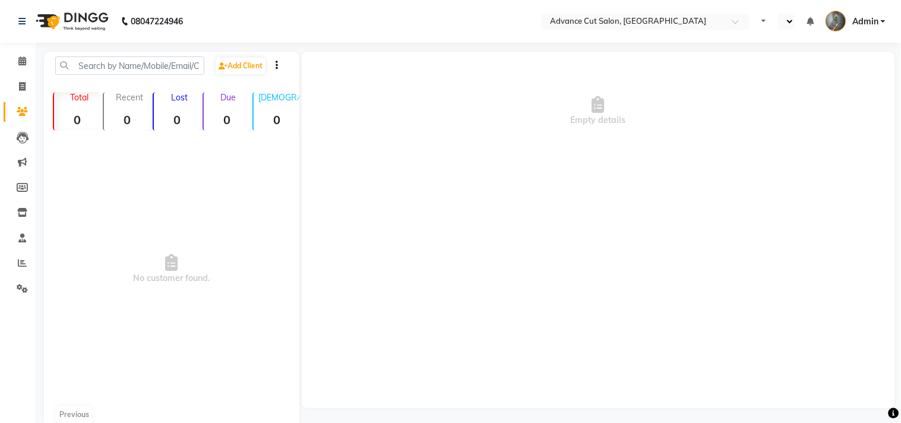
select select "en"
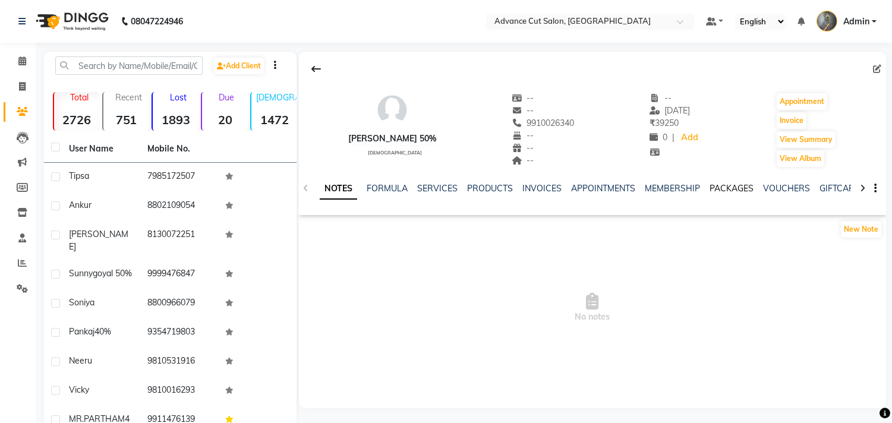
click at [720, 189] on link "PACKAGES" at bounding box center [731, 188] width 44 height 11
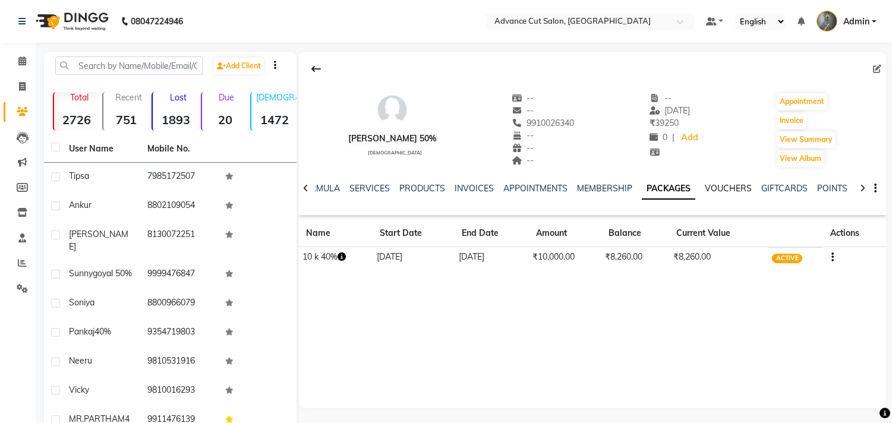
click at [714, 183] on link "VOUCHERS" at bounding box center [727, 188] width 47 height 11
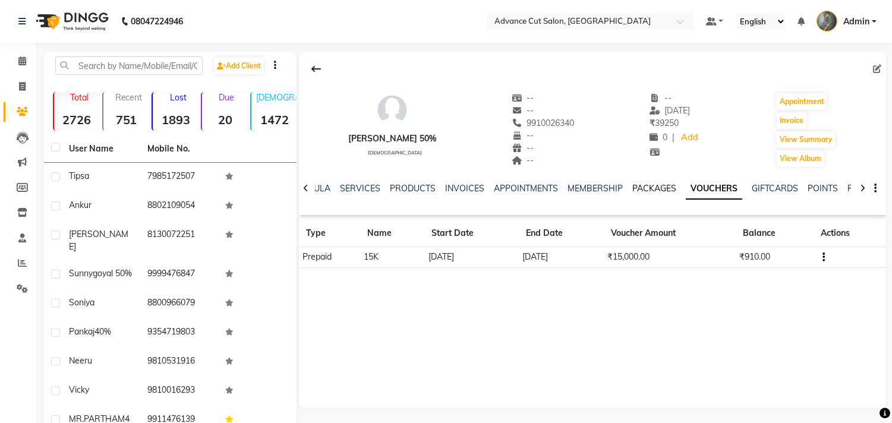
click at [660, 189] on link "PACKAGES" at bounding box center [654, 188] width 44 height 11
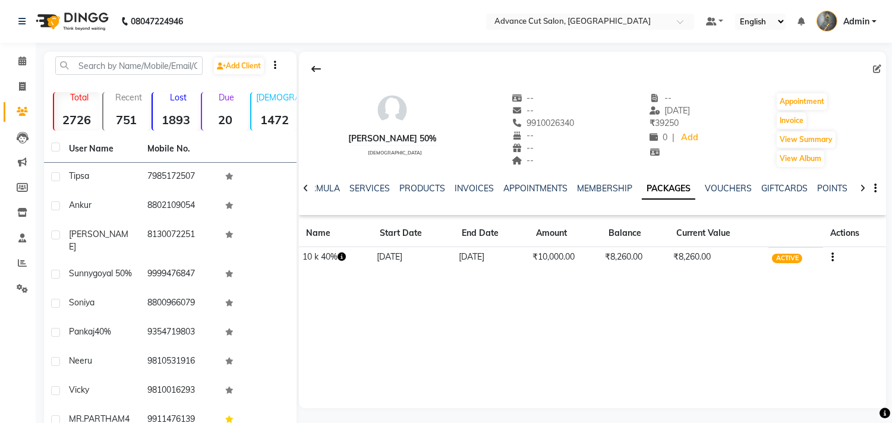
click at [832, 258] on icon "button" at bounding box center [832, 257] width 2 height 1
click at [766, 252] on div "Convert To Voucher" at bounding box center [775, 249] width 78 height 15
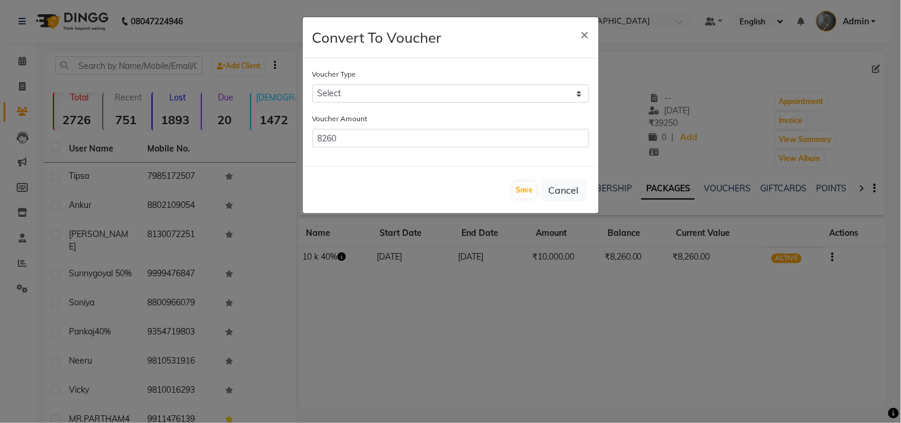
click at [482, 304] on ngb-modal-window "Convert To Voucher × Voucher Type Select 5k 5600k 40% 15K 5k 10K 4K 20K 3000(20…" at bounding box center [450, 211] width 901 height 423
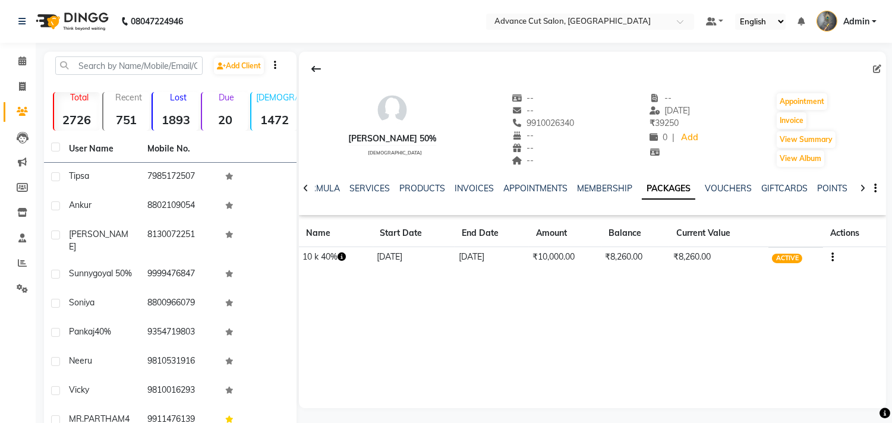
click at [833, 258] on icon "button" at bounding box center [832, 257] width 2 height 1
click at [753, 248] on div "Convert To Voucher" at bounding box center [775, 249] width 78 height 15
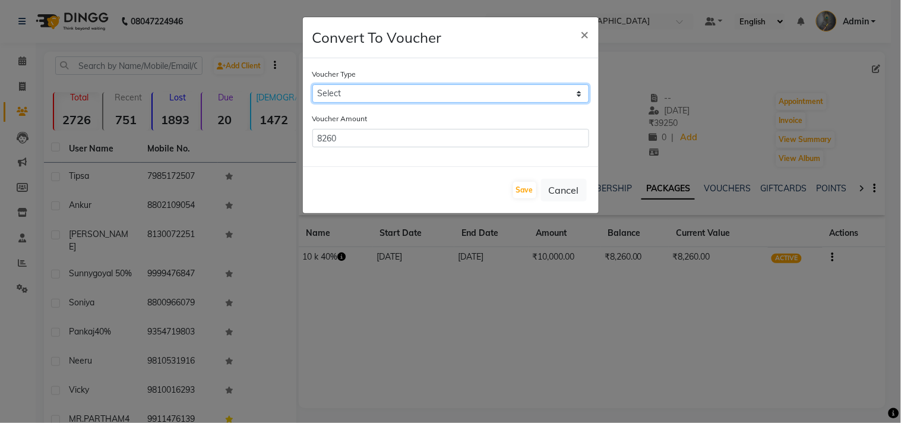
click at [369, 97] on select "Select 5k 5600k 40% 15K 5k 10K 4K 20K 3000(20) 10K (30K) 5000(40%) 15000(40) 15…" at bounding box center [450, 93] width 277 height 18
select select "14625"
click at [312, 84] on select "Select 5k 5600k 40% 15K 5k 10K 4K 20K 3000(20) 10K (30K) 5000(40%) 15000(40) 15…" at bounding box center [450, 93] width 277 height 18
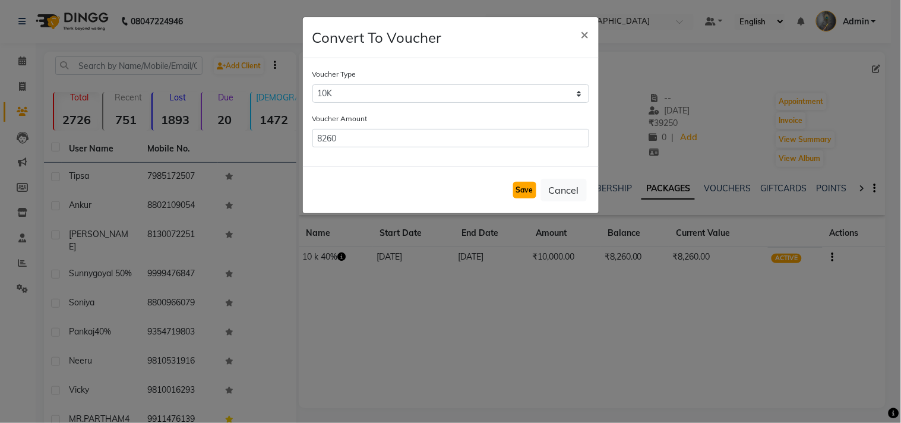
click at [535, 193] on button "Save" at bounding box center [524, 190] width 23 height 17
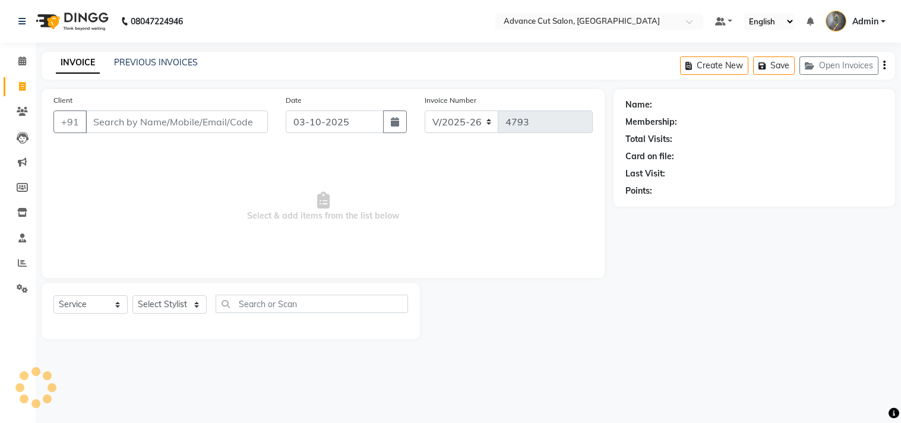
select select "4939"
select select "service"
type input "9910026340"
click at [175, 305] on select "Select Stylist Admin chahit COUNTOR [PERSON_NAME] mamta [PERSON_NAME] navi [PER…" at bounding box center [169, 308] width 74 height 18
select select "30646"
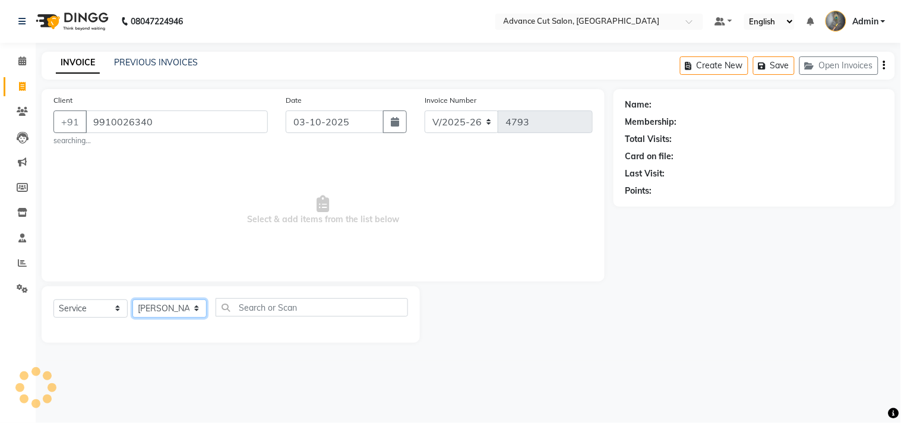
click at [132, 299] on select "Select Stylist Admin chahit COUNTOR [PERSON_NAME] mamta [PERSON_NAME] navi [PER…" at bounding box center [169, 308] width 74 height 18
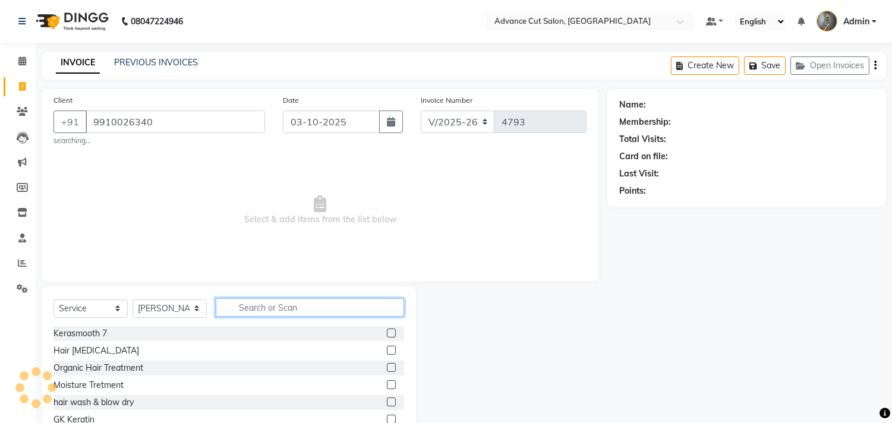
click at [249, 308] on input "text" at bounding box center [310, 307] width 188 height 18
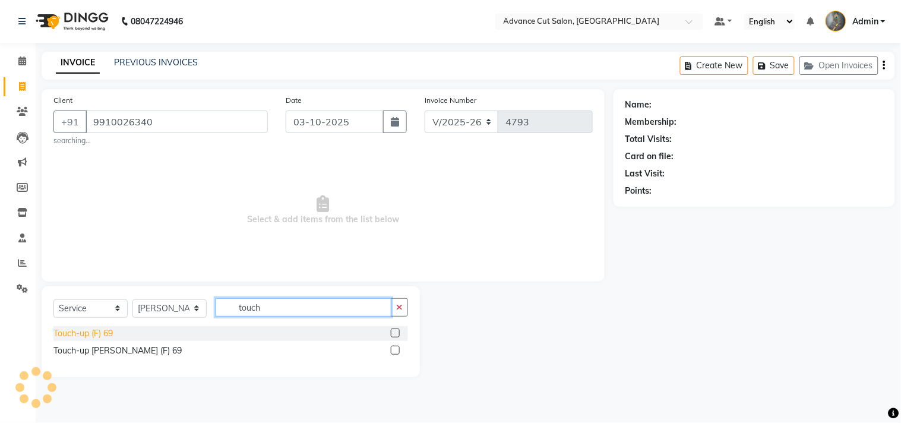
type input "touch"
click at [98, 327] on div "Touch-up (F) 69" at bounding box center [82, 333] width 59 height 12
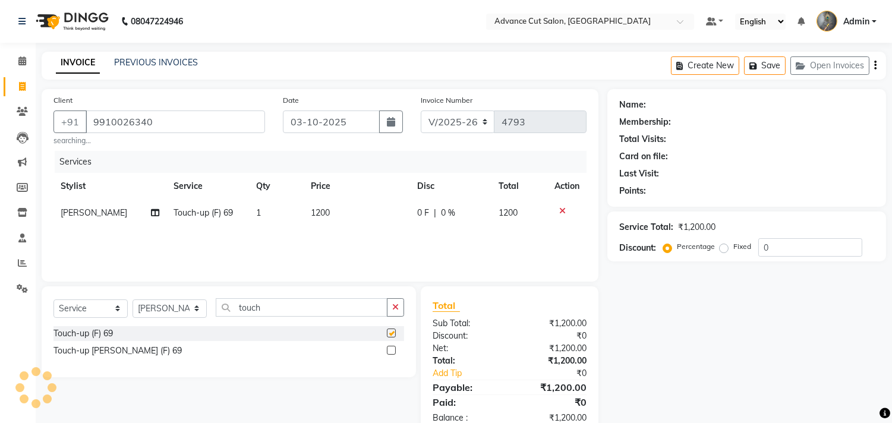
checkbox input "false"
click at [761, 248] on input "0" at bounding box center [810, 247] width 104 height 18
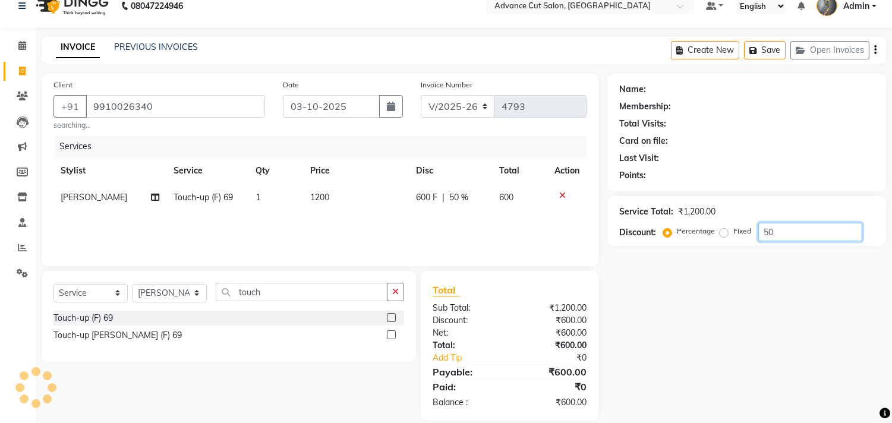
scroll to position [31, 0]
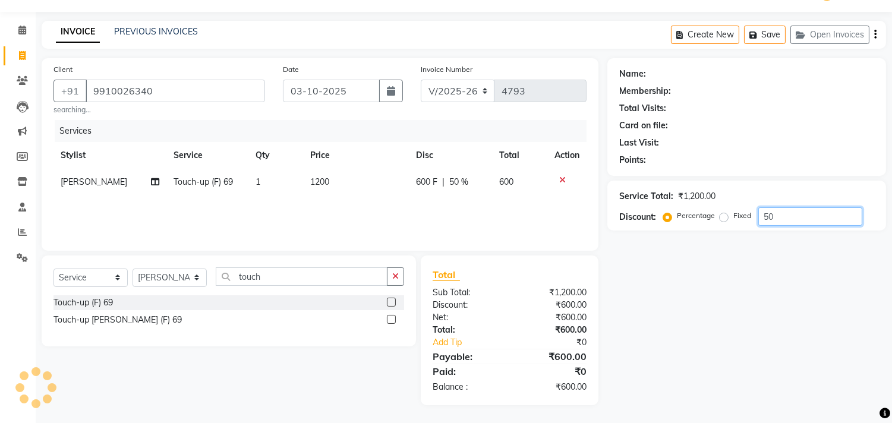
type input "50"
click at [151, 91] on input "9910026340" at bounding box center [175, 91] width 179 height 23
type input "991002634"
type input "0"
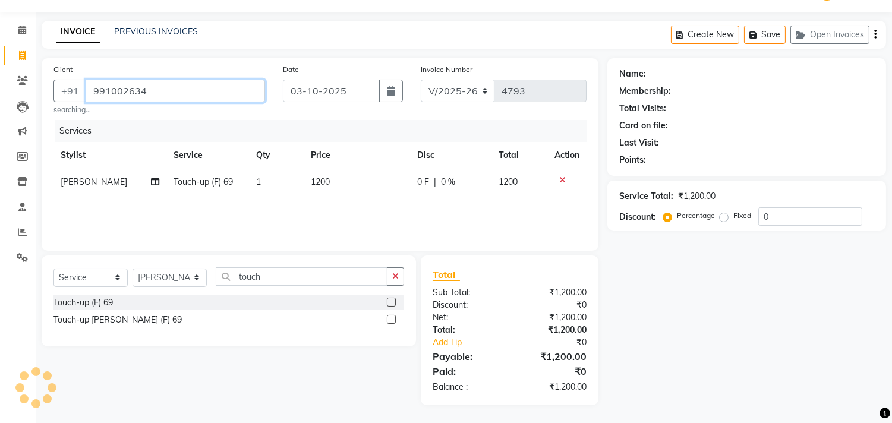
type input "9910026340"
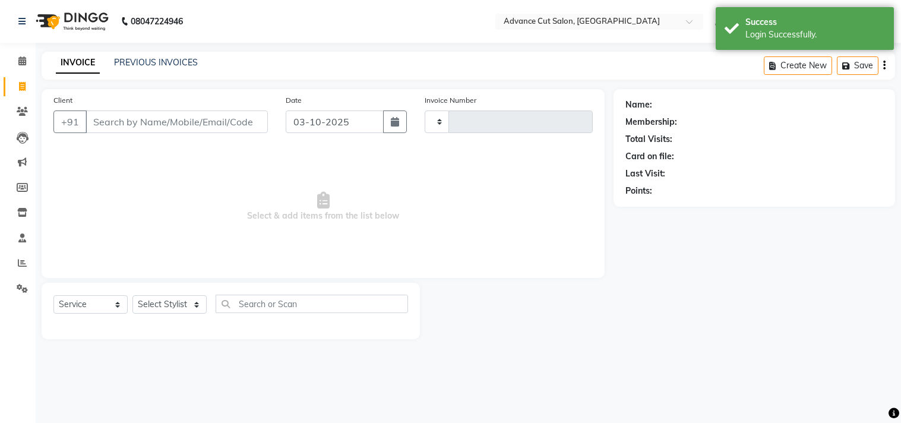
select select "service"
type input "4799"
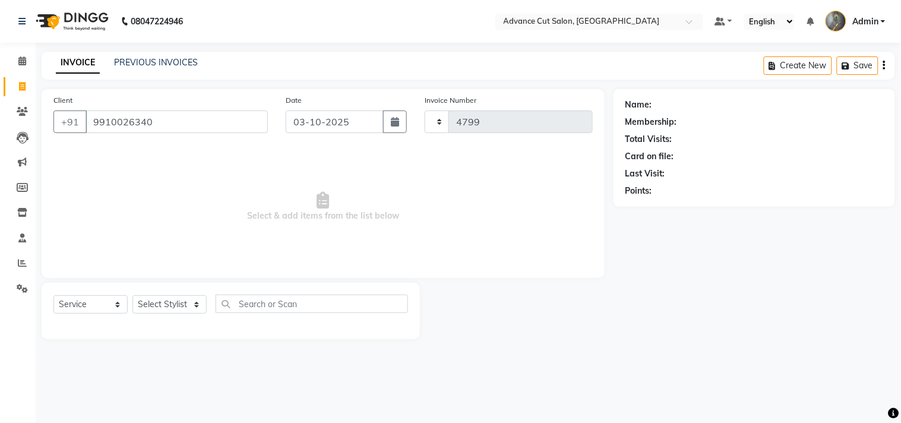
type input "9910026340"
select select "4939"
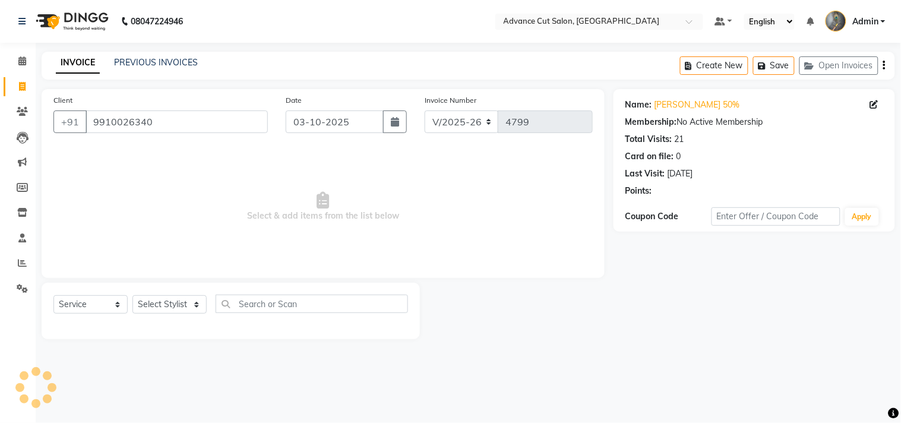
click at [156, 315] on div "Select Service Product Membership Package Voucher Prepaid Gift Card Select Styl…" at bounding box center [230, 309] width 355 height 28
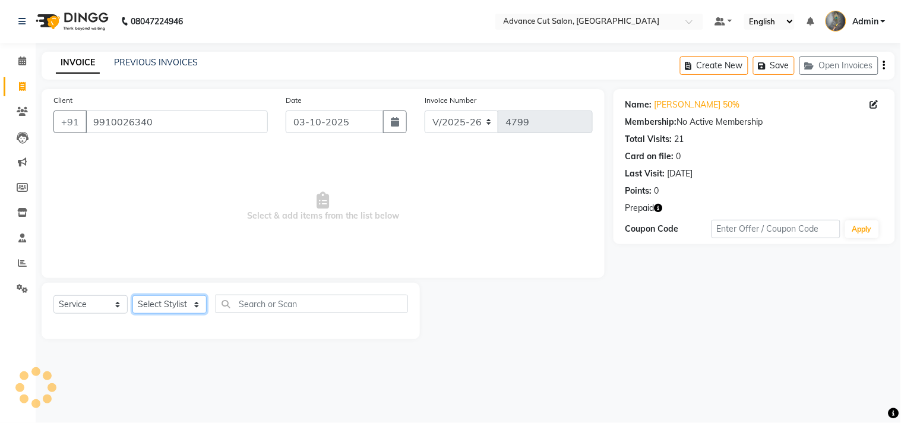
click at [154, 306] on select "Select Stylist" at bounding box center [169, 304] width 74 height 18
click at [151, 301] on select "Select Stylist" at bounding box center [169, 304] width 74 height 18
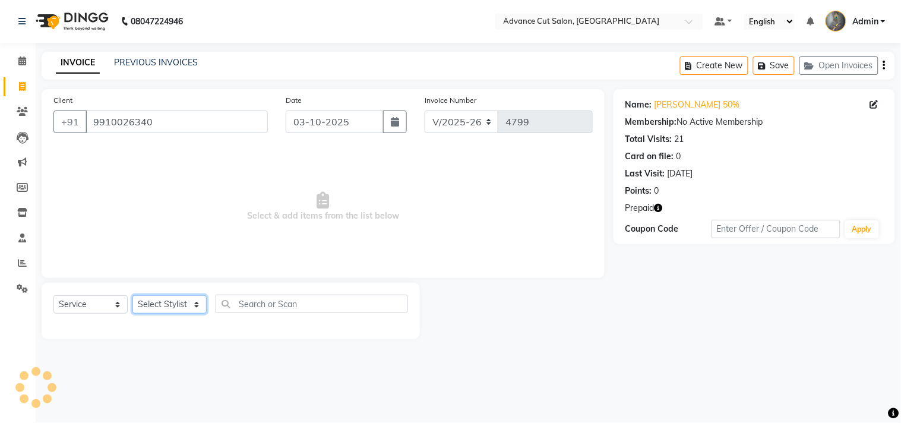
click at [151, 300] on select "Select Stylist" at bounding box center [169, 304] width 74 height 18
select select "30646"
click at [132, 296] on select "Select Stylist Admin chahit COUNTOR [PERSON_NAME] mamta [PERSON_NAME] navi [PER…" at bounding box center [169, 304] width 74 height 18
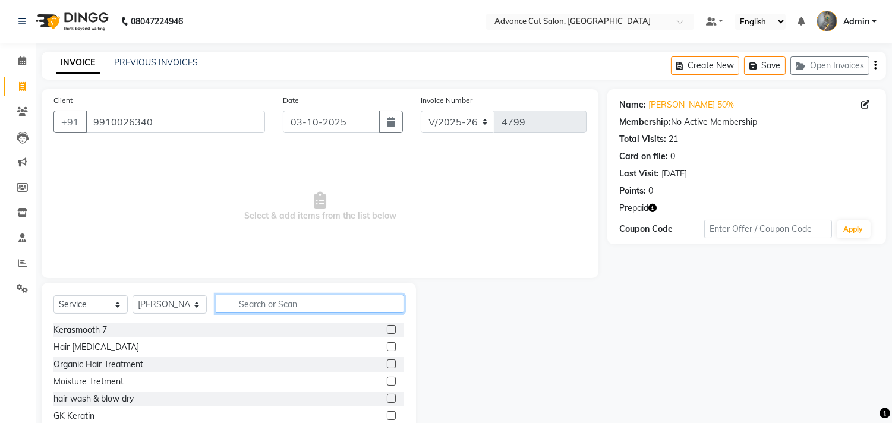
click at [260, 305] on input "text" at bounding box center [310, 304] width 188 height 18
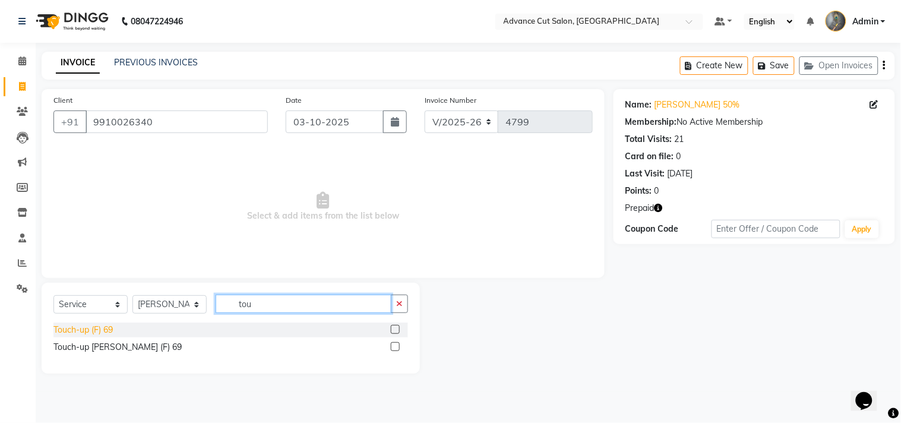
type input "tou"
click at [108, 329] on div "Touch-up (F) 69" at bounding box center [82, 330] width 59 height 12
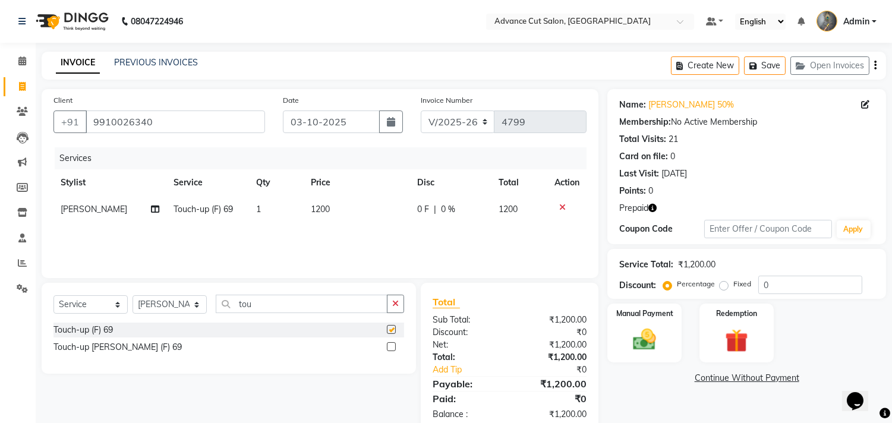
checkbox input "false"
click at [764, 285] on input "0" at bounding box center [810, 285] width 104 height 18
type input "50"
click at [732, 337] on img at bounding box center [735, 341] width 39 height 30
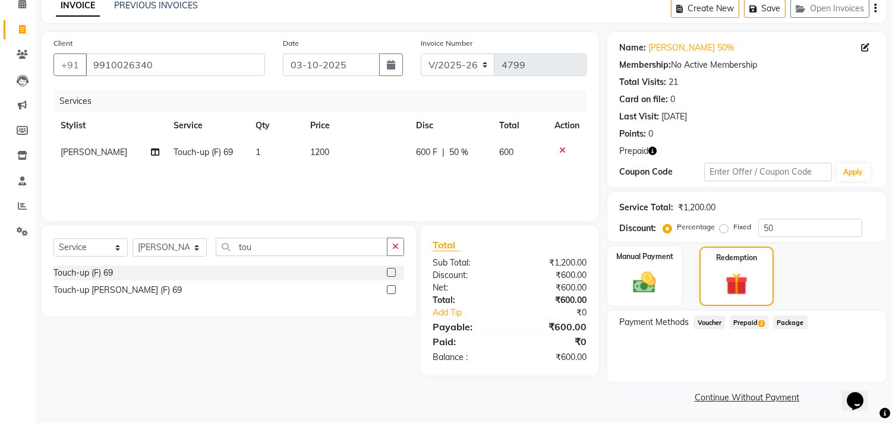
click at [757, 320] on span "Prepaid 2" at bounding box center [748, 322] width 39 height 14
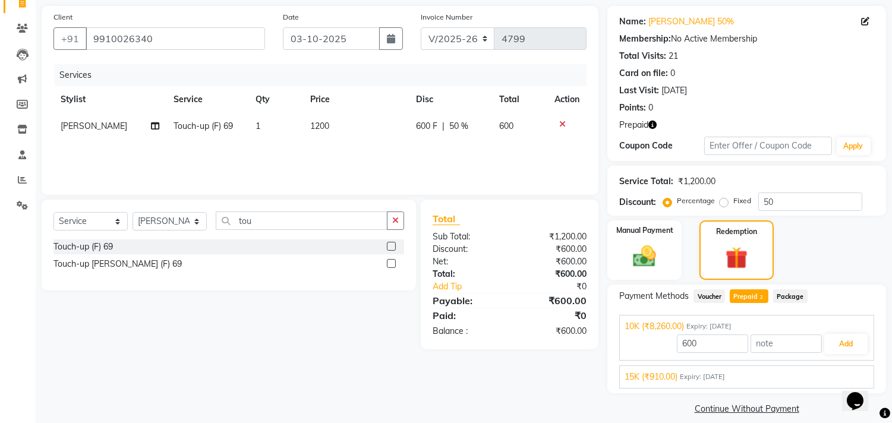
scroll to position [95, 0]
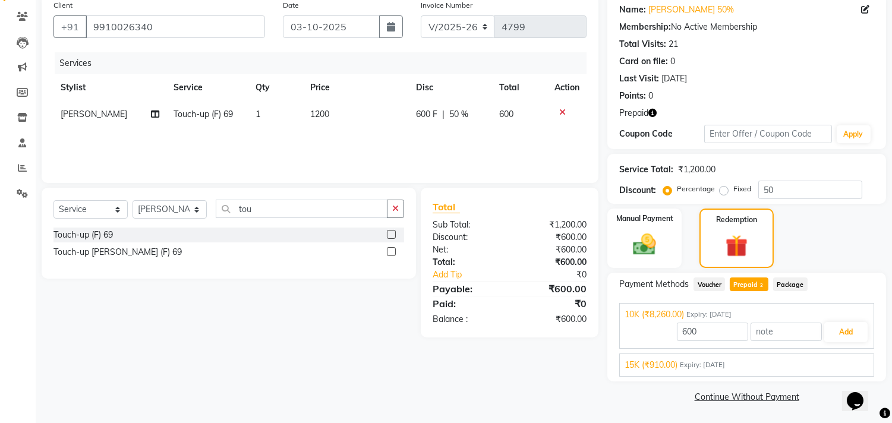
click at [757, 371] on div "15K (₹910.00) Expiry: 19-02-2028" at bounding box center [746, 365] width 244 height 12
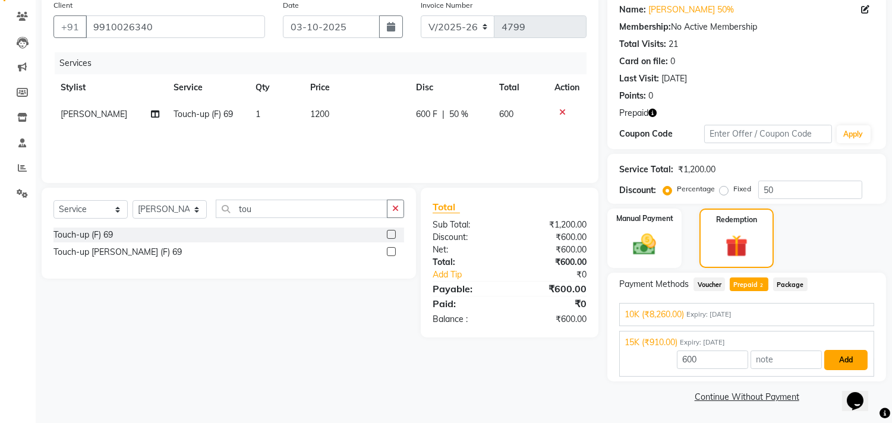
click at [836, 365] on button "Add" at bounding box center [845, 360] width 43 height 20
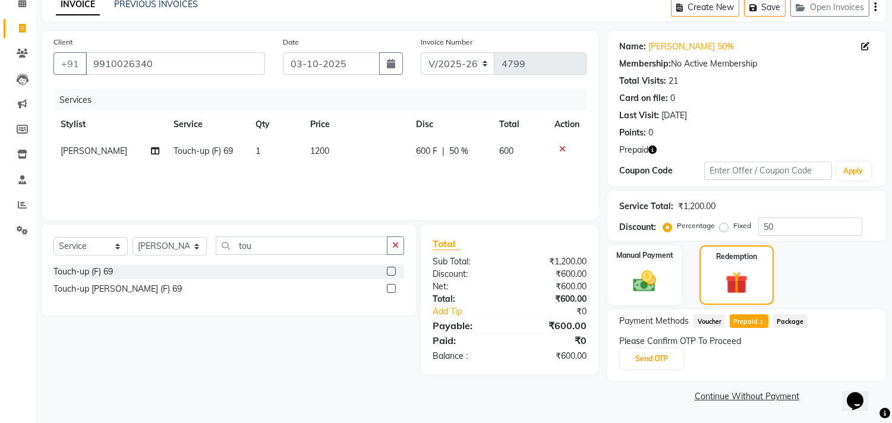
scroll to position [57, 0]
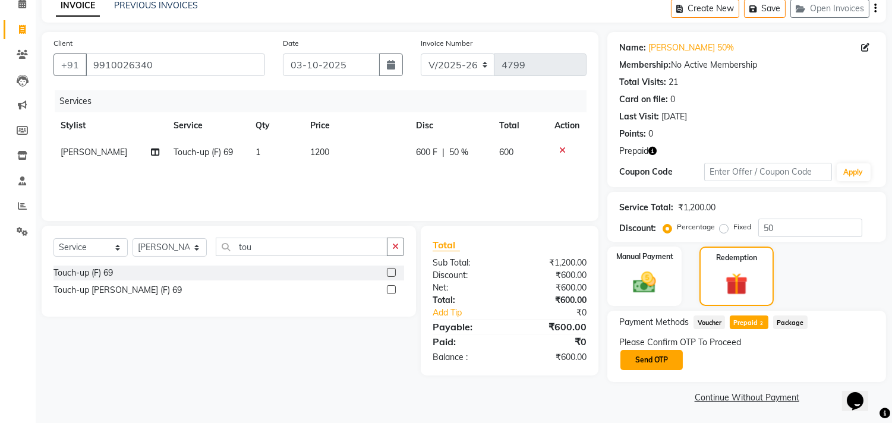
click at [659, 363] on button "Send OTP" at bounding box center [651, 360] width 62 height 20
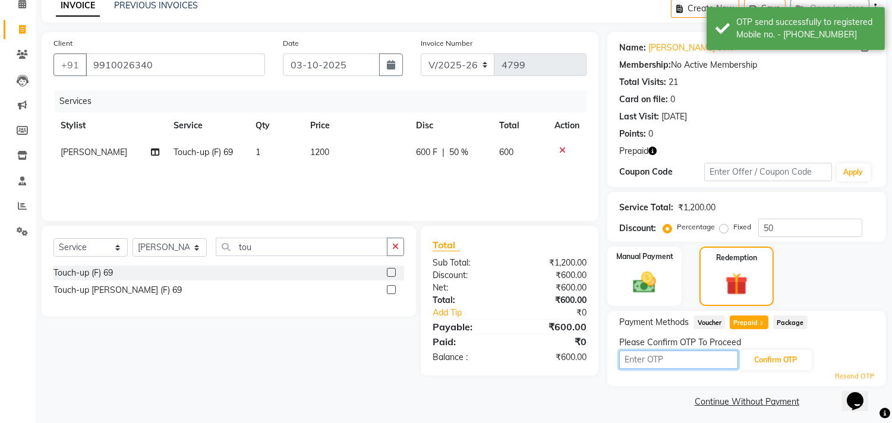
click at [659, 358] on input "text" at bounding box center [678, 359] width 119 height 18
type input "9993"
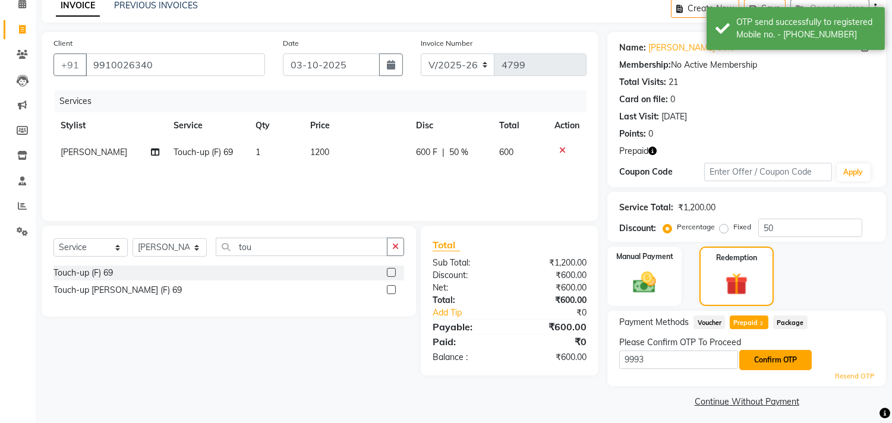
click at [792, 359] on button "Confirm OTP" at bounding box center [775, 360] width 72 height 20
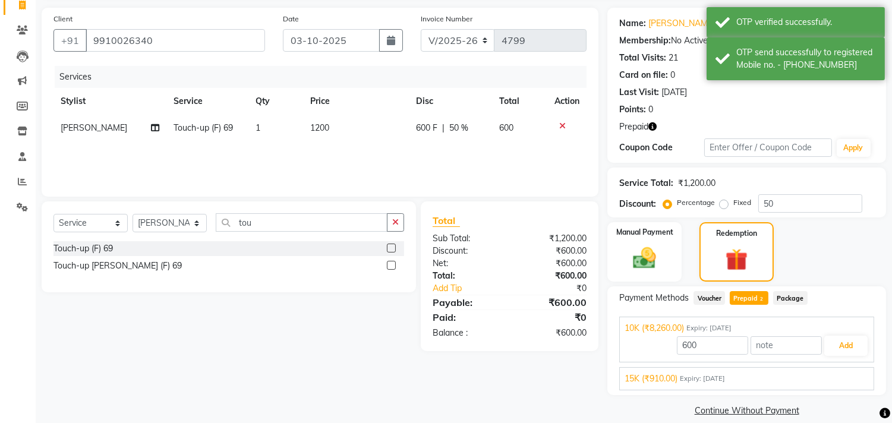
scroll to position [95, 0]
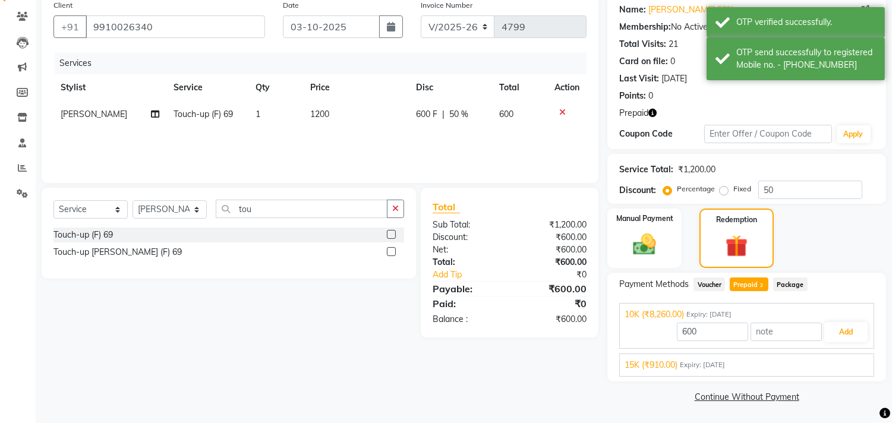
click at [710, 361] on span "Expiry: 19-02-2028" at bounding box center [701, 365] width 45 height 10
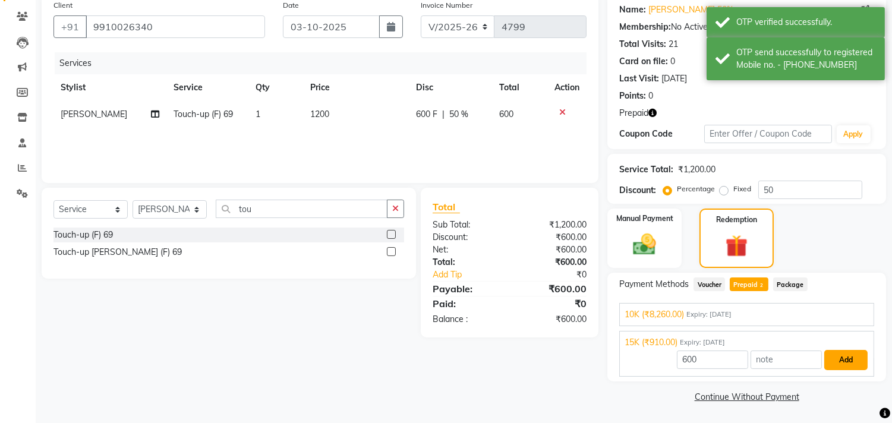
click at [838, 361] on button "Add" at bounding box center [845, 360] width 43 height 20
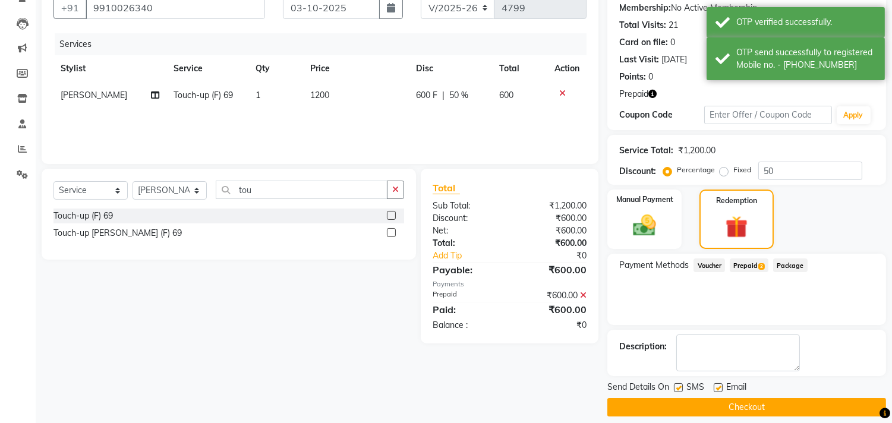
scroll to position [125, 0]
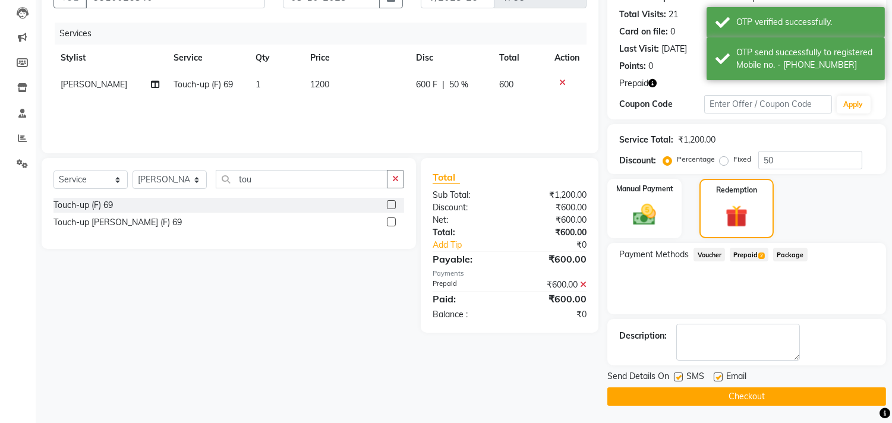
click at [644, 396] on button "Checkout" at bounding box center [746, 396] width 279 height 18
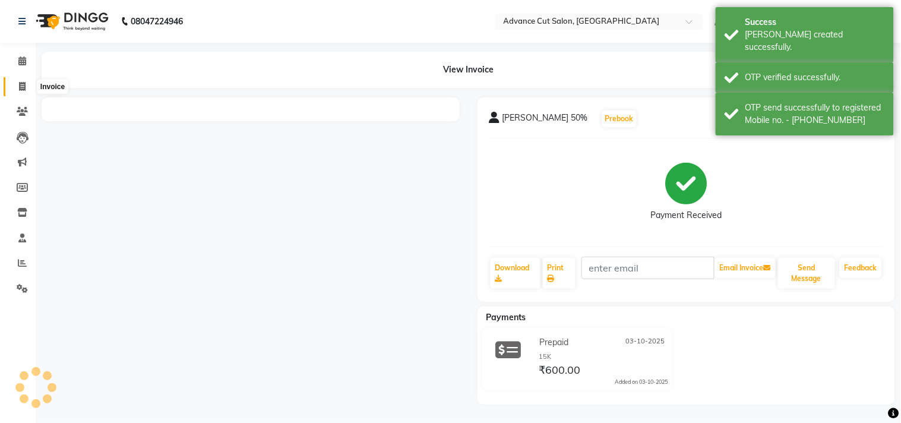
click at [21, 84] on icon at bounding box center [22, 86] width 7 height 9
select select "service"
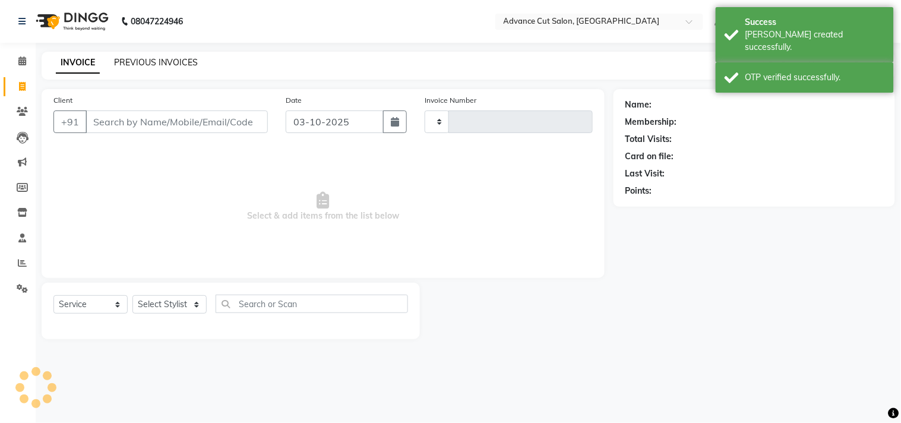
click at [123, 67] on link "PREVIOUS INVOICES" at bounding box center [156, 62] width 84 height 11
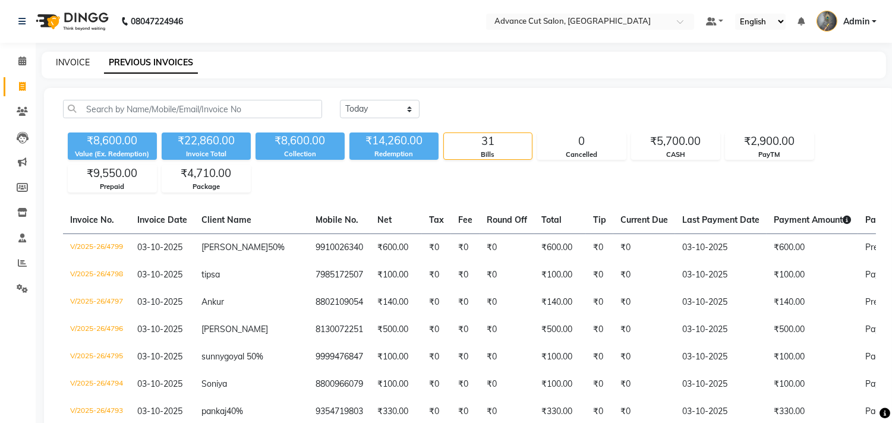
click at [72, 57] on link "INVOICE" at bounding box center [73, 62] width 34 height 11
select select "service"
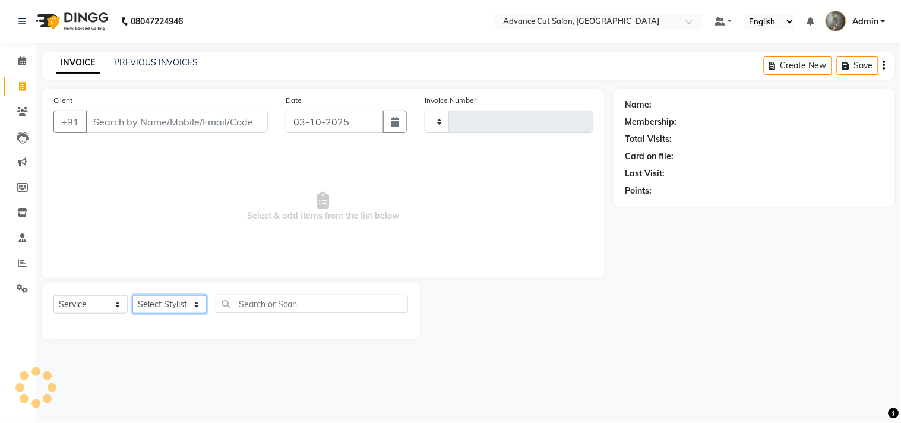
click at [177, 301] on select "Select Stylist" at bounding box center [169, 304] width 74 height 18
type input "4800"
select select "4939"
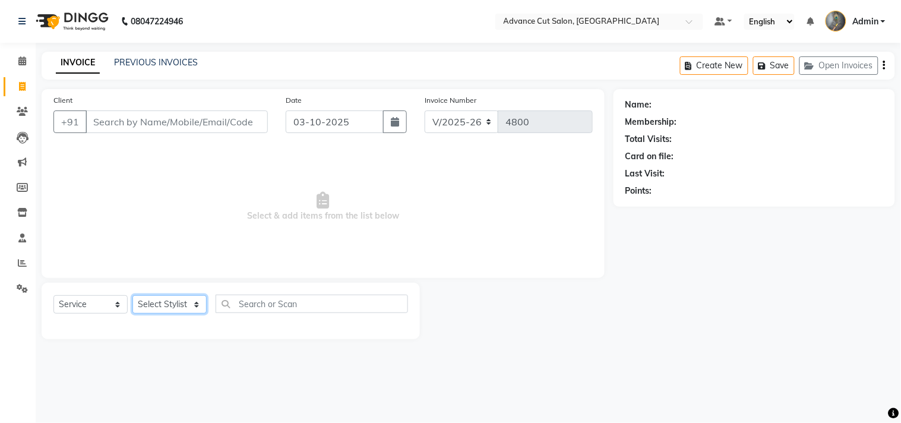
select select "81671"
click at [132, 296] on select "Select Stylist Admin chahit COUNTOR [PERSON_NAME] mamta [PERSON_NAME] navi [PER…" at bounding box center [169, 304] width 74 height 18
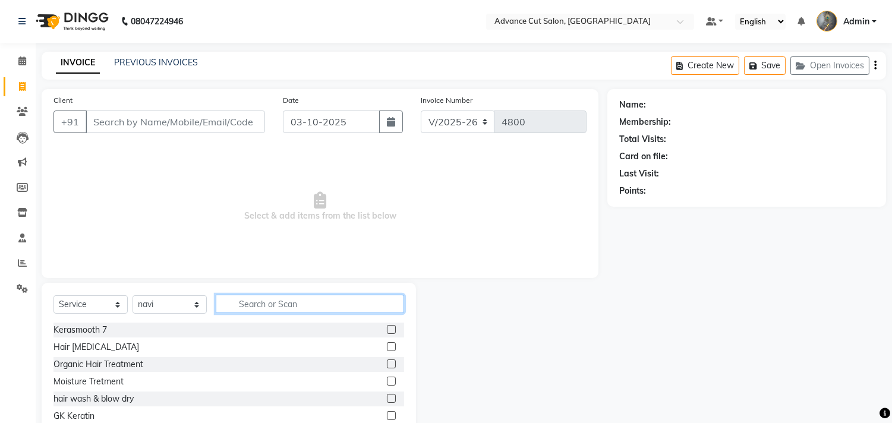
click at [227, 304] on input "text" at bounding box center [310, 304] width 188 height 18
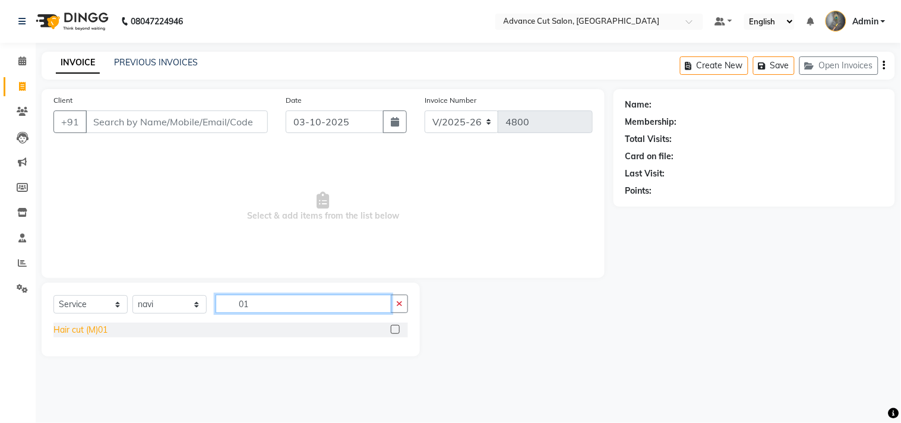
type input "01"
click at [63, 330] on div "Hair cut (M)01" at bounding box center [80, 330] width 54 height 12
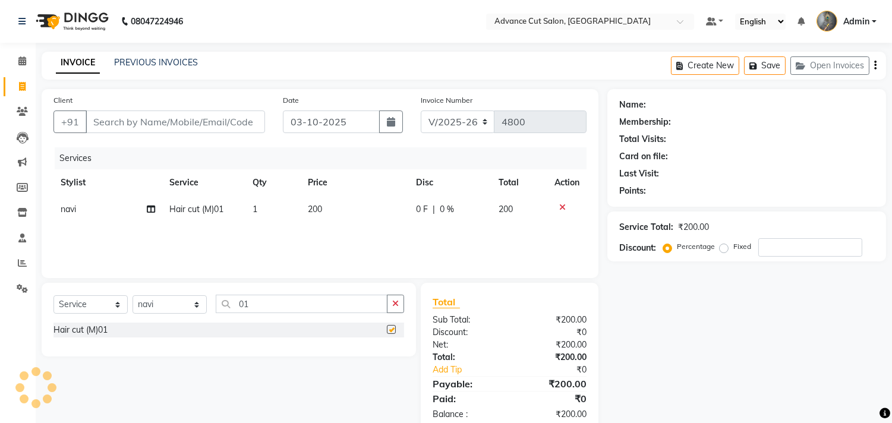
checkbox input "false"
click at [94, 118] on input "Client" at bounding box center [175, 121] width 179 height 23
type input "7"
type input "0"
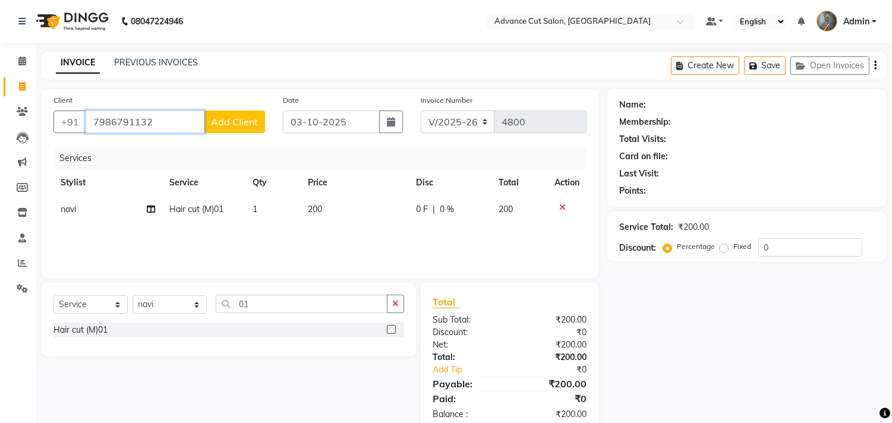
type input "7986791132"
click at [212, 129] on button "Add Client" at bounding box center [234, 121] width 61 height 23
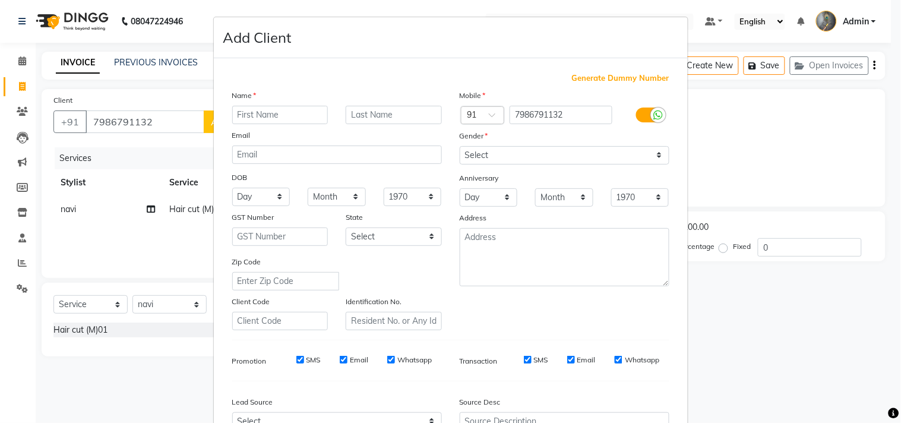
click at [241, 120] on input "text" at bounding box center [280, 115] width 96 height 18
type input "krishiv"
click at [478, 155] on select "Select Male Female Other Prefer Not To Say" at bounding box center [565, 155] width 210 height 18
select select "male"
click at [460, 146] on select "Select Male Female Other Prefer Not To Say" at bounding box center [565, 155] width 210 height 18
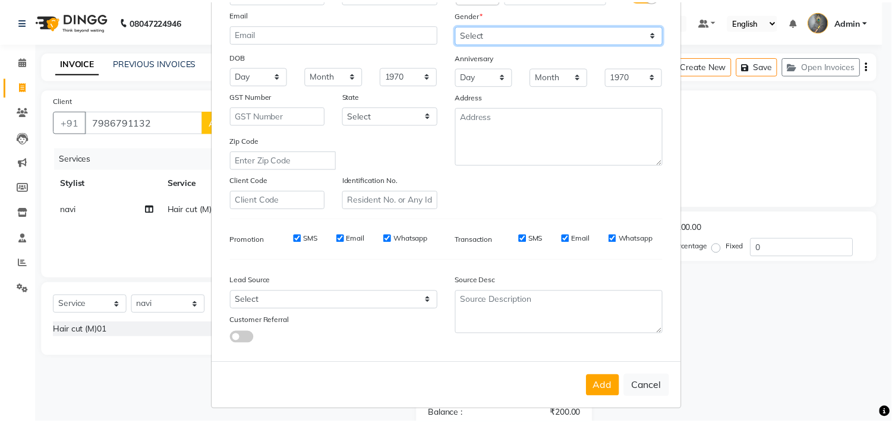
scroll to position [126, 0]
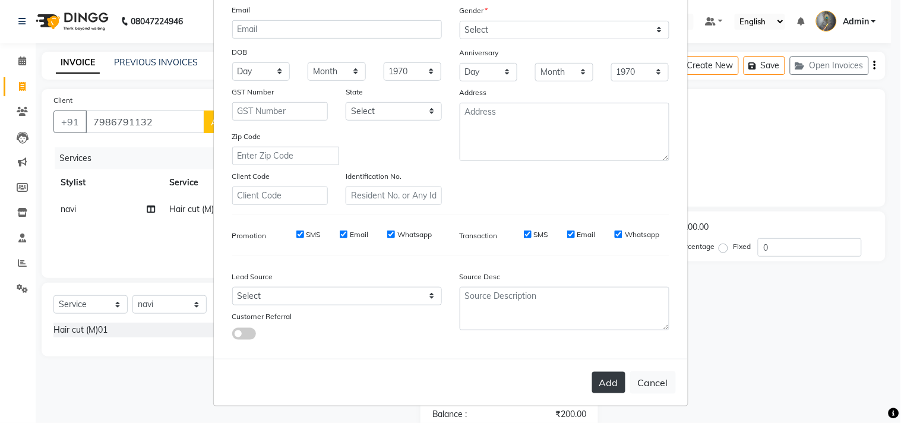
click at [598, 378] on button "Add" at bounding box center [608, 382] width 33 height 21
select select
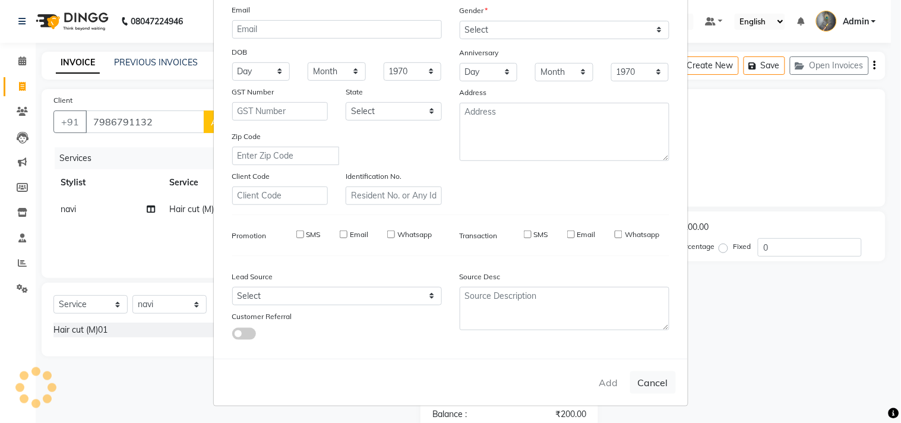
select select
checkbox input "false"
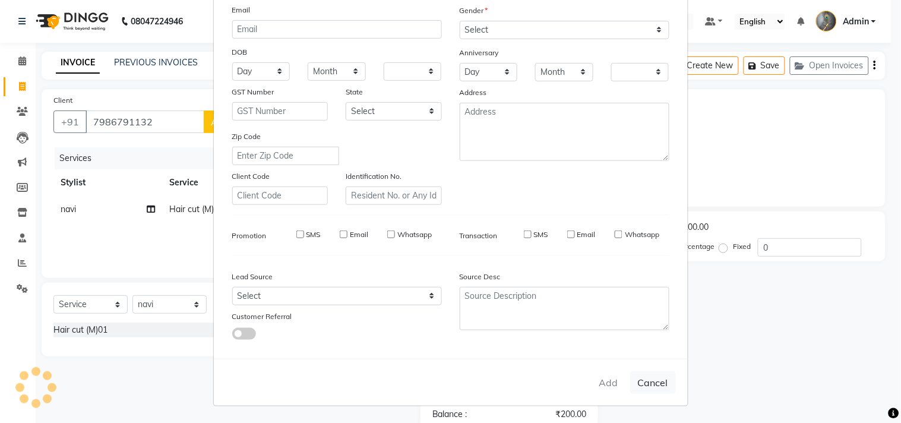
checkbox input "false"
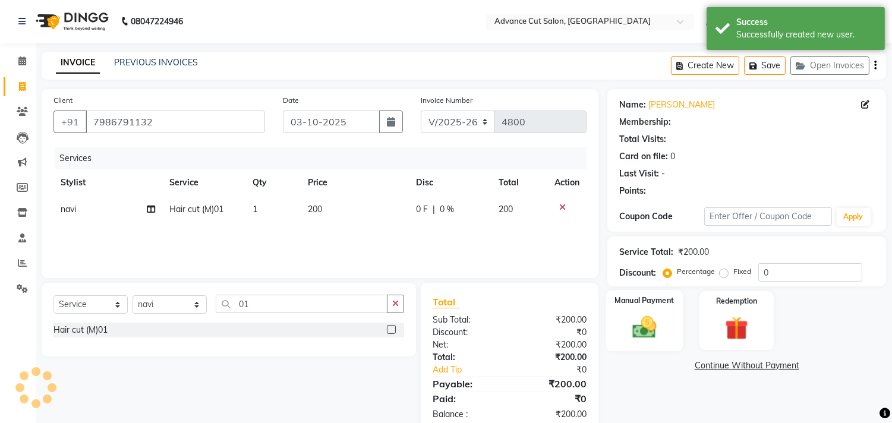
click at [655, 311] on div "Manual Payment" at bounding box center [644, 320] width 77 height 61
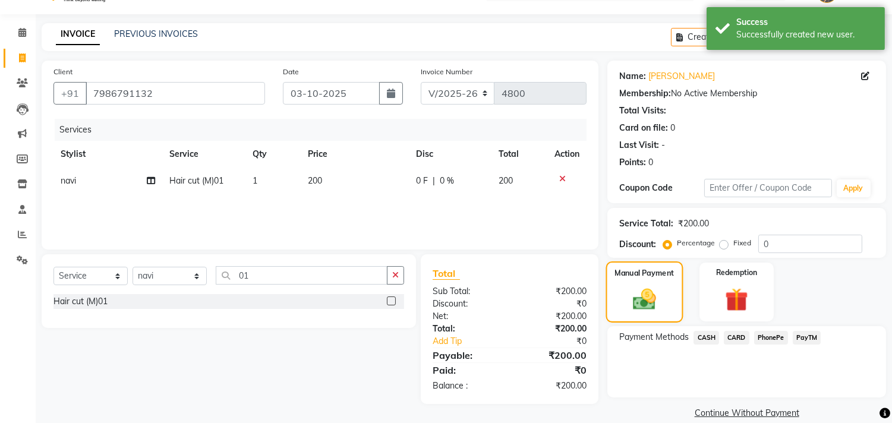
scroll to position [44, 0]
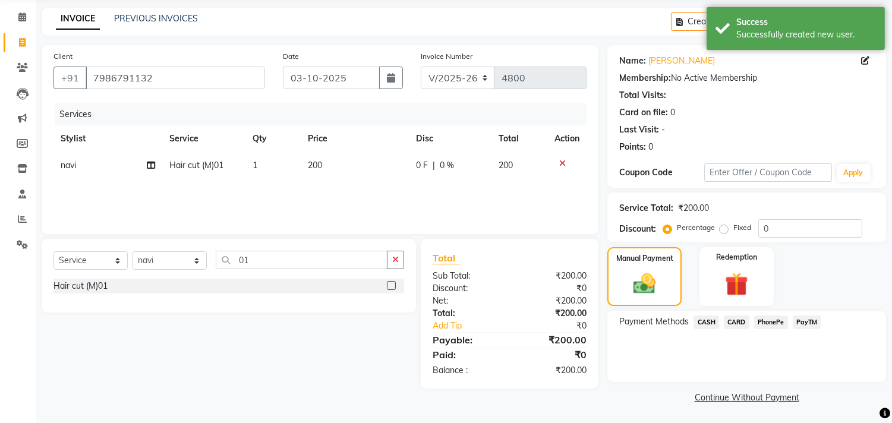
click at [698, 319] on span "CASH" at bounding box center [706, 322] width 26 height 14
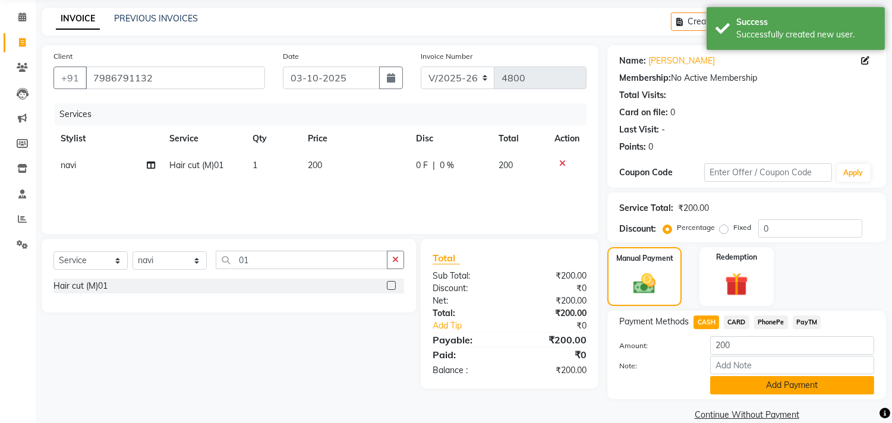
click at [747, 390] on button "Add Payment" at bounding box center [792, 385] width 164 height 18
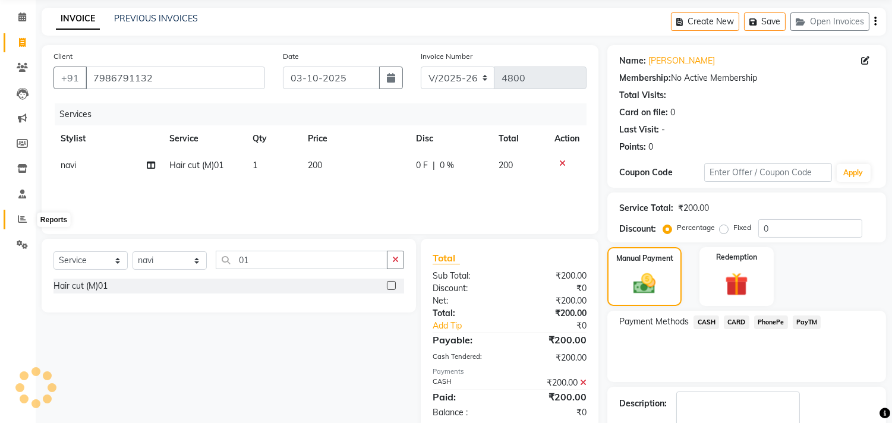
click at [18, 221] on icon at bounding box center [22, 218] width 9 height 9
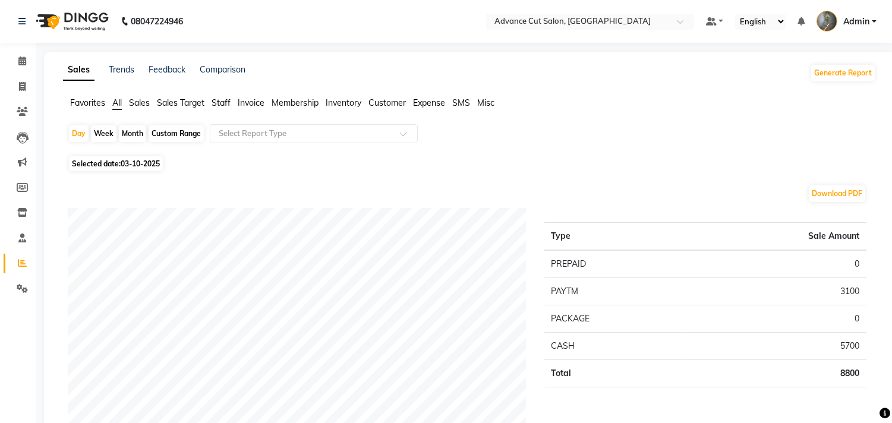
click at [127, 129] on div "Month" at bounding box center [132, 133] width 27 height 17
select select "10"
select select "2025"
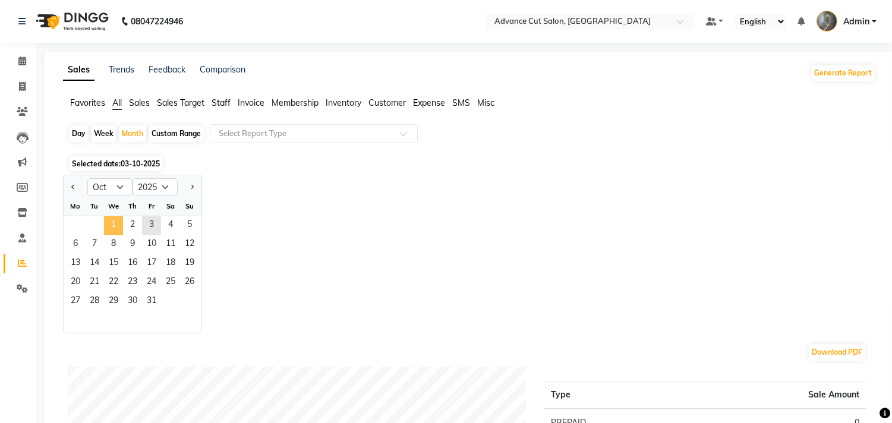
click at [112, 225] on span "1" at bounding box center [113, 225] width 19 height 19
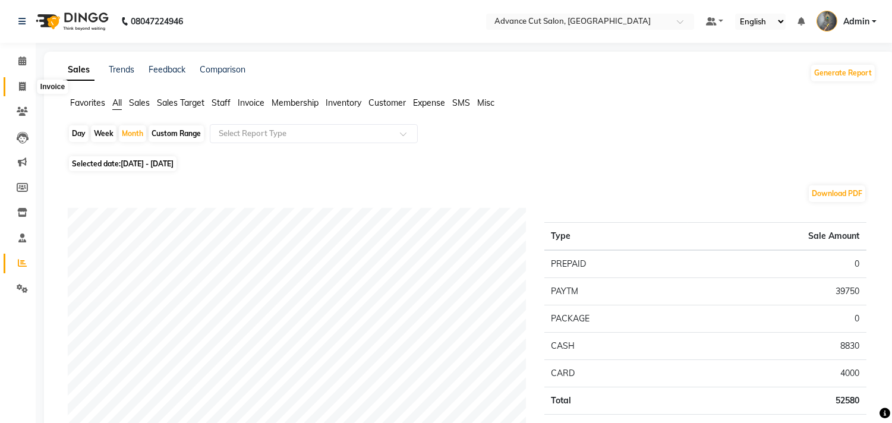
drag, startPoint x: 20, startPoint y: 80, endPoint x: 40, endPoint y: 80, distance: 20.2
click at [20, 80] on span at bounding box center [22, 87] width 21 height 14
select select "service"
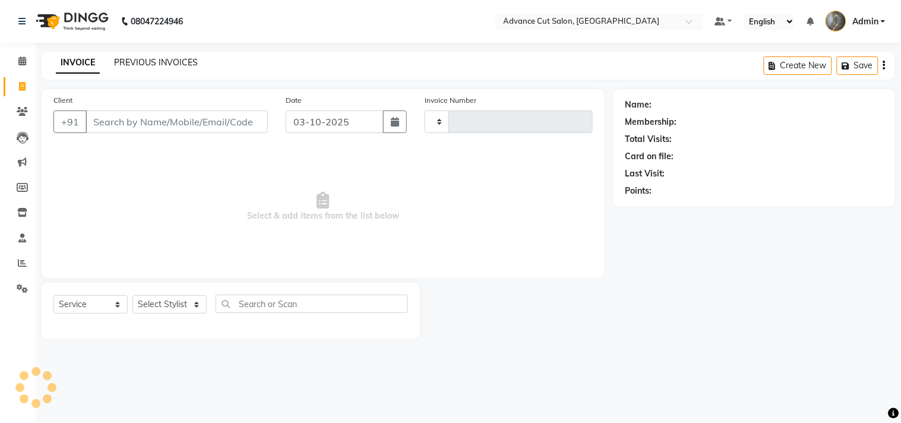
click at [147, 62] on link "PREVIOUS INVOICES" at bounding box center [156, 62] width 84 height 11
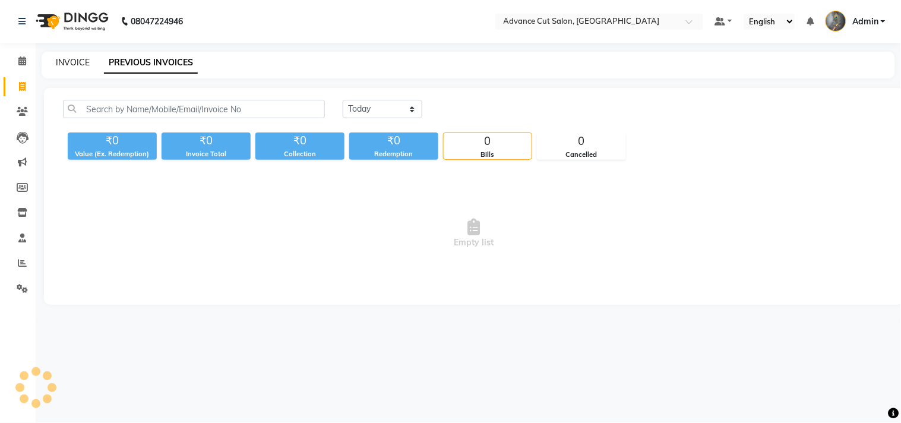
click at [70, 62] on link "INVOICE" at bounding box center [73, 62] width 34 height 11
select select "service"
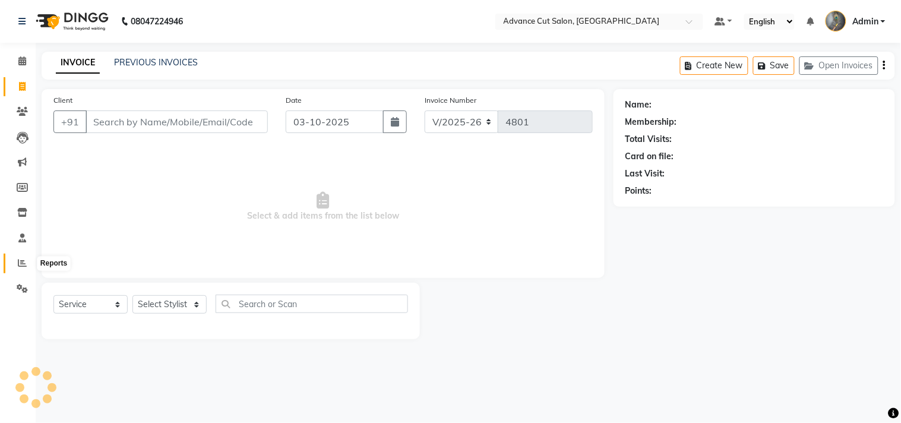
click at [27, 264] on span at bounding box center [22, 264] width 21 height 14
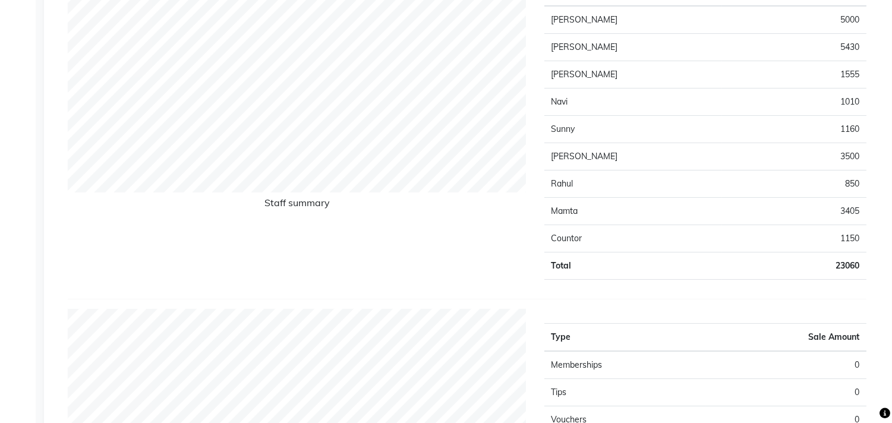
scroll to position [461, 0]
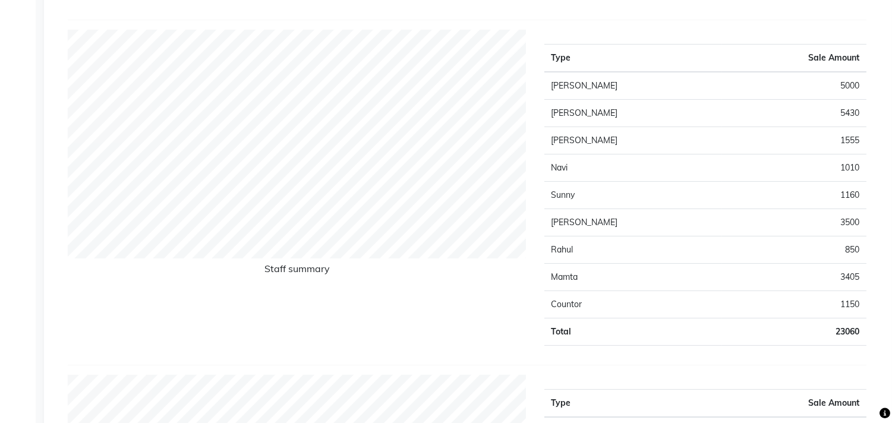
click at [403, 302] on div "Staff summary" at bounding box center [297, 192] width 476 height 325
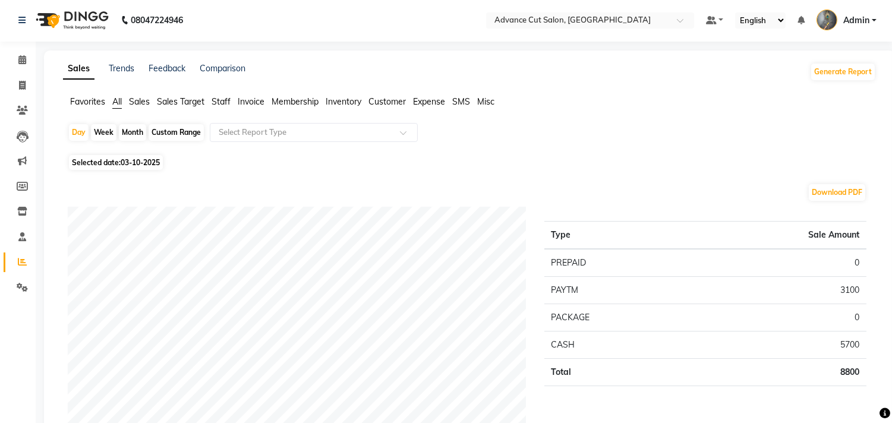
scroll to position [0, 0]
click at [20, 87] on icon at bounding box center [22, 86] width 7 height 9
select select "service"
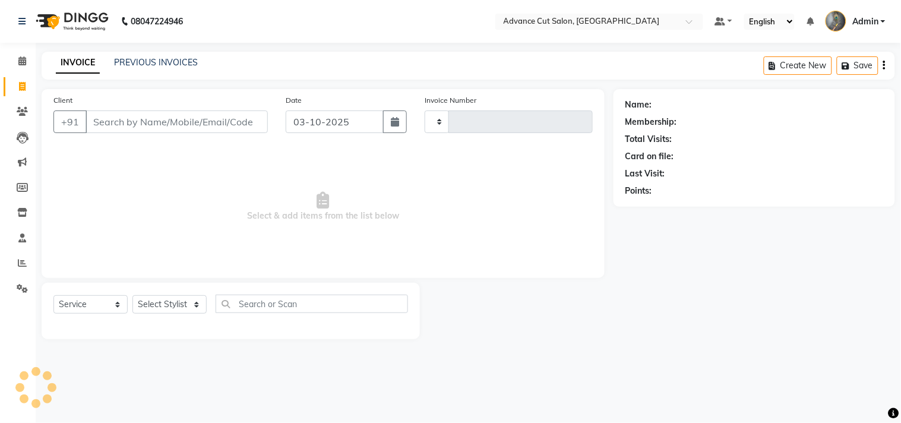
type input "4801"
select select "4939"
click at [116, 122] on input "Client" at bounding box center [177, 121] width 182 height 23
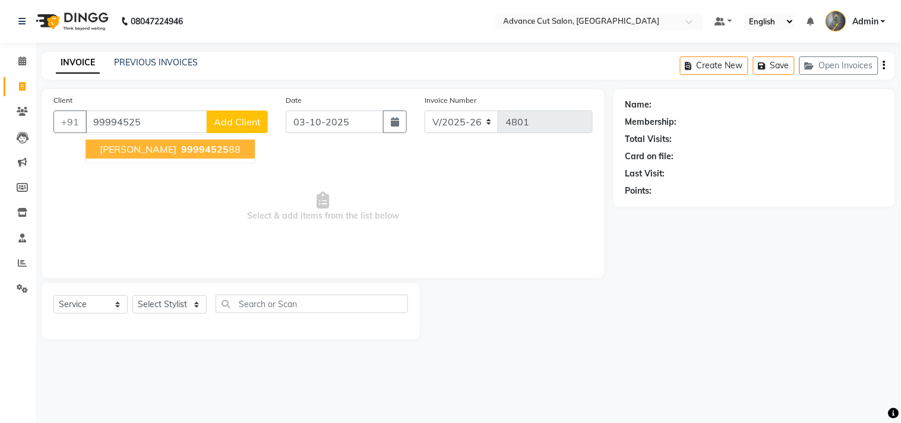
click at [181, 150] on span "99994525" at bounding box center [205, 149] width 48 height 12
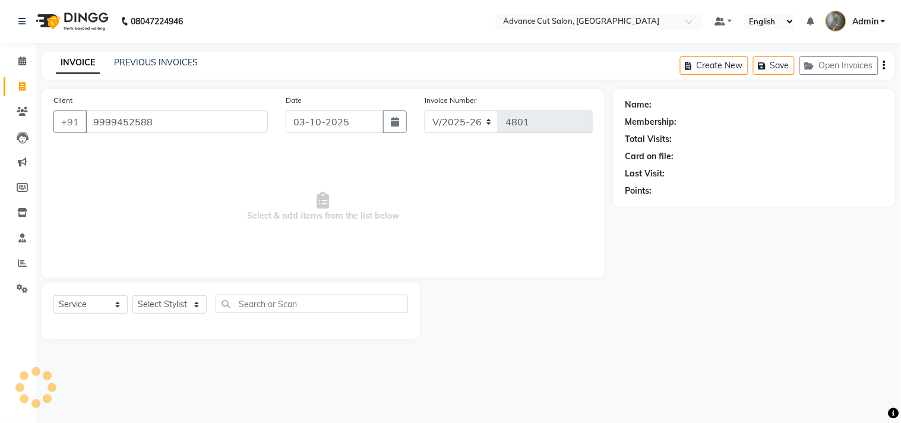
type input "9999452588"
click at [178, 298] on select "Select Stylist Admin chahit COUNTOR [PERSON_NAME] mamta [PERSON_NAME] navi [PER…" at bounding box center [169, 304] width 74 height 18
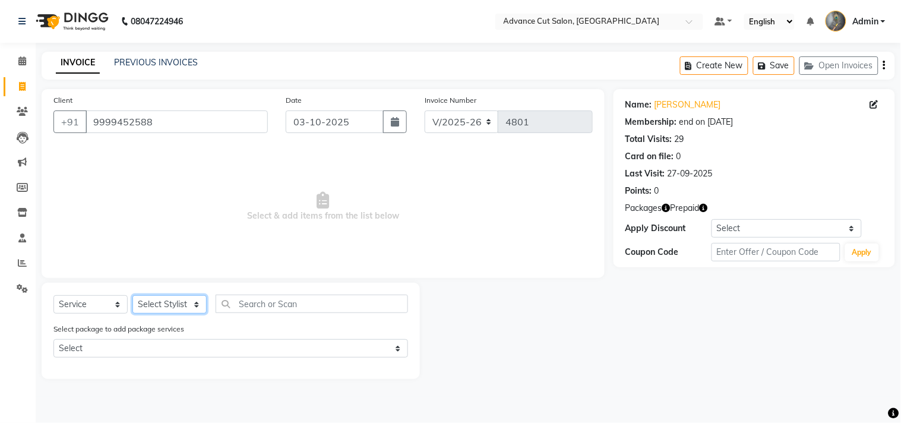
select select "30651"
click at [132, 296] on select "Select Stylist Admin chahit COUNTOR [PERSON_NAME] mamta [PERSON_NAME] navi [PER…" at bounding box center [169, 304] width 74 height 18
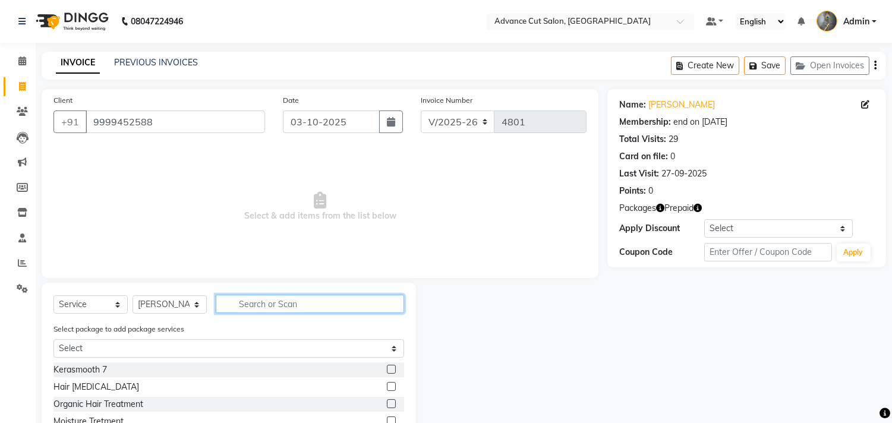
click at [259, 306] on input "text" at bounding box center [310, 304] width 188 height 18
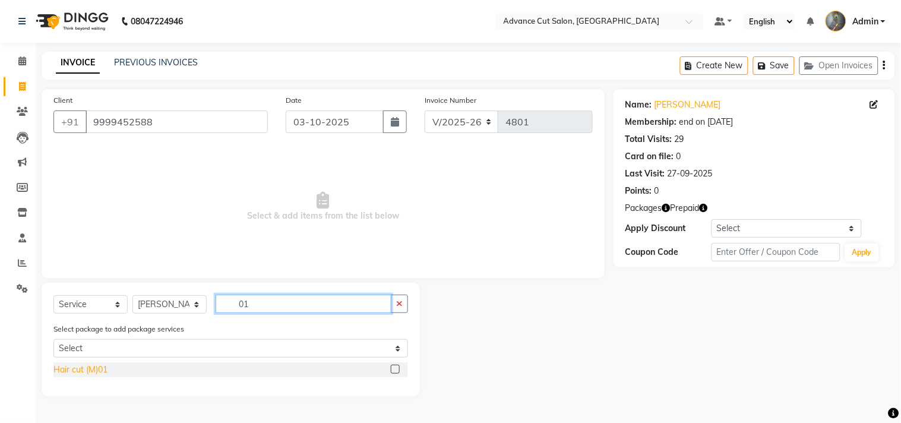
type input "01"
click at [74, 369] on div "Hair cut (M)01" at bounding box center [80, 369] width 54 height 12
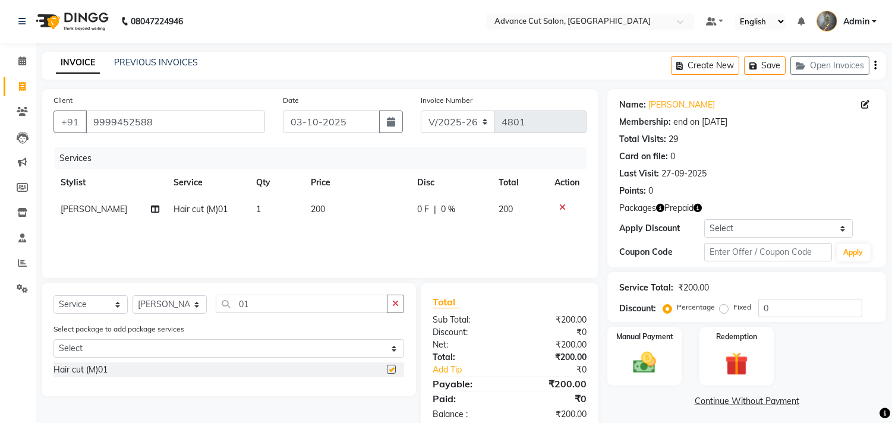
checkbox input "false"
click at [269, 306] on input "01" at bounding box center [302, 304] width 172 height 18
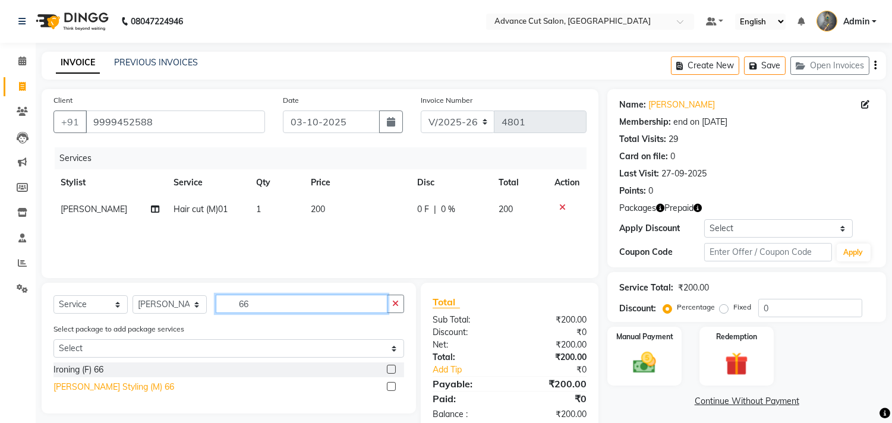
type input "66"
click at [107, 384] on div "[PERSON_NAME] Styling (M) 66" at bounding box center [113, 387] width 121 height 12
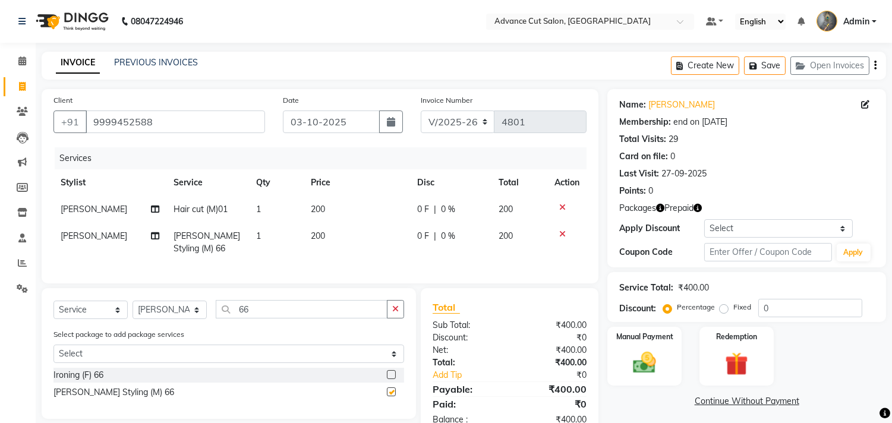
checkbox input "false"
click at [732, 340] on label "Redemption" at bounding box center [736, 335] width 43 height 11
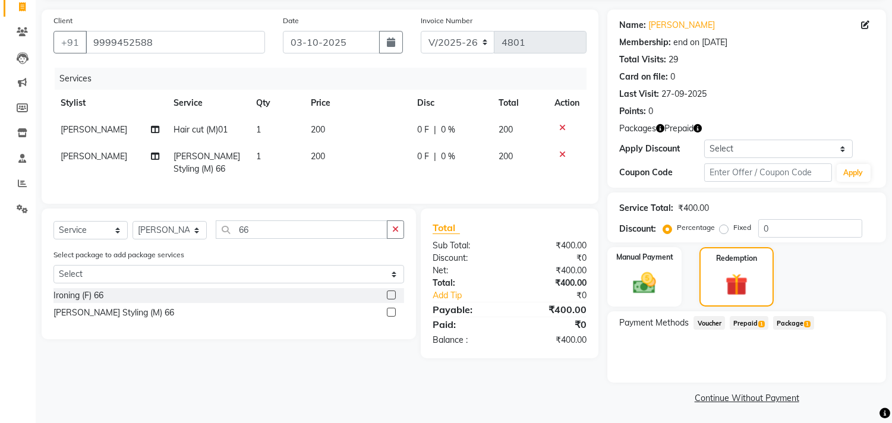
scroll to position [80, 0]
click at [748, 315] on span "Prepaid 1" at bounding box center [748, 322] width 39 height 14
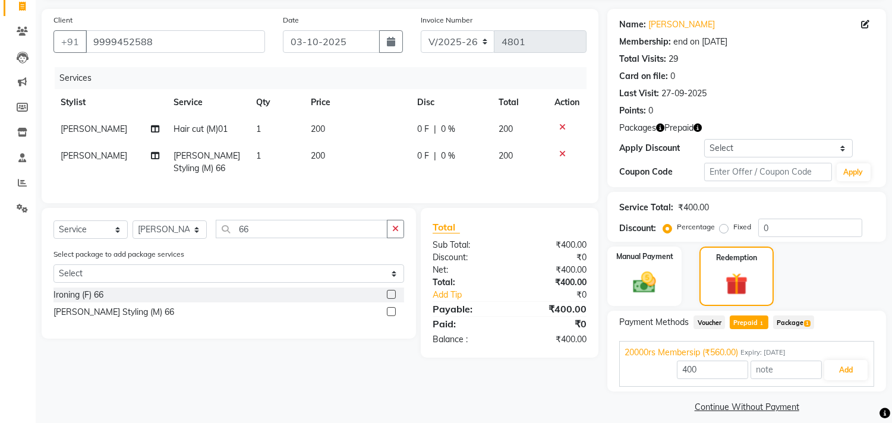
scroll to position [90, 0]
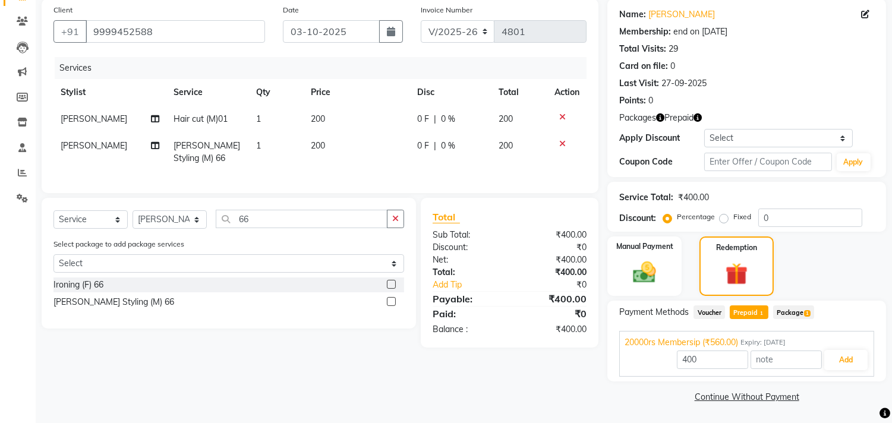
click at [796, 312] on span "Package 1" at bounding box center [793, 312] width 41 height 14
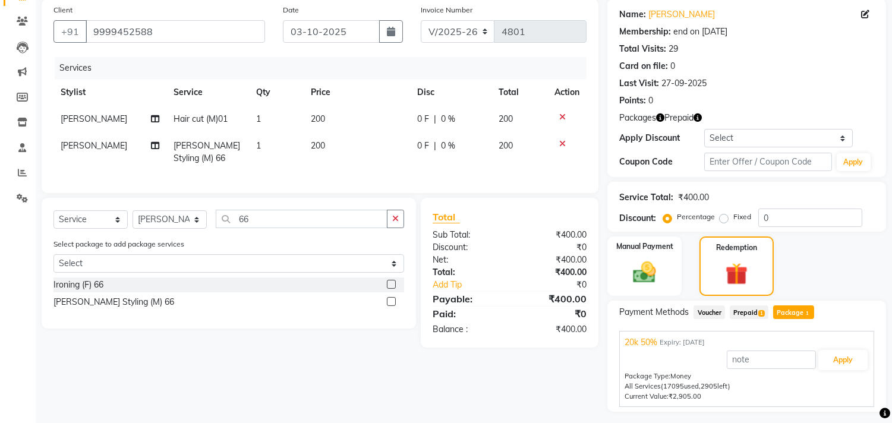
click at [763, 307] on span "Prepaid 1" at bounding box center [748, 312] width 39 height 14
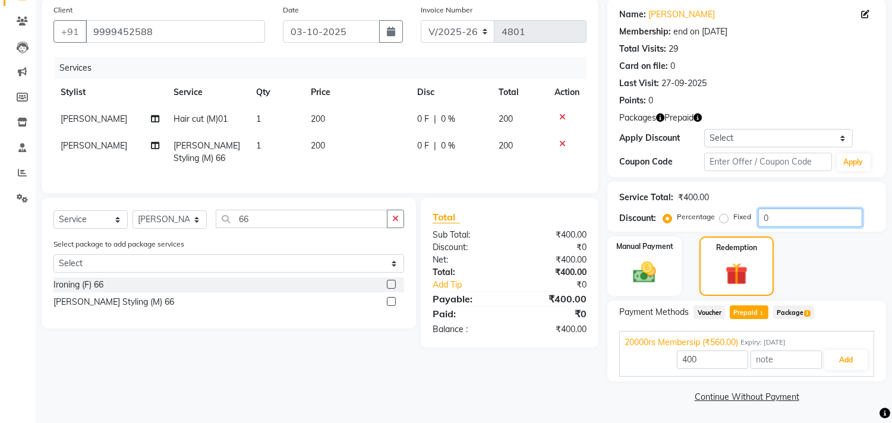
click at [763, 216] on input "0" at bounding box center [810, 217] width 104 height 18
type input "50"
type input "560"
type input "50"
click at [850, 353] on button "Add" at bounding box center [845, 360] width 43 height 20
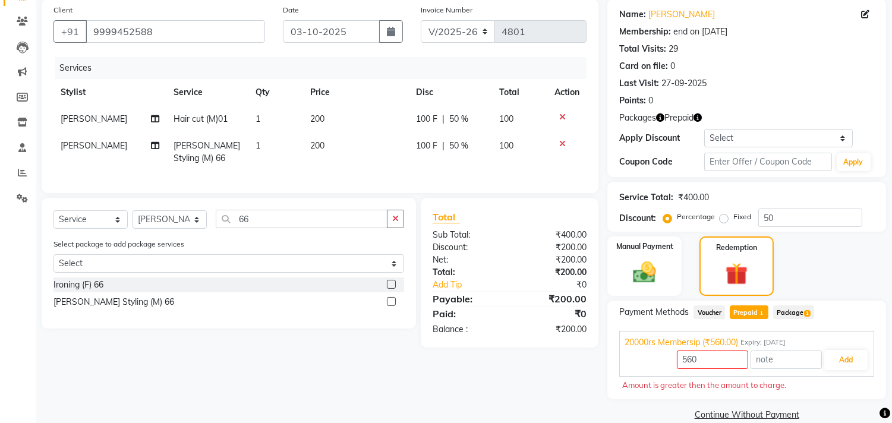
click at [748, 303] on div "Payment Methods Voucher Prepaid 1 Package 1 20000rs Membersip (₹560.00) Expiry:…" at bounding box center [746, 350] width 279 height 99
drag, startPoint x: 749, startPoint y: 312, endPoint x: 802, endPoint y: 325, distance: 55.2
click at [751, 312] on span "Prepaid 1" at bounding box center [748, 312] width 39 height 14
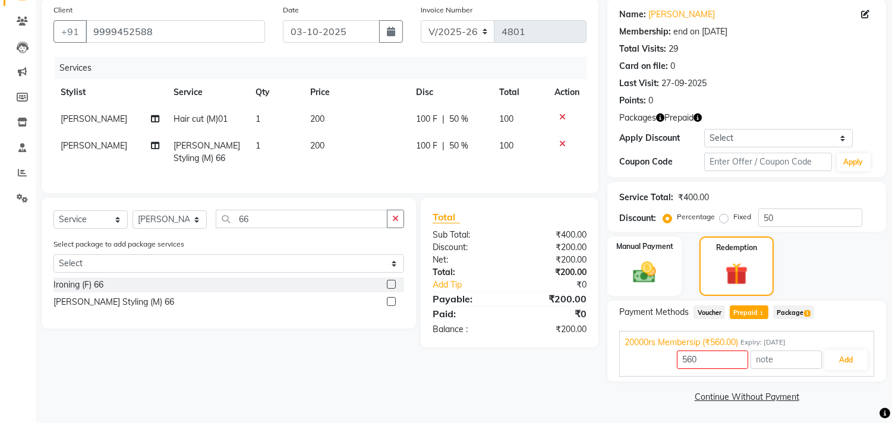
type input "200"
click at [830, 359] on button "Add" at bounding box center [845, 360] width 43 height 20
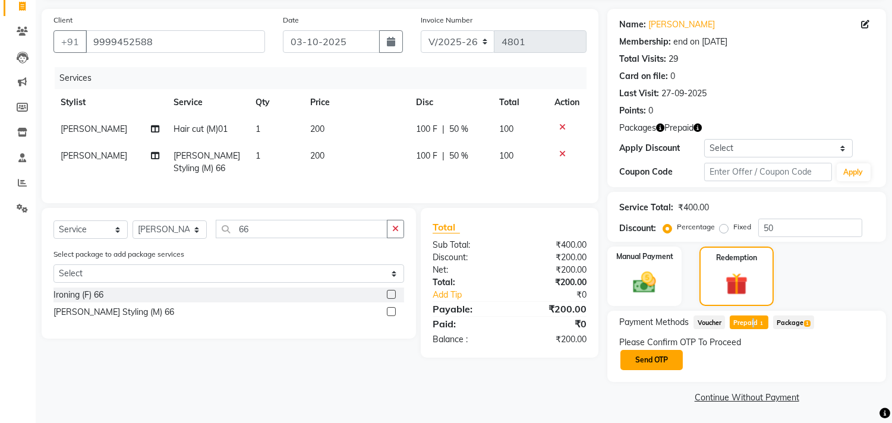
click at [656, 363] on button "Send OTP" at bounding box center [651, 360] width 62 height 20
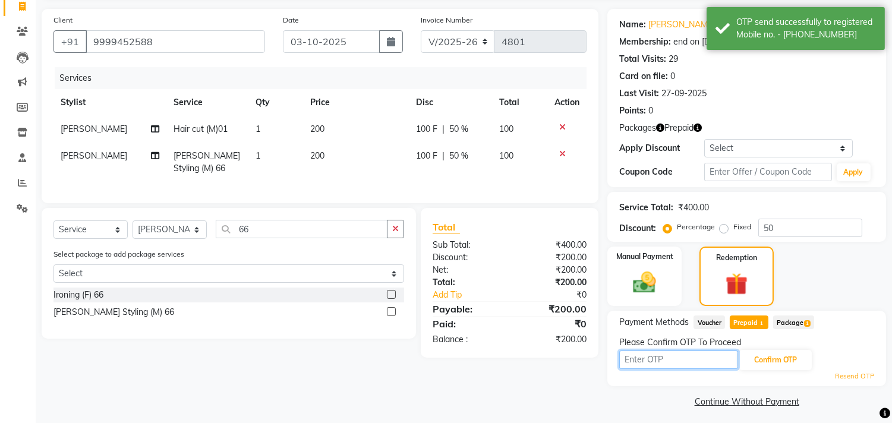
click at [656, 359] on input "text" at bounding box center [678, 359] width 119 height 18
click at [651, 351] on input "text" at bounding box center [678, 359] width 119 height 18
click at [638, 362] on input "text" at bounding box center [678, 359] width 119 height 18
type input "7034"
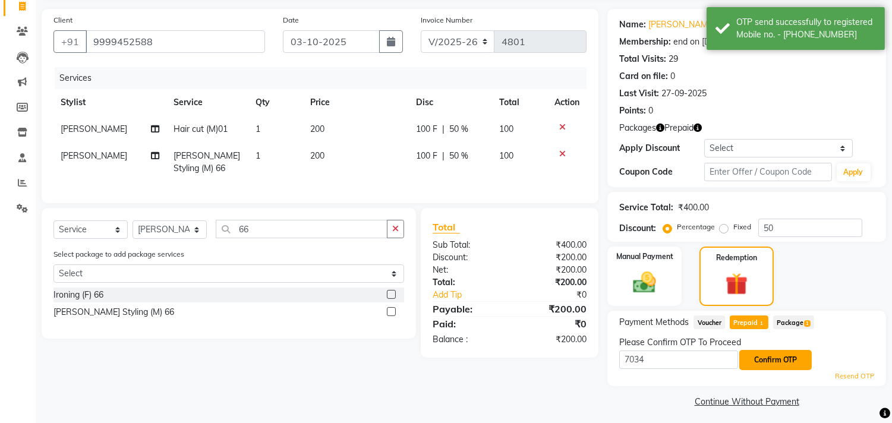
click at [761, 358] on button "Confirm OTP" at bounding box center [775, 360] width 72 height 20
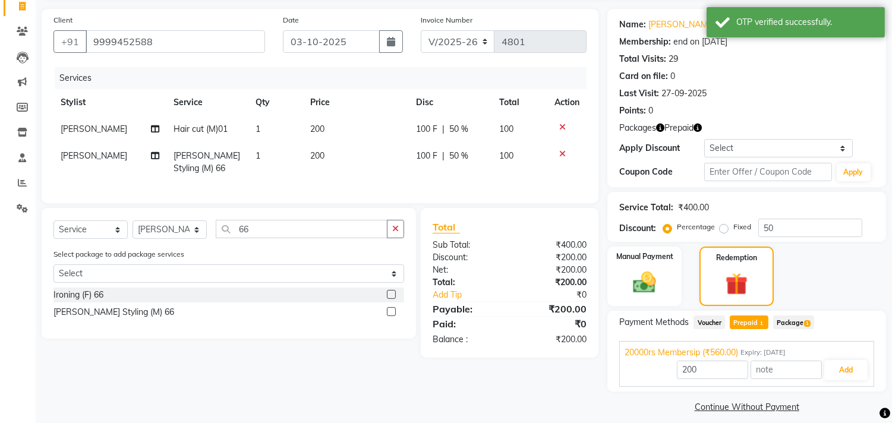
scroll to position [90, 0]
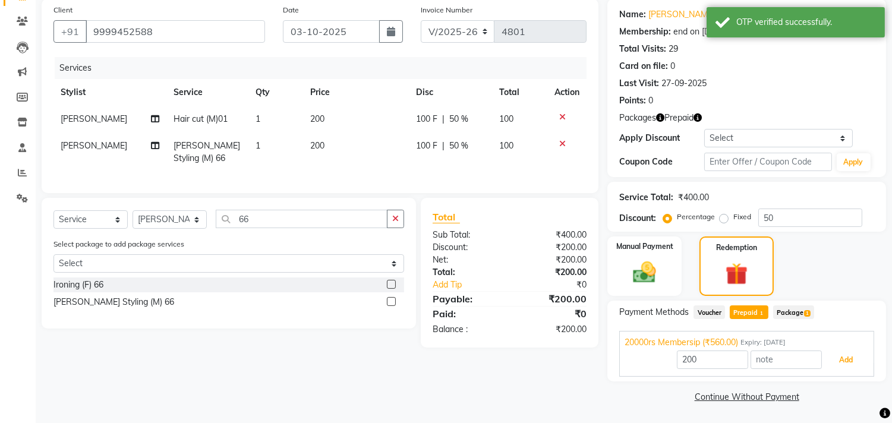
click at [835, 350] on button "Add" at bounding box center [845, 360] width 43 height 20
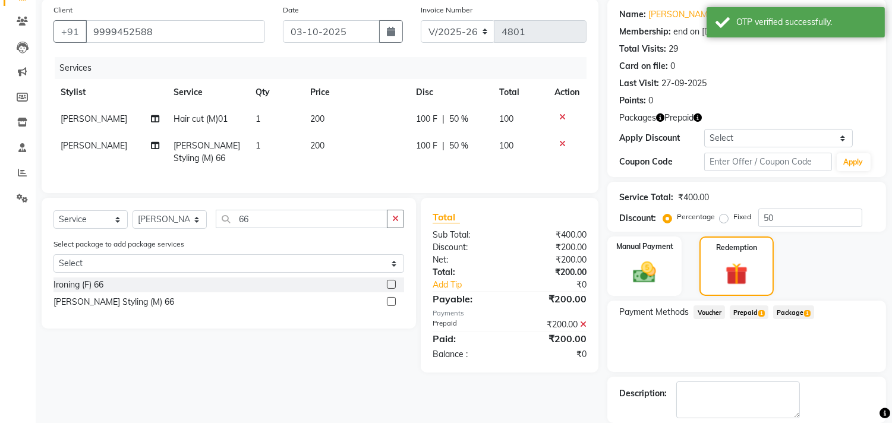
scroll to position [147, 0]
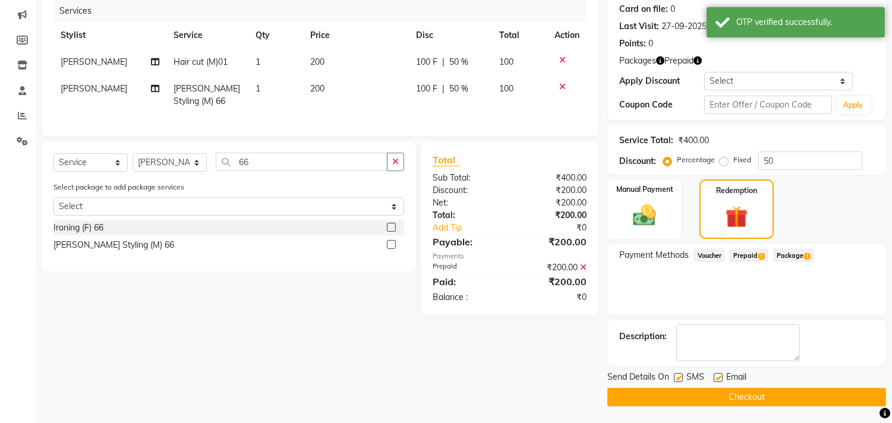
click at [717, 390] on button "Checkout" at bounding box center [746, 397] width 279 height 18
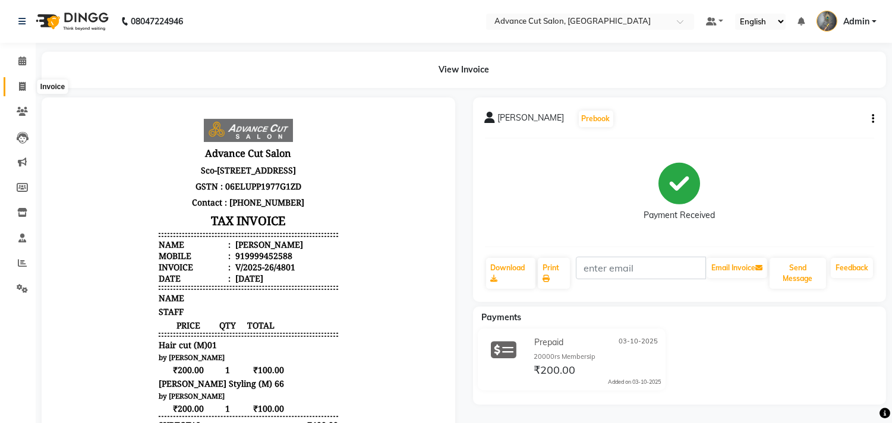
click at [20, 84] on icon at bounding box center [22, 86] width 7 height 9
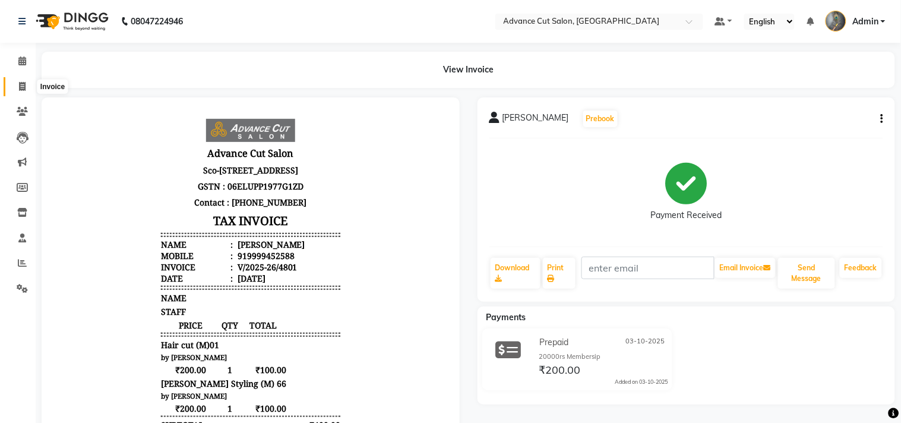
select select "service"
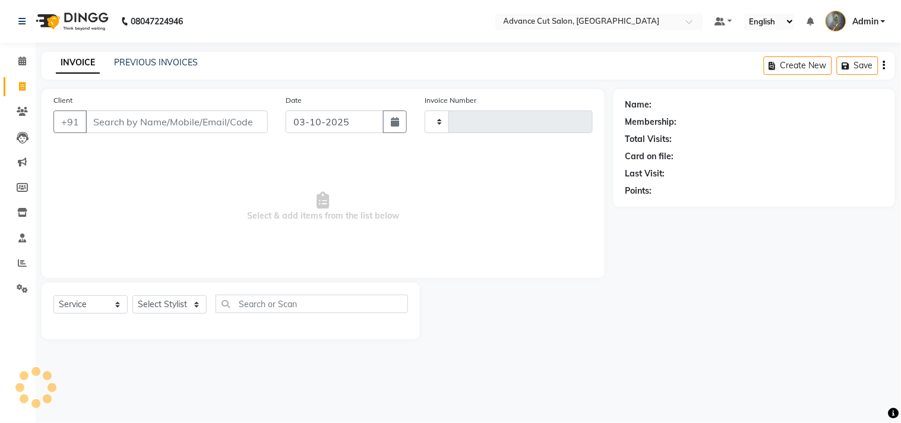
click at [108, 125] on input "Client" at bounding box center [177, 121] width 182 height 23
select select "4939"
type input "4802"
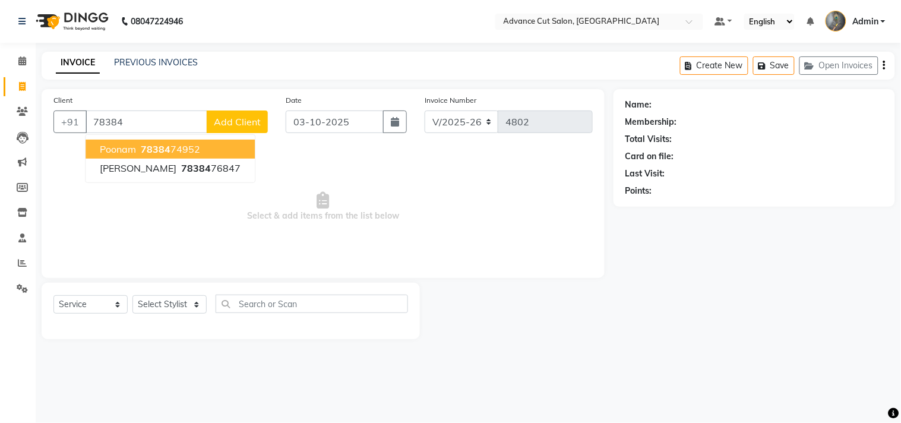
click at [152, 151] on span "78384" at bounding box center [156, 149] width 30 height 12
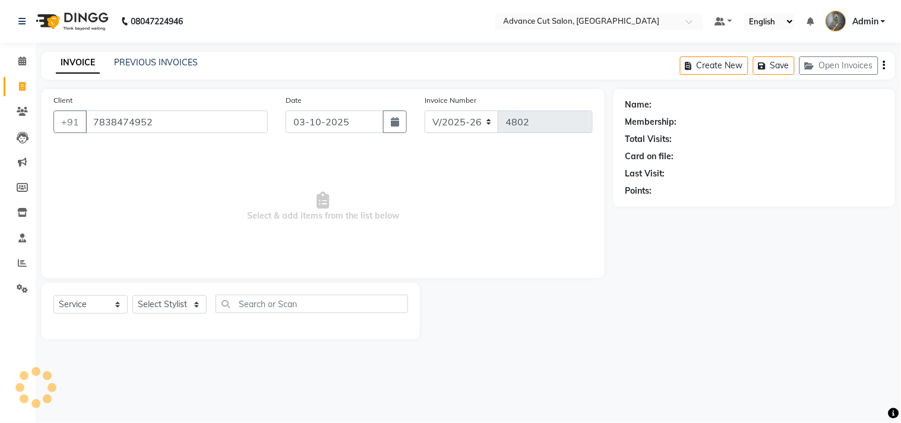
type input "7838474952"
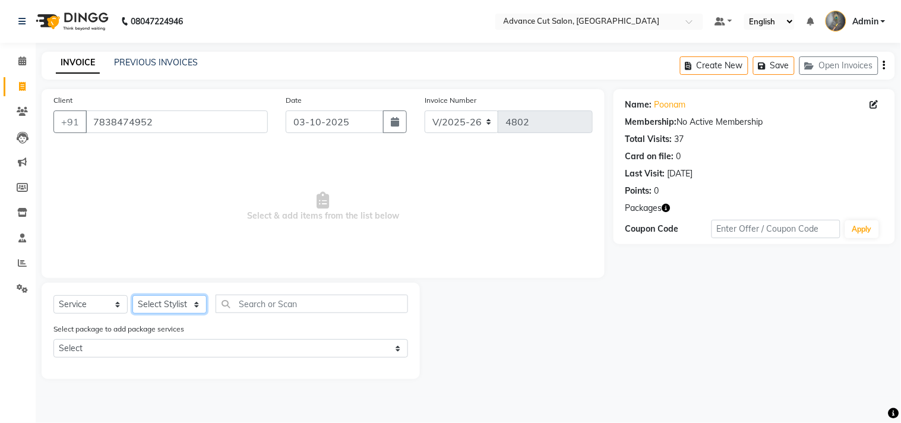
click at [164, 304] on select "Select Stylist Admin chahit COUNTOR [PERSON_NAME] mamta [PERSON_NAME] navi [PER…" at bounding box center [169, 304] width 74 height 18
select select "78660"
click at [132, 296] on select "Select Stylist Admin chahit COUNTOR [PERSON_NAME] mamta [PERSON_NAME] navi [PER…" at bounding box center [169, 304] width 74 height 18
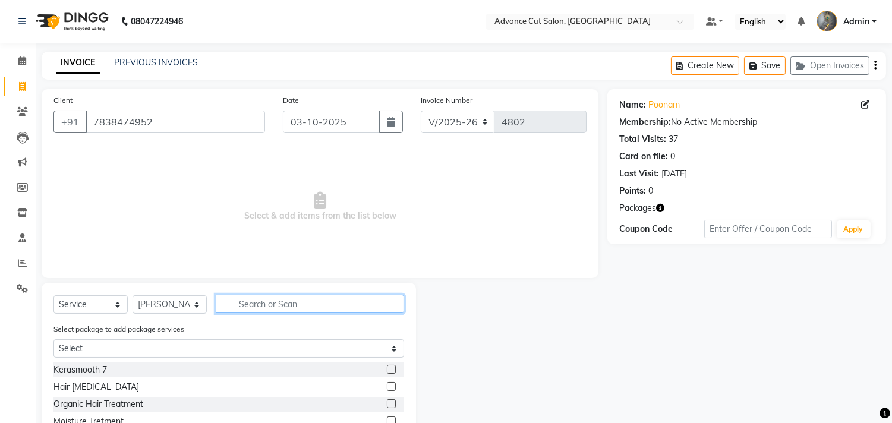
click at [250, 306] on input "text" at bounding box center [310, 304] width 188 height 18
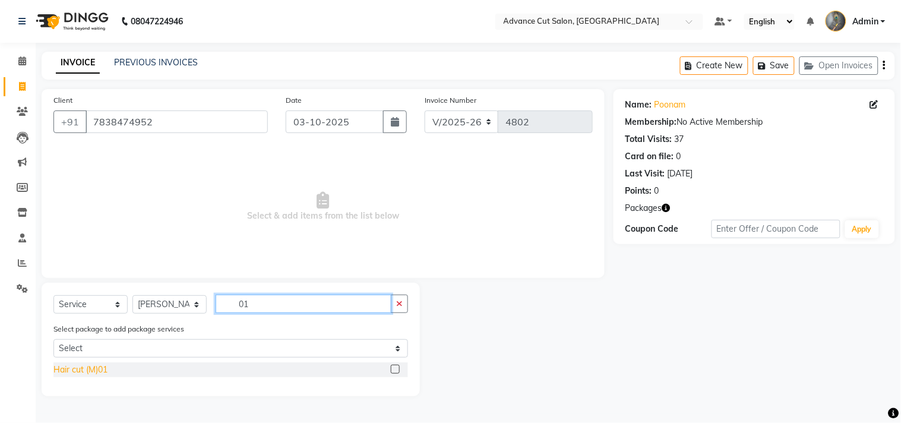
type input "01"
click at [90, 370] on div "Hair cut (M)01" at bounding box center [80, 369] width 54 height 12
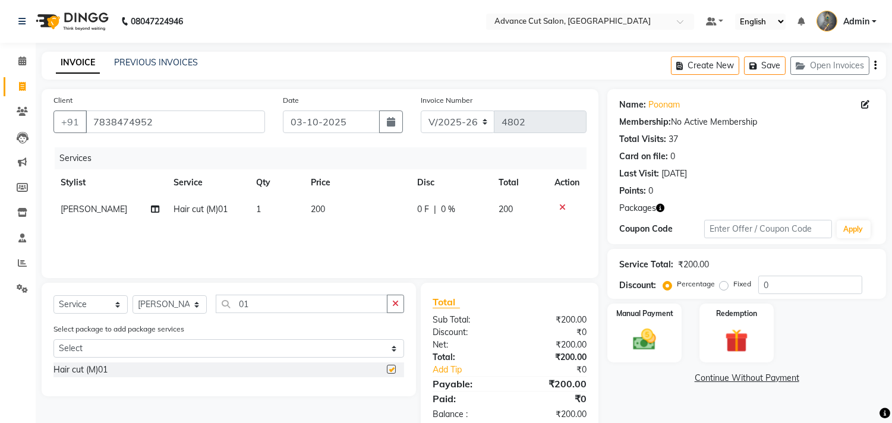
checkbox input "false"
click at [264, 298] on input "01" at bounding box center [302, 304] width 172 height 18
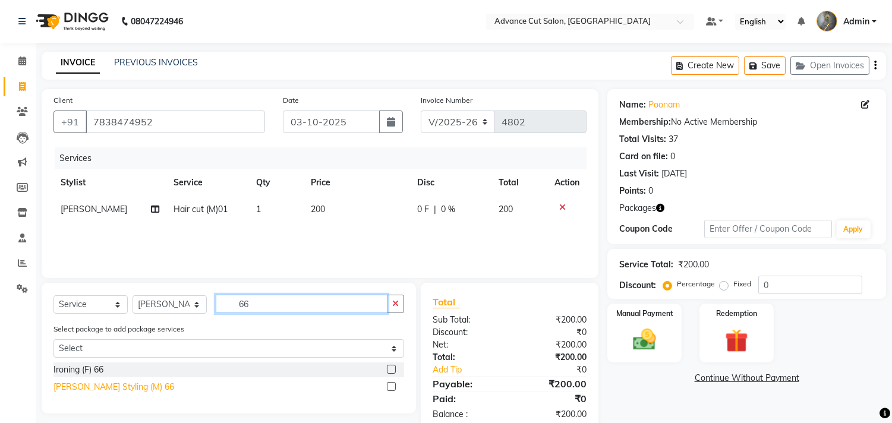
type input "66"
click at [97, 391] on div "[PERSON_NAME] Styling (M) 66" at bounding box center [113, 387] width 121 height 12
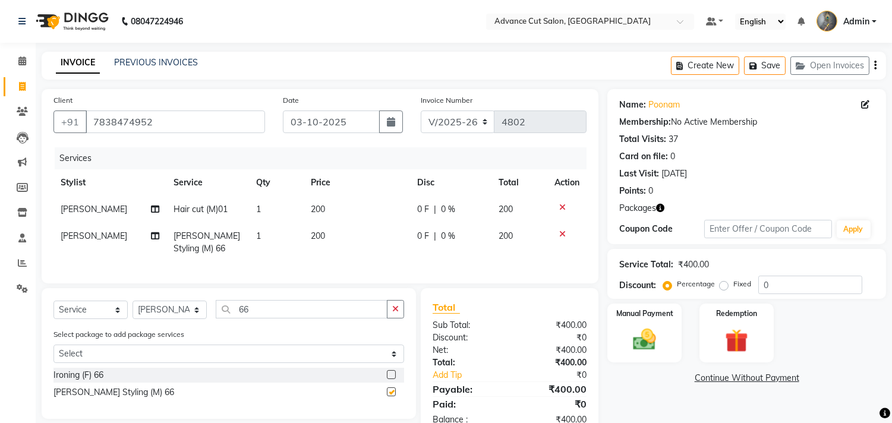
checkbox input "false"
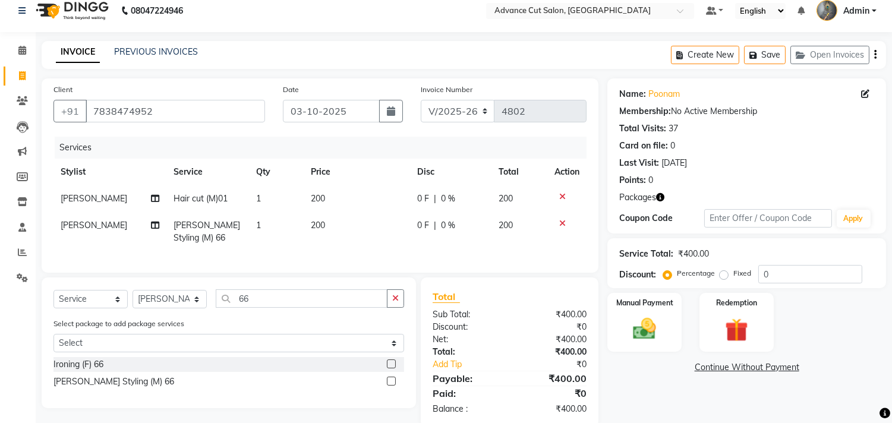
scroll to position [43, 0]
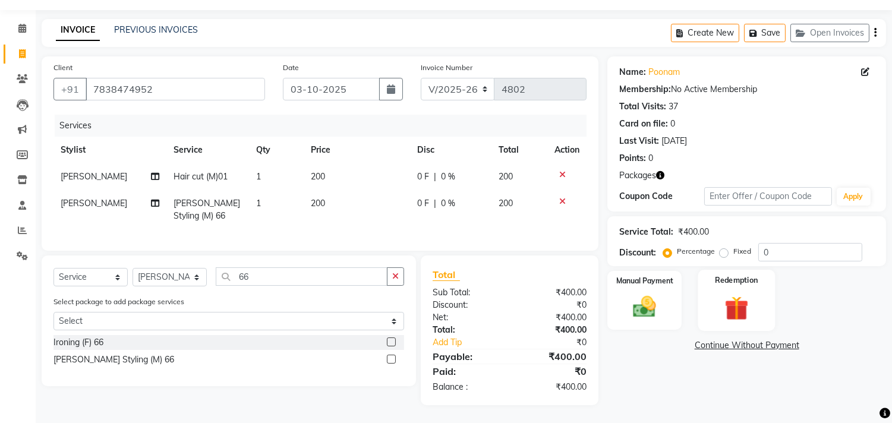
click at [736, 293] on img at bounding box center [735, 308] width 39 height 30
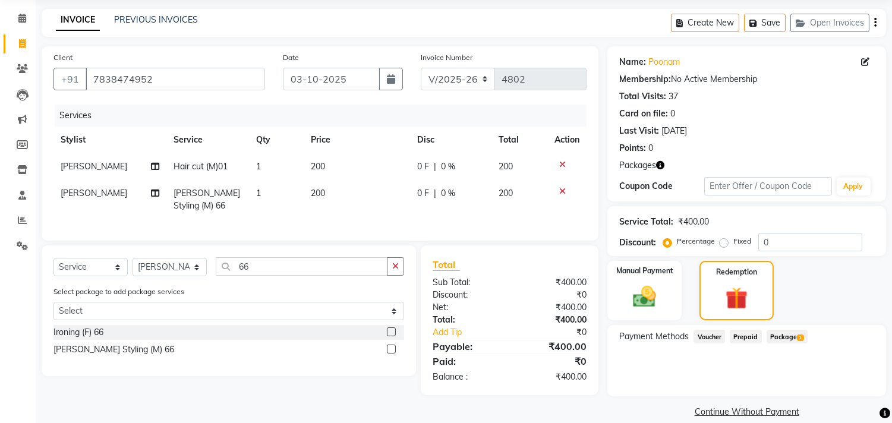
click at [788, 339] on span "Package 1" at bounding box center [786, 337] width 41 height 14
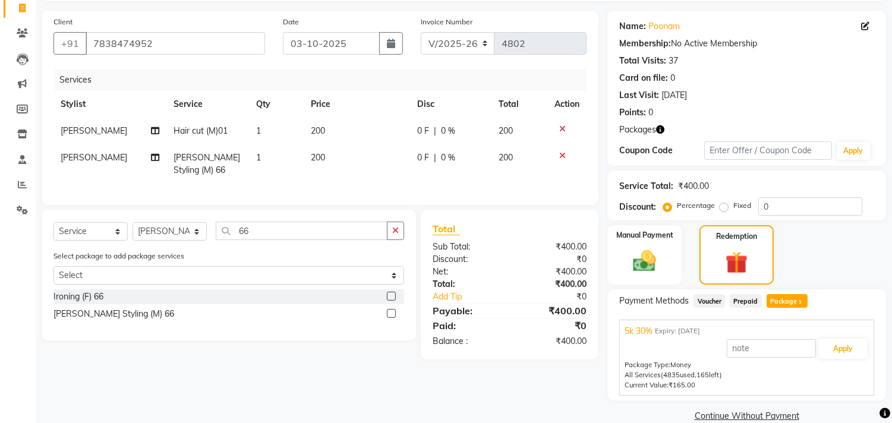
scroll to position [97, 0]
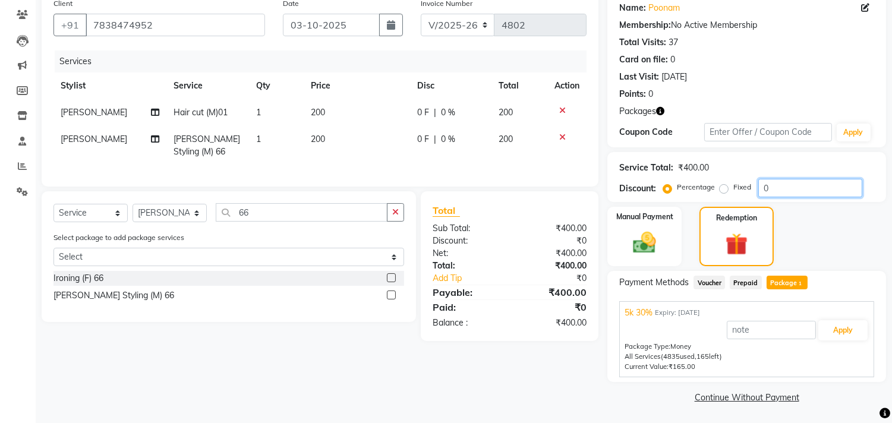
click at [763, 188] on input "0" at bounding box center [810, 188] width 104 height 18
type input "1"
type input "30"
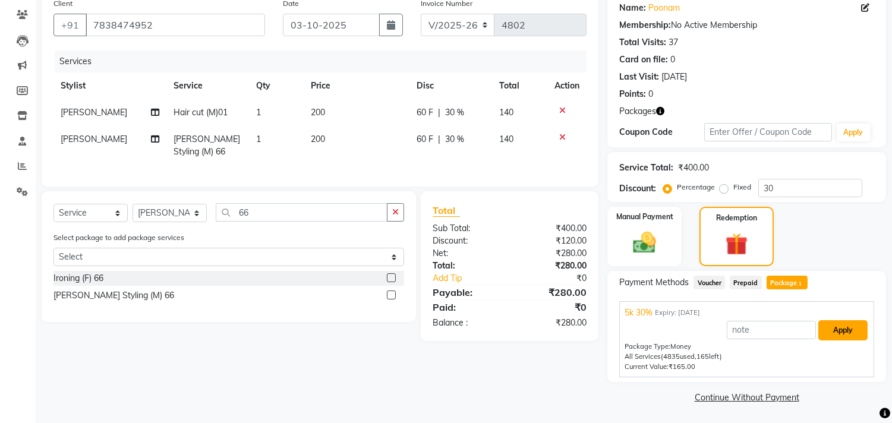
click at [839, 334] on button "Apply" at bounding box center [842, 330] width 49 height 20
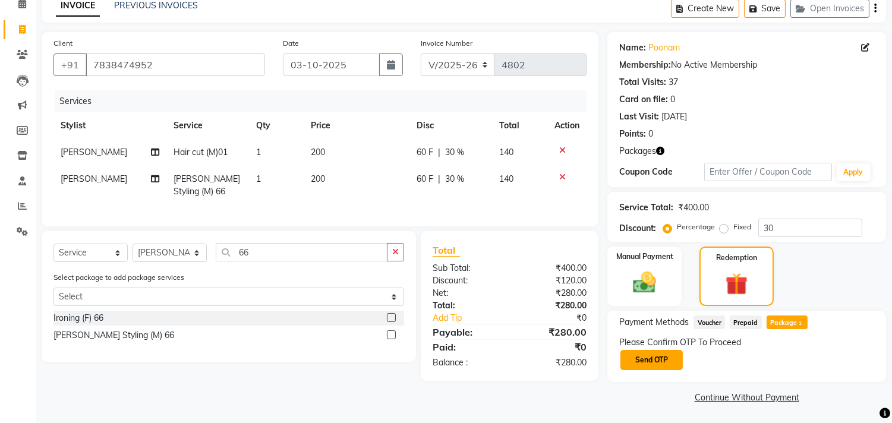
click at [657, 368] on button "Send OTP" at bounding box center [651, 360] width 62 height 20
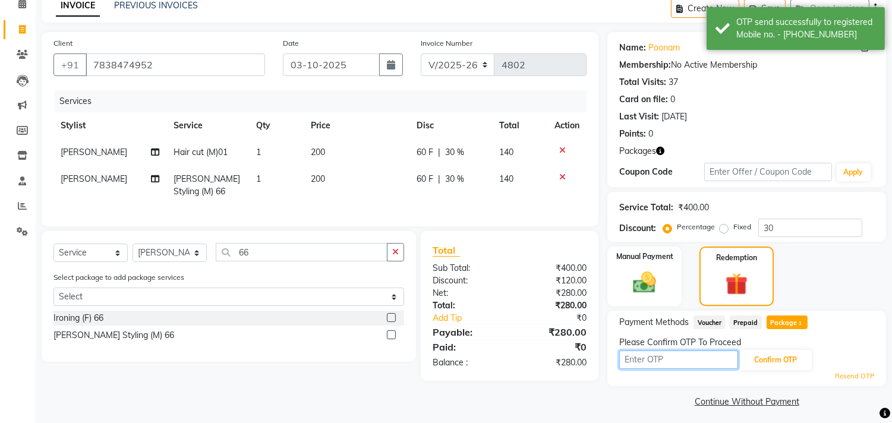
click at [624, 363] on input "text" at bounding box center [678, 359] width 119 height 18
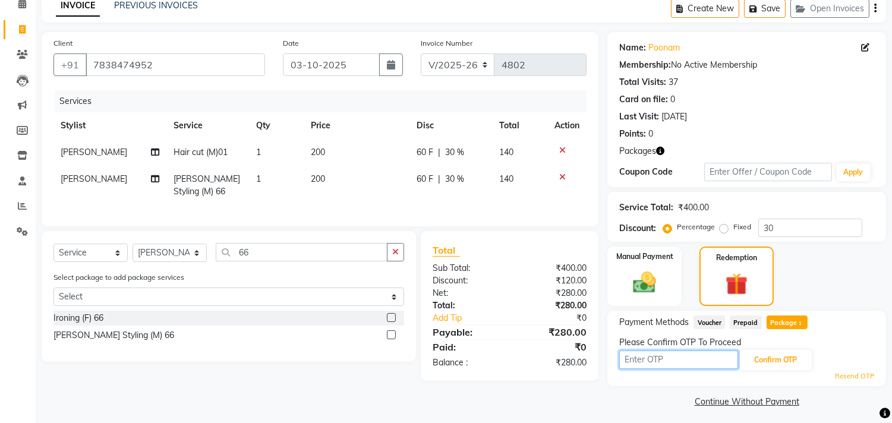
click at [624, 358] on input "text" at bounding box center [678, 359] width 119 height 18
click at [633, 363] on input "text" at bounding box center [678, 359] width 119 height 18
type input "6622"
click at [792, 359] on button "Confirm OTP" at bounding box center [775, 360] width 72 height 20
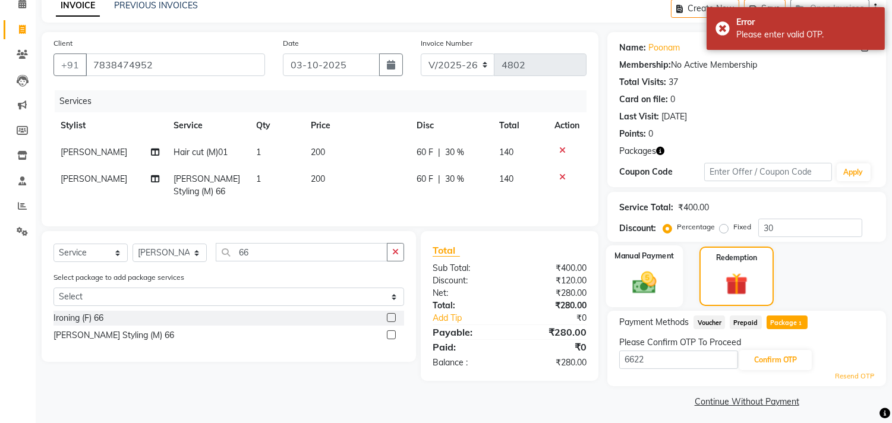
click at [634, 274] on img at bounding box center [644, 283] width 39 height 28
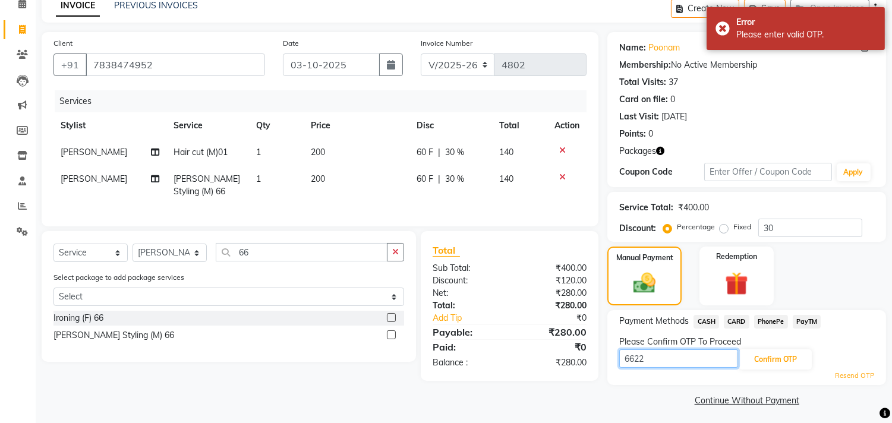
click at [664, 359] on input "6622" at bounding box center [678, 358] width 119 height 18
type input "6644"
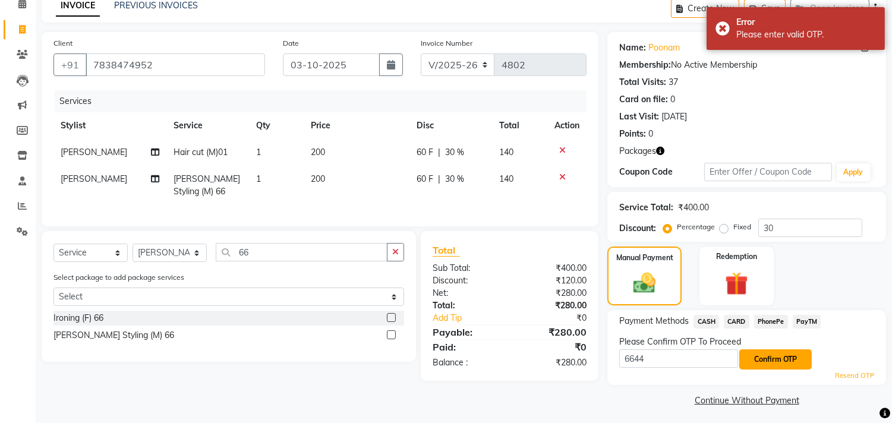
click at [786, 357] on button "Confirm OTP" at bounding box center [775, 359] width 72 height 20
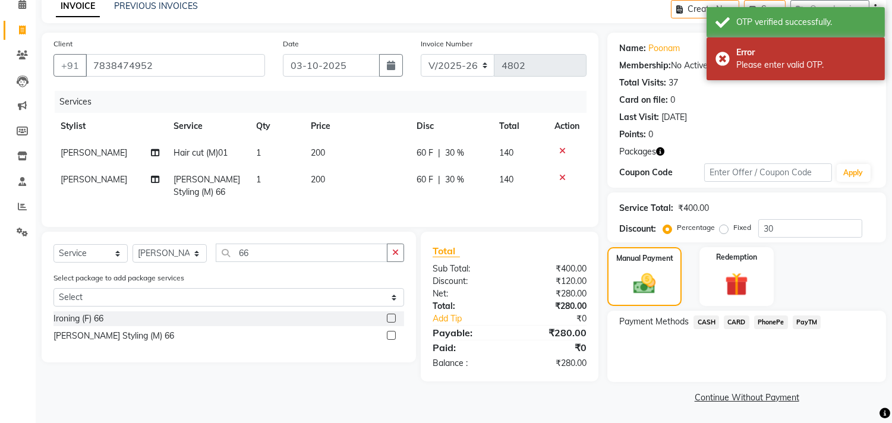
click at [804, 321] on span "PayTM" at bounding box center [806, 322] width 29 height 14
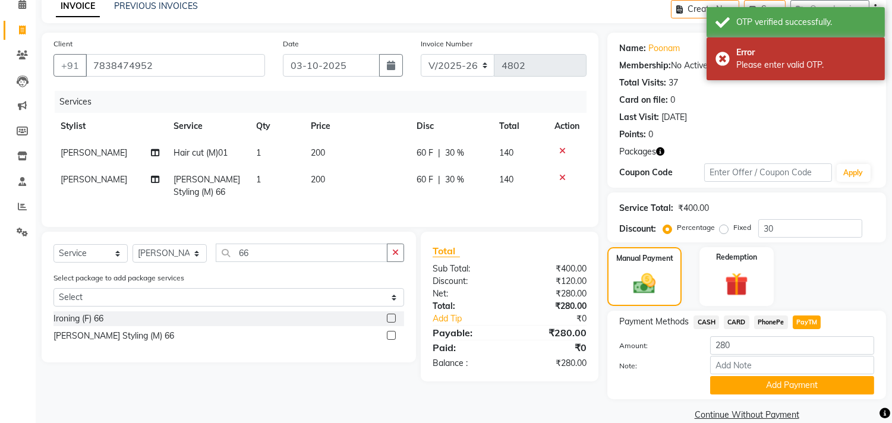
scroll to position [57, 0]
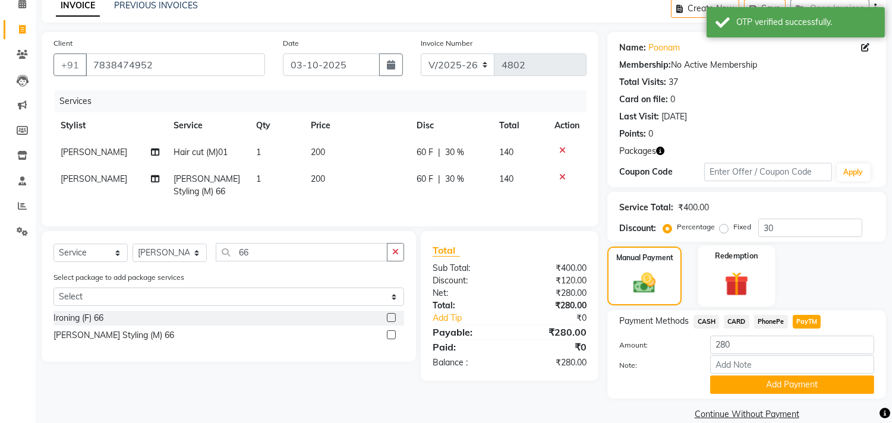
click at [735, 286] on img at bounding box center [735, 284] width 39 height 30
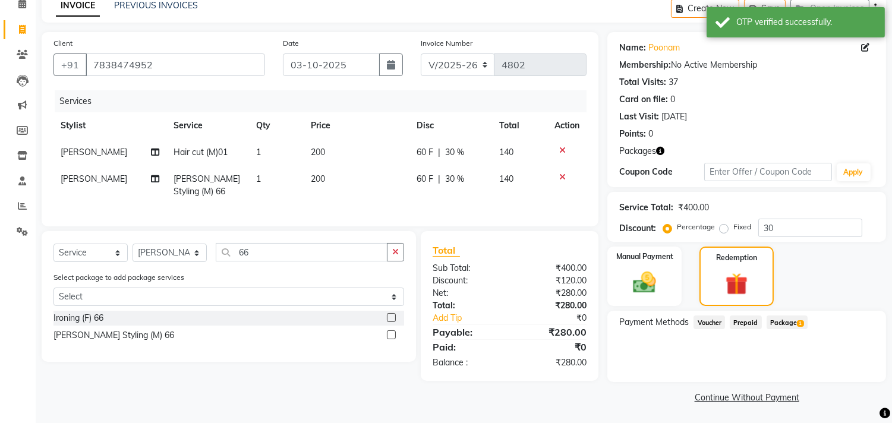
click at [796, 321] on span "Package 1" at bounding box center [786, 322] width 41 height 14
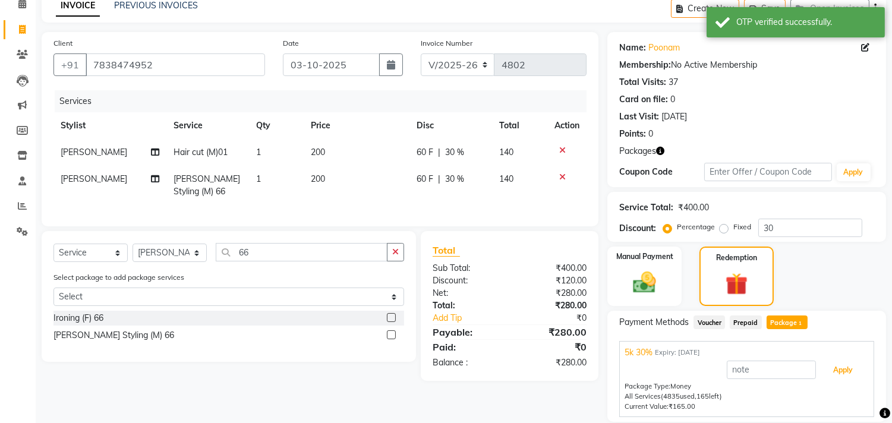
click at [842, 377] on button "Apply" at bounding box center [842, 370] width 49 height 20
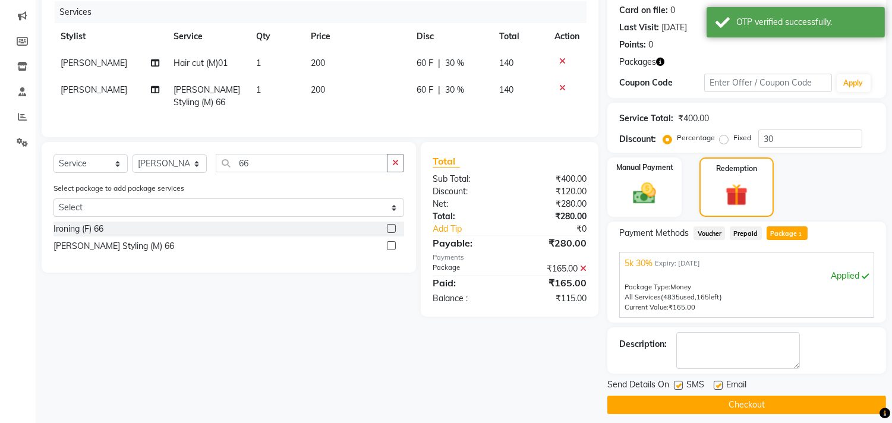
scroll to position [154, 0]
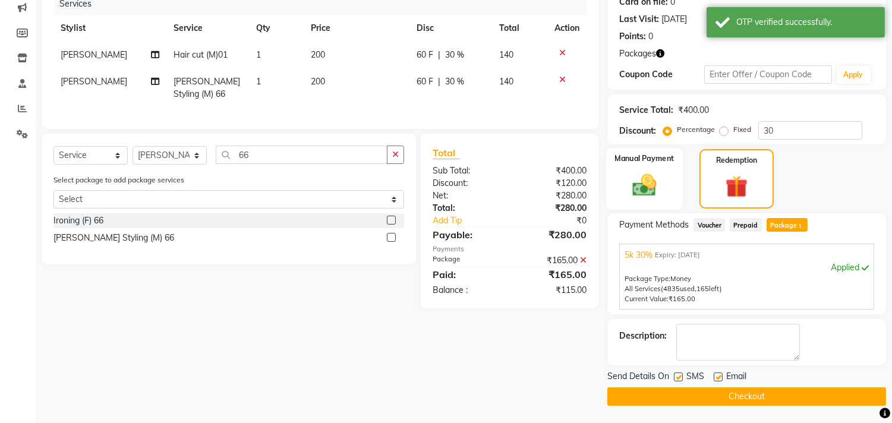
click at [674, 182] on div "Manual Payment" at bounding box center [644, 179] width 77 height 62
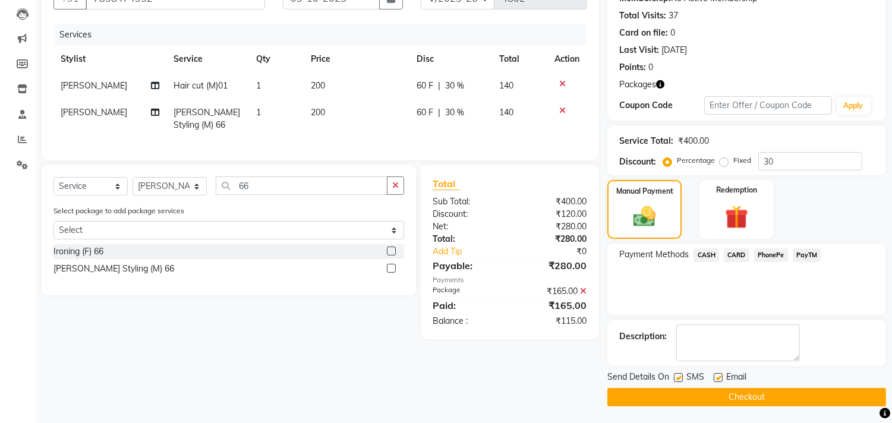
click at [798, 258] on span "PayTM" at bounding box center [806, 255] width 29 height 14
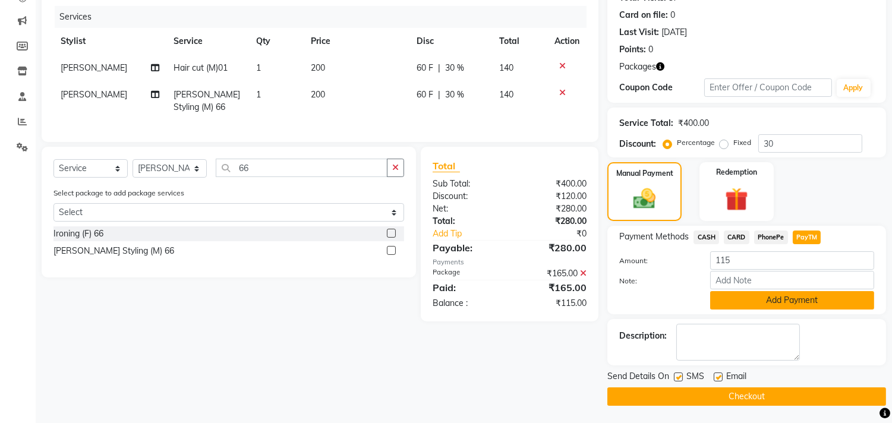
click at [785, 295] on button "Add Payment" at bounding box center [792, 300] width 164 height 18
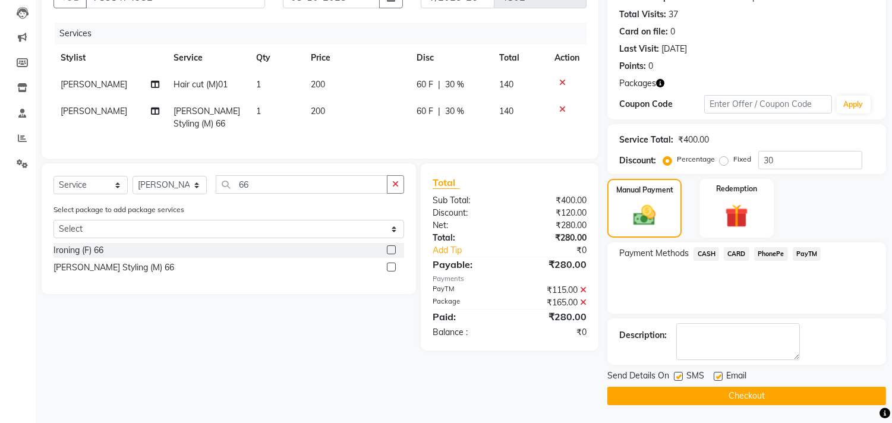
scroll to position [124, 0]
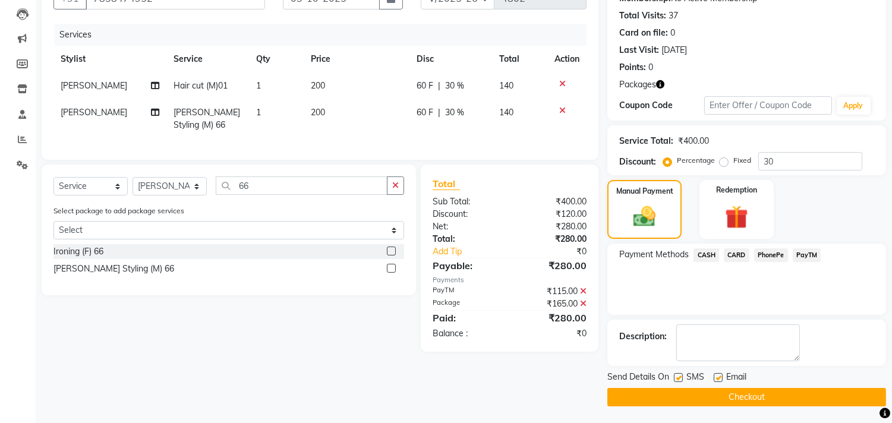
click at [757, 391] on button "Checkout" at bounding box center [746, 397] width 279 height 18
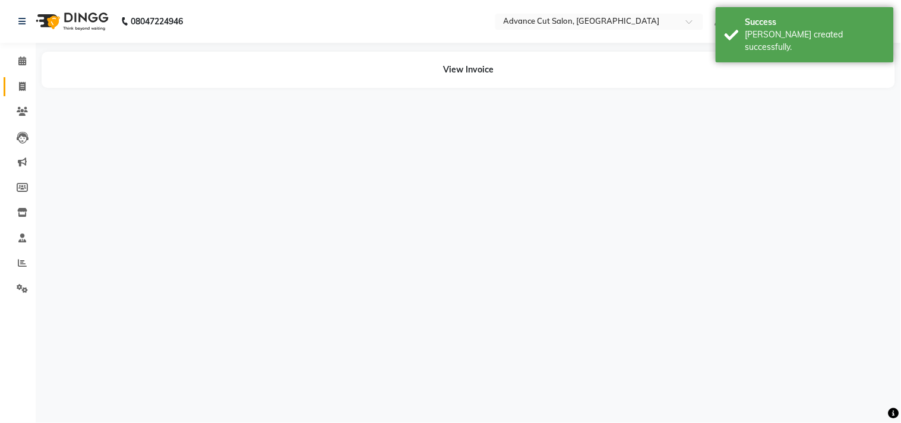
click at [21, 86] on icon at bounding box center [22, 86] width 7 height 9
select select "service"
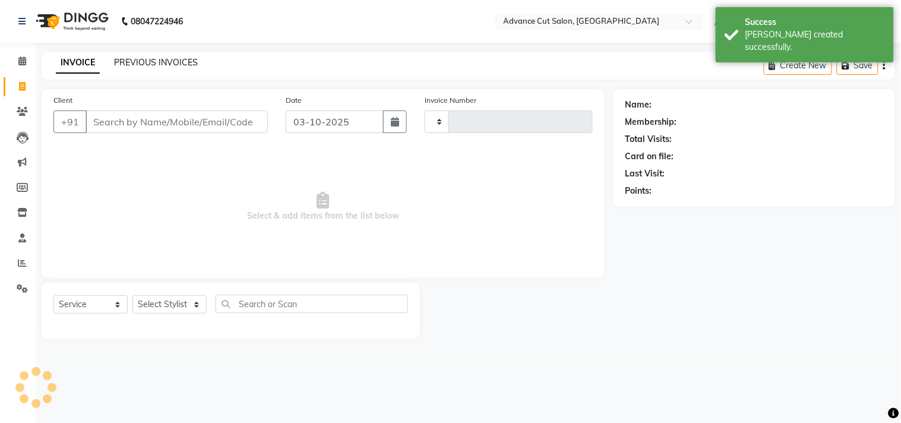
click at [135, 64] on link "PREVIOUS INVOICES" at bounding box center [156, 62] width 84 height 11
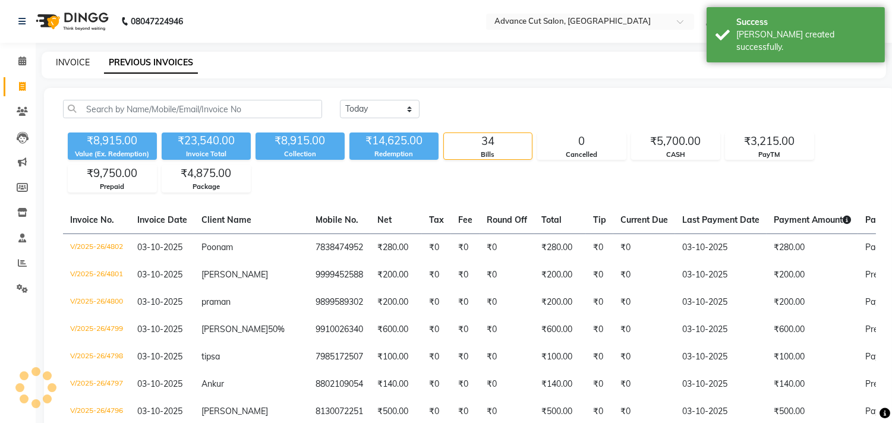
click at [72, 61] on link "INVOICE" at bounding box center [73, 62] width 34 height 11
select select "4939"
select select "service"
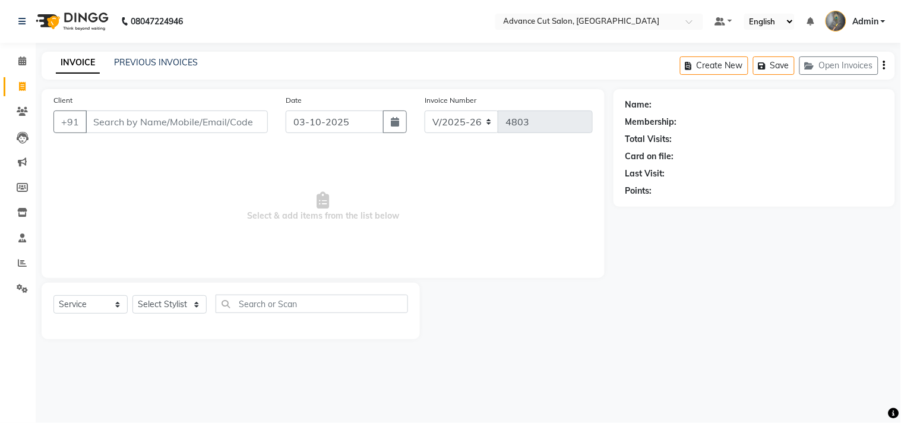
click at [103, 128] on input "Client" at bounding box center [177, 121] width 182 height 23
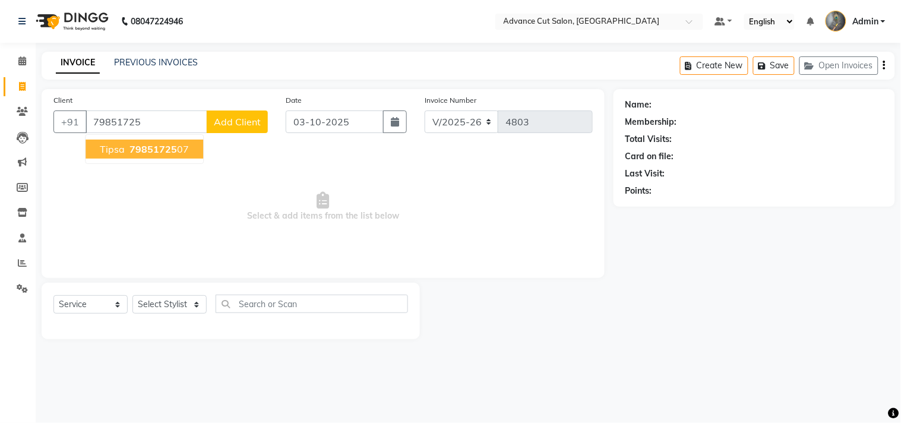
click at [115, 141] on button "tipsa 79851725 07" at bounding box center [145, 149] width 118 height 19
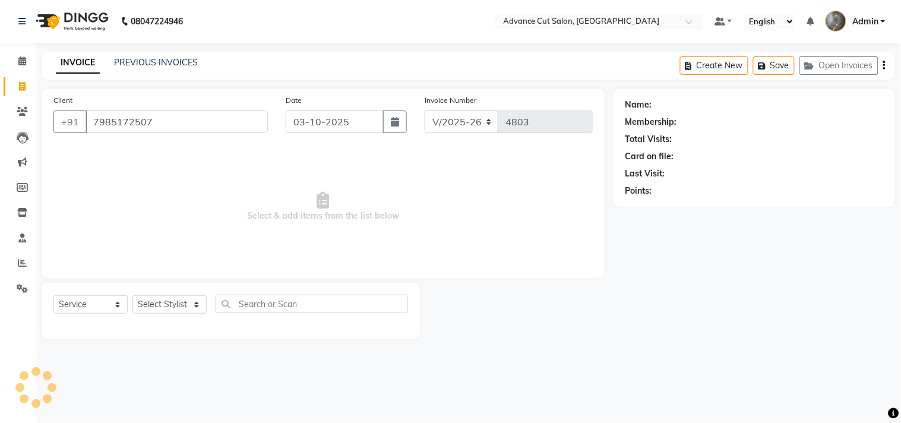
type input "7985172507"
click at [165, 305] on select "Select Stylist Admin chahit COUNTOR [PERSON_NAME] mamta [PERSON_NAME] navi [PER…" at bounding box center [169, 304] width 74 height 18
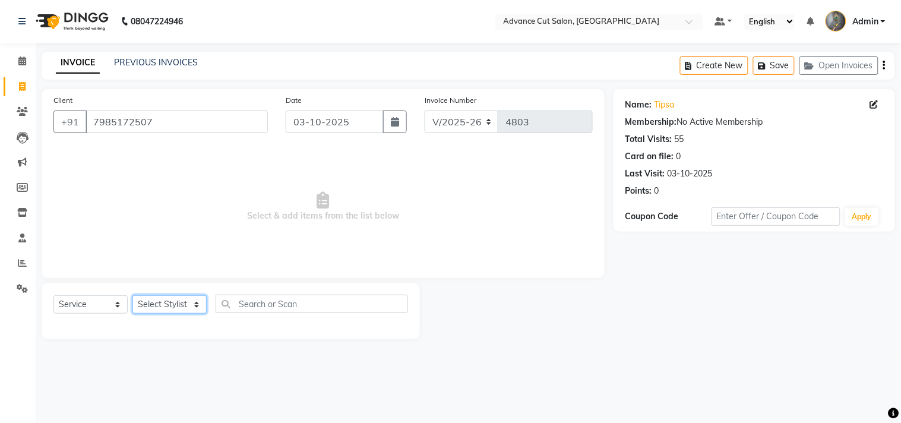
select select "81671"
click at [132, 296] on select "Select Stylist Admin chahit COUNTOR [PERSON_NAME] mamta [PERSON_NAME] navi [PER…" at bounding box center [169, 304] width 74 height 18
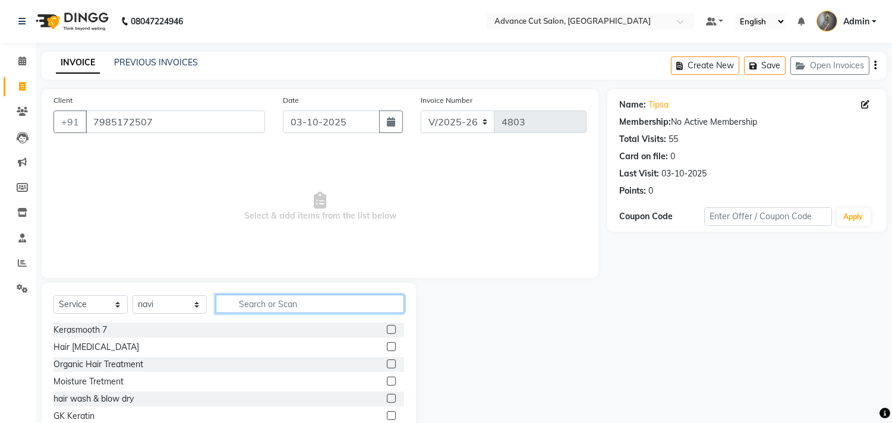
click at [268, 301] on input "text" at bounding box center [310, 304] width 188 height 18
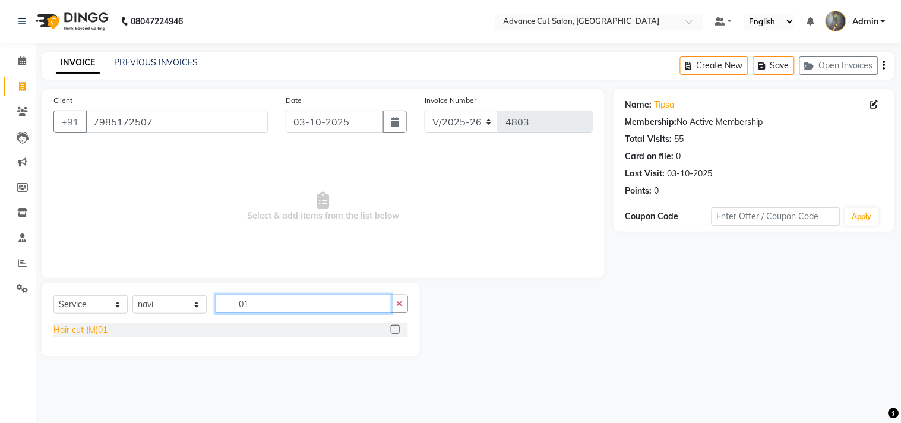
type input "01"
click at [80, 330] on div "Hair cut (M)01" at bounding box center [80, 330] width 54 height 12
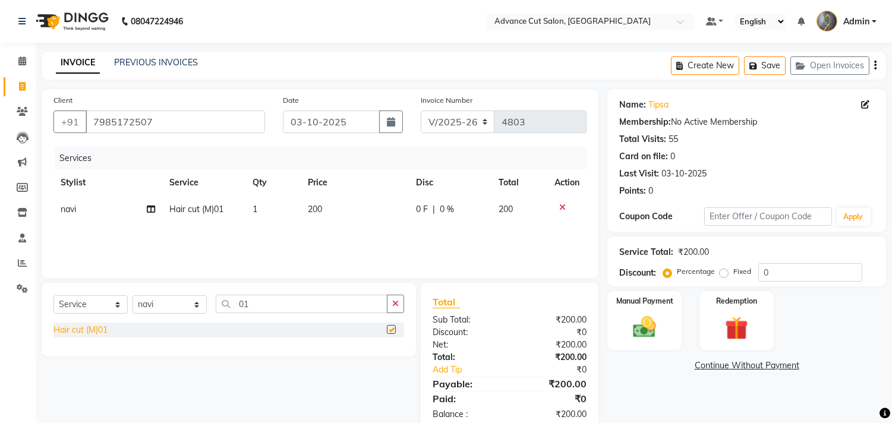
checkbox input "false"
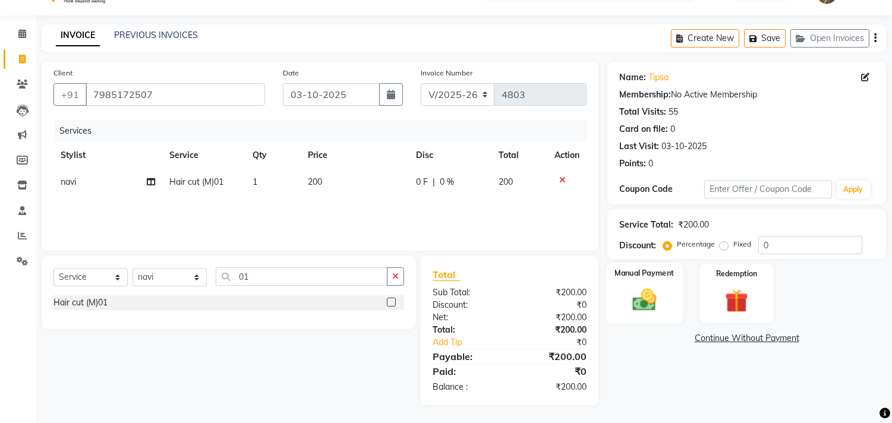
click at [673, 312] on div "Manual Payment" at bounding box center [644, 293] width 77 height 61
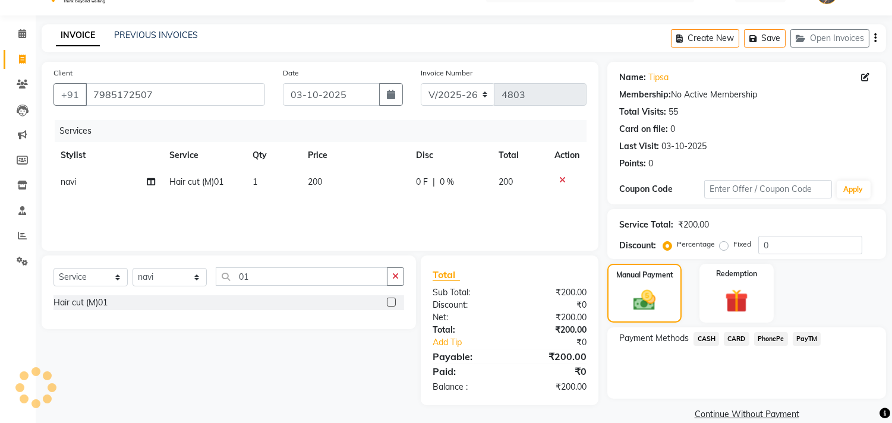
click at [796, 335] on span "PayTM" at bounding box center [806, 339] width 29 height 14
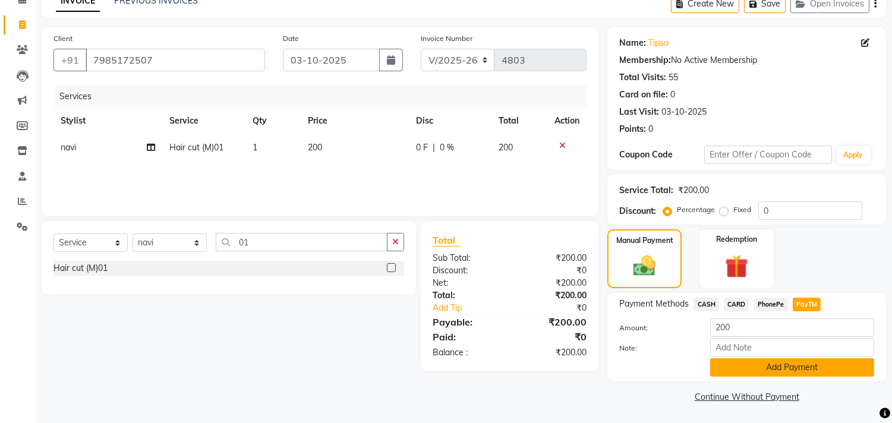
click at [753, 372] on button "Add Payment" at bounding box center [792, 367] width 164 height 18
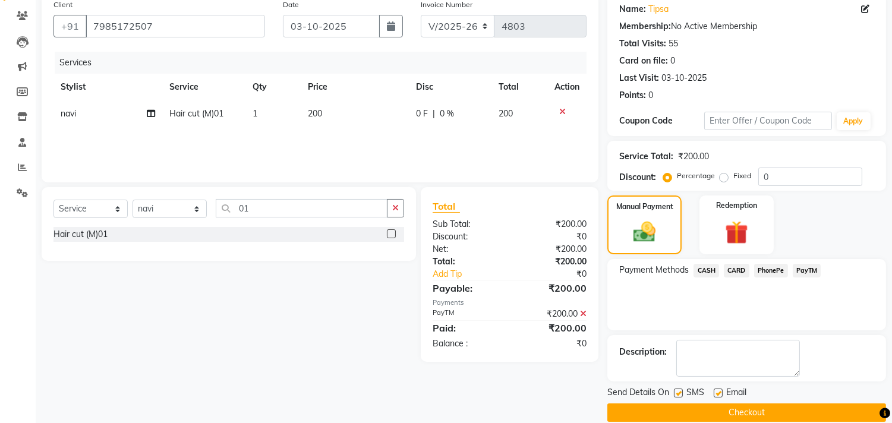
scroll to position [111, 0]
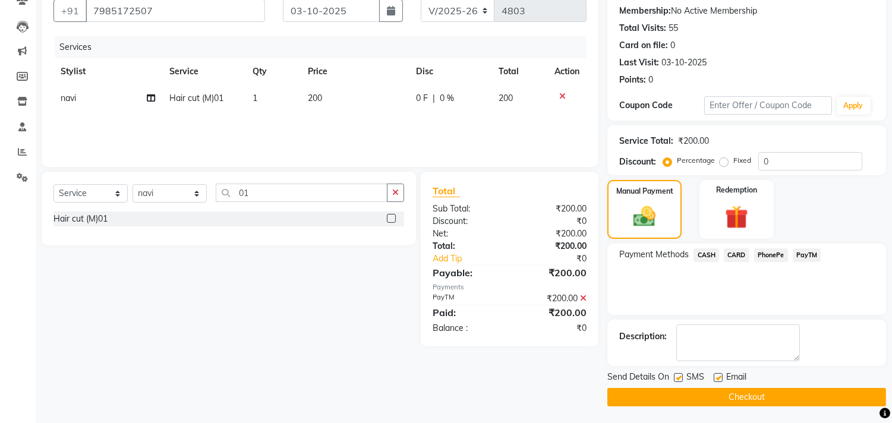
click at [674, 373] on label at bounding box center [678, 377] width 9 height 9
click at [674, 374] on input "checkbox" at bounding box center [678, 378] width 8 height 8
checkbox input "false"
click at [680, 399] on button "Checkout" at bounding box center [746, 397] width 279 height 18
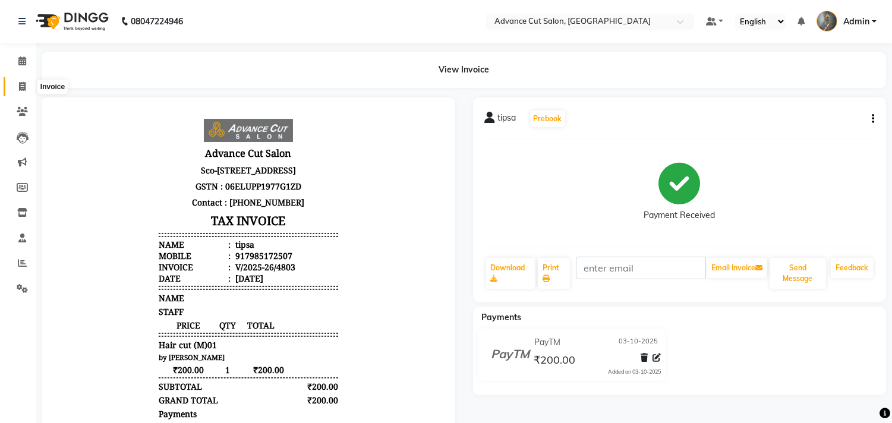
click at [20, 87] on icon at bounding box center [22, 86] width 7 height 9
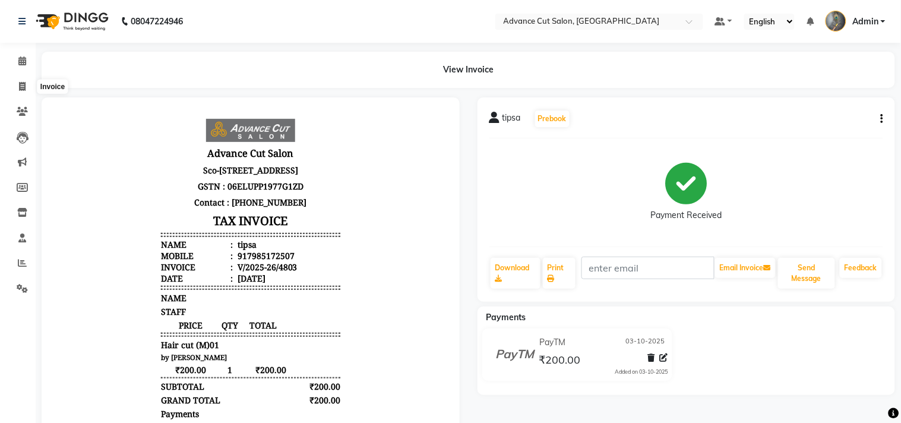
select select "service"
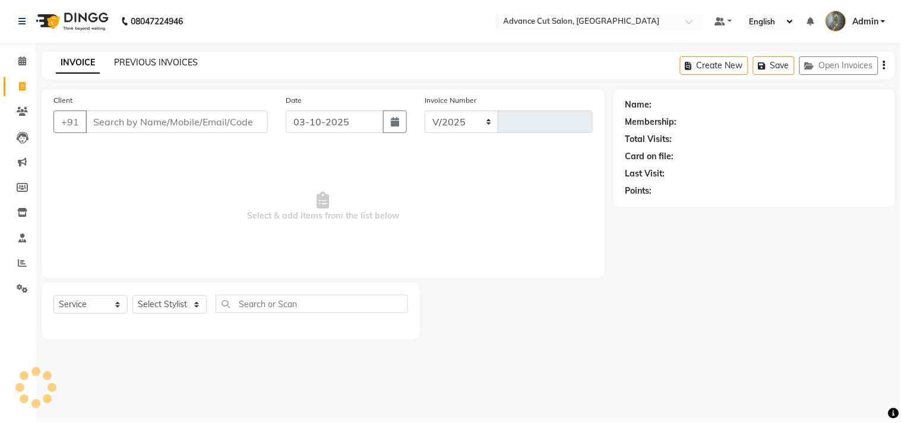
click at [145, 62] on link "PREVIOUS INVOICES" at bounding box center [156, 62] width 84 height 11
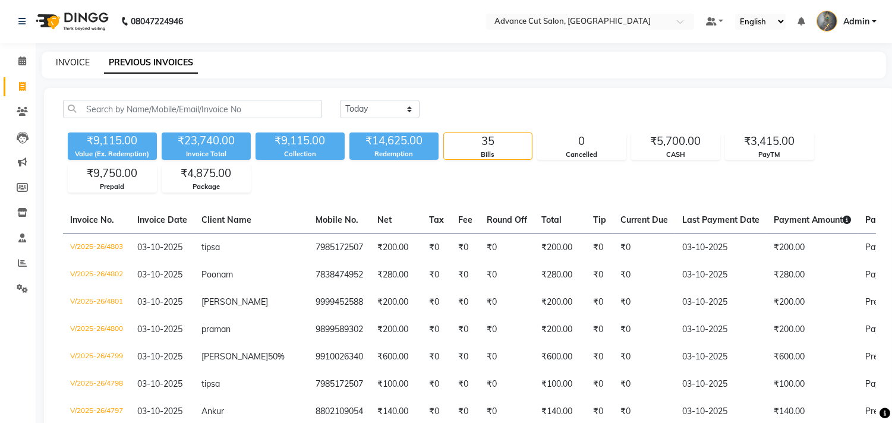
click at [84, 66] on link "INVOICE" at bounding box center [73, 62] width 34 height 11
select select "service"
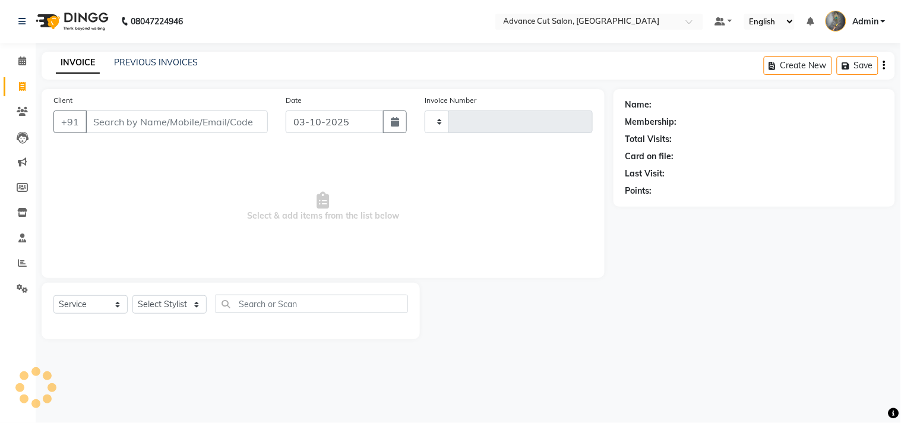
type input "4804"
select select "4939"
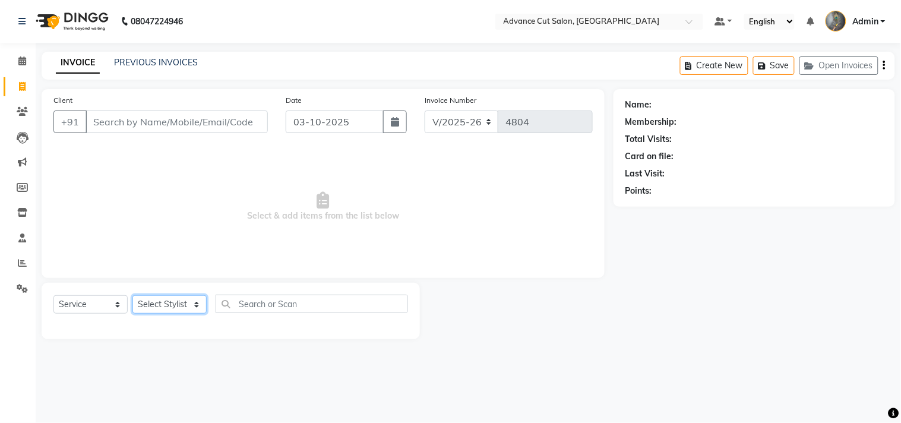
click at [192, 303] on select "Select Stylist Admin chahit COUNTOR [PERSON_NAME] mamta [PERSON_NAME] navi [PER…" at bounding box center [169, 304] width 74 height 18
select select "74352"
click at [132, 296] on select "Select Stylist Admin chahit COUNTOR [PERSON_NAME] mamta [PERSON_NAME] navi [PER…" at bounding box center [169, 304] width 74 height 18
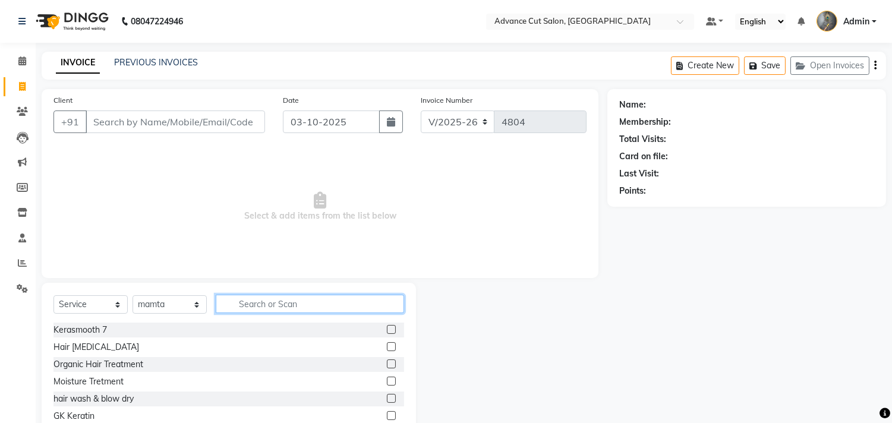
click at [244, 306] on input "text" at bounding box center [310, 304] width 188 height 18
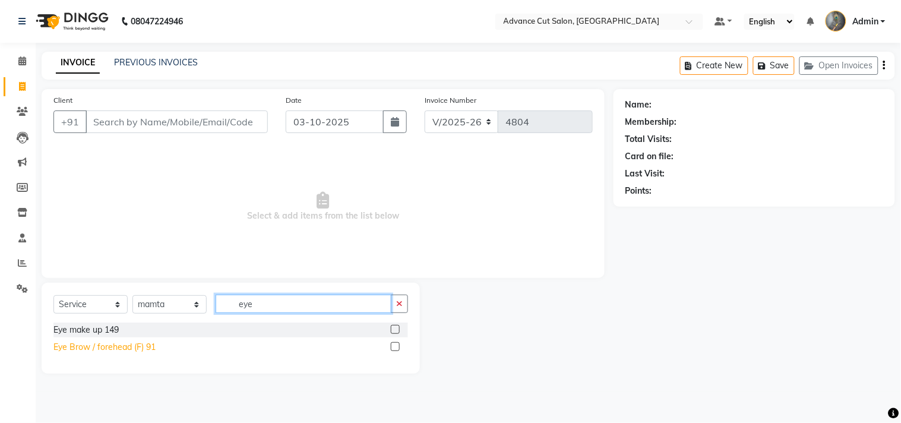
type input "eye"
click at [84, 345] on div "Eye Brow / forehead (F) 91" at bounding box center [104, 347] width 102 height 12
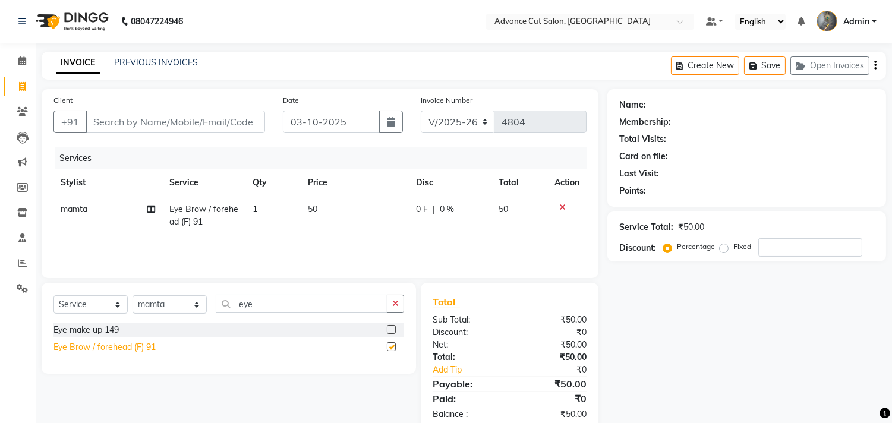
checkbox input "false"
click at [100, 113] on input "Client" at bounding box center [175, 121] width 179 height 23
click at [129, 119] on input "Client" at bounding box center [175, 121] width 179 height 23
click at [185, 121] on input "Client" at bounding box center [175, 121] width 179 height 23
type input "8"
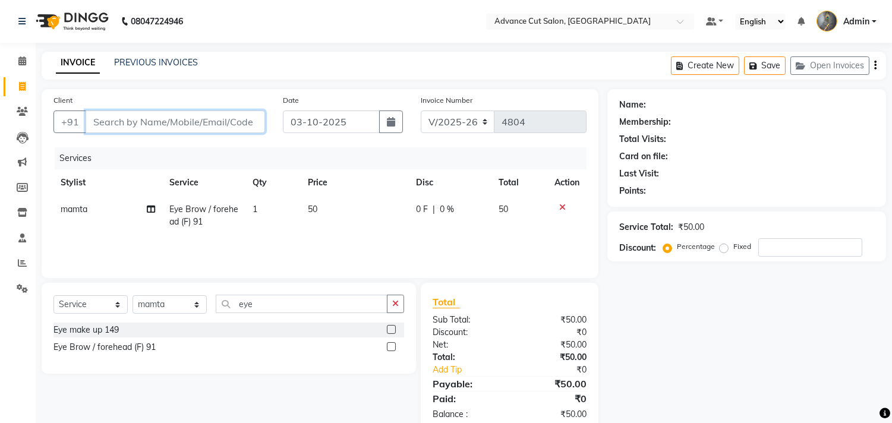
type input "0"
type input "8284820373"
click at [241, 129] on button "Add Client" at bounding box center [234, 121] width 61 height 23
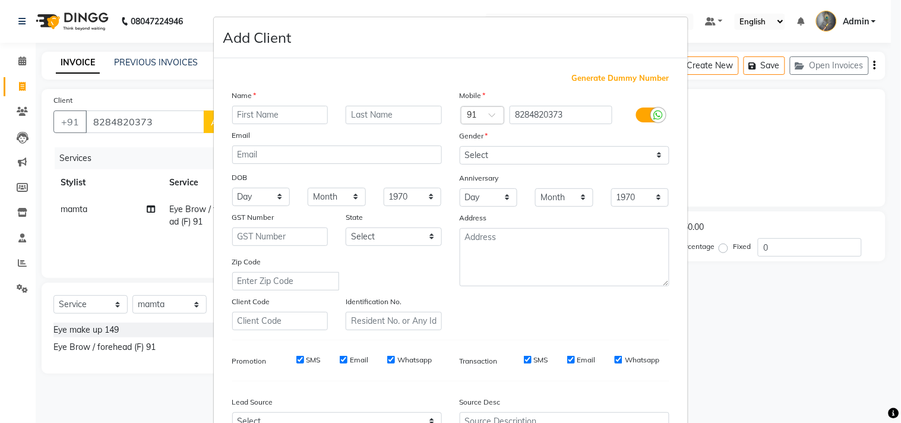
click at [263, 108] on input "text" at bounding box center [280, 115] width 96 height 18
type input "shivangi"
click at [511, 156] on select "Select [DEMOGRAPHIC_DATA] [DEMOGRAPHIC_DATA] Other Prefer Not To Say" at bounding box center [565, 155] width 210 height 18
select select "female"
click at [460, 146] on select "Select [DEMOGRAPHIC_DATA] [DEMOGRAPHIC_DATA] Other Prefer Not To Say" at bounding box center [565, 155] width 210 height 18
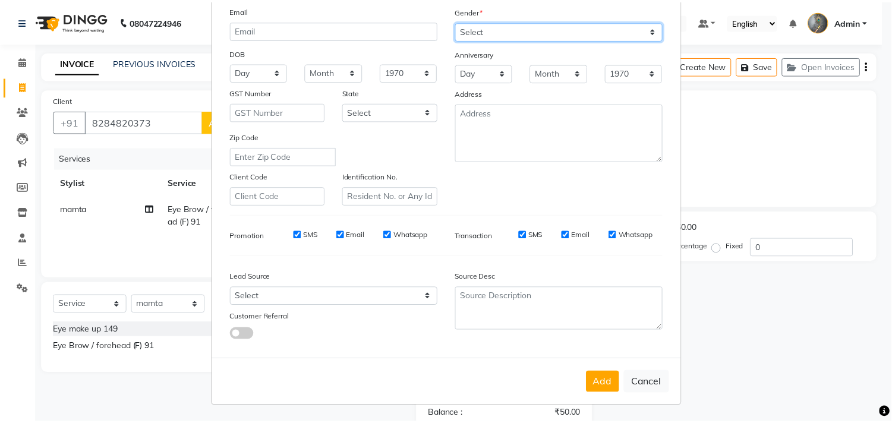
scroll to position [126, 0]
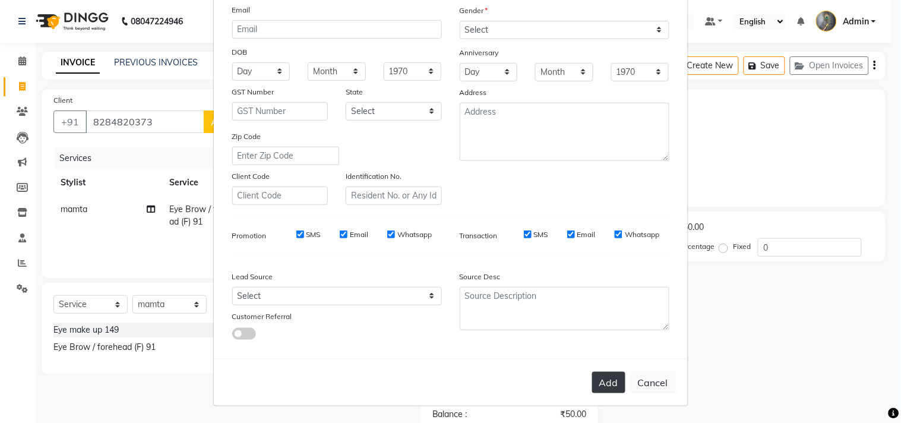
click at [603, 377] on button "Add" at bounding box center [608, 382] width 33 height 21
select select
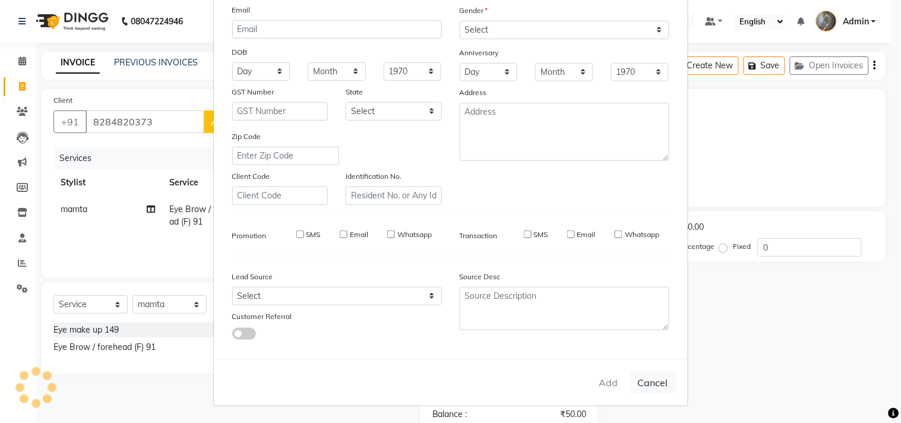
select select
checkbox input "false"
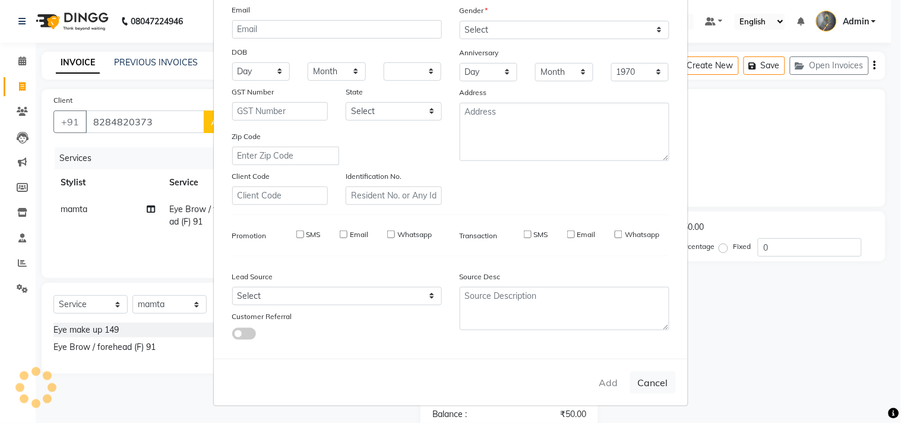
checkbox input "false"
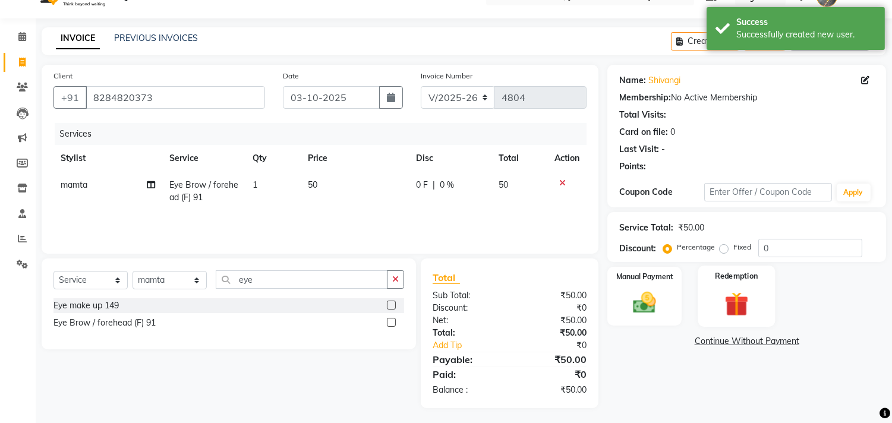
scroll to position [27, 0]
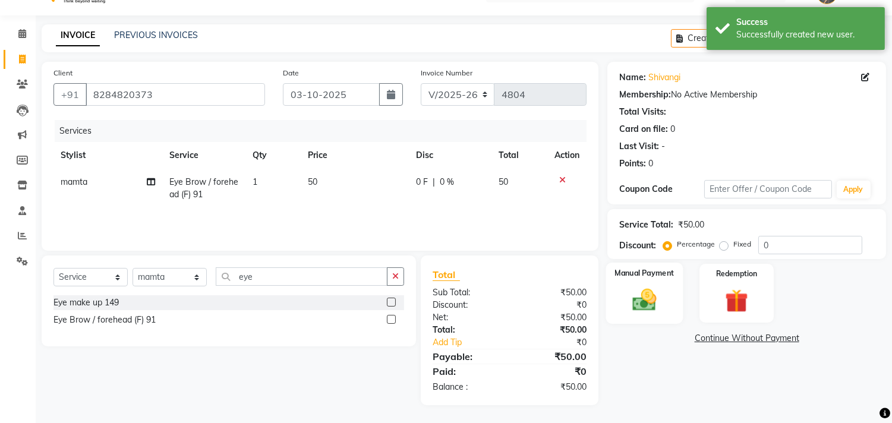
click at [648, 306] on img at bounding box center [644, 300] width 39 height 28
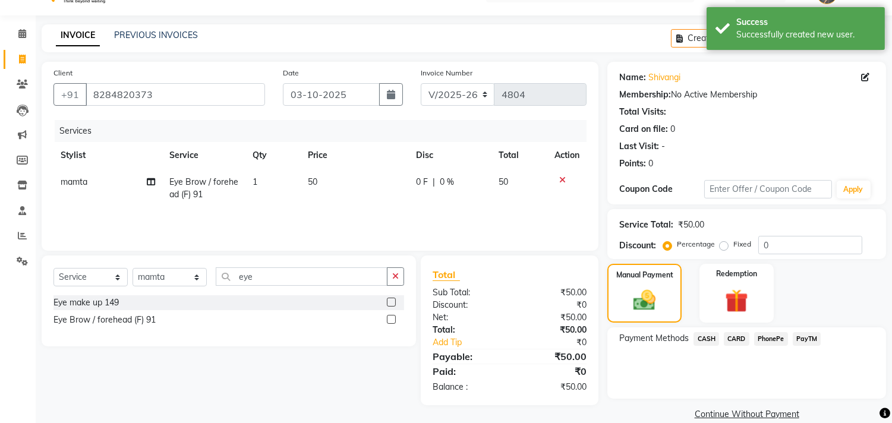
click at [801, 337] on span "PayTM" at bounding box center [806, 339] width 29 height 14
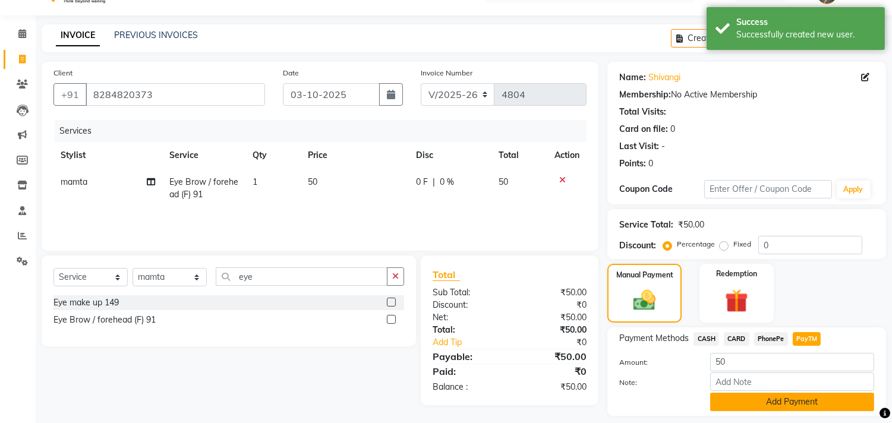
click at [770, 399] on button "Add Payment" at bounding box center [792, 402] width 164 height 18
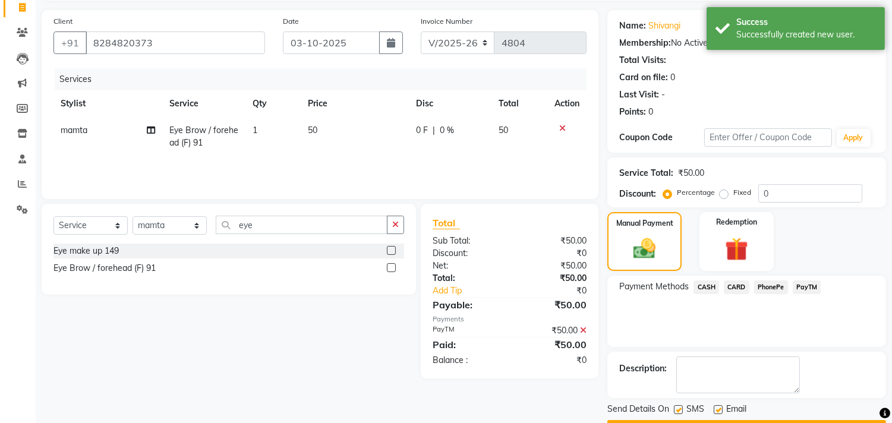
scroll to position [111, 0]
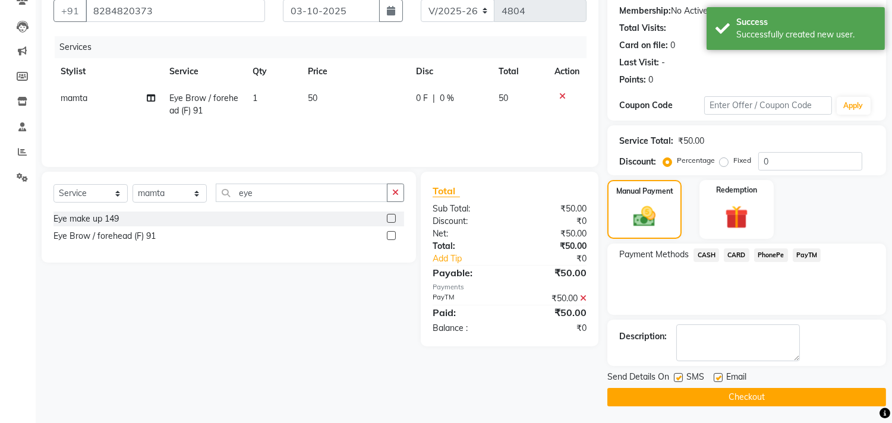
click at [731, 396] on button "Checkout" at bounding box center [746, 397] width 279 height 18
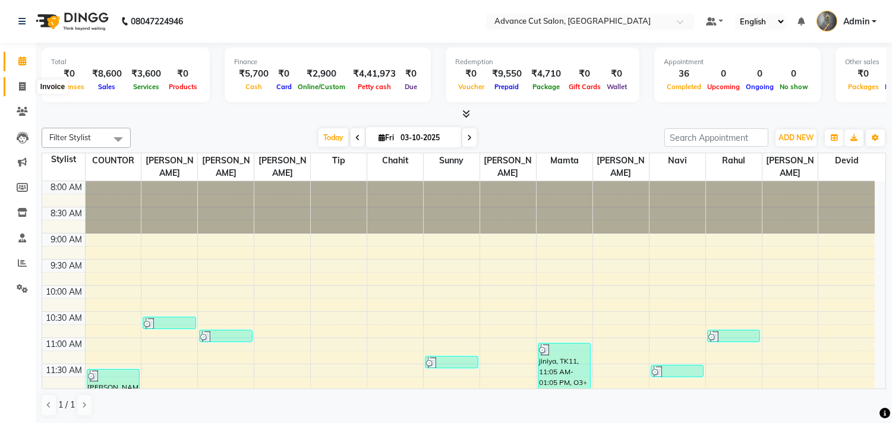
click at [16, 84] on span at bounding box center [22, 87] width 21 height 14
select select "service"
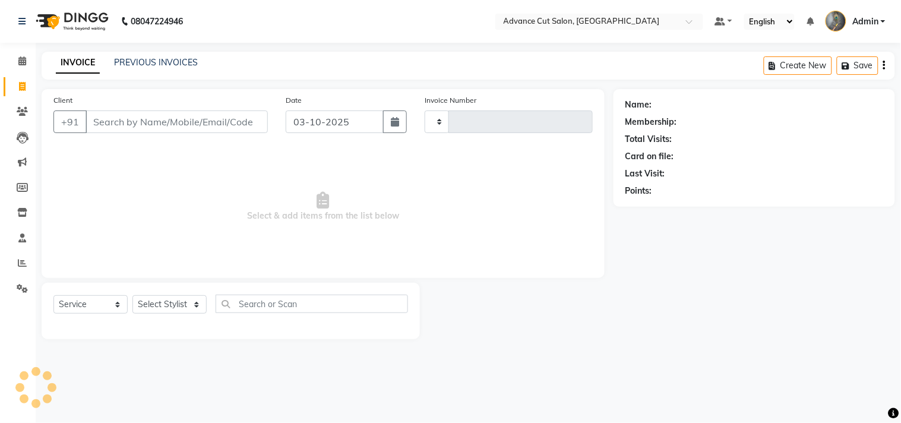
click at [111, 118] on input "Client" at bounding box center [177, 121] width 182 height 23
type input "4800"
select select "4939"
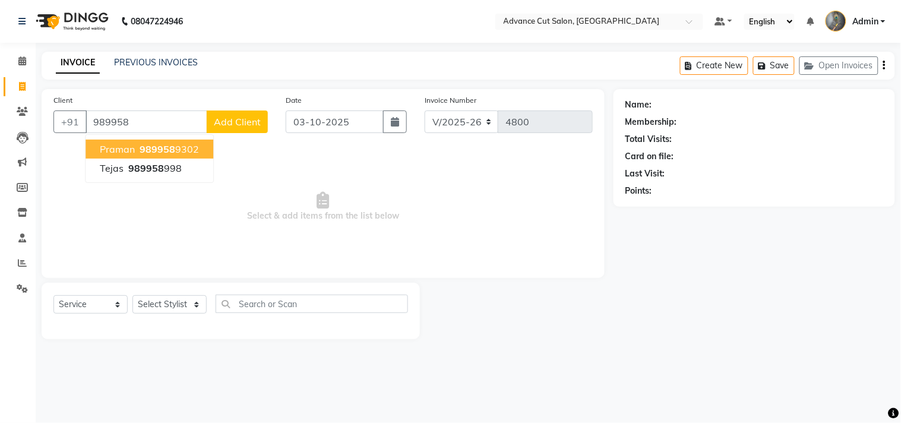
click at [121, 147] on span "praman" at bounding box center [117, 149] width 35 height 12
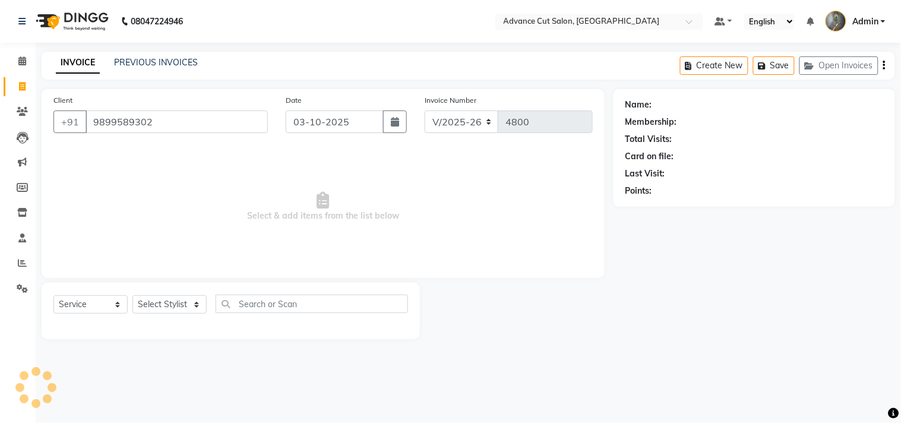
type input "9899589302"
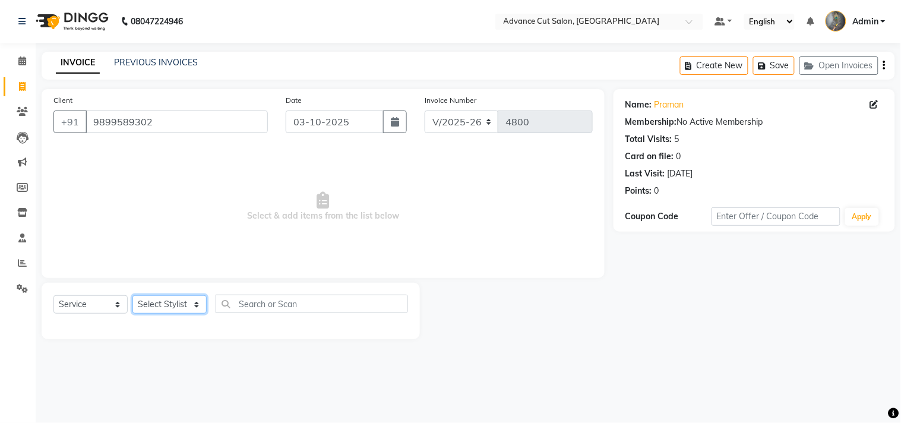
click at [170, 309] on select "Select Stylist Admin chahit COUNTOR [PERSON_NAME] mamta [PERSON_NAME] navi [PER…" at bounding box center [169, 304] width 74 height 18
select select "58461"
click at [132, 296] on select "Select Stylist Admin chahit COUNTOR [PERSON_NAME] mamta [PERSON_NAME] navi [PER…" at bounding box center [169, 304] width 74 height 18
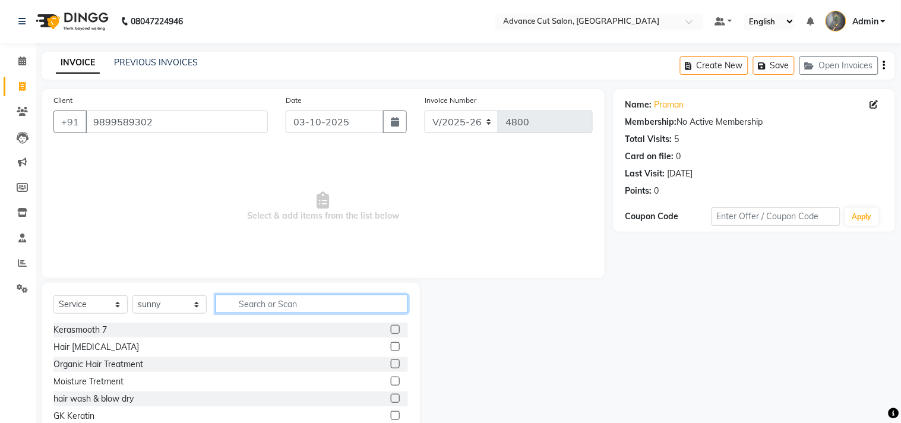
click at [263, 304] on input "text" at bounding box center [312, 304] width 192 height 18
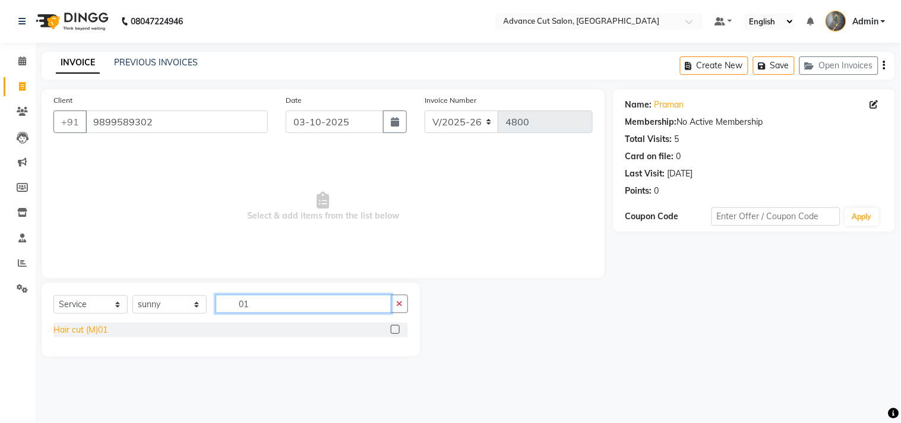
type input "01"
click at [90, 328] on div "Hair cut (M)01" at bounding box center [80, 330] width 54 height 12
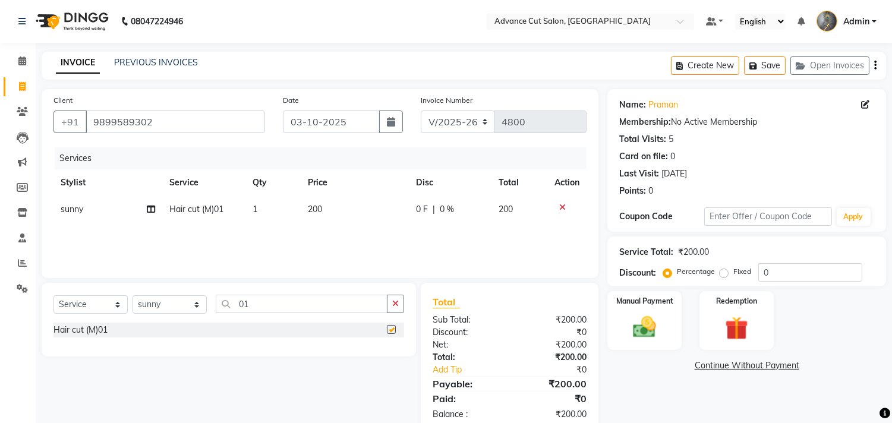
checkbox input "false"
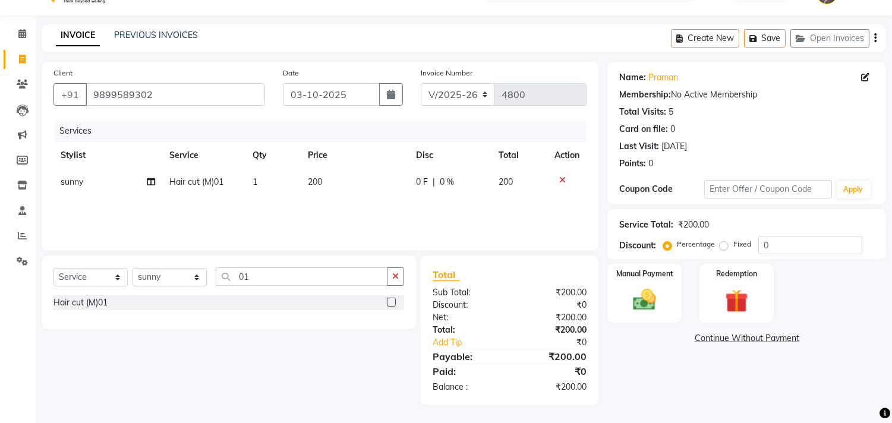
click at [643, 299] on div "Manual Payment" at bounding box center [644, 293] width 74 height 59
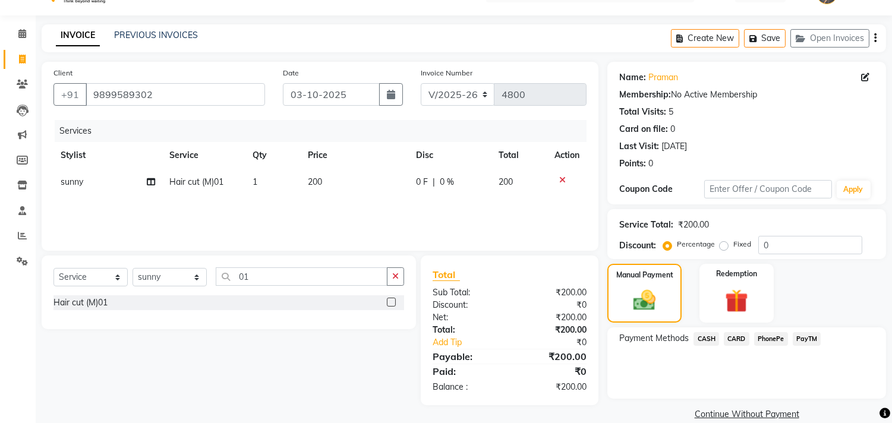
click at [820, 336] on span "PayTM" at bounding box center [806, 339] width 29 height 14
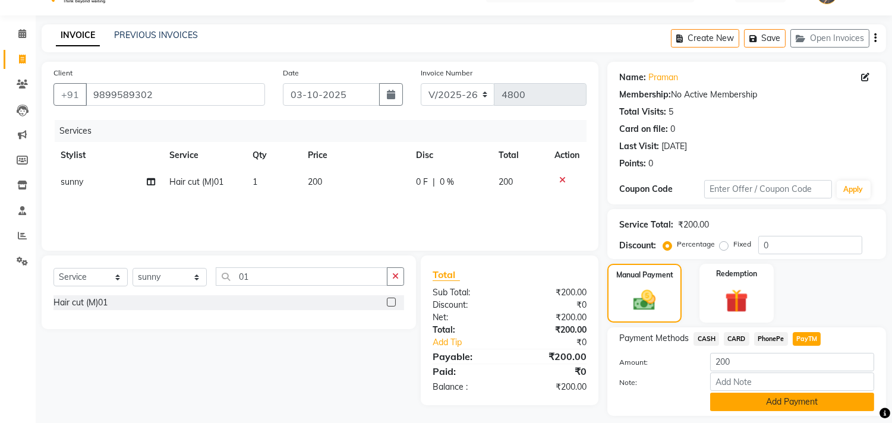
click at [773, 406] on button "Add Payment" at bounding box center [792, 402] width 164 height 18
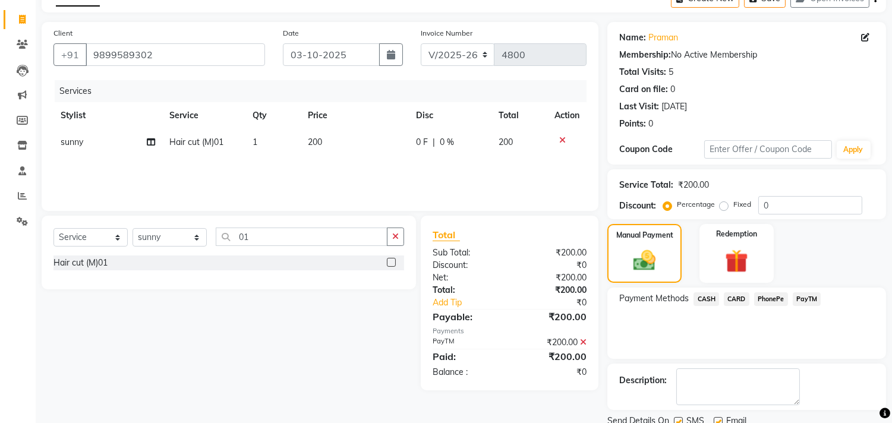
scroll to position [111, 0]
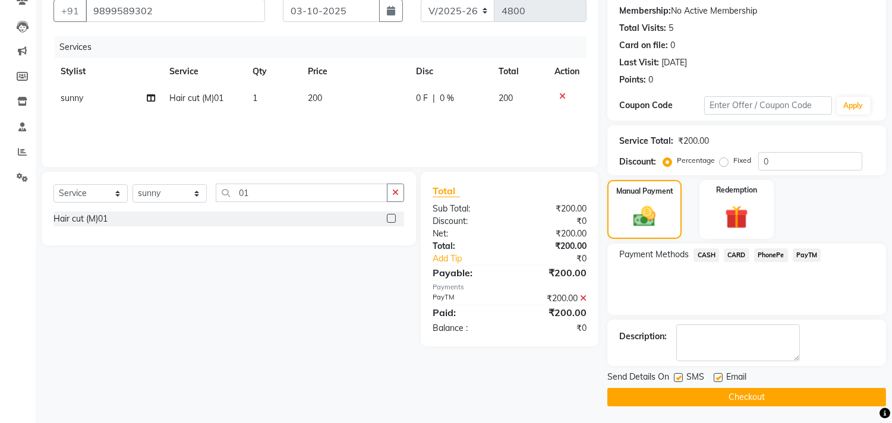
click at [752, 398] on button "Checkout" at bounding box center [746, 397] width 279 height 18
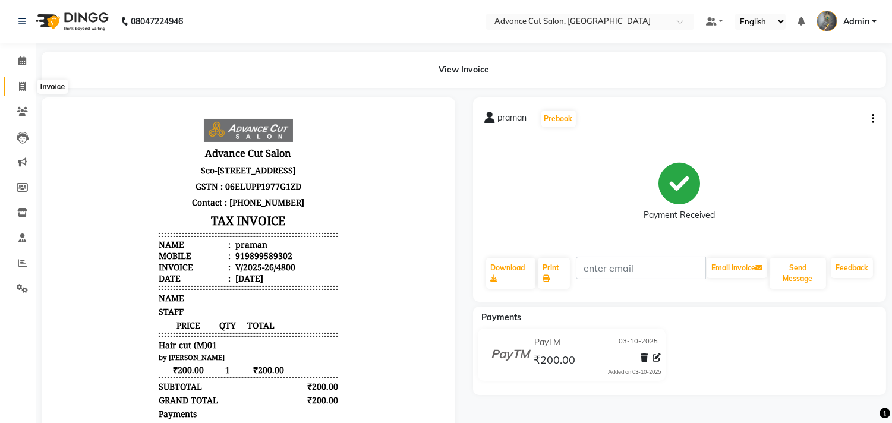
click at [27, 86] on span at bounding box center [22, 87] width 21 height 14
select select "service"
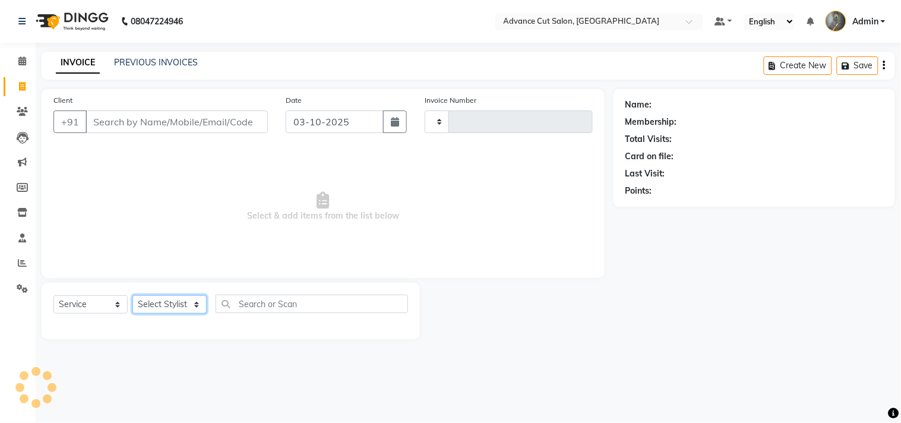
click at [164, 303] on select "Select Stylist" at bounding box center [169, 304] width 74 height 18
select select "4939"
type input "4801"
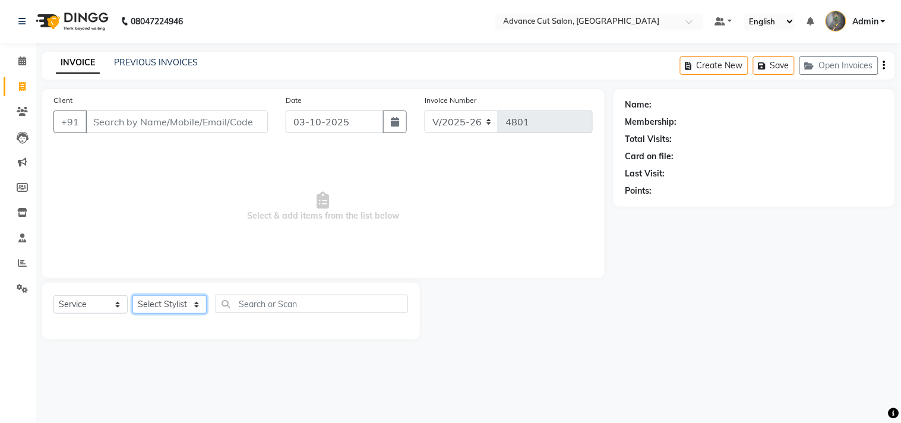
click at [165, 302] on select "Select Stylist" at bounding box center [169, 304] width 74 height 18
click at [165, 302] on select "Select Stylist Admin chahit COUNTOR [PERSON_NAME] mamta [PERSON_NAME] navi [PER…" at bounding box center [169, 304] width 74 height 18
select select "74352"
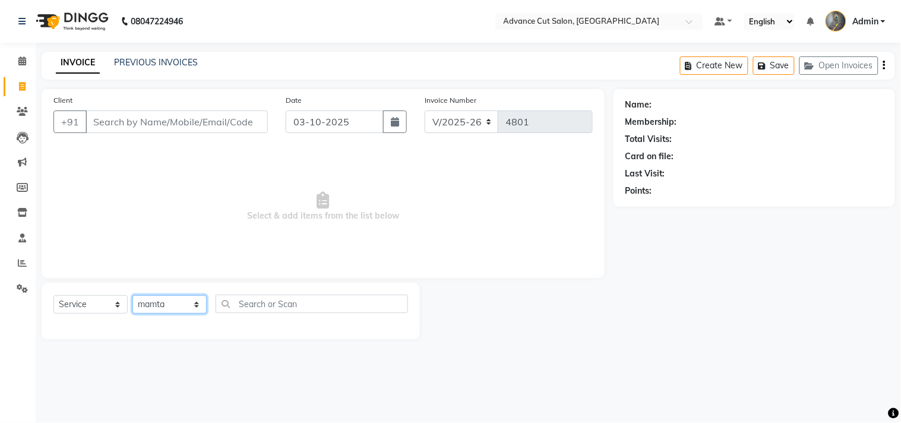
click at [132, 296] on select "Select Stylist Admin chahit COUNTOR [PERSON_NAME] mamta [PERSON_NAME] navi [PER…" at bounding box center [169, 304] width 74 height 18
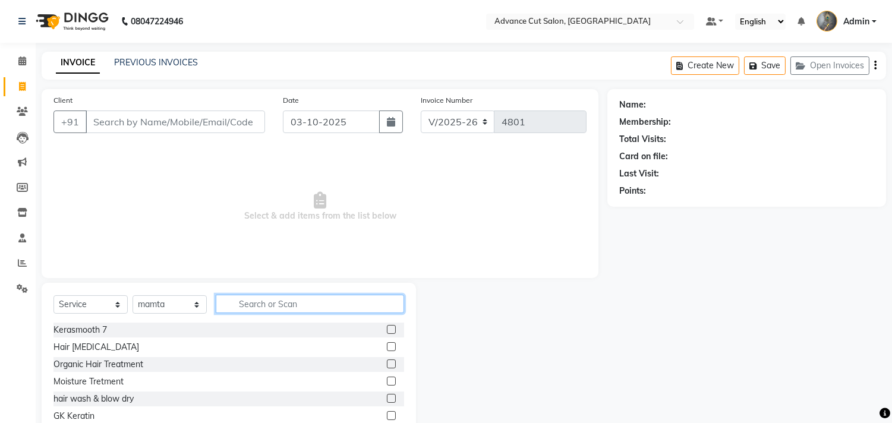
click at [264, 304] on input "text" at bounding box center [310, 304] width 188 height 18
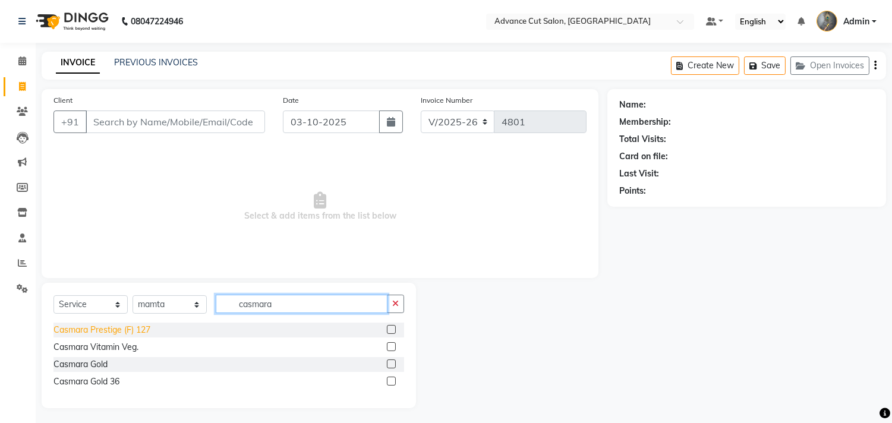
type input "casmara"
click at [133, 334] on div "Casmara Prestige (F) 127" at bounding box center [101, 330] width 97 height 12
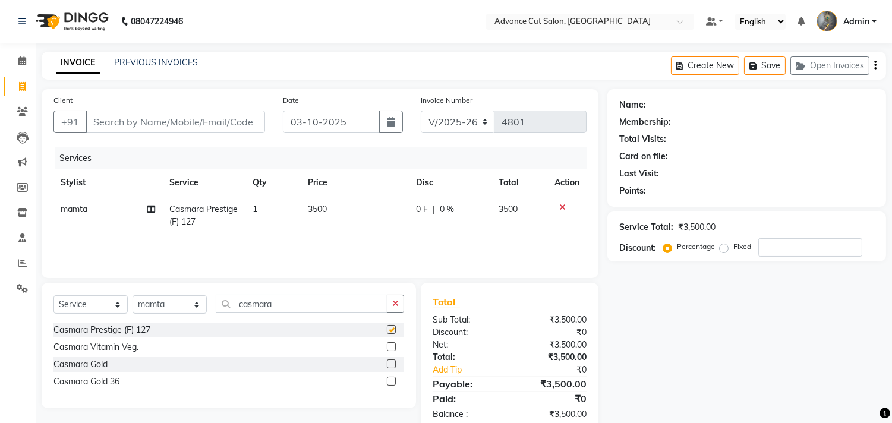
checkbox input "false"
click at [98, 123] on input "Client" at bounding box center [175, 121] width 179 height 23
type input "s"
type input "0"
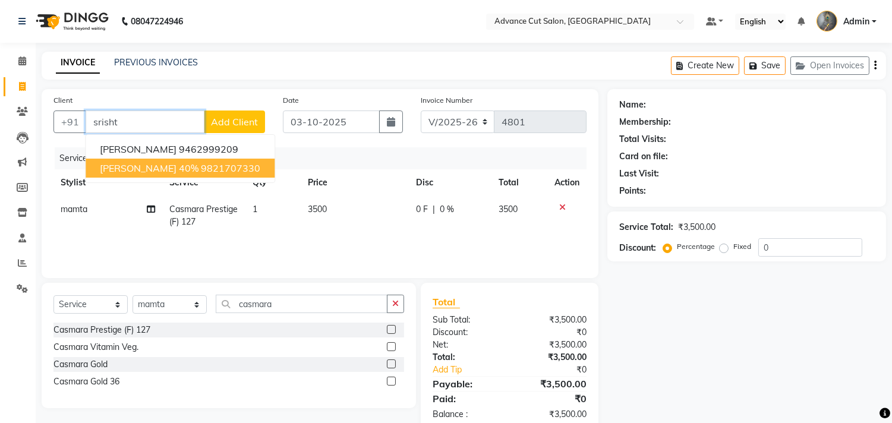
click at [127, 172] on span "srishti 40%" at bounding box center [149, 168] width 99 height 12
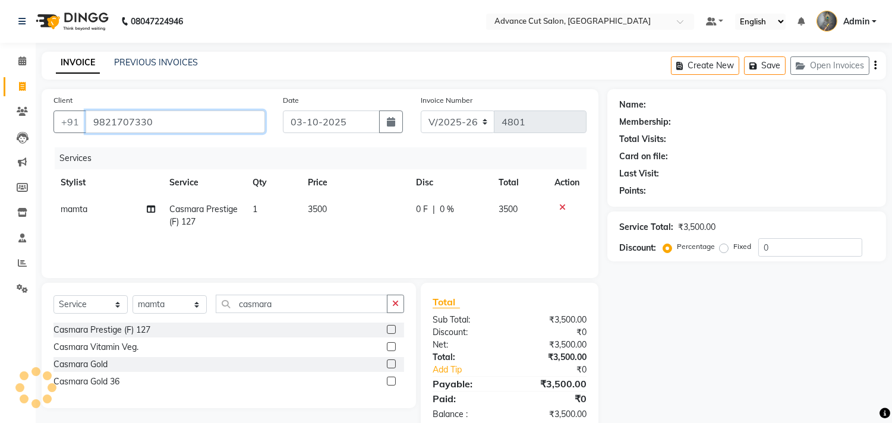
type input "9821707330"
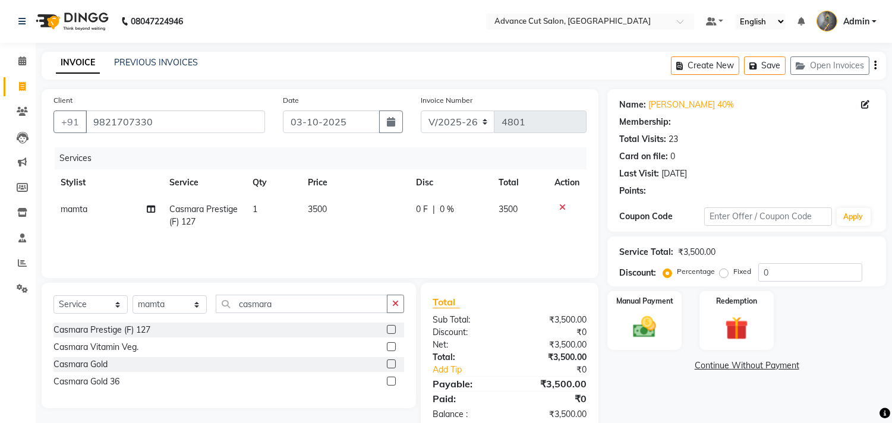
scroll to position [27, 0]
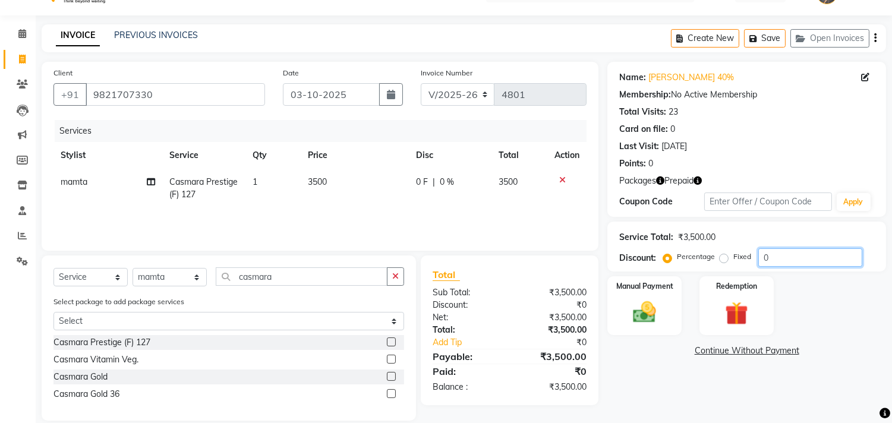
click at [761, 249] on input "0" at bounding box center [810, 257] width 104 height 18
type input "40"
drag, startPoint x: 168, startPoint y: 281, endPoint x: 172, endPoint y: 275, distance: 7.2
click at [168, 281] on select "Select Stylist Admin chahit COUNTOR [PERSON_NAME] mamta [PERSON_NAME] navi [PER…" at bounding box center [169, 277] width 74 height 18
select select "86614"
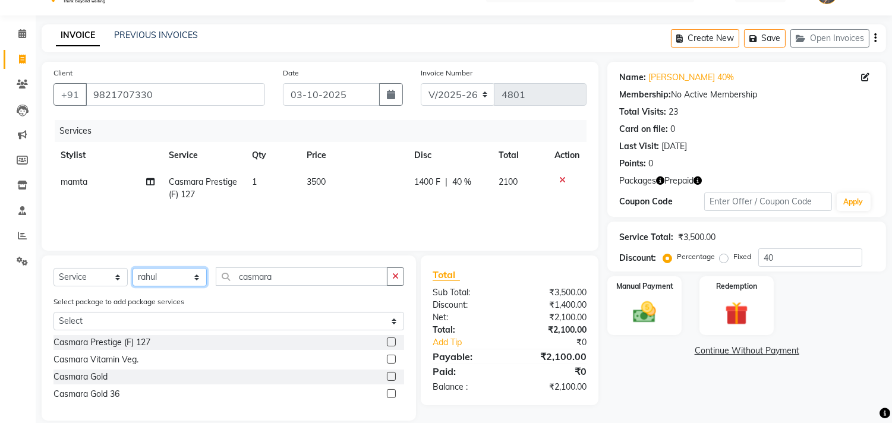
click at [132, 268] on select "Select Stylist Admin chahit COUNTOR [PERSON_NAME] mamta [PERSON_NAME] navi [PER…" at bounding box center [169, 277] width 74 height 18
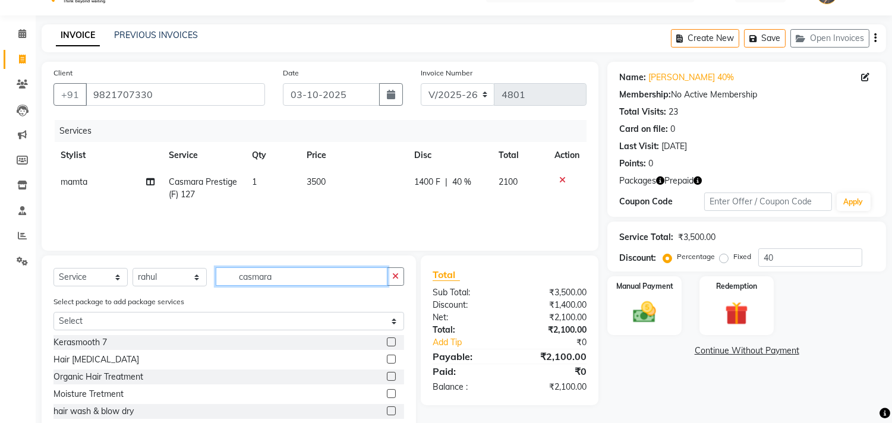
drag, startPoint x: 277, startPoint y: 280, endPoint x: 94, endPoint y: 248, distance: 186.3
click at [94, 248] on div "Client +91 9821707330 Date 03-10-2025 Invoice Number V/2025 V/2025-26 4801 Serv…" at bounding box center [320, 266] width 574 height 409
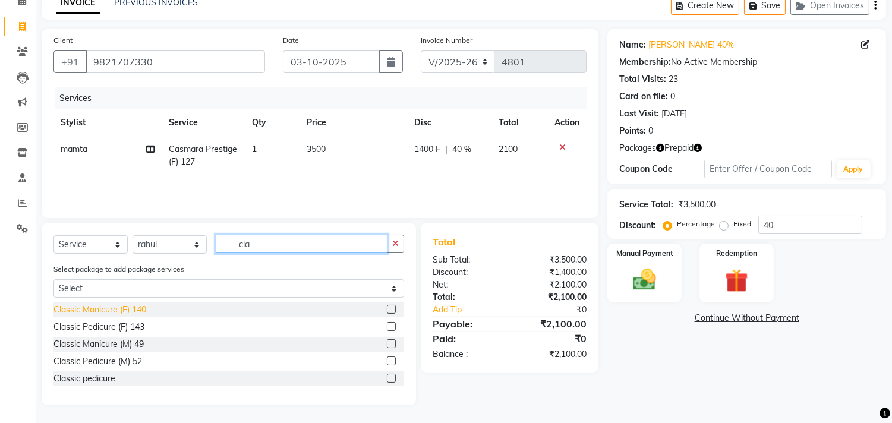
type input "cla"
click at [132, 310] on div "Classic Manicure (F) 140" at bounding box center [99, 310] width 93 height 12
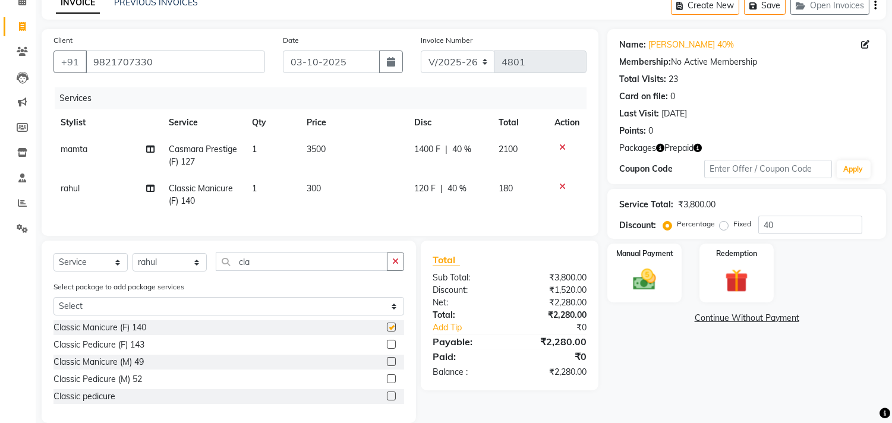
checkbox input "false"
click at [357, 187] on td "300" at bounding box center [352, 194] width 107 height 39
select select "86614"
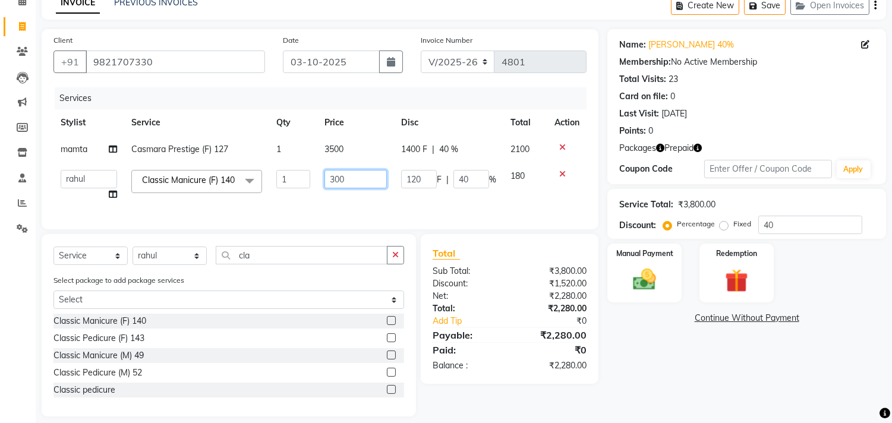
drag, startPoint x: 328, startPoint y: 185, endPoint x: 347, endPoint y: 179, distance: 19.7
click at [323, 183] on td "300" at bounding box center [355, 185] width 77 height 45
type input "400"
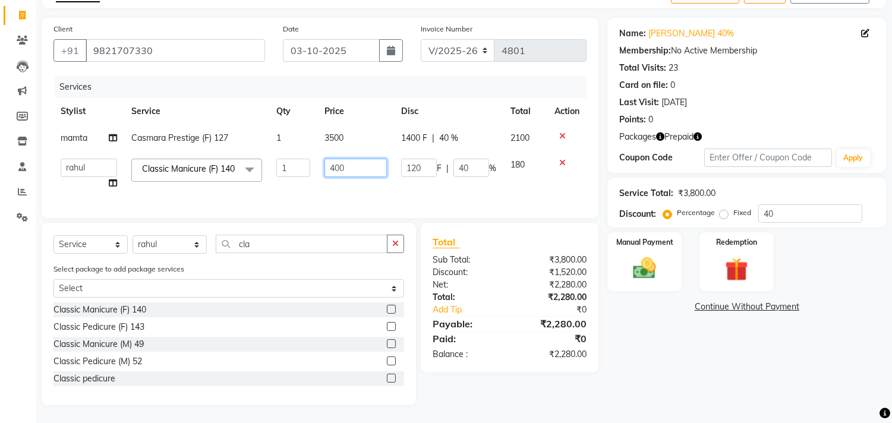
scroll to position [86, 0]
click at [478, 183] on td "120 F | 40 %" at bounding box center [448, 173] width 109 height 45
select select "86614"
click at [737, 255] on img at bounding box center [735, 270] width 39 height 30
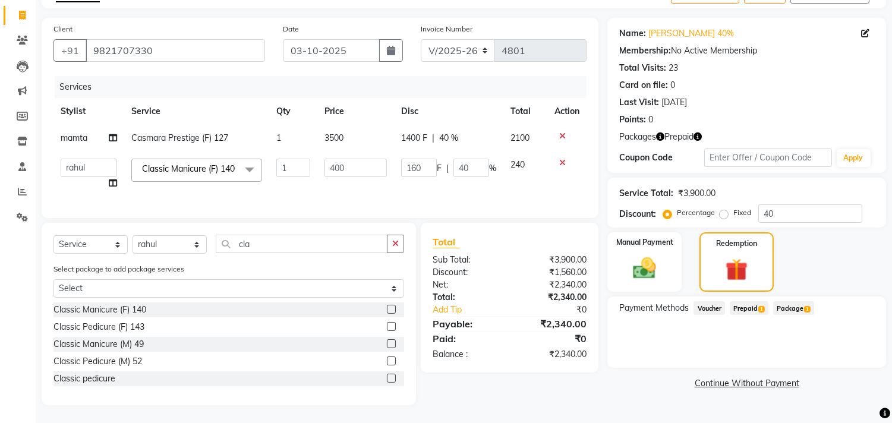
click at [765, 301] on span "Prepaid 1" at bounding box center [748, 308] width 39 height 14
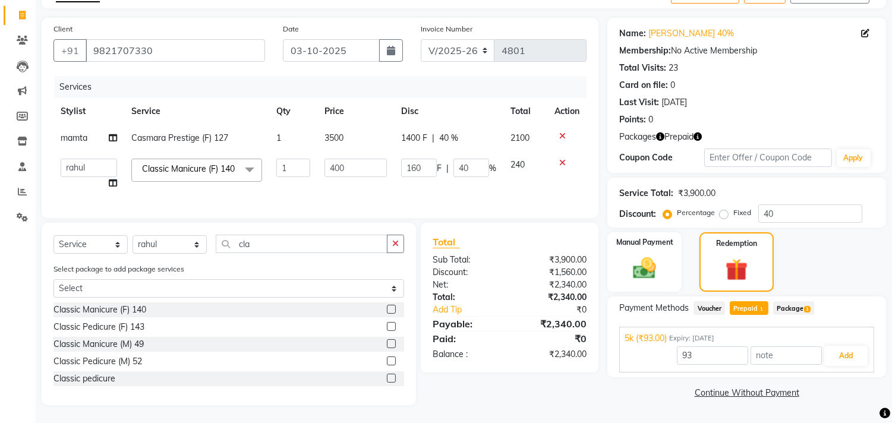
click at [696, 132] on icon "button" at bounding box center [697, 136] width 8 height 8
click at [767, 131] on div "Packages Prepaid" at bounding box center [746, 137] width 255 height 12
click at [799, 301] on span "Package 1" at bounding box center [793, 308] width 41 height 14
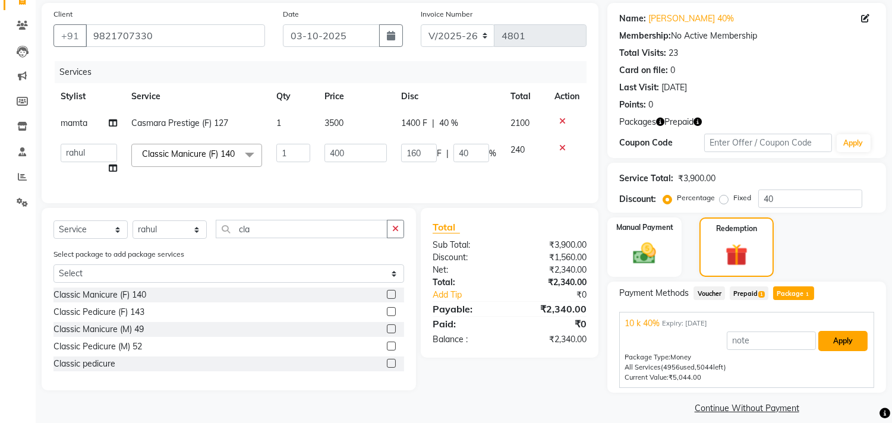
click at [836, 339] on button "Apply" at bounding box center [842, 341] width 49 height 20
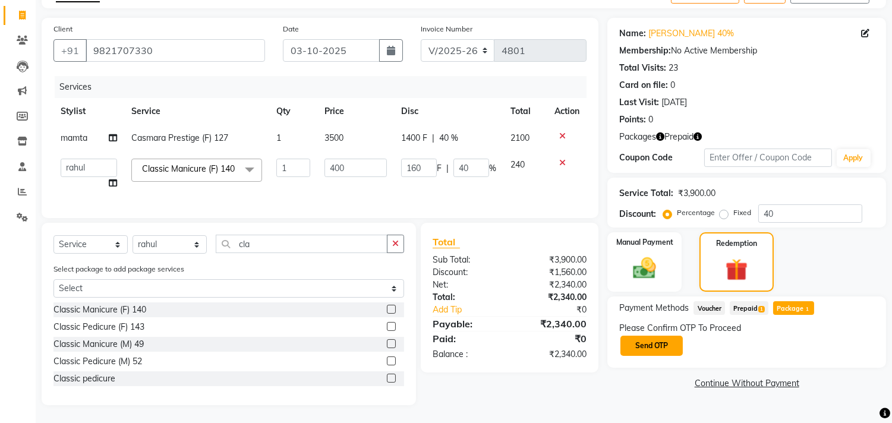
click at [646, 336] on button "Send OTP" at bounding box center [651, 346] width 62 height 20
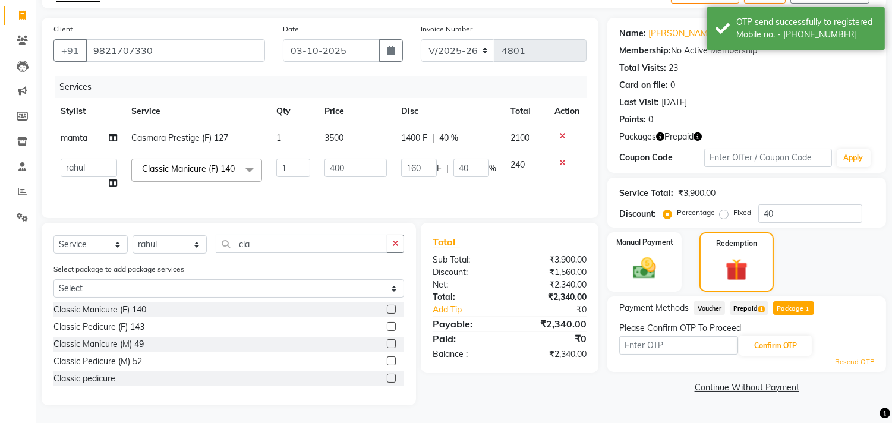
click at [654, 336] on input "text" at bounding box center [678, 345] width 119 height 18
drag, startPoint x: 701, startPoint y: 334, endPoint x: 691, endPoint y: 334, distance: 10.1
click at [701, 336] on input "text" at bounding box center [678, 345] width 119 height 18
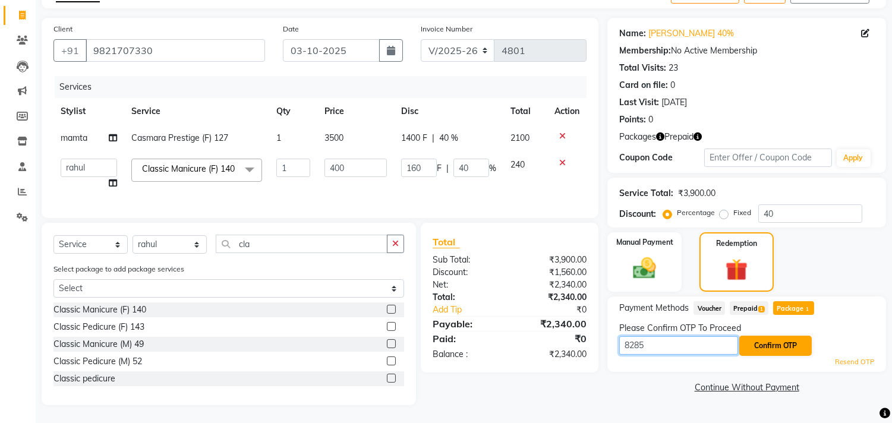
type input "8285"
click at [772, 336] on button "Confirm OTP" at bounding box center [775, 346] width 72 height 20
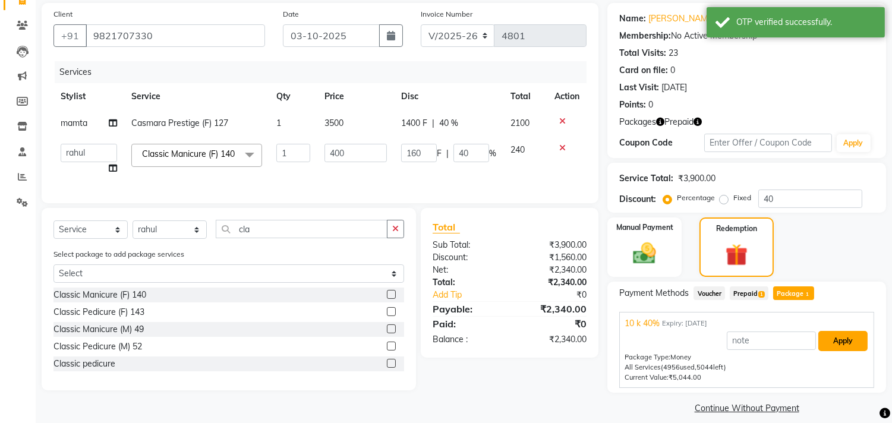
click at [826, 340] on button "Apply" at bounding box center [842, 341] width 49 height 20
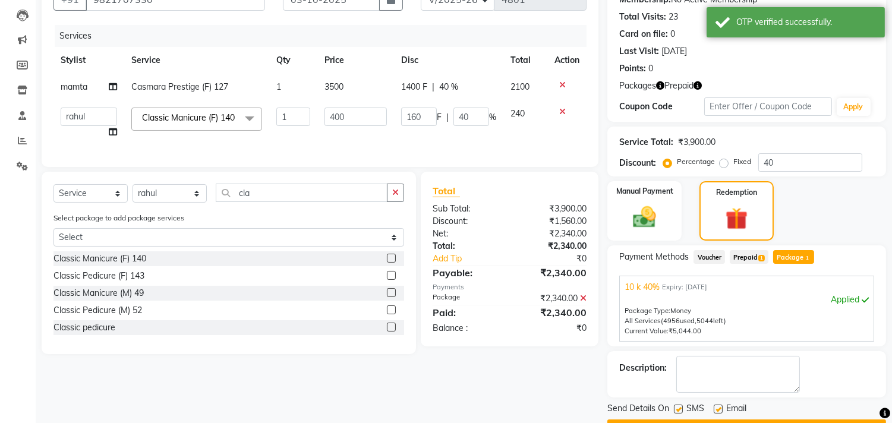
scroll to position [154, 0]
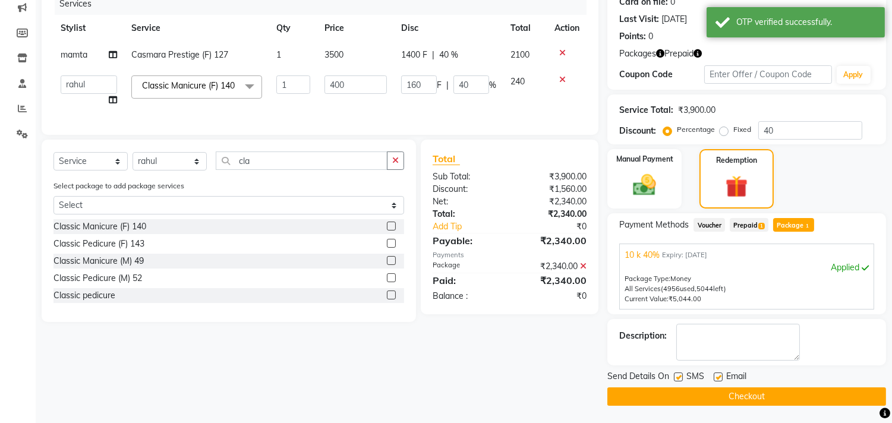
click at [717, 382] on div at bounding box center [717, 378] width 8 height 12
click at [726, 393] on button "Checkout" at bounding box center [746, 396] width 279 height 18
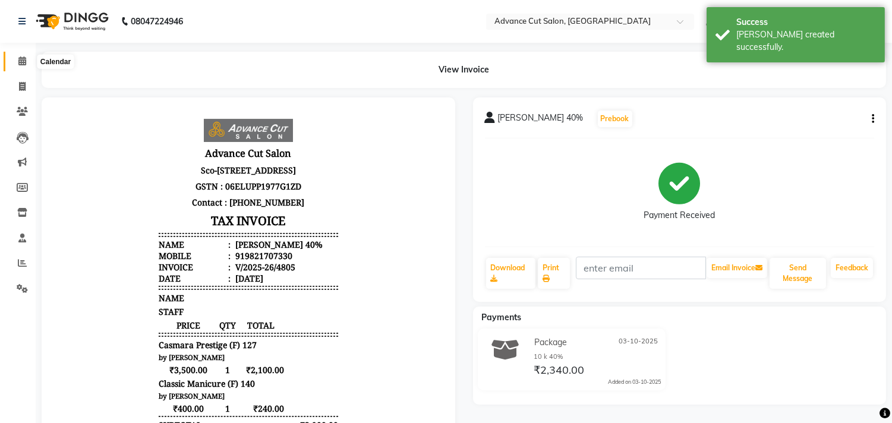
click at [23, 58] on icon at bounding box center [22, 60] width 8 height 9
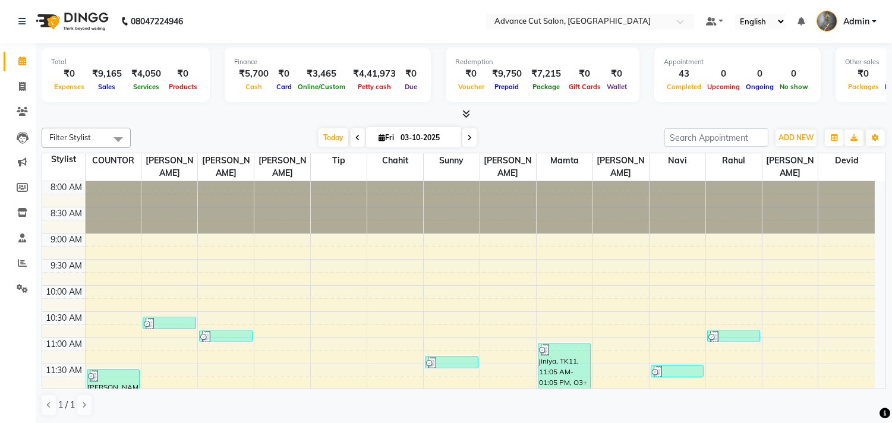
click at [473, 111] on div at bounding box center [464, 114] width 844 height 12
click at [468, 110] on icon at bounding box center [466, 113] width 8 height 9
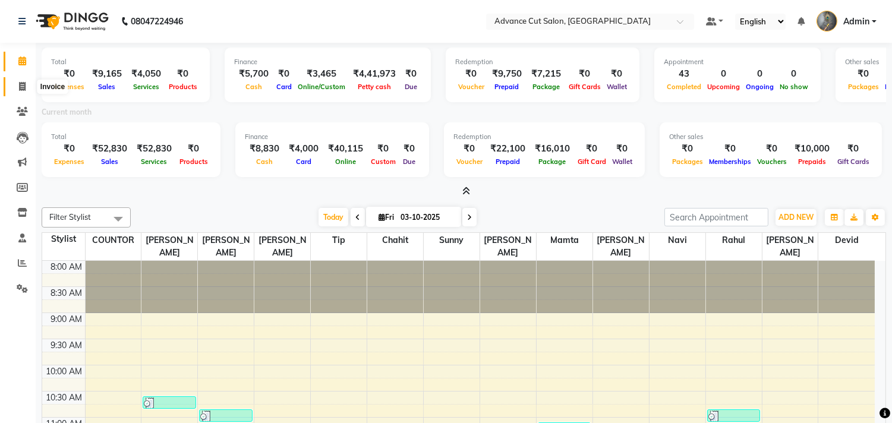
click at [20, 80] on span at bounding box center [22, 87] width 21 height 14
select select "service"
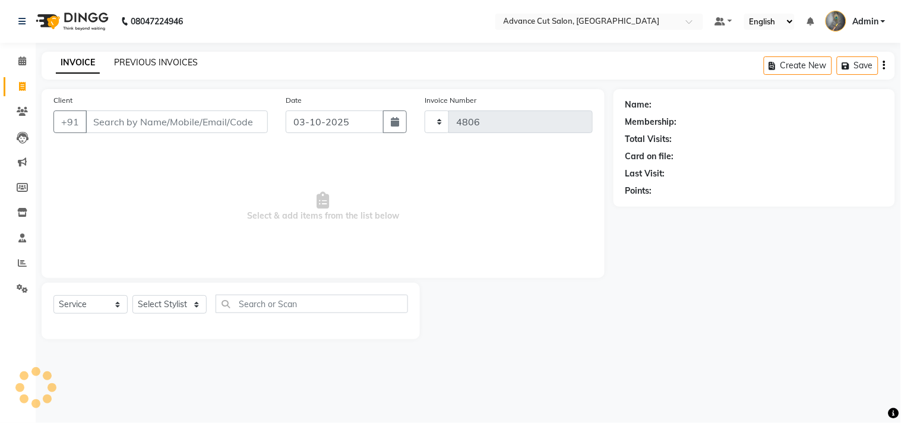
click at [171, 60] on link "PREVIOUS INVOICES" at bounding box center [156, 62] width 84 height 11
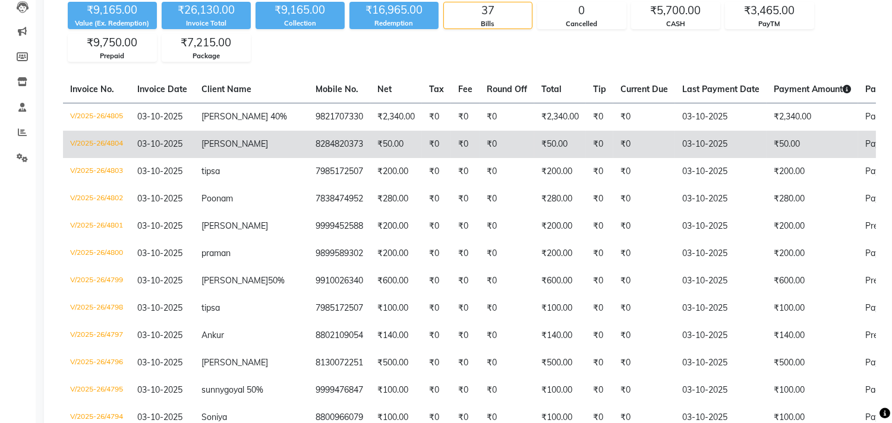
scroll to position [132, 0]
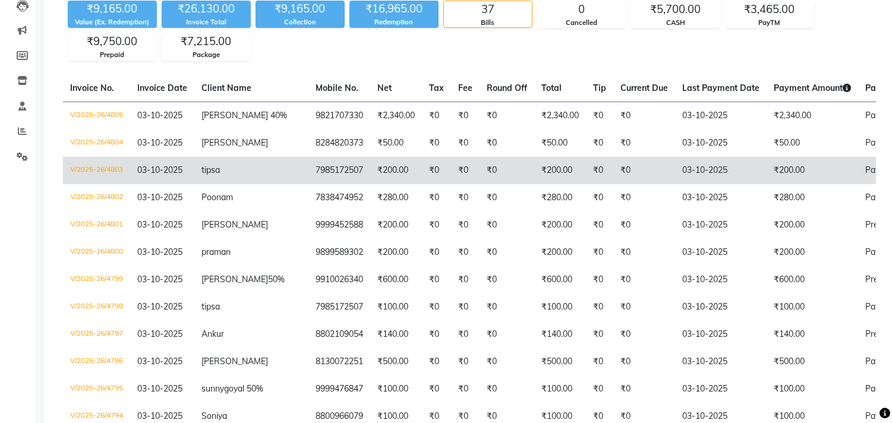
click at [95, 169] on td "V/2025-26/4803" at bounding box center [96, 170] width 67 height 27
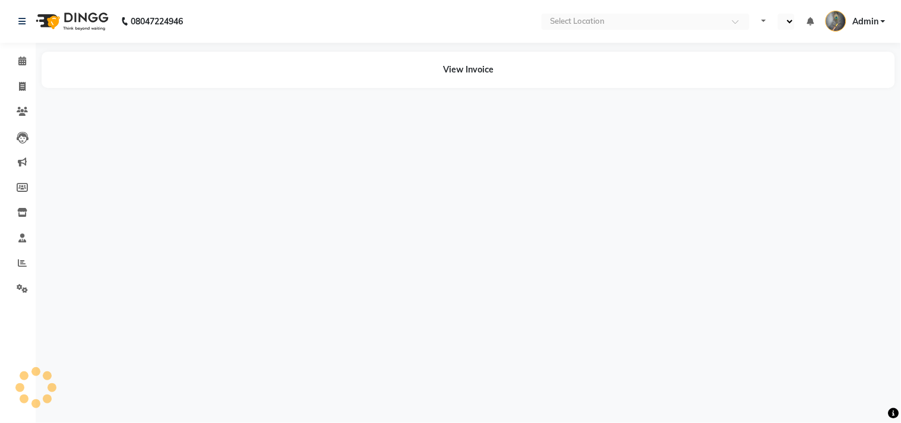
select select "en"
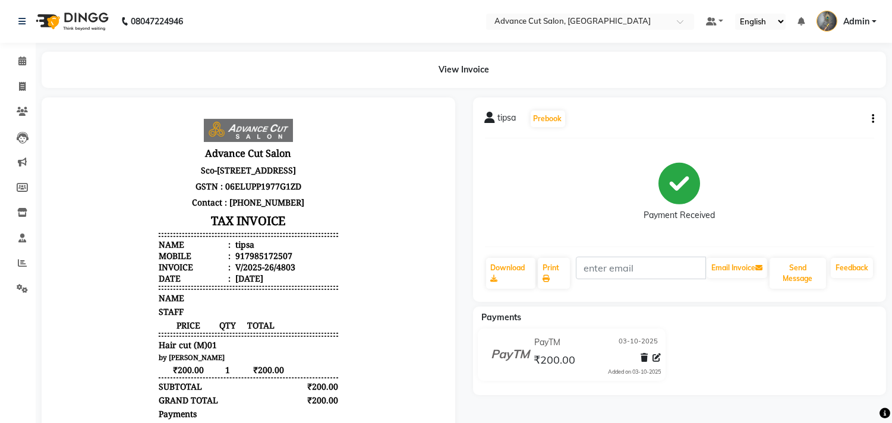
click at [870, 116] on button "button" at bounding box center [870, 119] width 7 height 12
click at [803, 121] on div "Edit Invoice" at bounding box center [813, 126] width 81 height 15
select select "service"
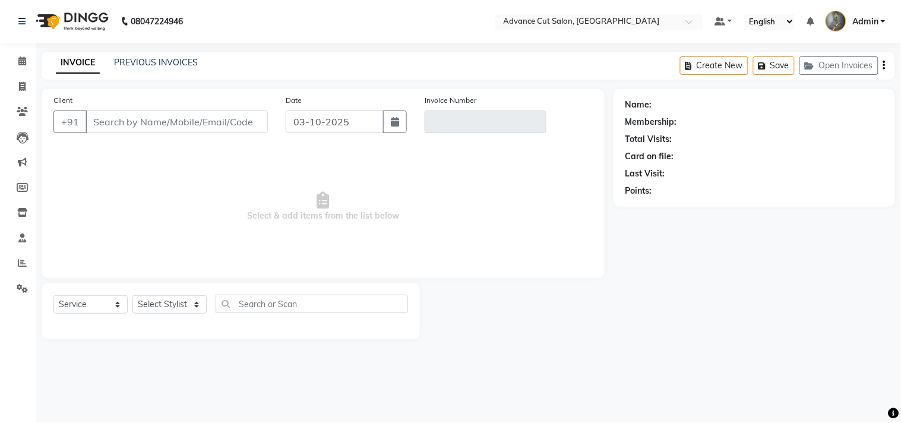
type input "7985172507"
type input "V/2025-26/4803"
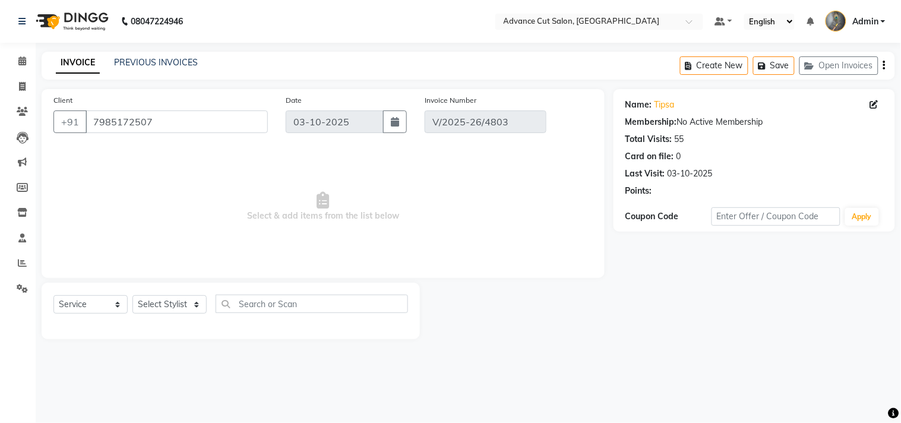
select select "select"
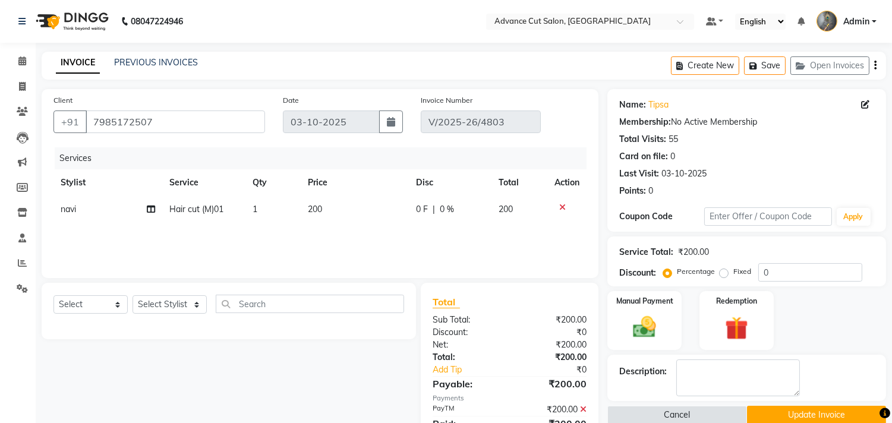
click at [77, 210] on td "navi" at bounding box center [107, 209] width 109 height 27
select select "81671"
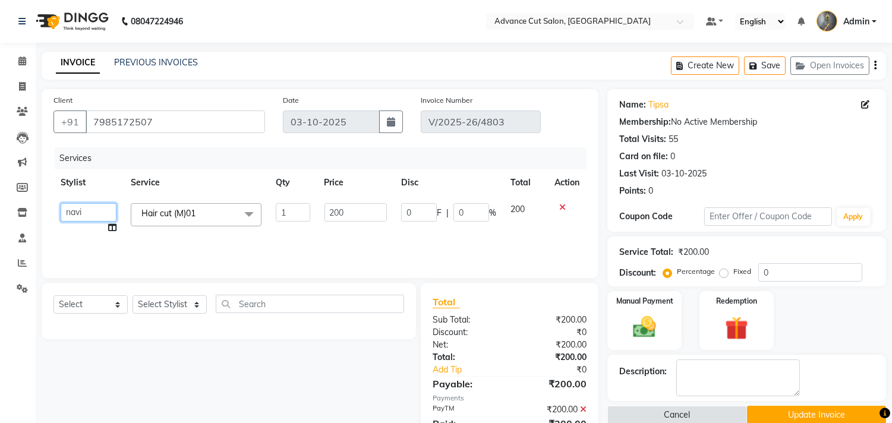
click at [76, 210] on select "Admin chahit COUNTOR [PERSON_NAME] mamta [PERSON_NAME] navi [PERSON_NAME] [PERS…" at bounding box center [89, 212] width 56 height 18
select select "78660"
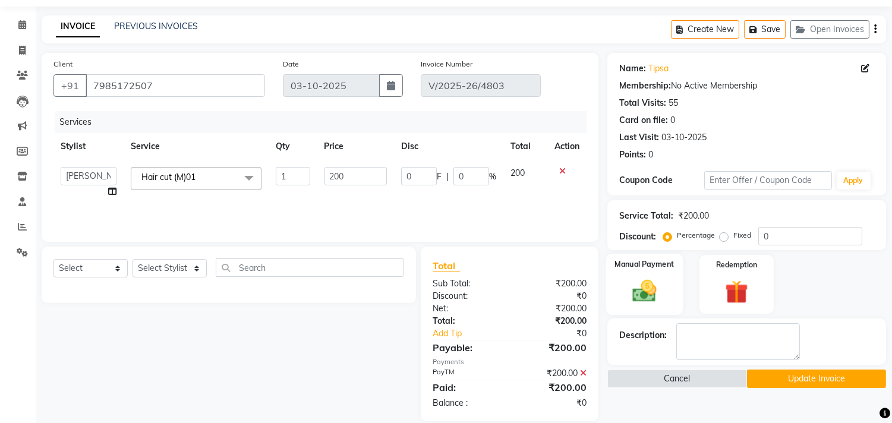
scroll to position [52, 0]
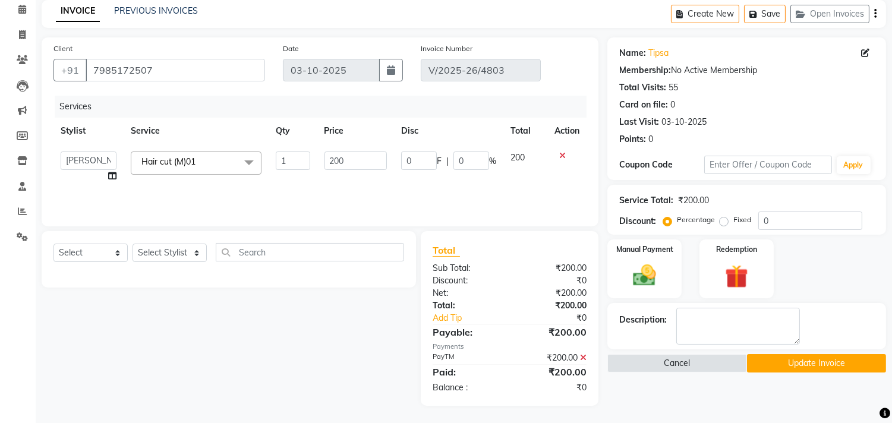
click at [791, 361] on button "Update Invoice" at bounding box center [816, 363] width 139 height 18
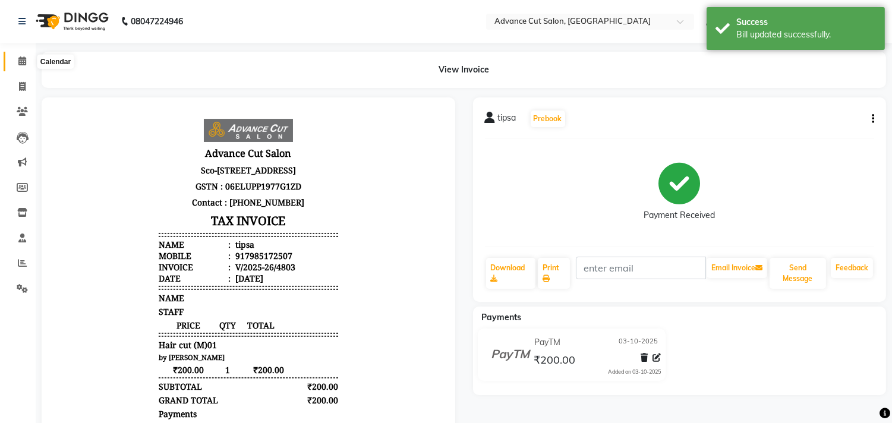
click at [22, 64] on icon at bounding box center [22, 60] width 8 height 9
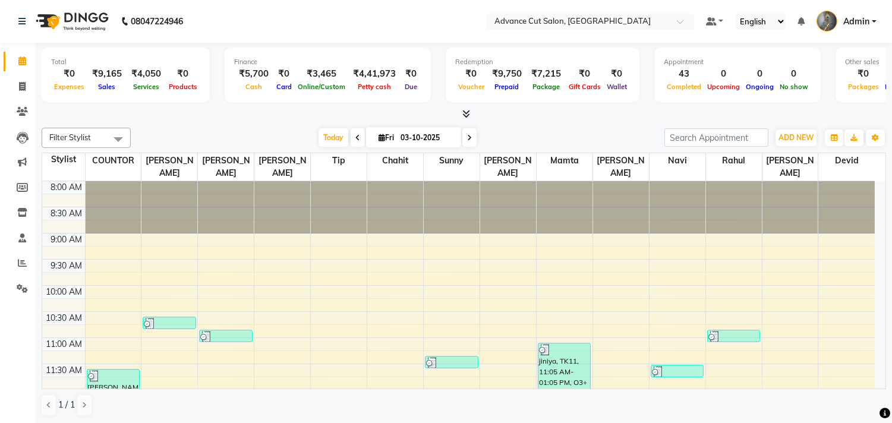
drag, startPoint x: 14, startPoint y: 62, endPoint x: 0, endPoint y: 81, distance: 23.4
click at [13, 62] on span at bounding box center [22, 62] width 21 height 14
click at [17, 88] on span at bounding box center [22, 87] width 21 height 14
select select "service"
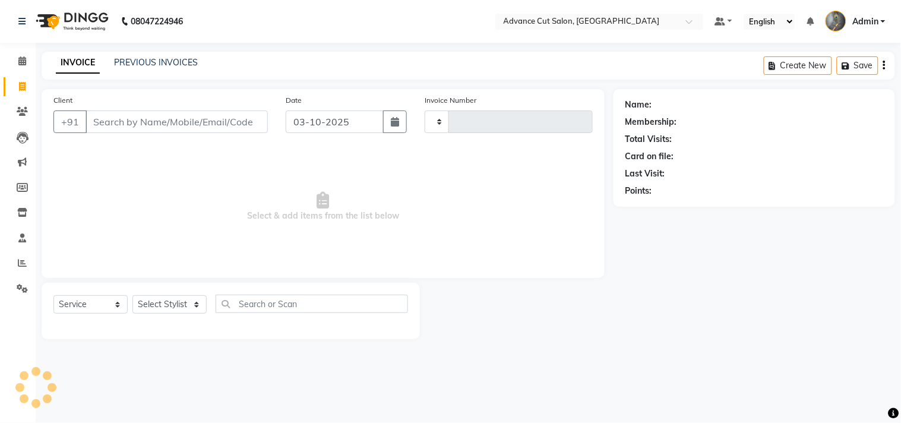
type input "4806"
select select "4939"
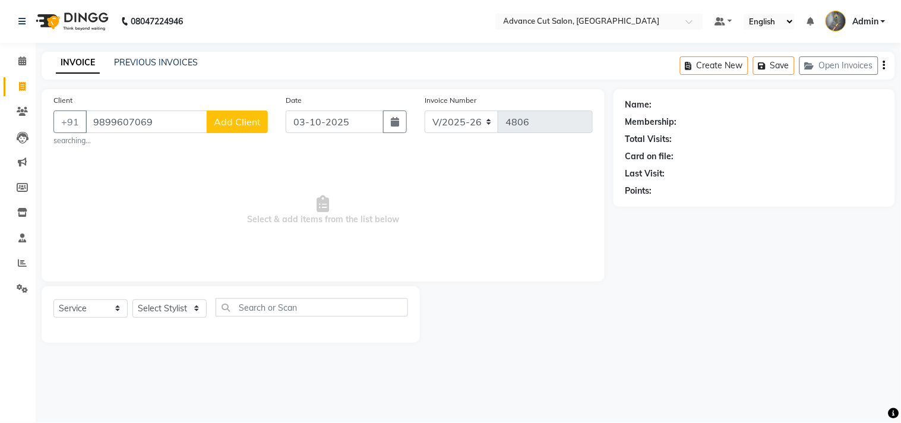
type input "9899607069"
click at [216, 127] on span "Add Client" at bounding box center [237, 122] width 47 height 12
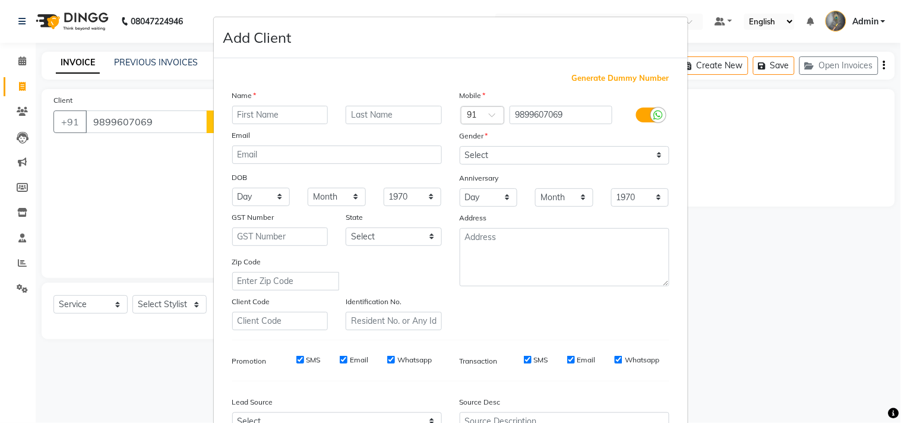
click at [250, 117] on input "text" at bounding box center [280, 115] width 96 height 18
type input "mahesh"
click at [490, 155] on select "Select [DEMOGRAPHIC_DATA] [DEMOGRAPHIC_DATA] Other Prefer Not To Say" at bounding box center [565, 155] width 210 height 18
select select "[DEMOGRAPHIC_DATA]"
click at [460, 146] on select "Select [DEMOGRAPHIC_DATA] [DEMOGRAPHIC_DATA] Other Prefer Not To Say" at bounding box center [565, 155] width 210 height 18
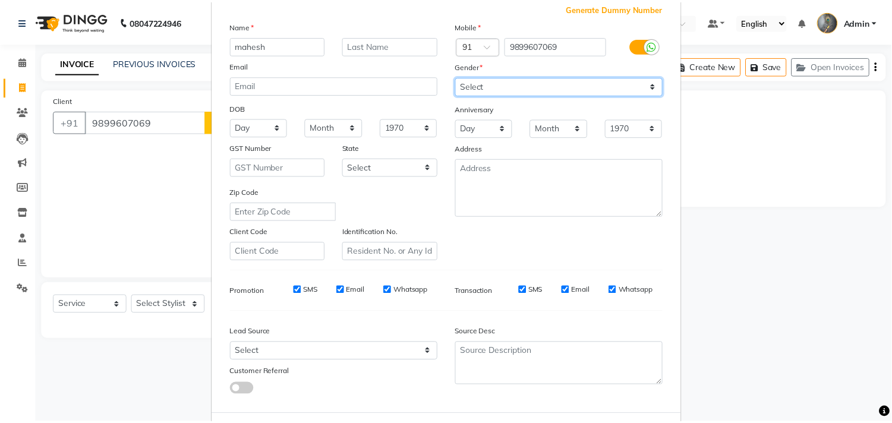
scroll to position [126, 0]
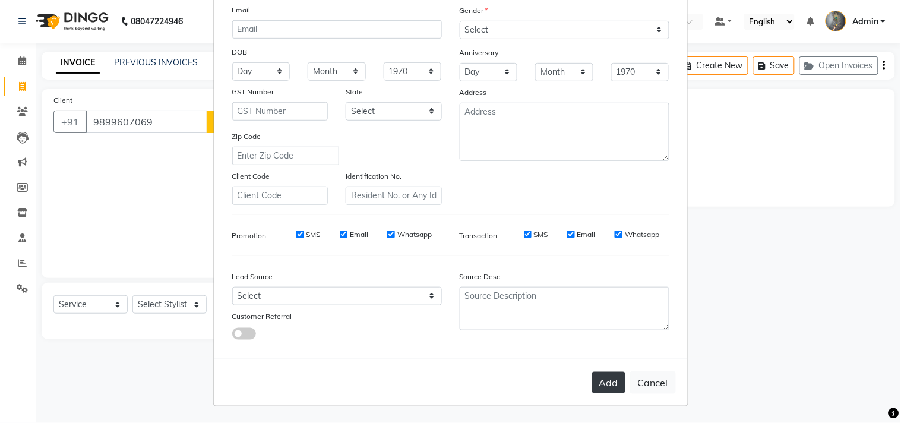
click at [598, 380] on button "Add" at bounding box center [608, 382] width 33 height 21
select select
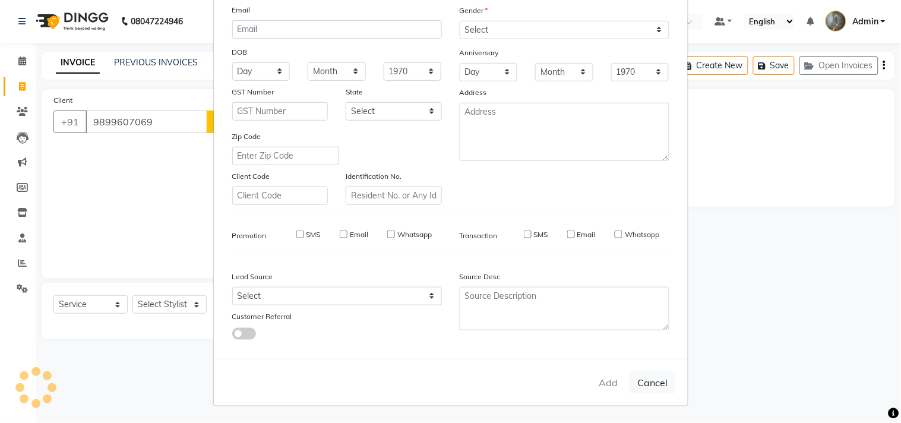
select select
checkbox input "false"
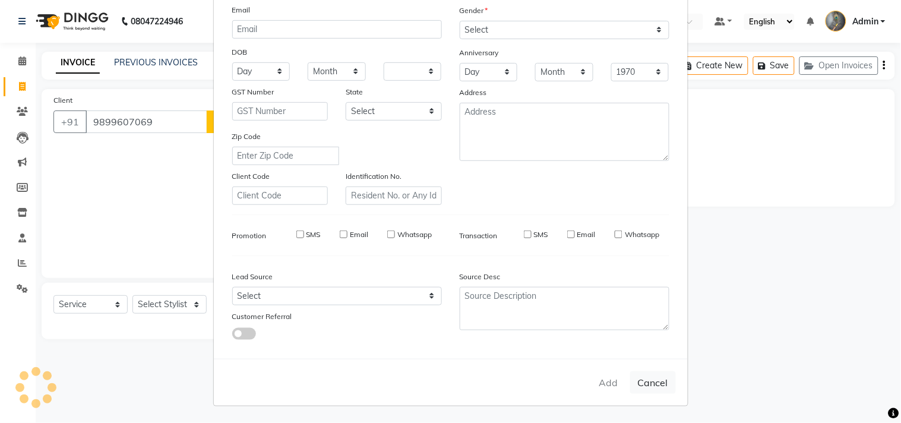
checkbox input "false"
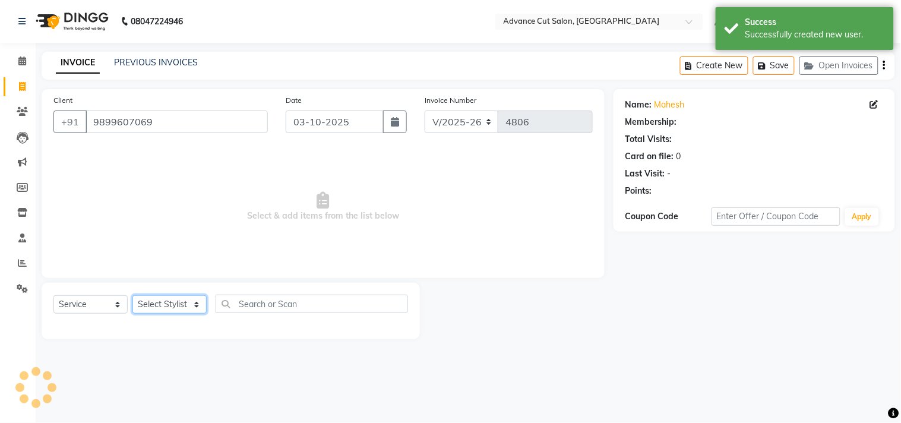
drag, startPoint x: 181, startPoint y: 306, endPoint x: 181, endPoint y: 297, distance: 9.5
click at [181, 306] on select "Select Stylist Admin chahit COUNTOR [PERSON_NAME] mamta [PERSON_NAME] navi [PER…" at bounding box center [169, 304] width 74 height 18
select select "30651"
click at [132, 296] on select "Select Stylist Admin chahit COUNTOR [PERSON_NAME] mamta [PERSON_NAME] navi [PER…" at bounding box center [169, 304] width 74 height 18
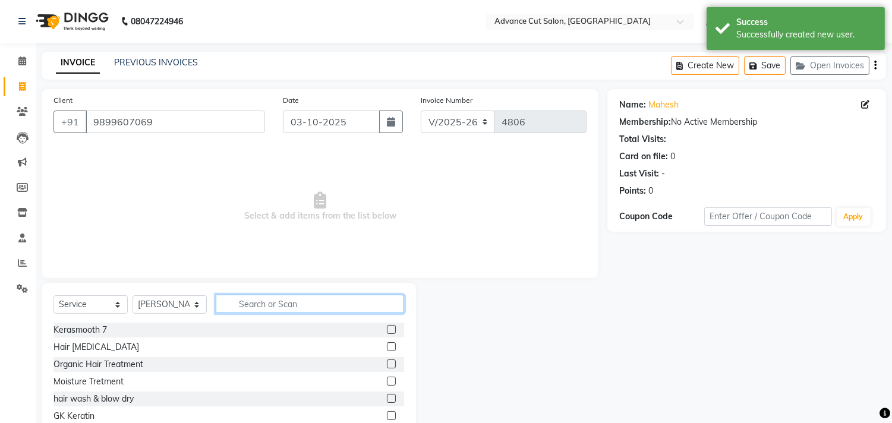
click at [277, 305] on input "text" at bounding box center [310, 304] width 188 height 18
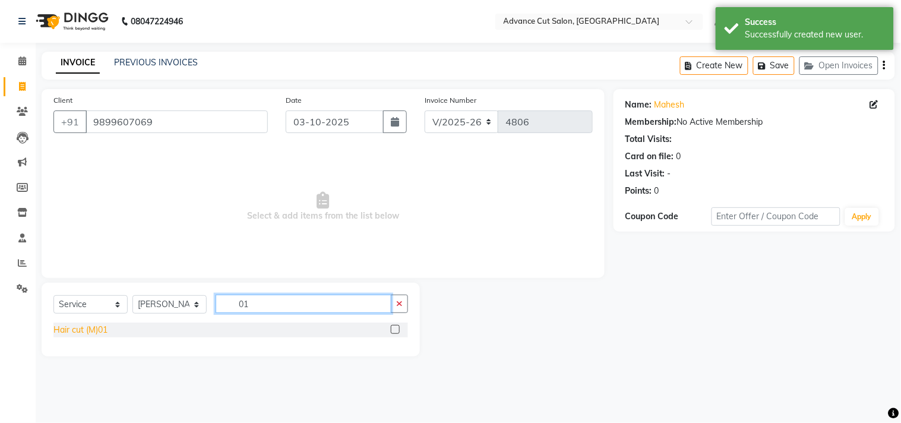
type input "01"
click at [81, 331] on div "Hair cut (M)01" at bounding box center [80, 330] width 54 height 12
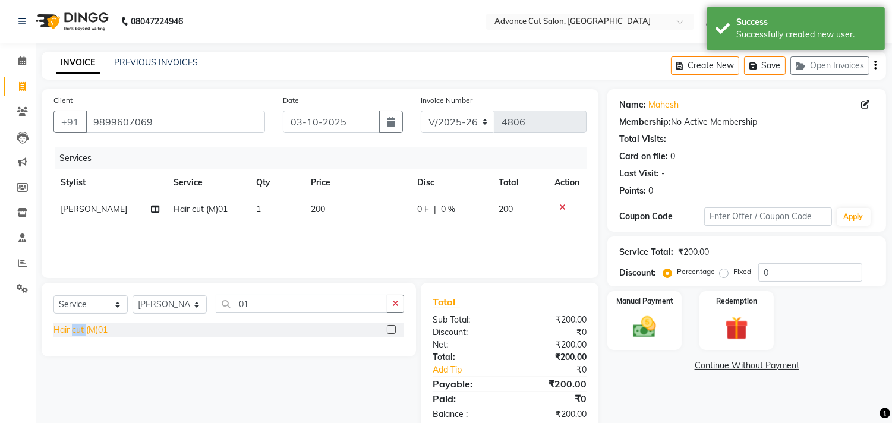
click at [81, 331] on div "Hair cut (M)01" at bounding box center [80, 330] width 54 height 12
checkbox input "false"
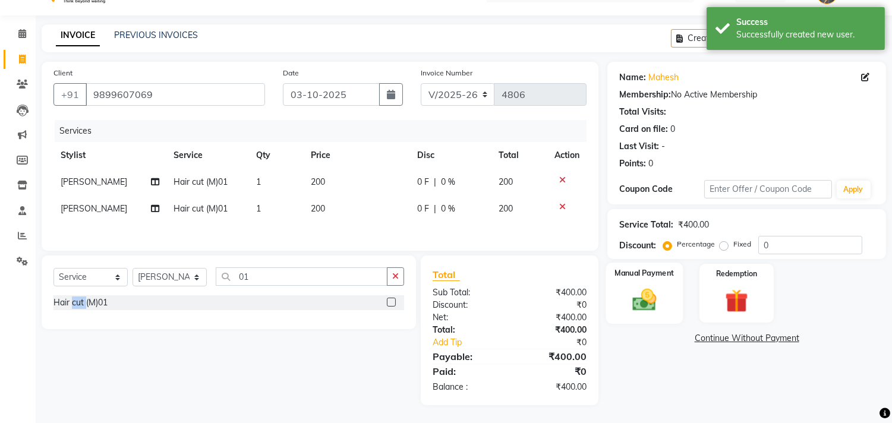
click at [633, 286] on img at bounding box center [644, 300] width 39 height 28
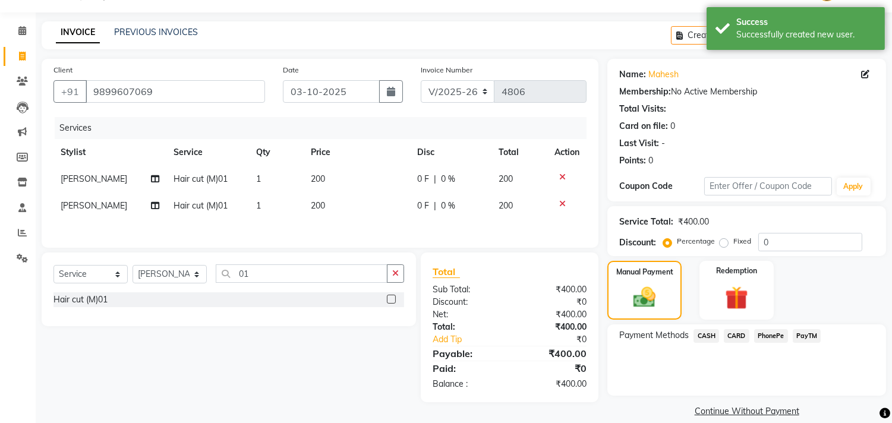
click at [703, 337] on span "CASH" at bounding box center [706, 336] width 26 height 14
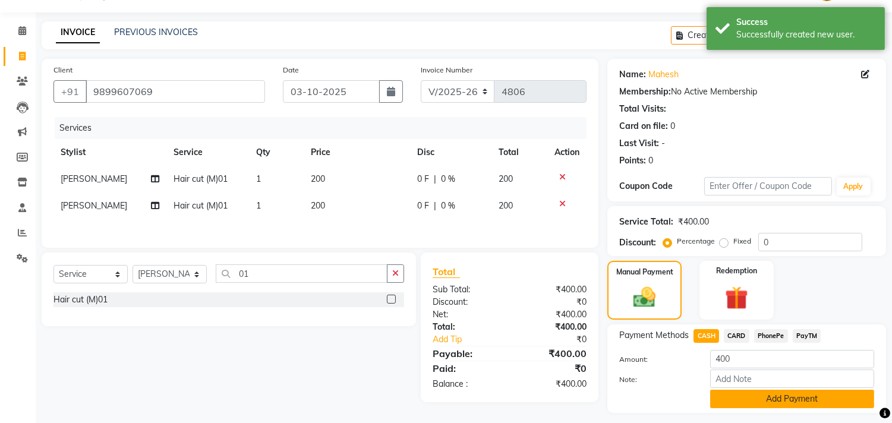
click at [720, 400] on button "Add Payment" at bounding box center [792, 399] width 164 height 18
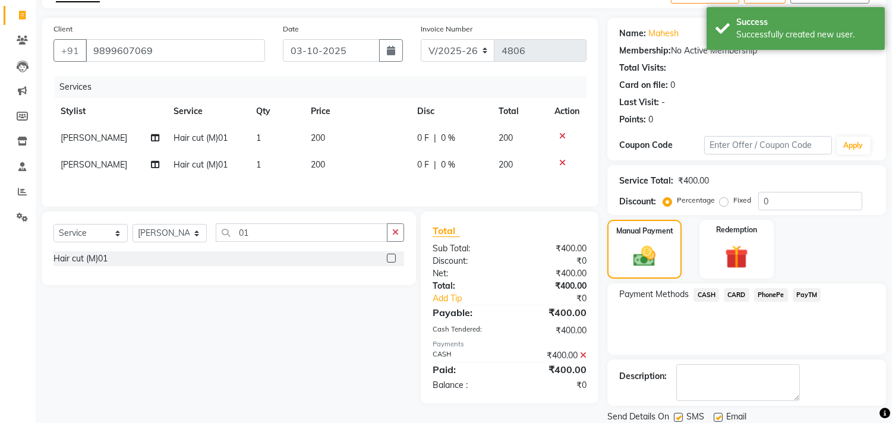
scroll to position [111, 0]
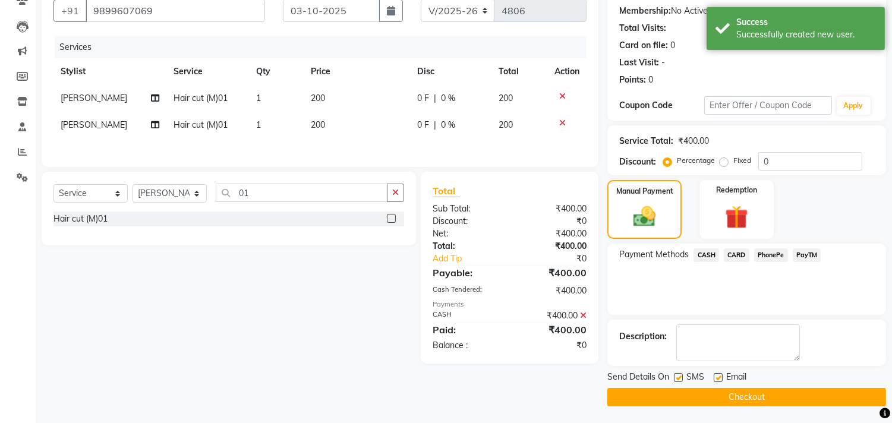
click at [691, 393] on button "Checkout" at bounding box center [746, 397] width 279 height 18
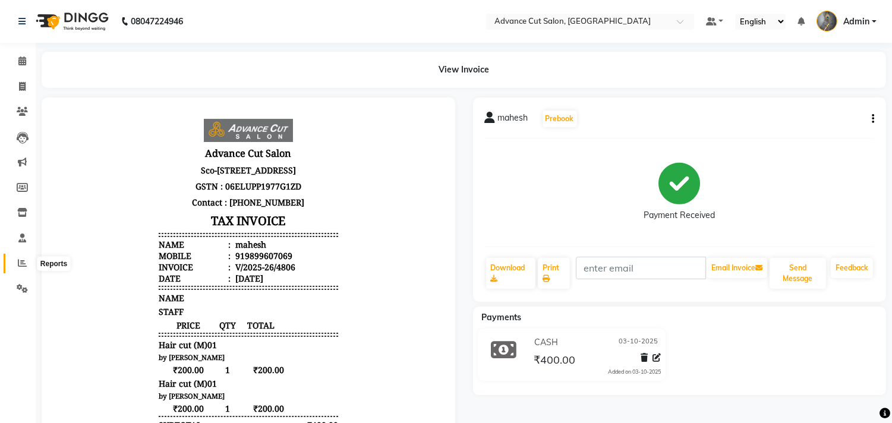
click at [21, 263] on icon at bounding box center [22, 262] width 9 height 9
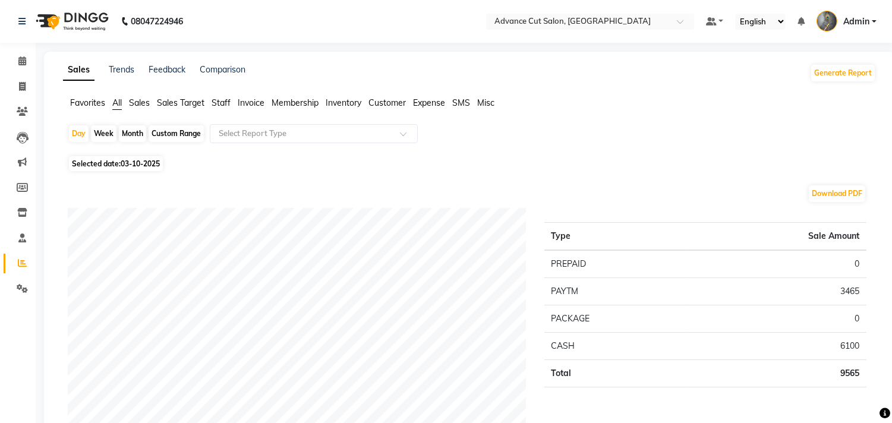
click at [223, 104] on span "Staff" at bounding box center [220, 102] width 19 height 11
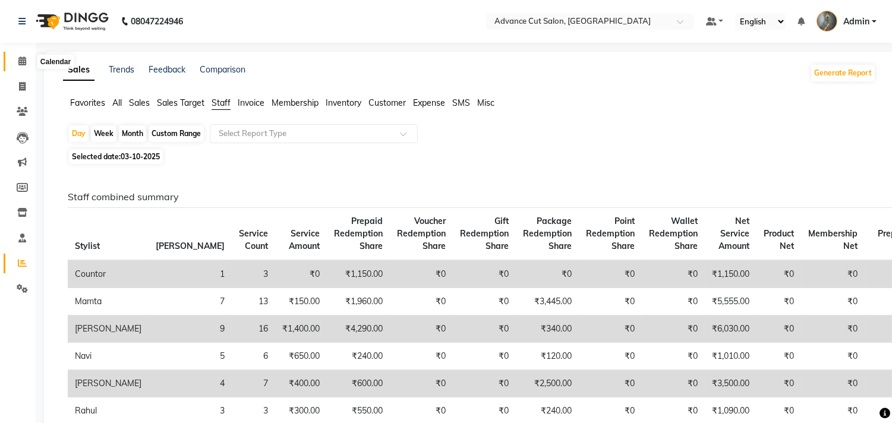
click at [17, 56] on span at bounding box center [22, 62] width 21 height 14
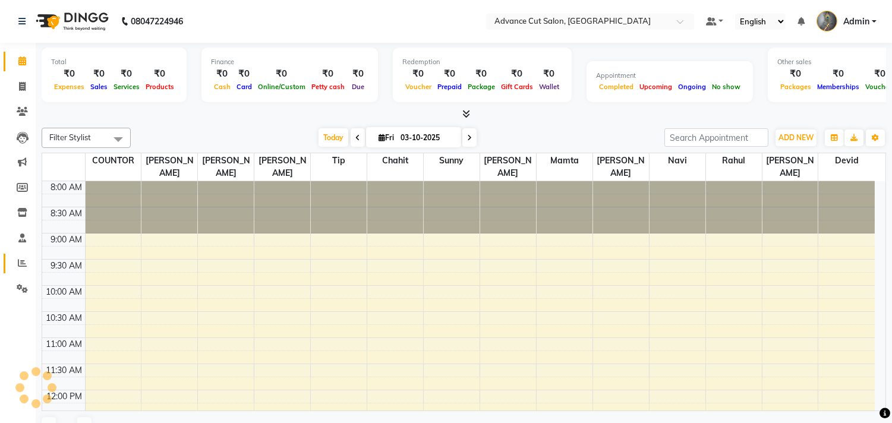
click at [16, 256] on link "Reports" at bounding box center [18, 264] width 29 height 20
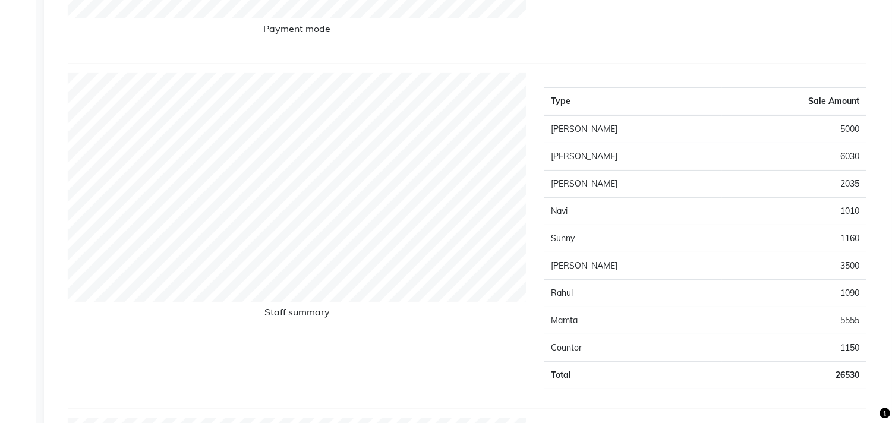
scroll to position [461, 0]
